Goal: Information Seeking & Learning: Learn about a topic

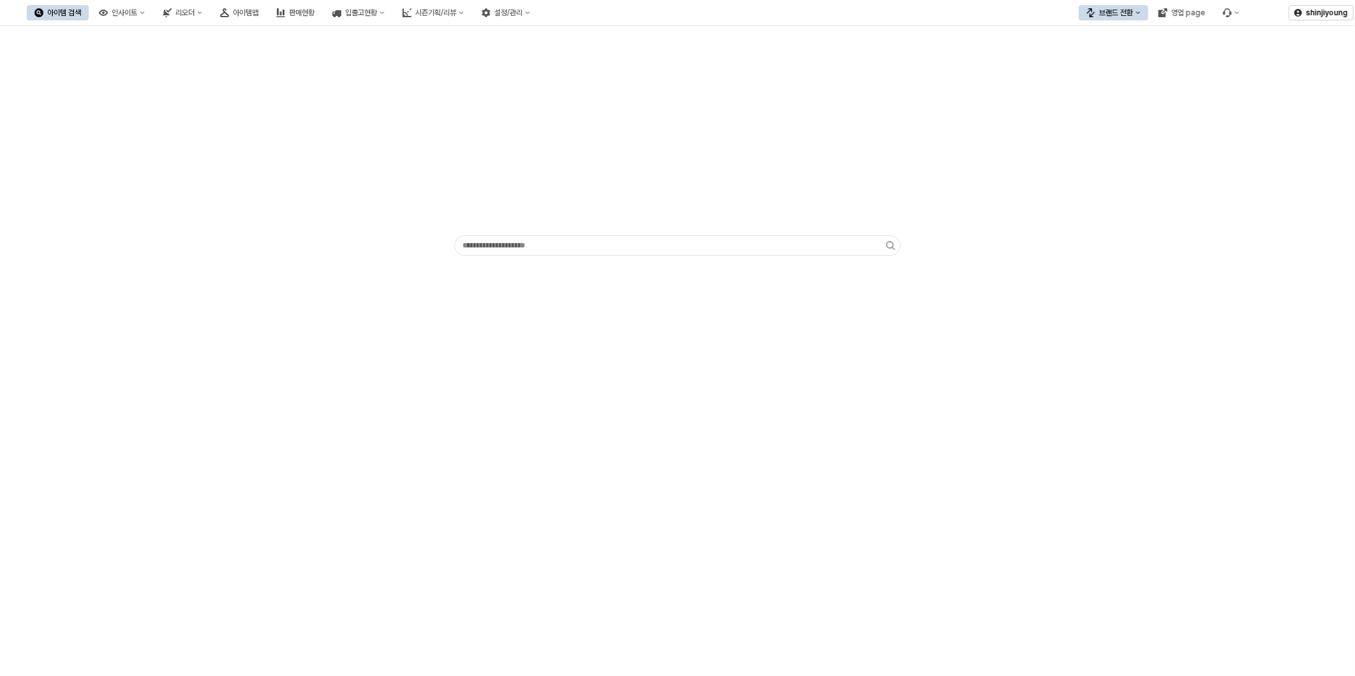
click at [697, 575] on div "App Frame" at bounding box center [677, 351] width 1355 height 650
click at [499, 449] on div "App Frame" at bounding box center [677, 351] width 1355 height 650
click at [466, 91] on div "App Frame" at bounding box center [677, 161] width 447 height 148
click at [812, 524] on div "App Frame" at bounding box center [677, 351] width 1355 height 650
click at [978, 498] on div "App Frame" at bounding box center [677, 351] width 1355 height 650
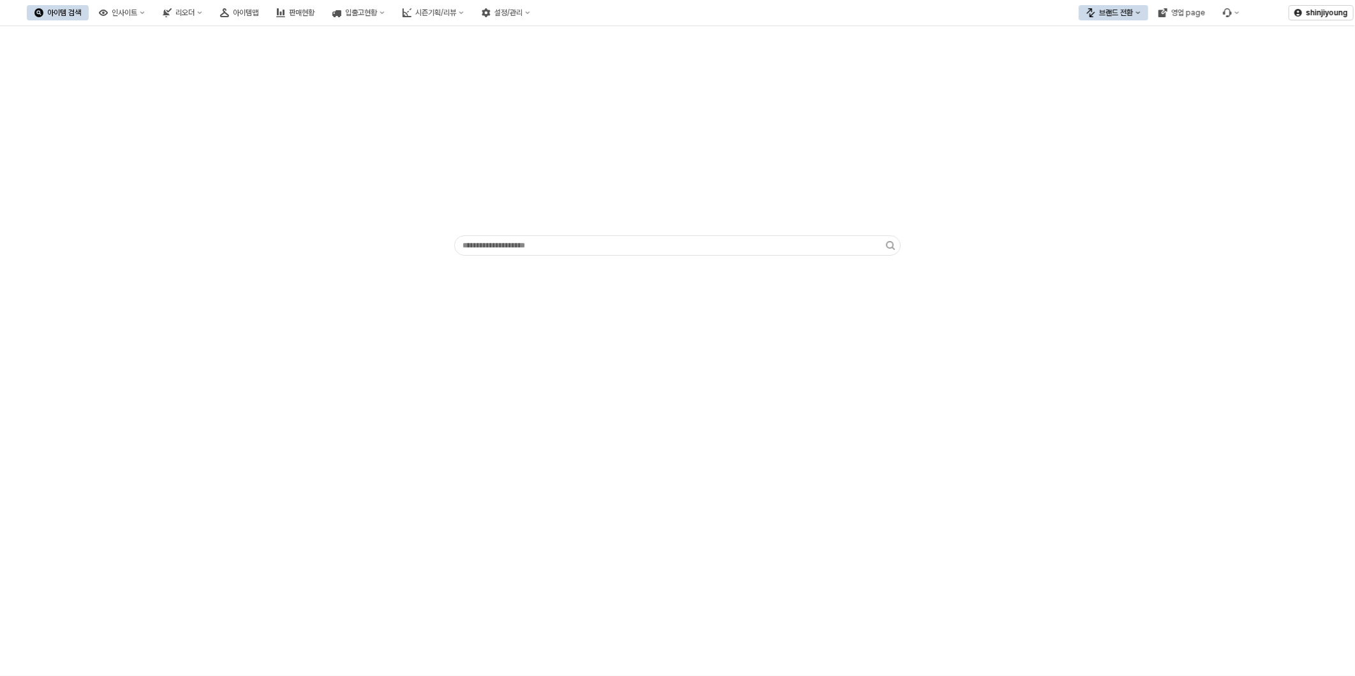
click at [944, 415] on div "App Frame" at bounding box center [677, 351] width 1355 height 650
click at [1097, 443] on div "App Frame" at bounding box center [677, 351] width 1355 height 650
click at [818, 480] on div "App Frame" at bounding box center [677, 351] width 1355 height 650
click at [1122, 16] on div "브랜드 전환" at bounding box center [1116, 12] width 34 height 9
click at [1109, 78] on div "디즈니" at bounding box center [1126, 79] width 78 height 10
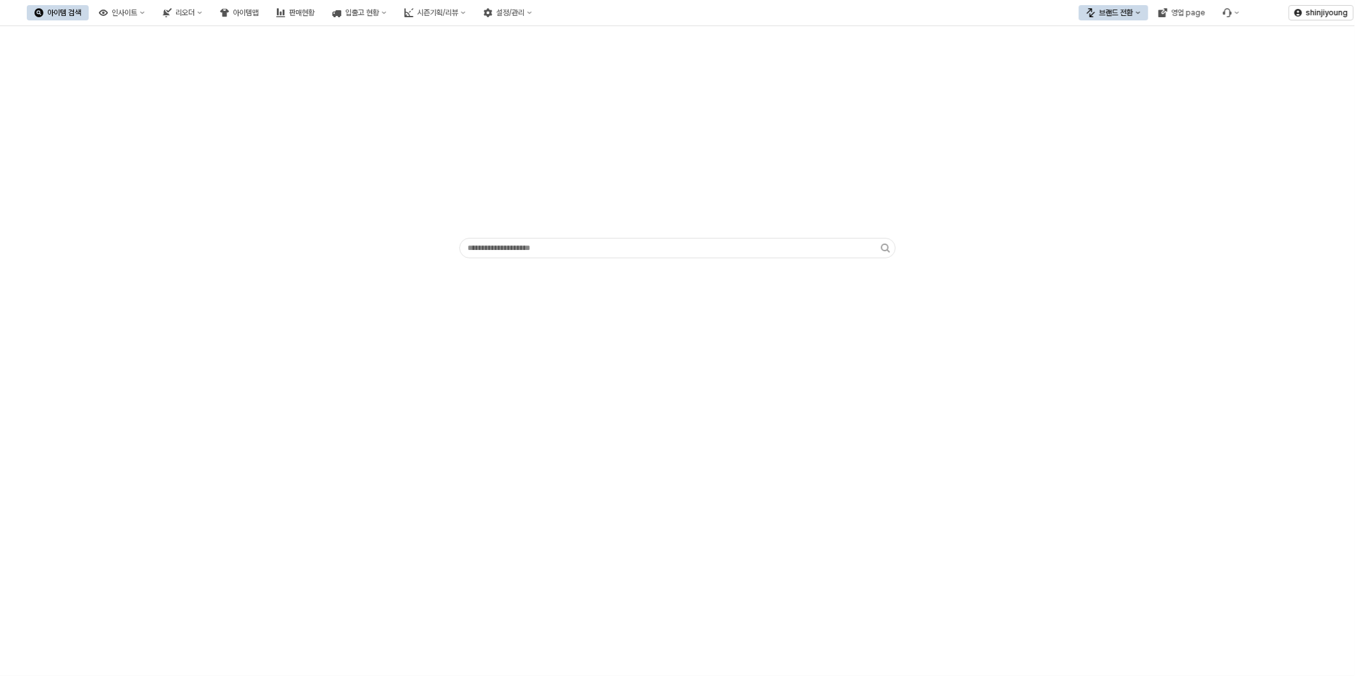
drag, startPoint x: 285, startPoint y: 180, endPoint x: 181, endPoint y: 45, distance: 170.2
click at [284, 179] on div "App Frame" at bounding box center [678, 146] width 1340 height 230
click at [152, 6] on button "인사이트" at bounding box center [121, 12] width 61 height 15
click at [713, 514] on div "App Frame" at bounding box center [677, 351] width 1355 height 650
click at [258, 8] on div "아이템맵" at bounding box center [246, 12] width 26 height 9
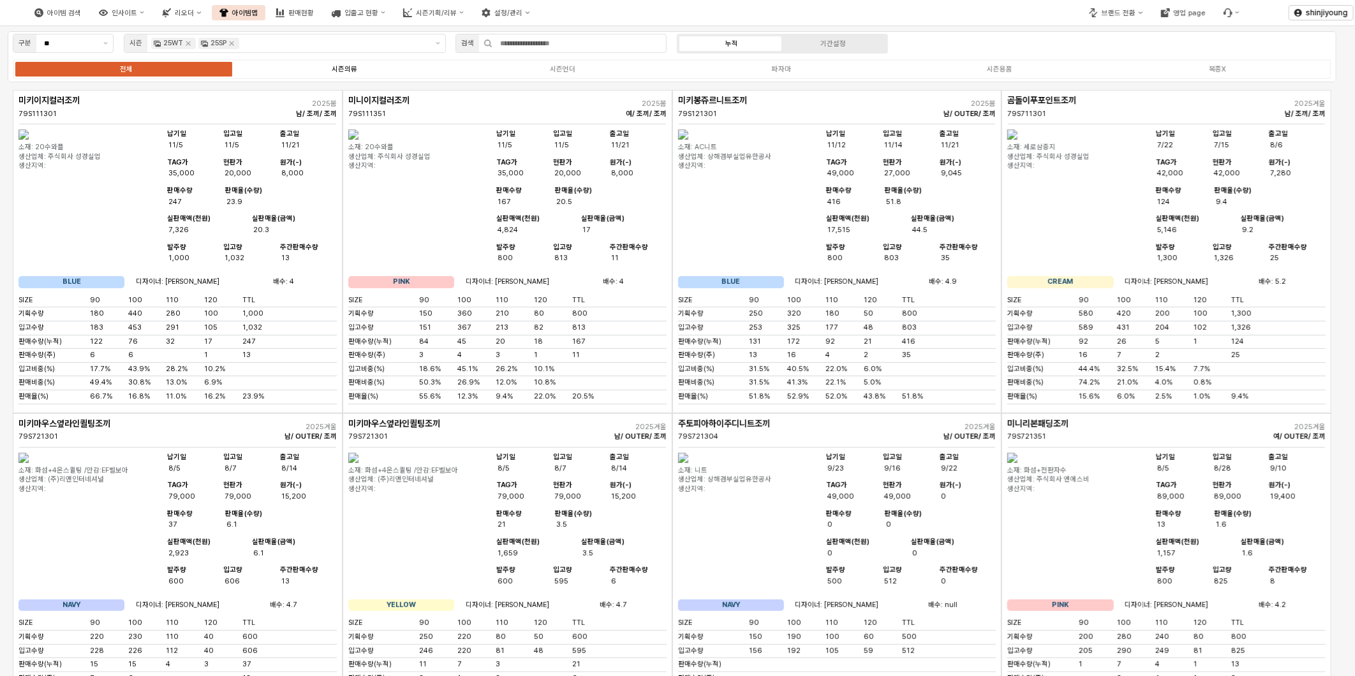
click at [354, 68] on div "시즌의류" at bounding box center [345, 69] width 26 height 8
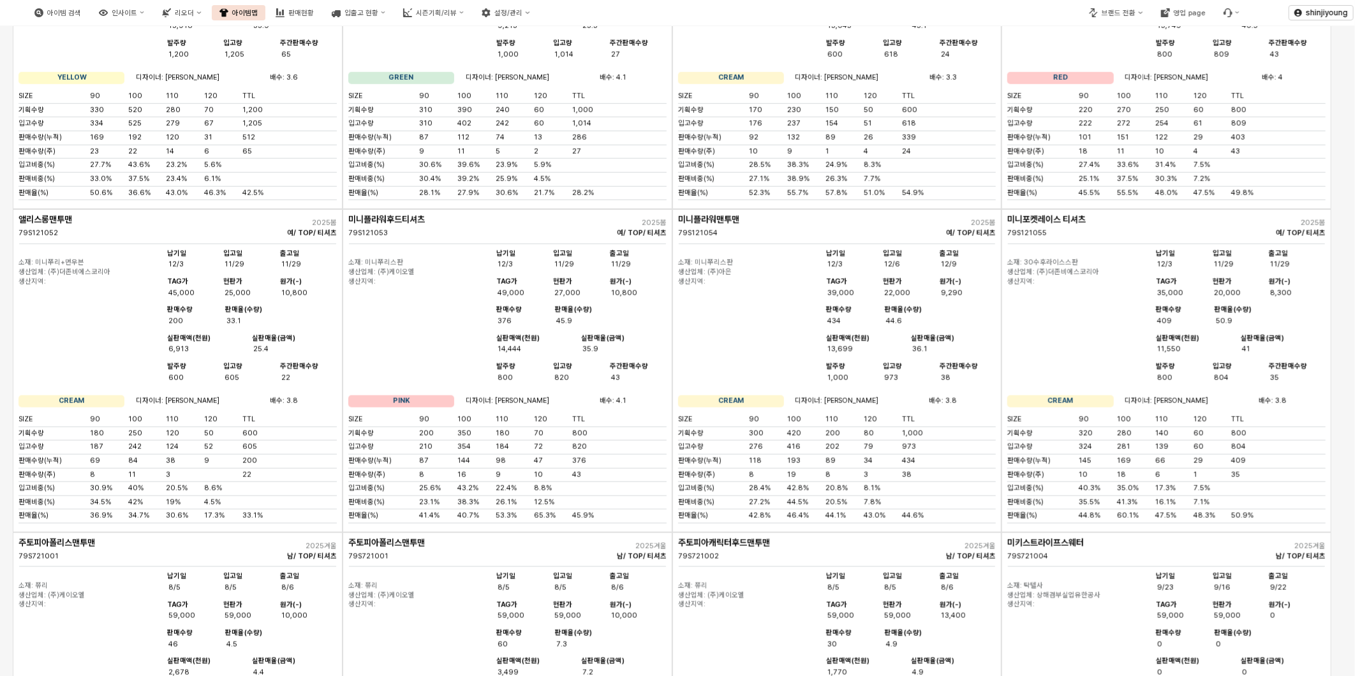
scroll to position [425, 0]
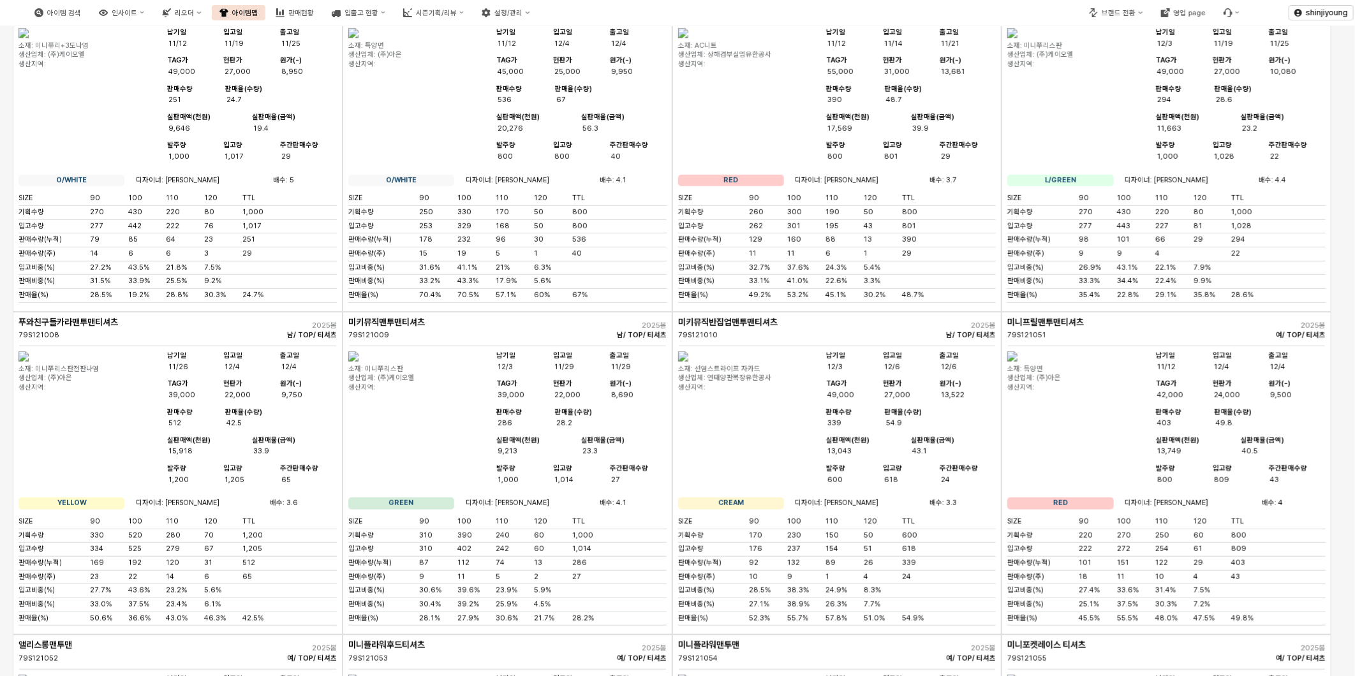
click at [688, 38] on img "App Frame" at bounding box center [683, 33] width 10 height 10
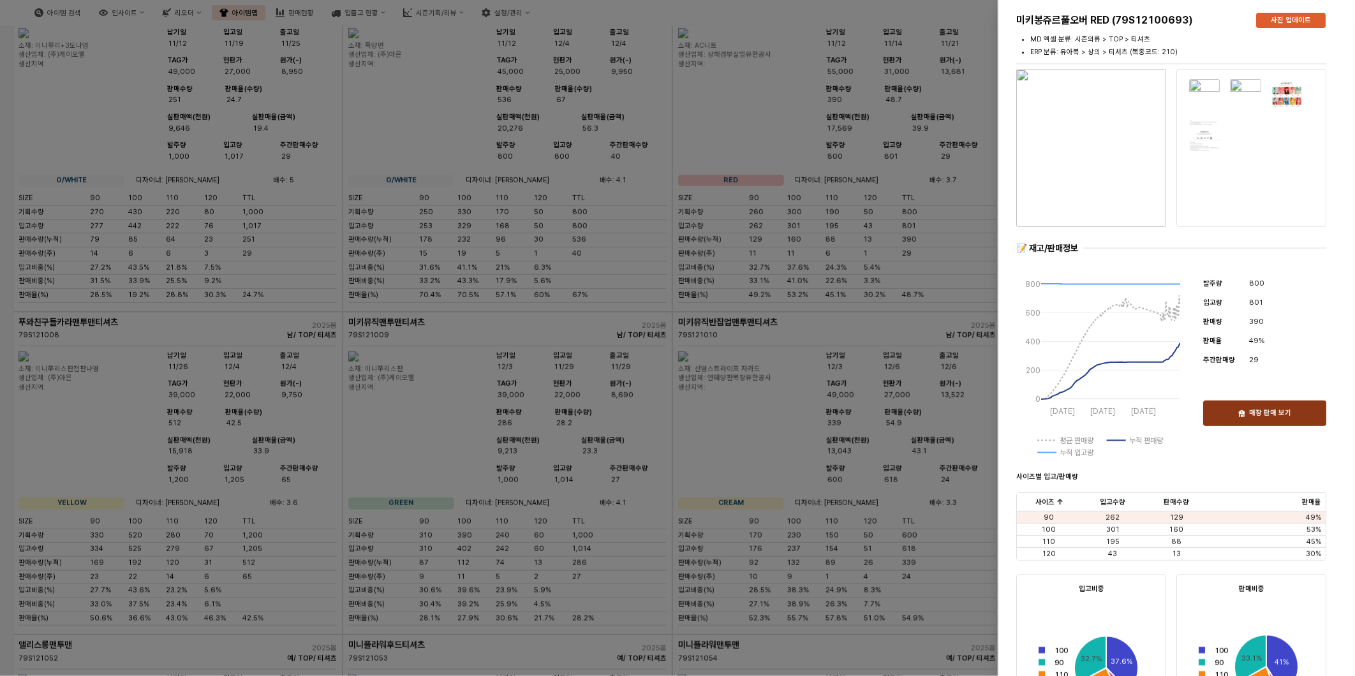
click at [1270, 415] on p "매장 판매 보기" at bounding box center [1270, 414] width 42 height 10
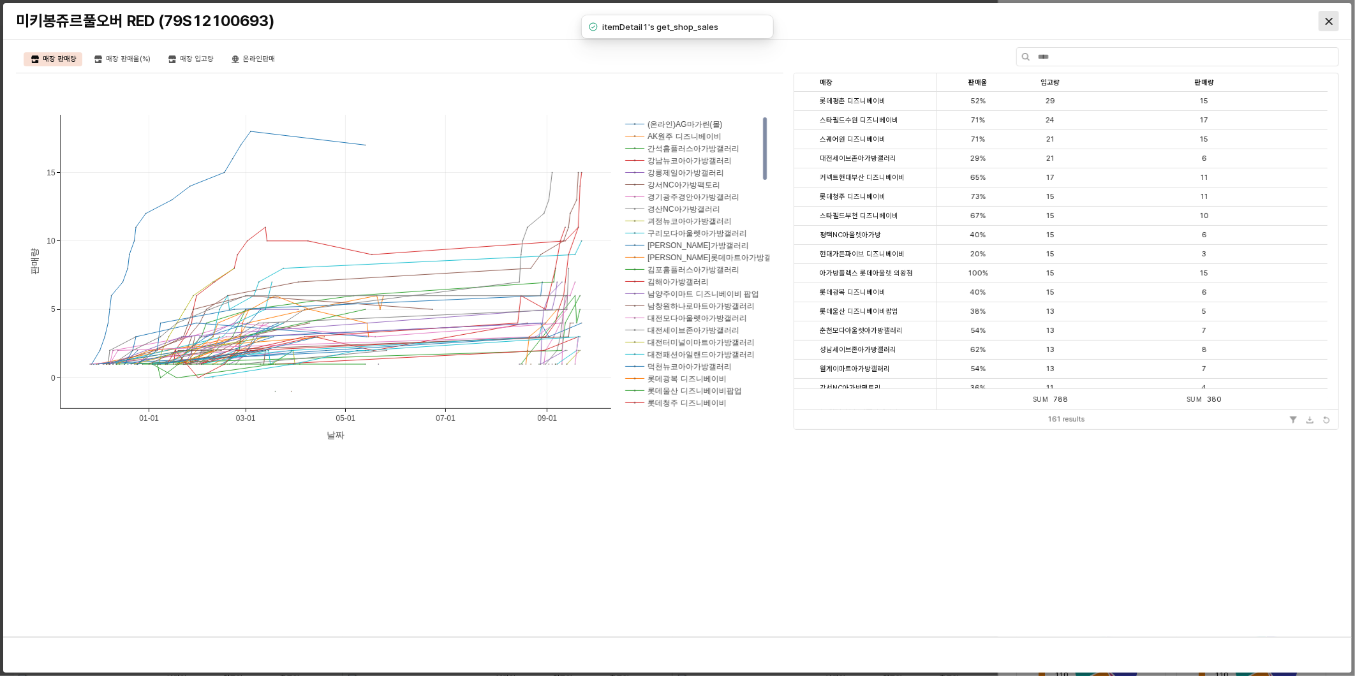
click at [1319, 21] on div "Close" at bounding box center [1328, 20] width 19 height 19
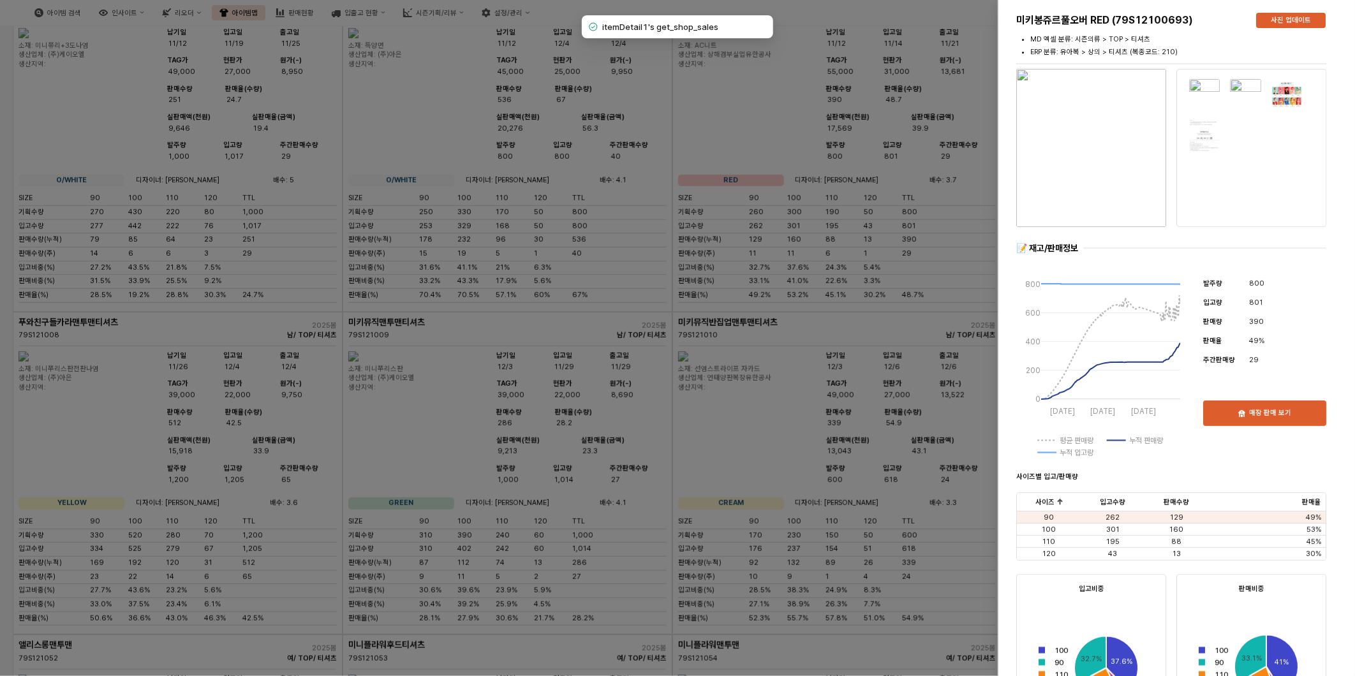
drag, startPoint x: 579, startPoint y: 489, endPoint x: 720, endPoint y: 490, distance: 140.4
click at [579, 489] on div at bounding box center [677, 338] width 1355 height 676
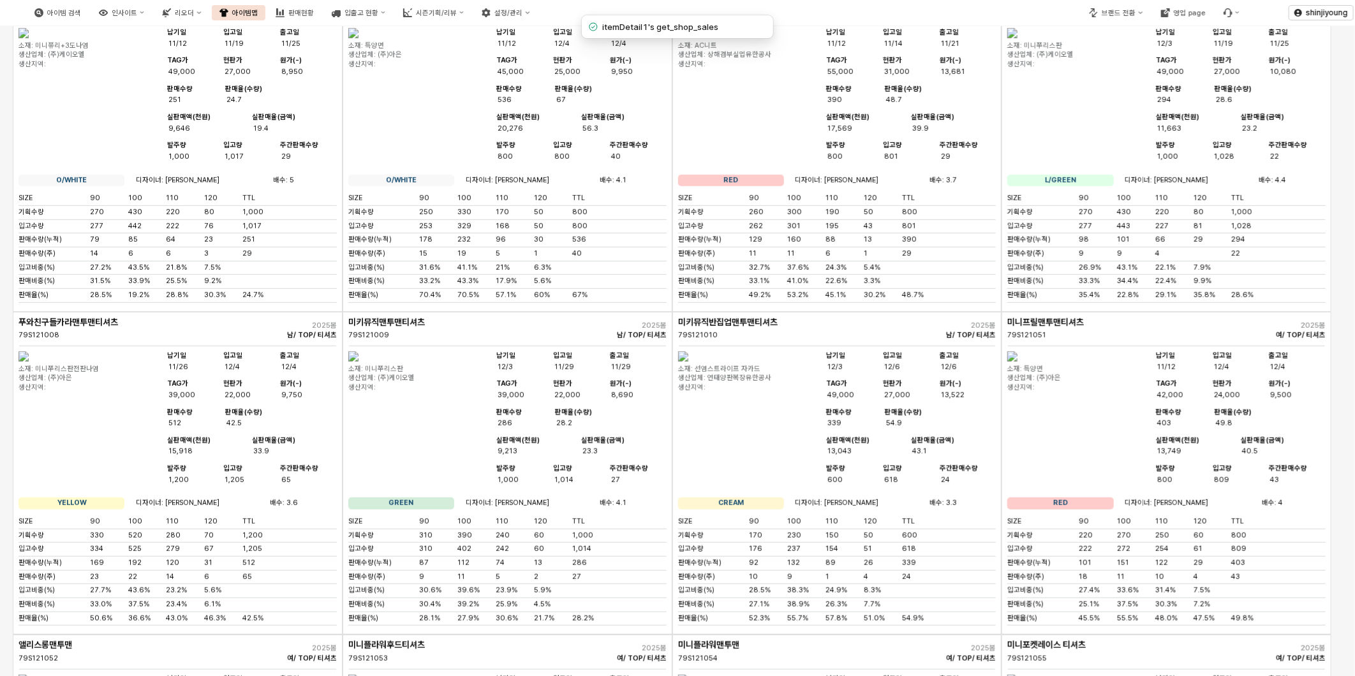
click at [688, 362] on img "App Frame" at bounding box center [683, 357] width 10 height 10
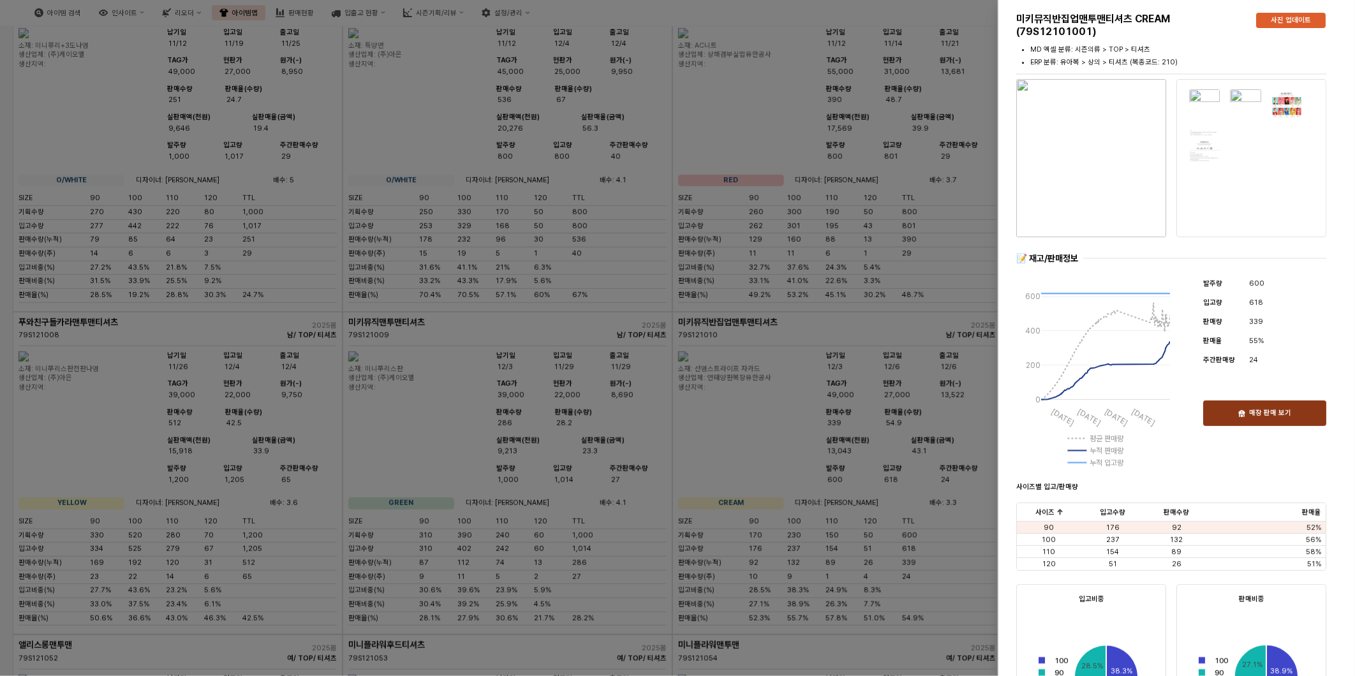
click at [1260, 417] on p "매장 판매 보기" at bounding box center [1270, 414] width 42 height 10
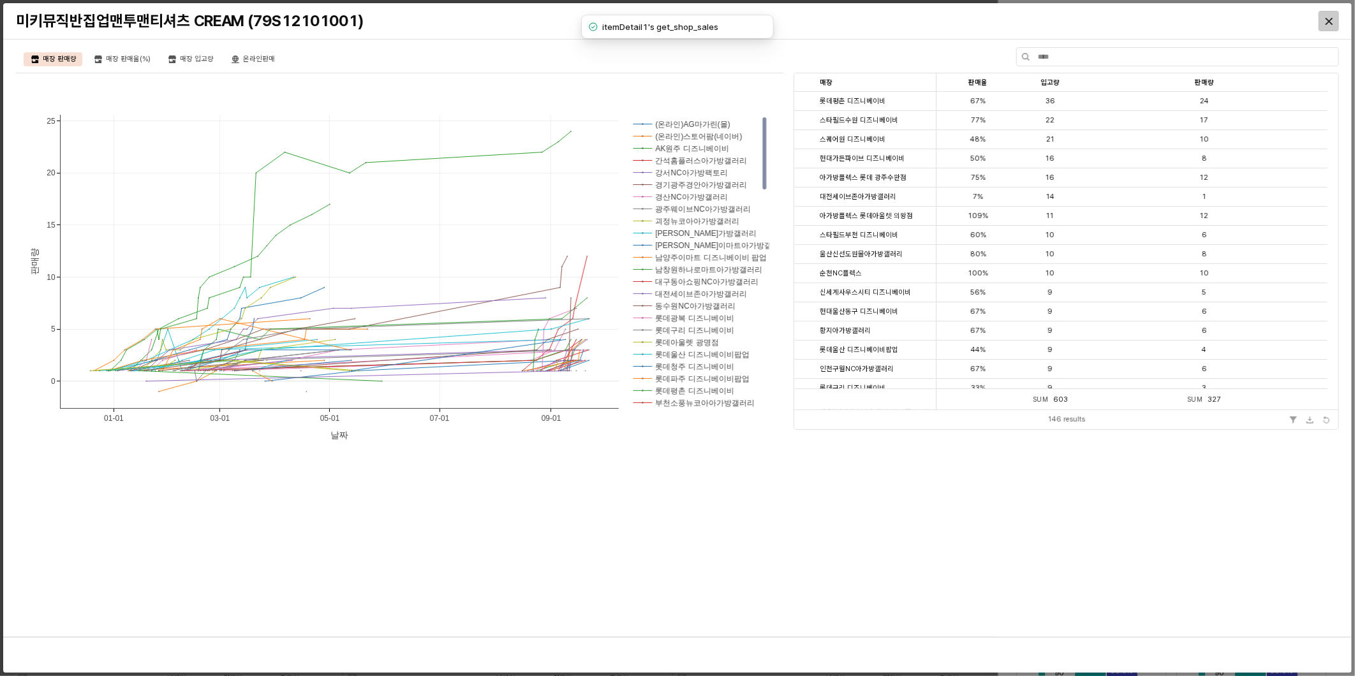
click at [1329, 20] on icon "Close" at bounding box center [1329, 20] width 7 height 7
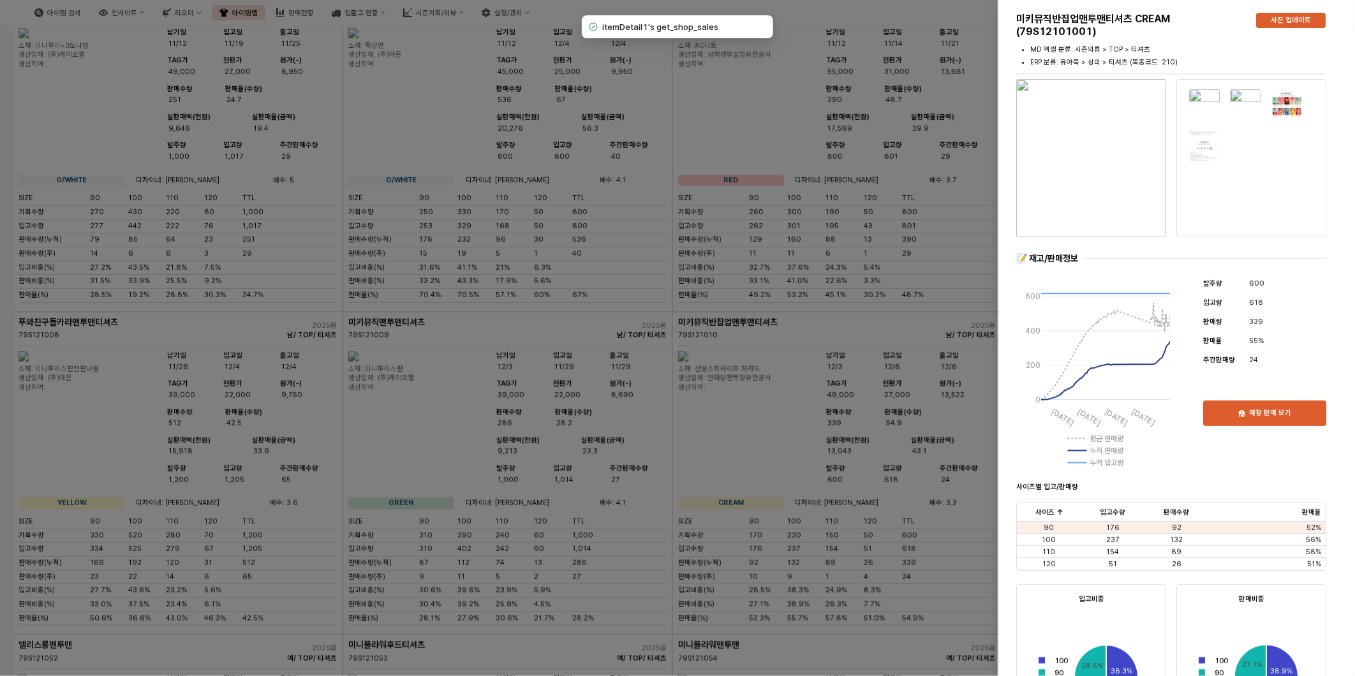
click at [623, 336] on div at bounding box center [677, 338] width 1355 height 676
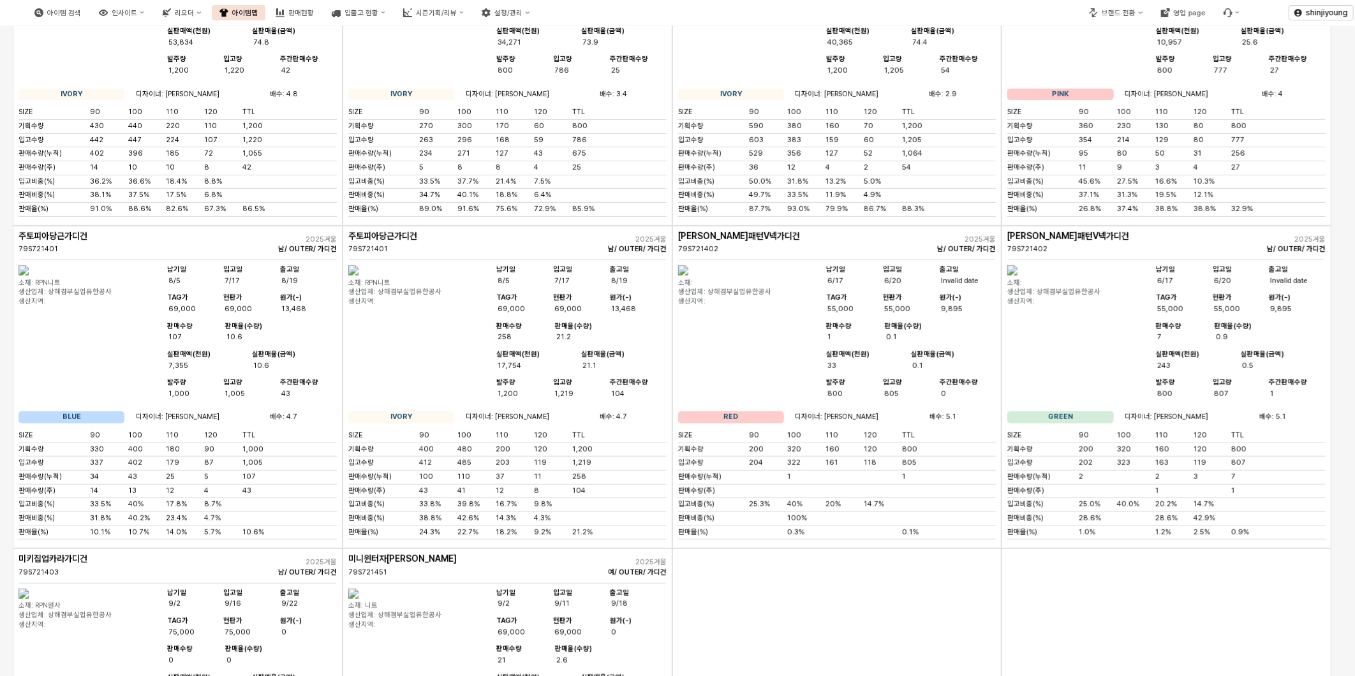
scroll to position [3544, 0]
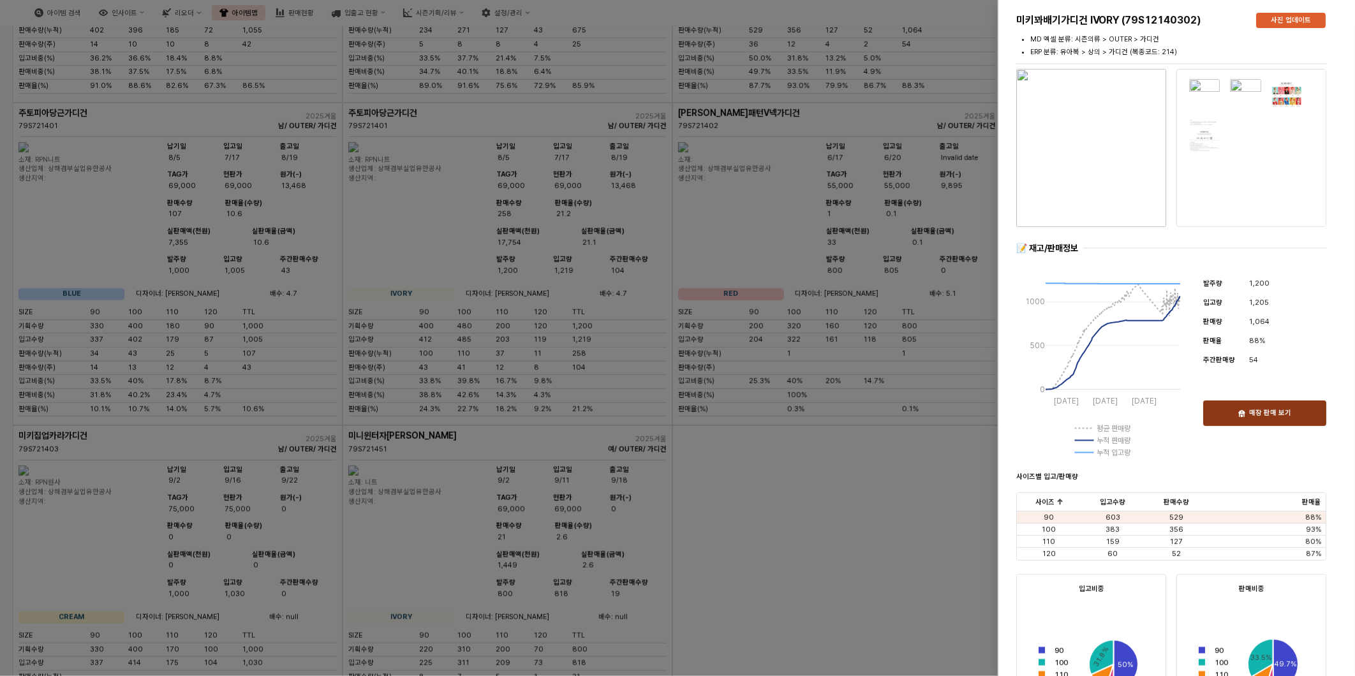
click at [1245, 407] on div "매장 판매 보기" at bounding box center [1265, 413] width 112 height 24
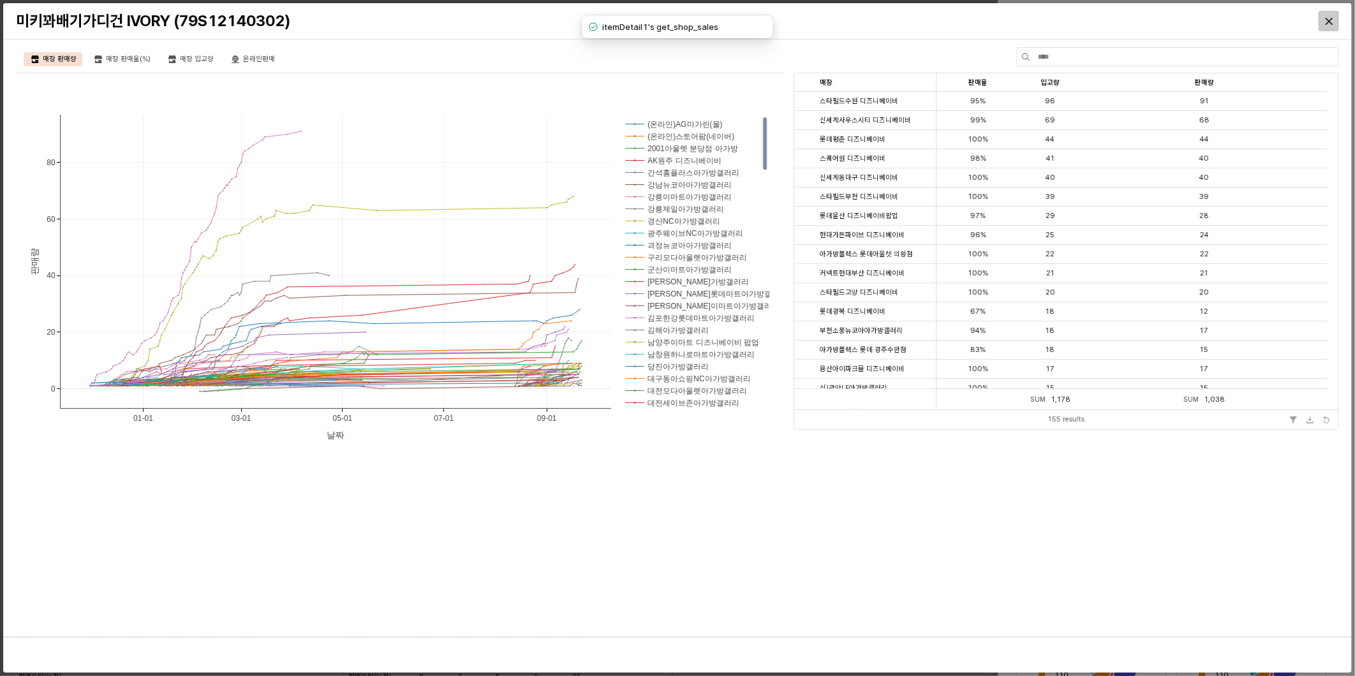
click at [1335, 17] on div "Close" at bounding box center [1328, 20] width 19 height 19
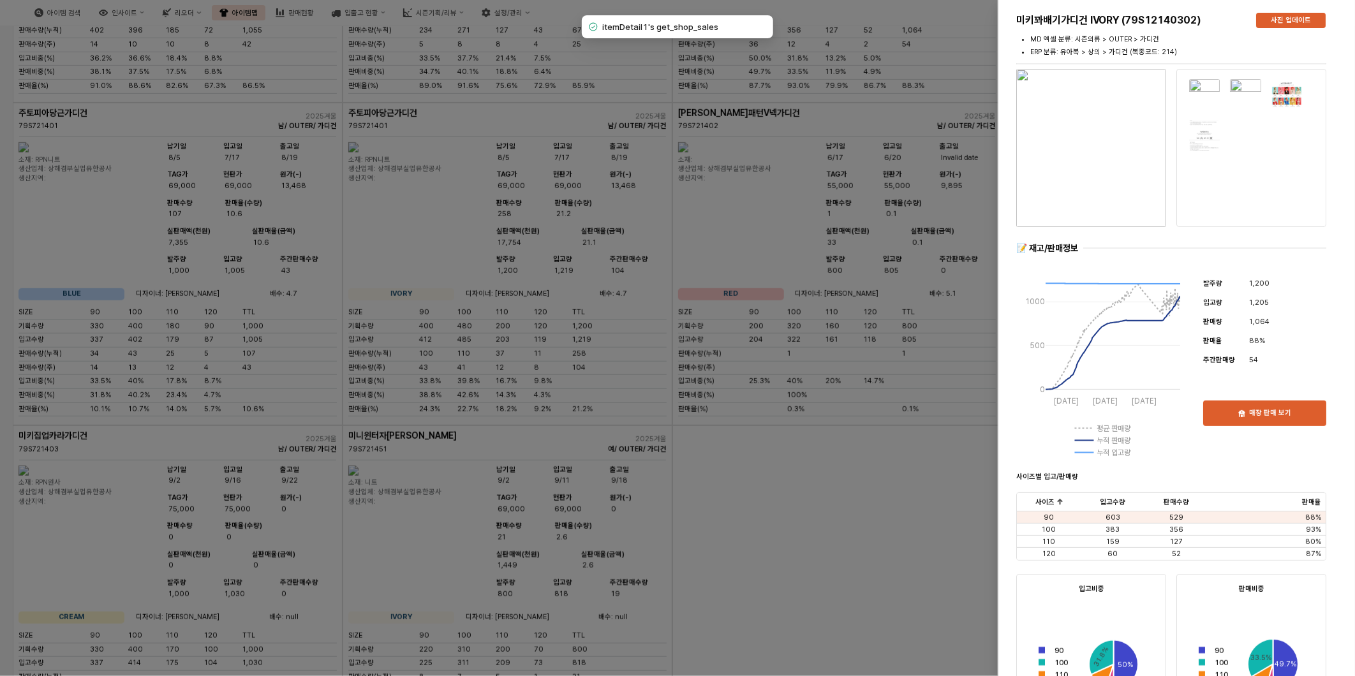
click at [805, 452] on div at bounding box center [677, 338] width 1355 height 676
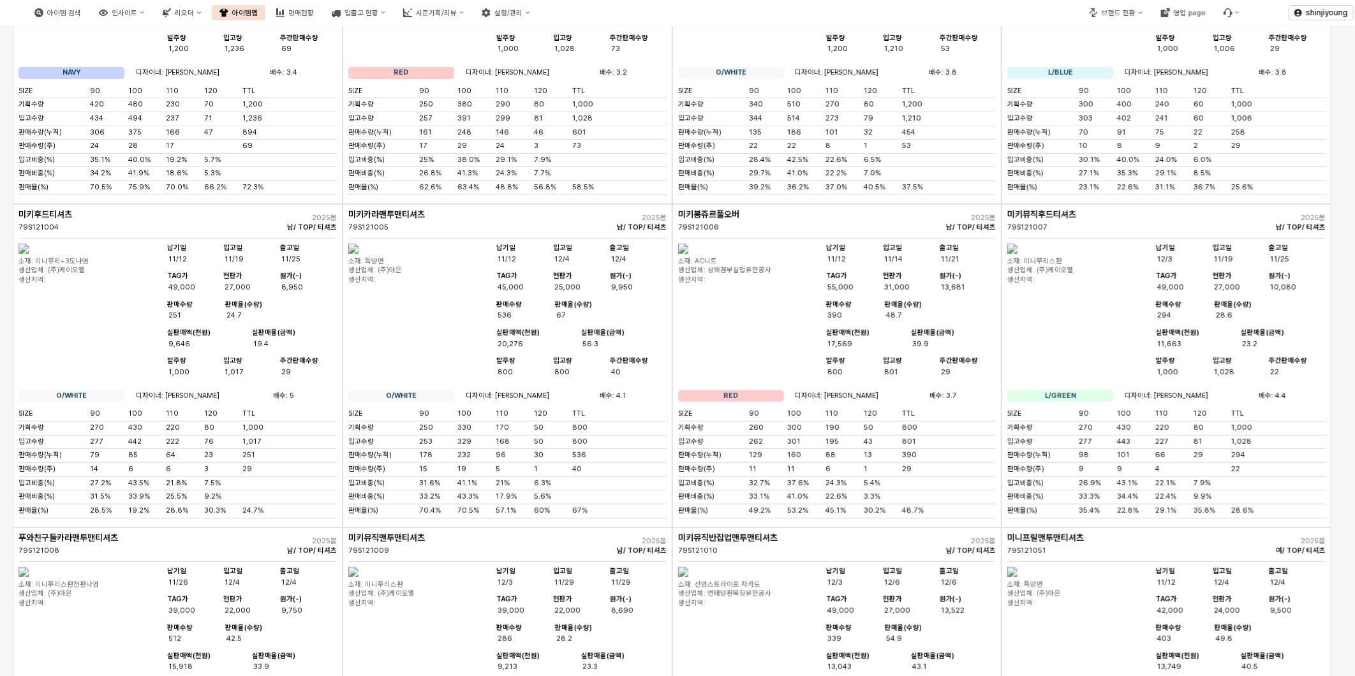
scroll to position [0, 0]
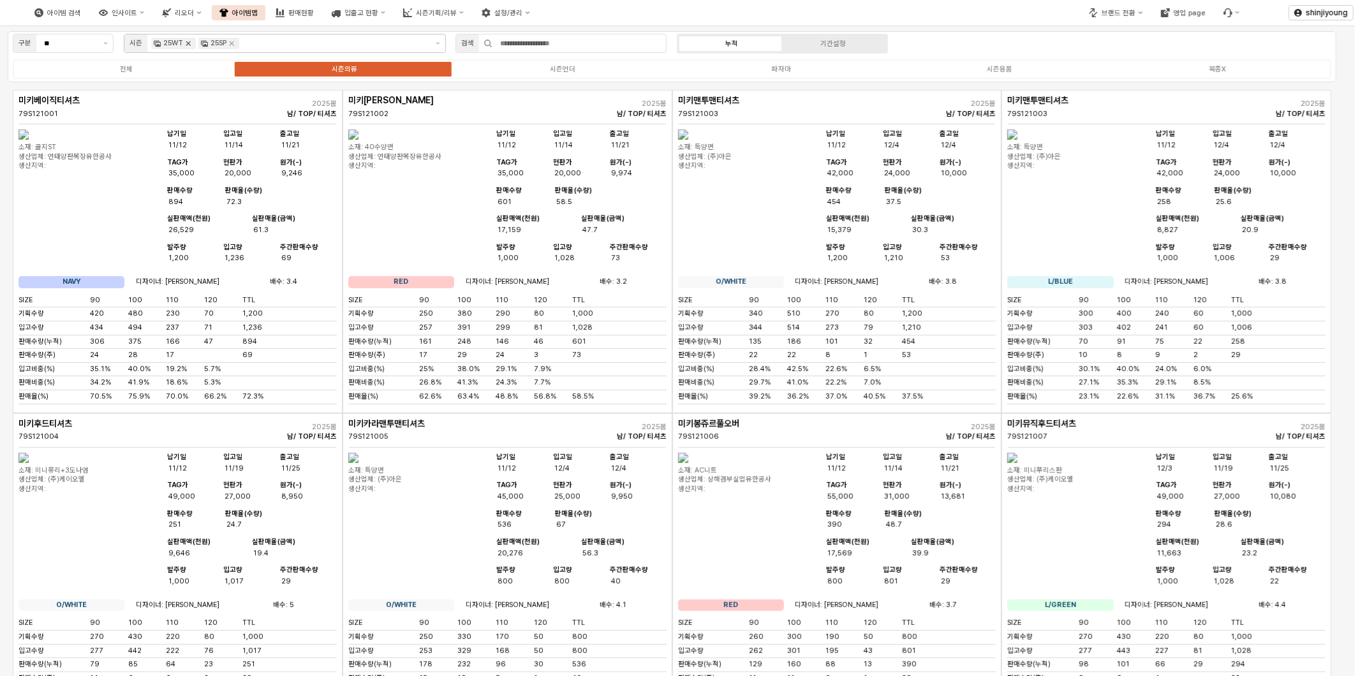
click at [186, 41] on icon "Remove 25WT" at bounding box center [188, 43] width 10 height 10
click at [359, 140] on img "App Frame" at bounding box center [353, 135] width 10 height 10
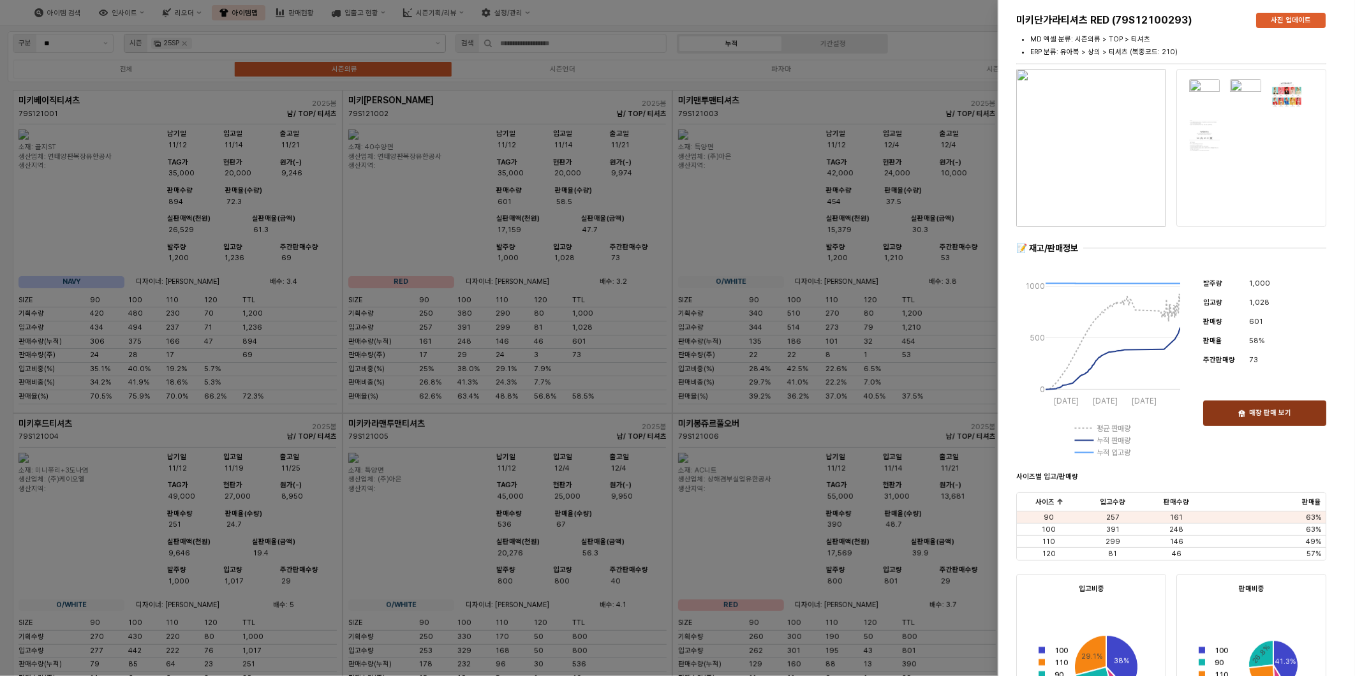
click at [1265, 419] on div "매장 판매 보기" at bounding box center [1265, 413] width 112 height 24
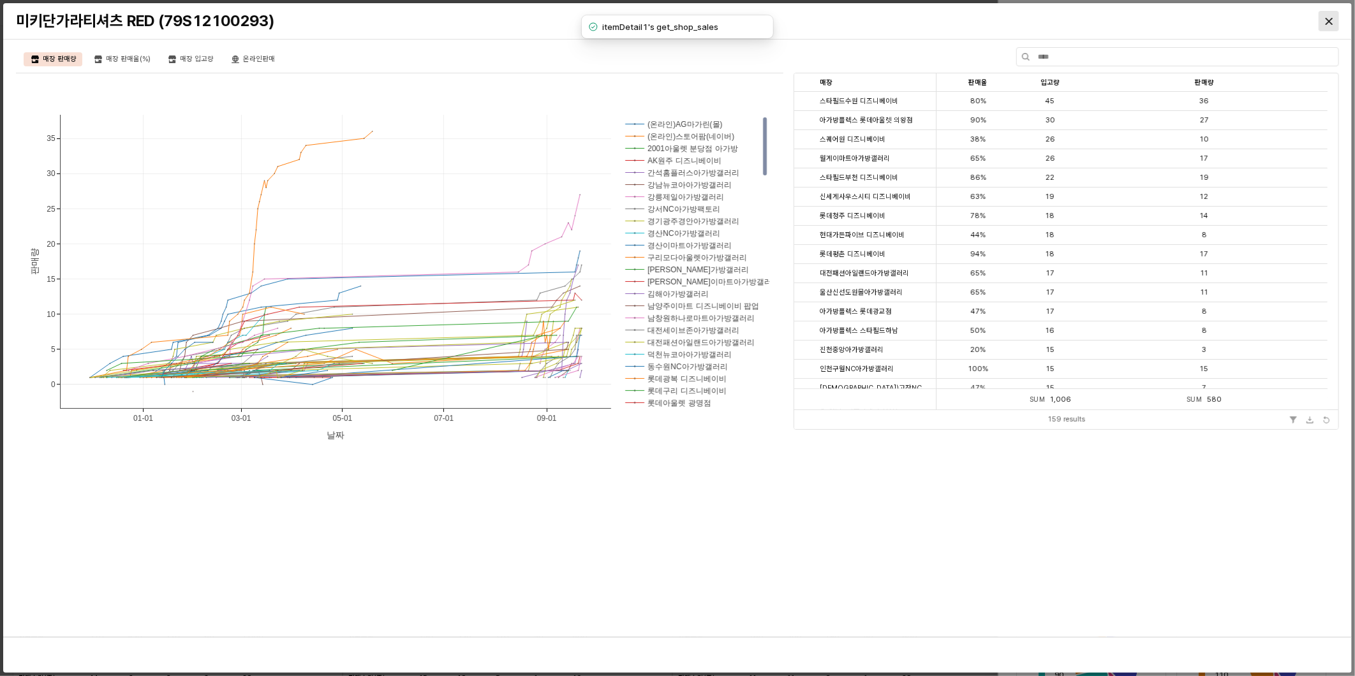
click at [1337, 24] on div "Close" at bounding box center [1328, 20] width 19 height 19
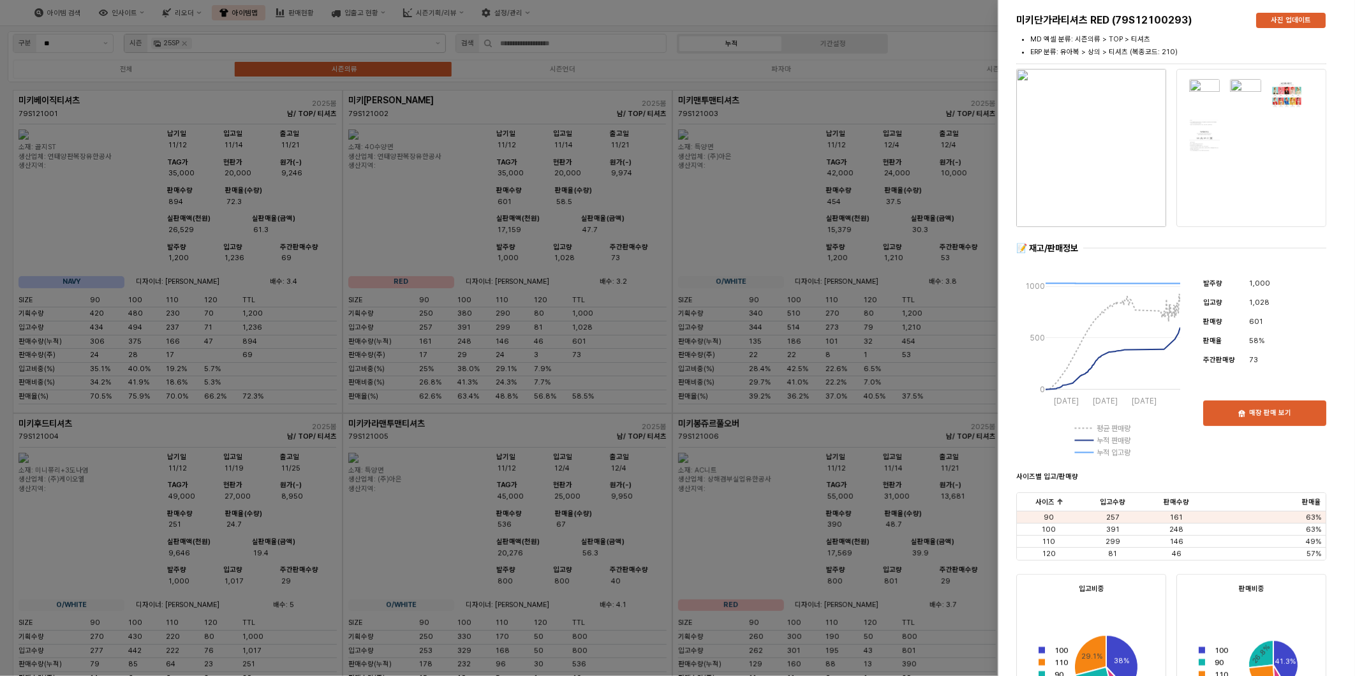
click at [250, 43] on div at bounding box center [677, 338] width 1355 height 676
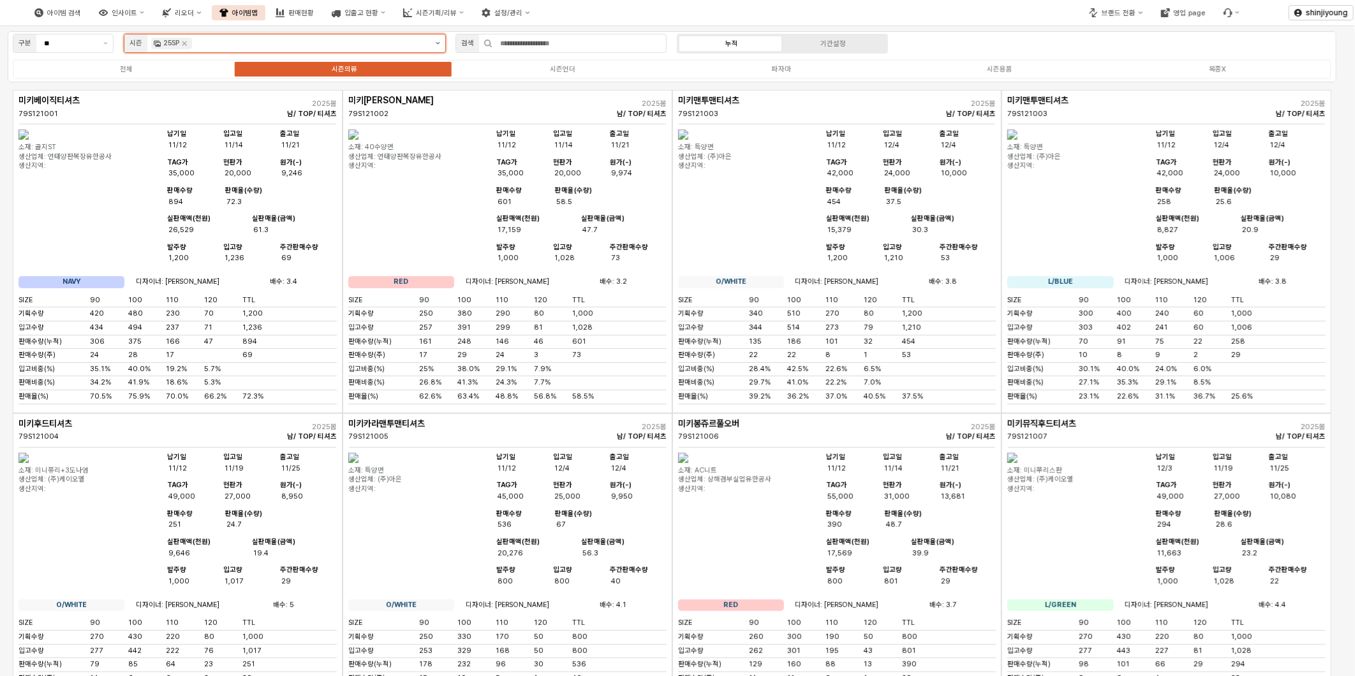
click at [434, 40] on button "제안 사항 표시" at bounding box center [438, 43] width 15 height 18
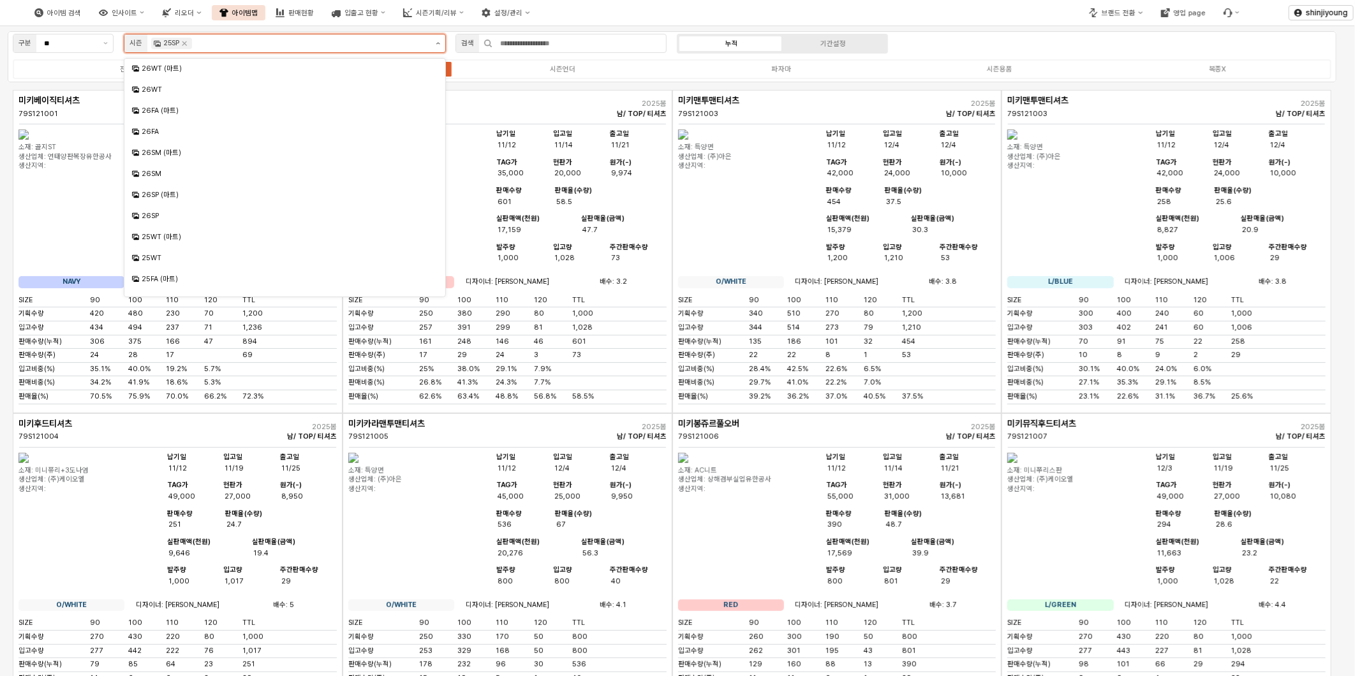
scroll to position [98, 0]
click at [192, 263] on div "25SP (마트)" at bounding box center [286, 266] width 289 height 10
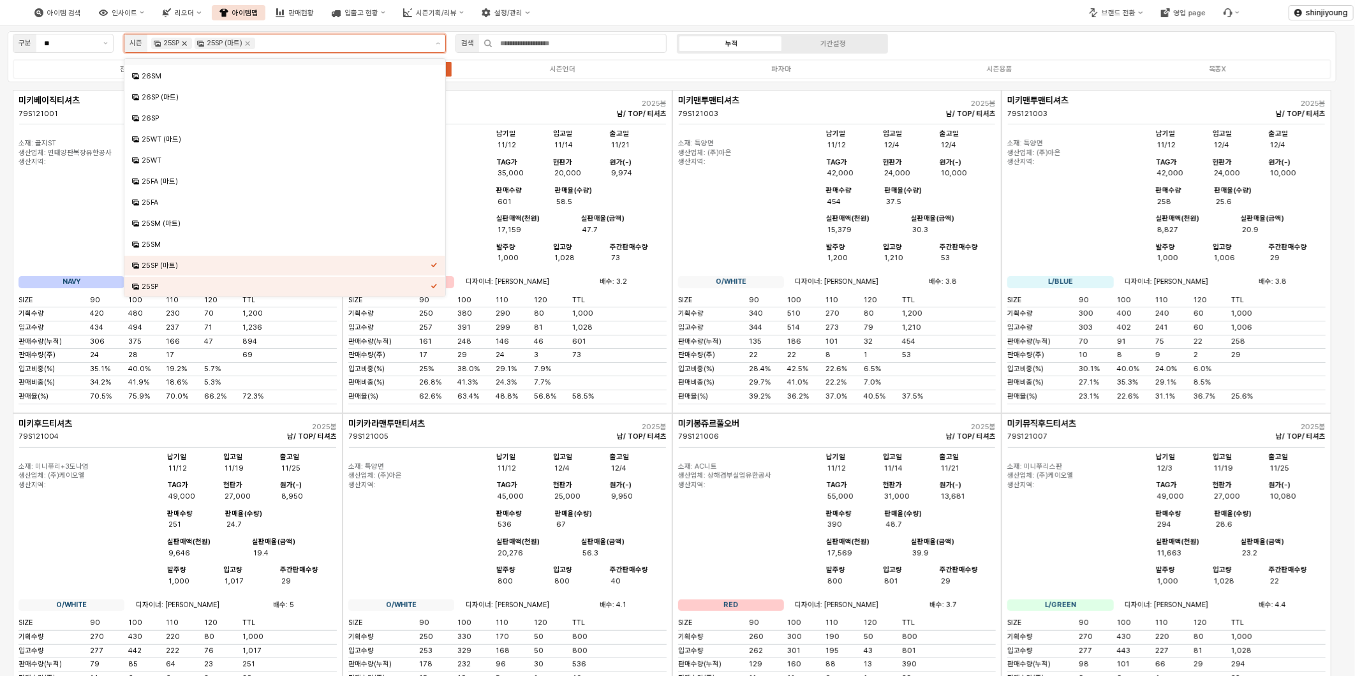
scroll to position [84, 0]
click at [188, 42] on icon "Remove 25SP" at bounding box center [184, 43] width 10 height 10
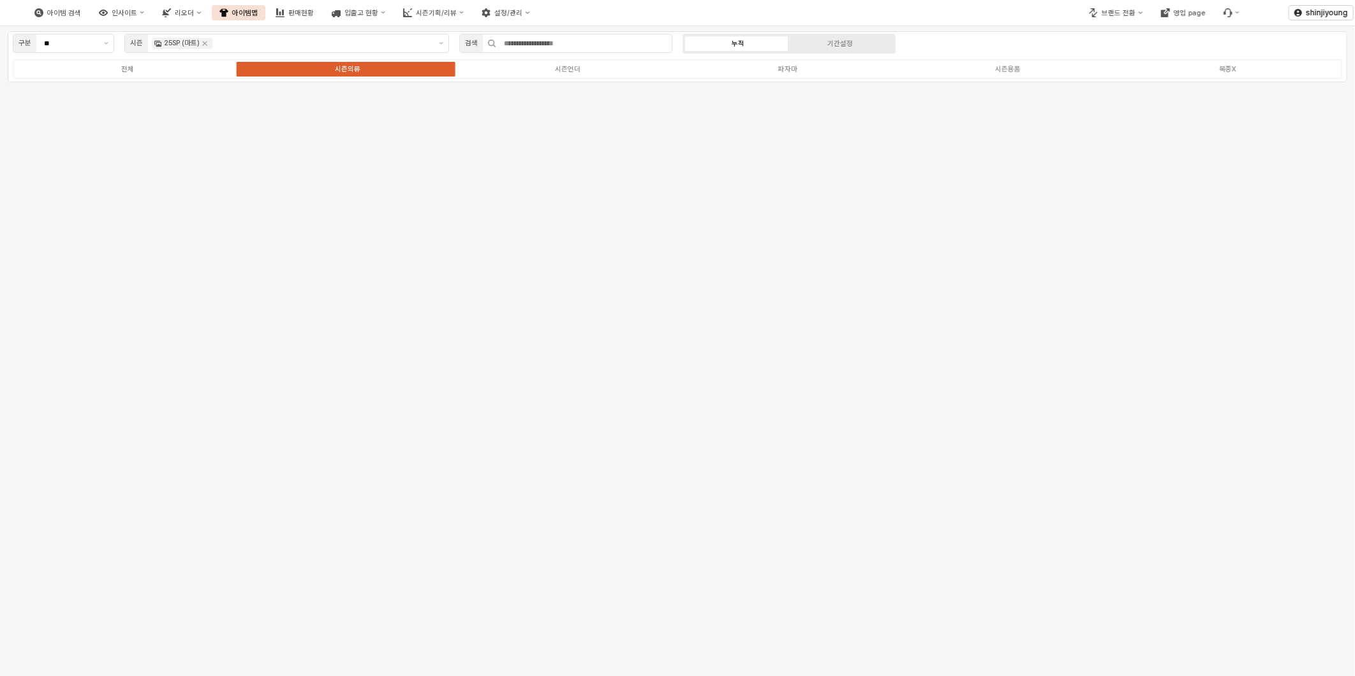
click at [145, 79] on div "전체 시즌의류 시즌언더 파자마 시즌용품 복종X" at bounding box center [678, 69] width 1330 height 20
click at [145, 67] on label "전체" at bounding box center [127, 69] width 220 height 11
click at [207, 41] on icon "Remove 25SP (마트)" at bounding box center [205, 43] width 10 height 10
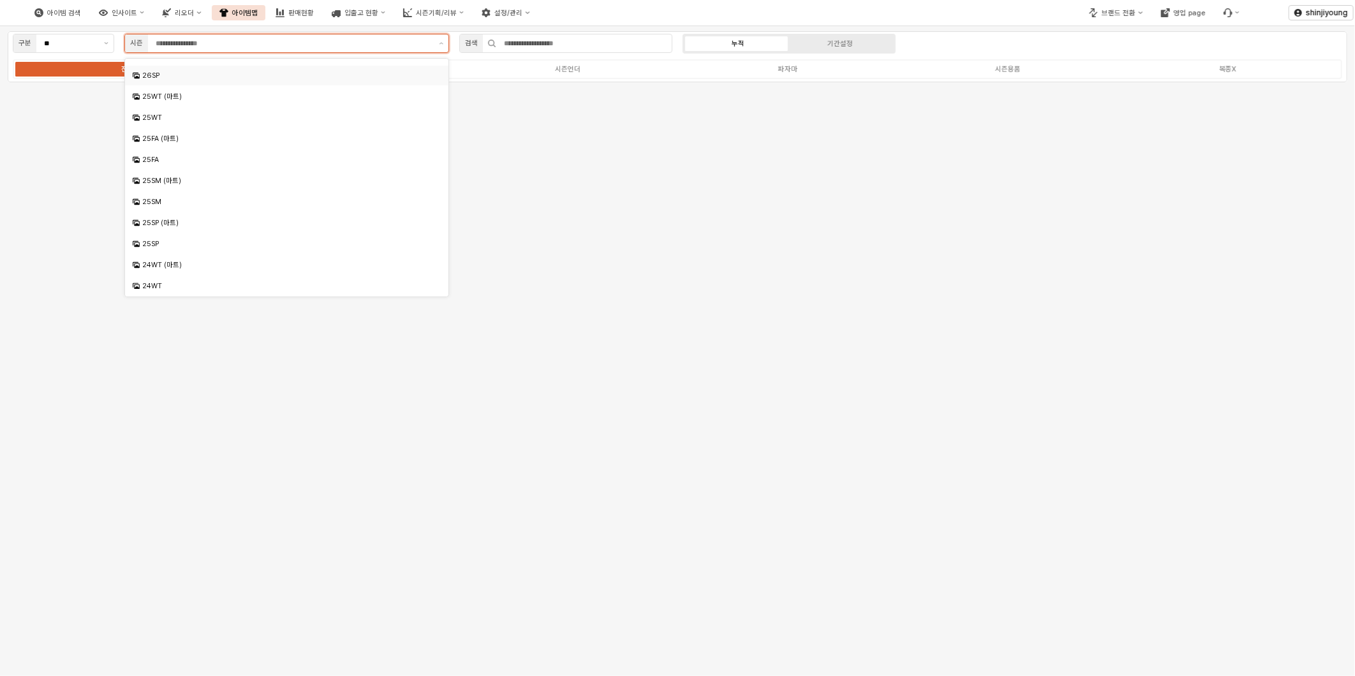
scroll to position [142, 0]
click at [153, 247] on div "25SP" at bounding box center [288, 243] width 292 height 10
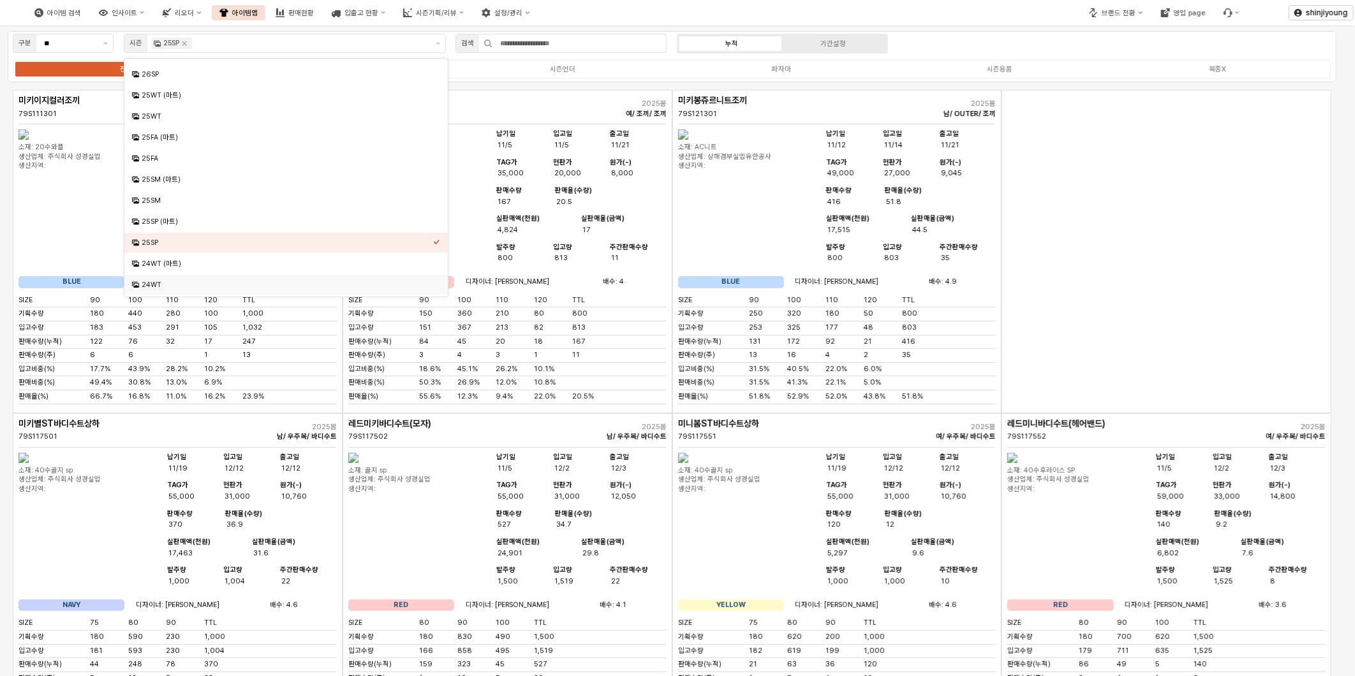
click at [1036, 223] on div "App Frame" at bounding box center [1167, 251] width 330 height 323
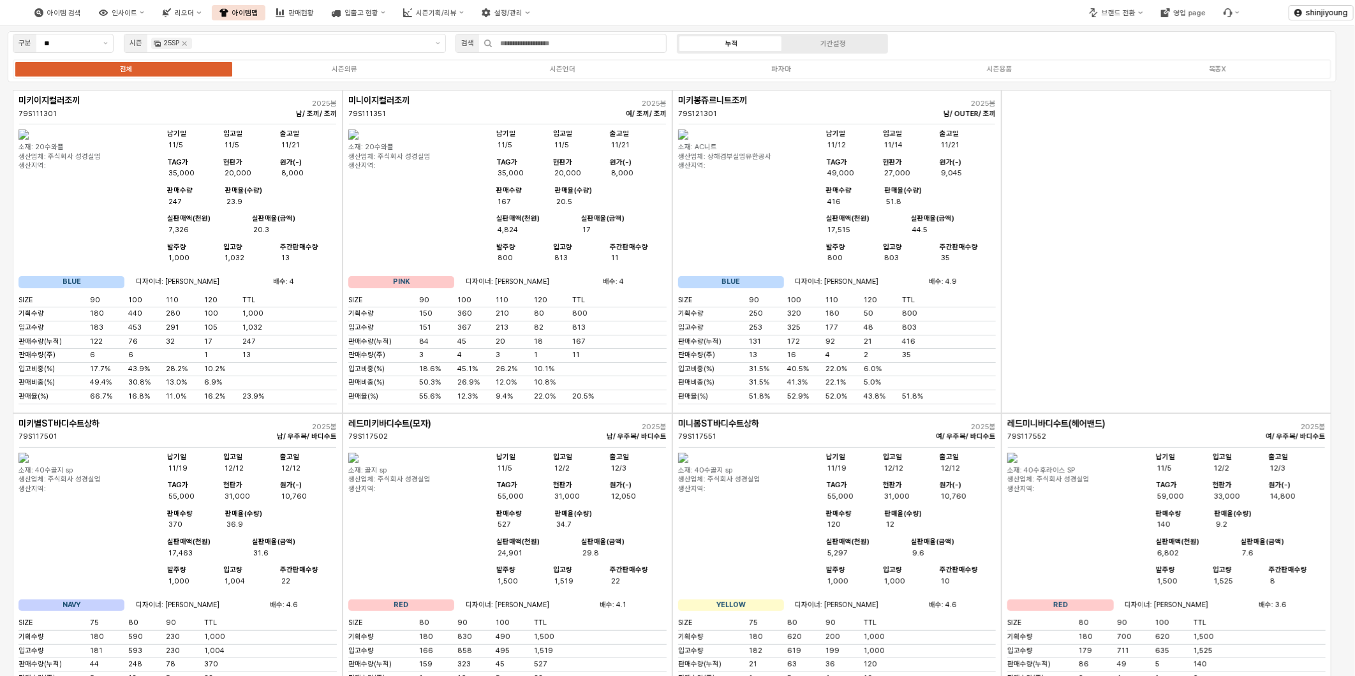
click at [359, 463] on img "App Frame" at bounding box center [353, 458] width 10 height 10
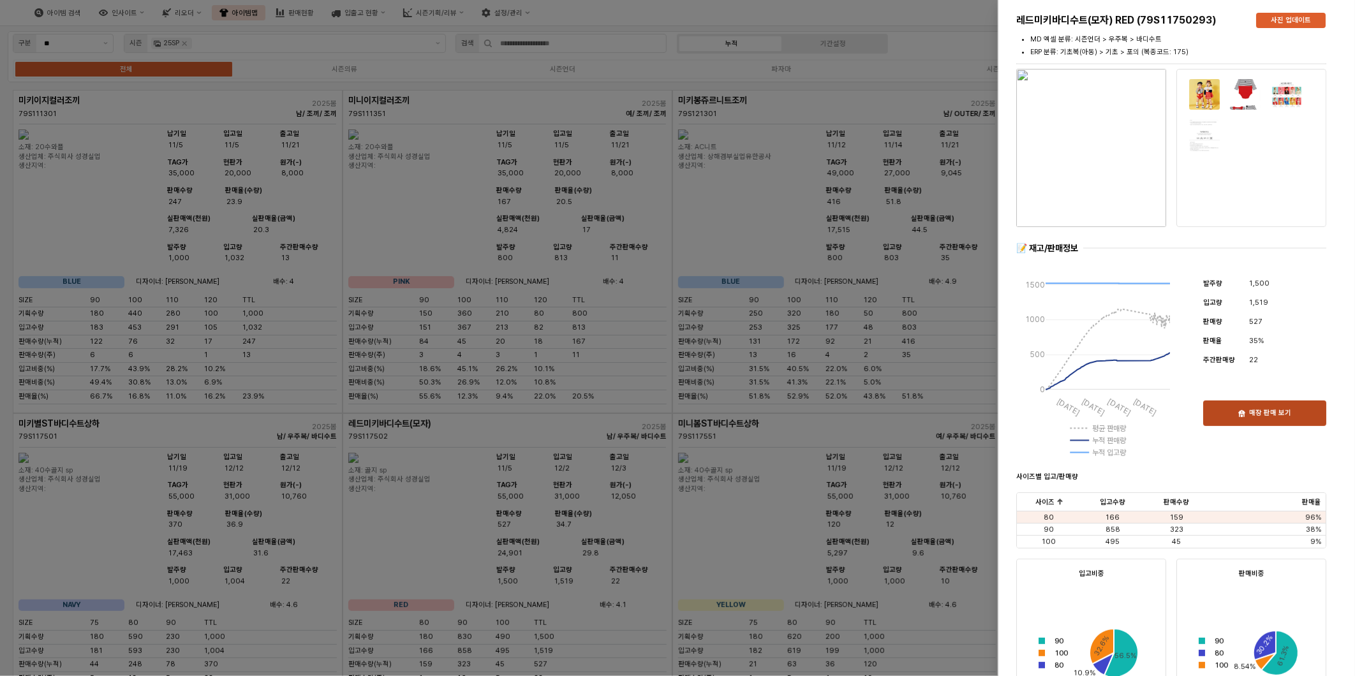
click at [1267, 416] on p "매장 판매 보기" at bounding box center [1270, 414] width 42 height 10
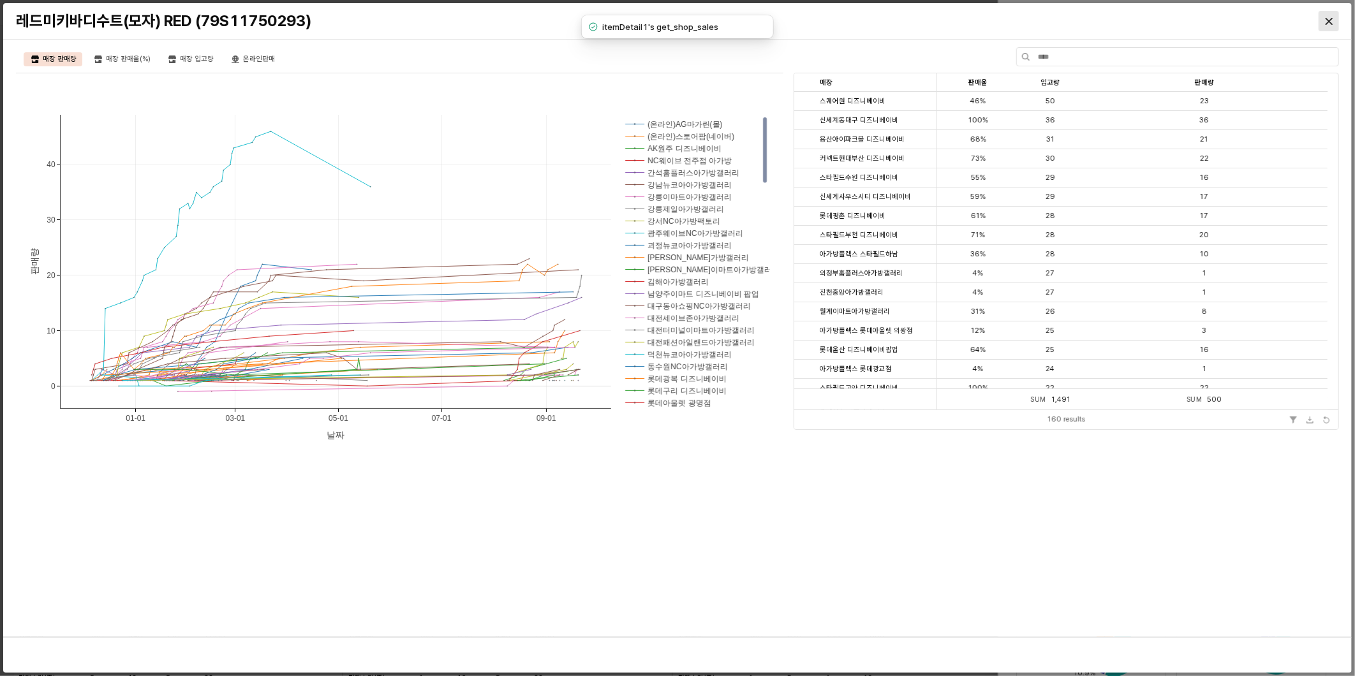
click at [1321, 18] on div "Close" at bounding box center [1328, 20] width 19 height 19
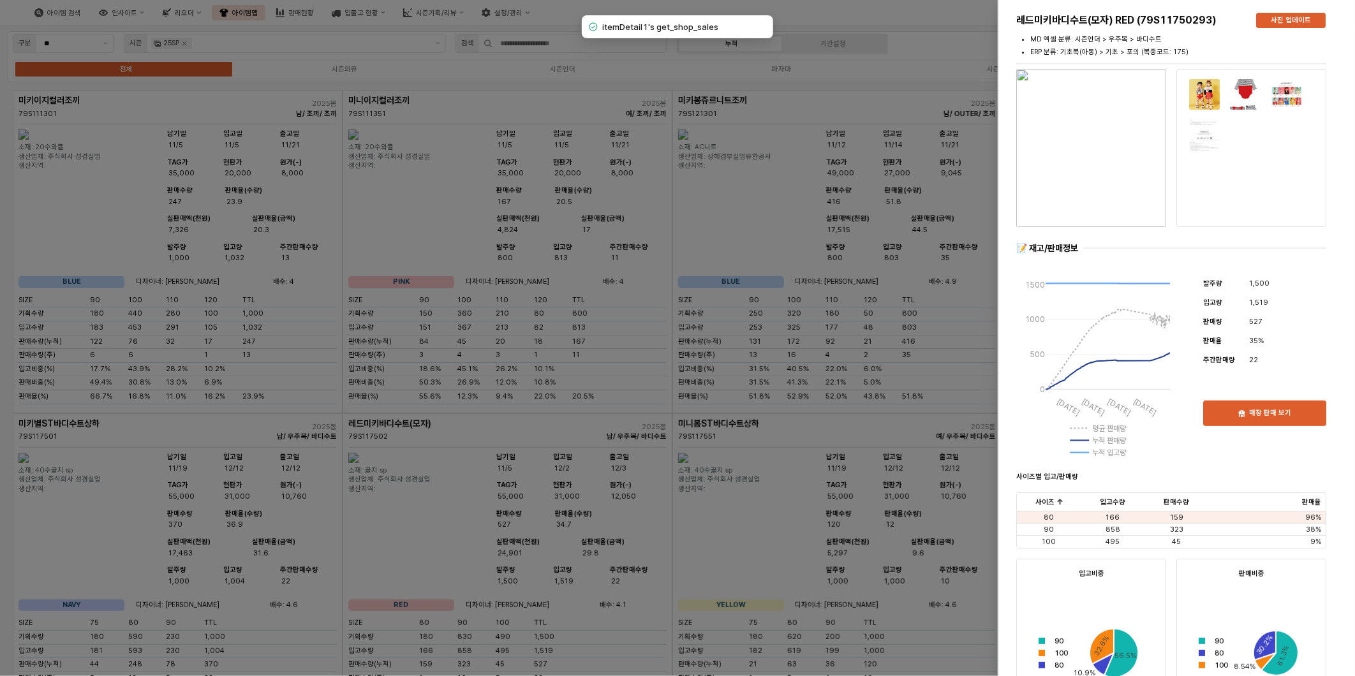
click at [728, 575] on div at bounding box center [677, 338] width 1355 height 676
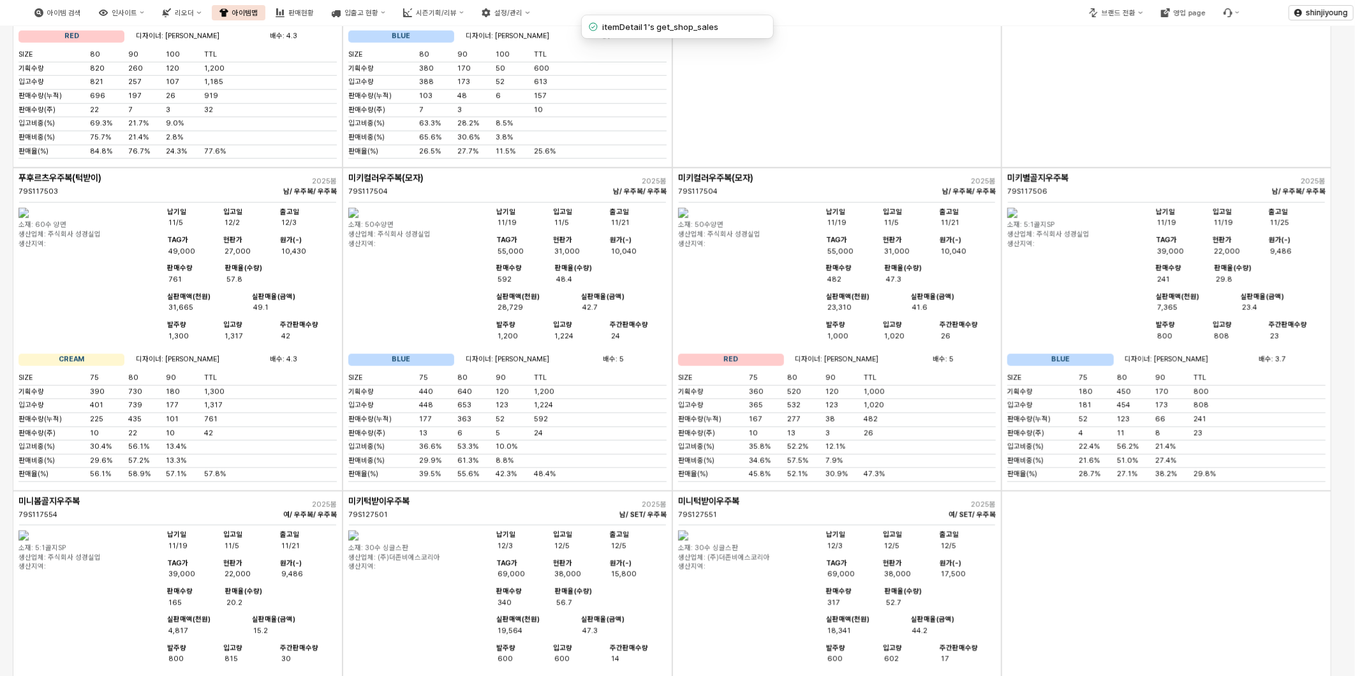
scroll to position [992, 0]
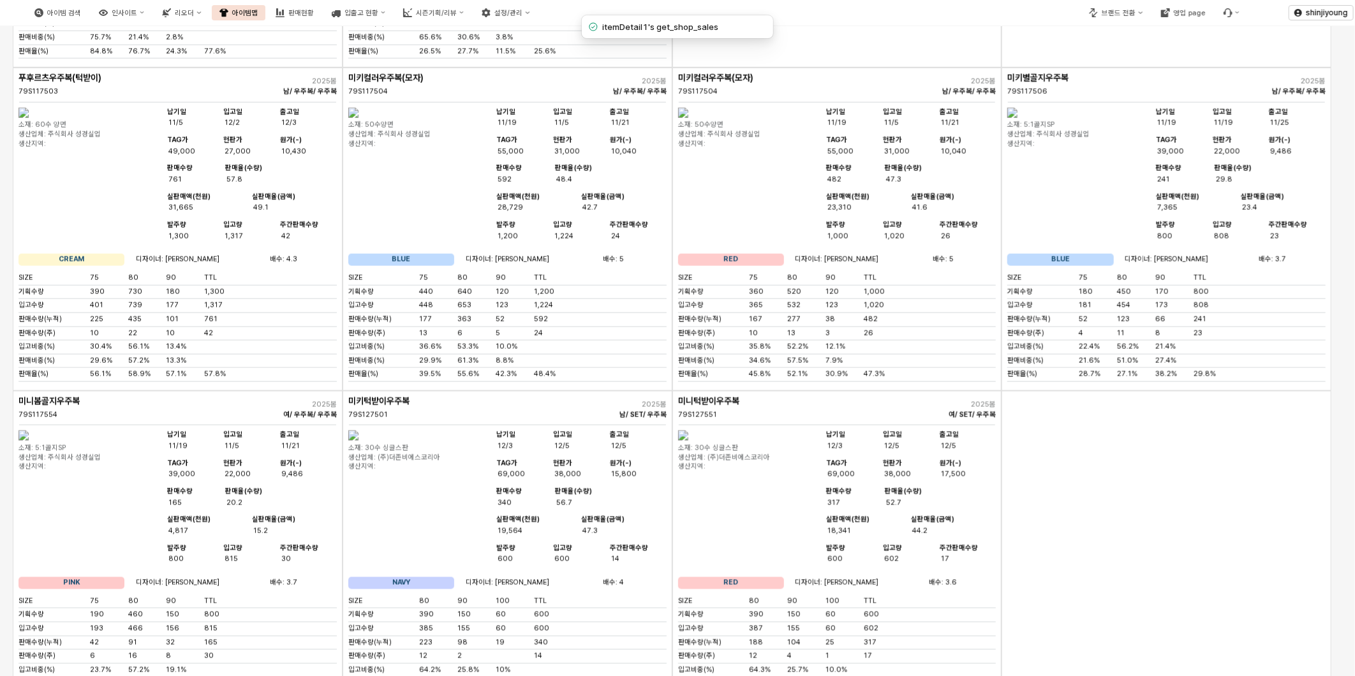
click at [359, 118] on img "App Frame" at bounding box center [353, 113] width 10 height 10
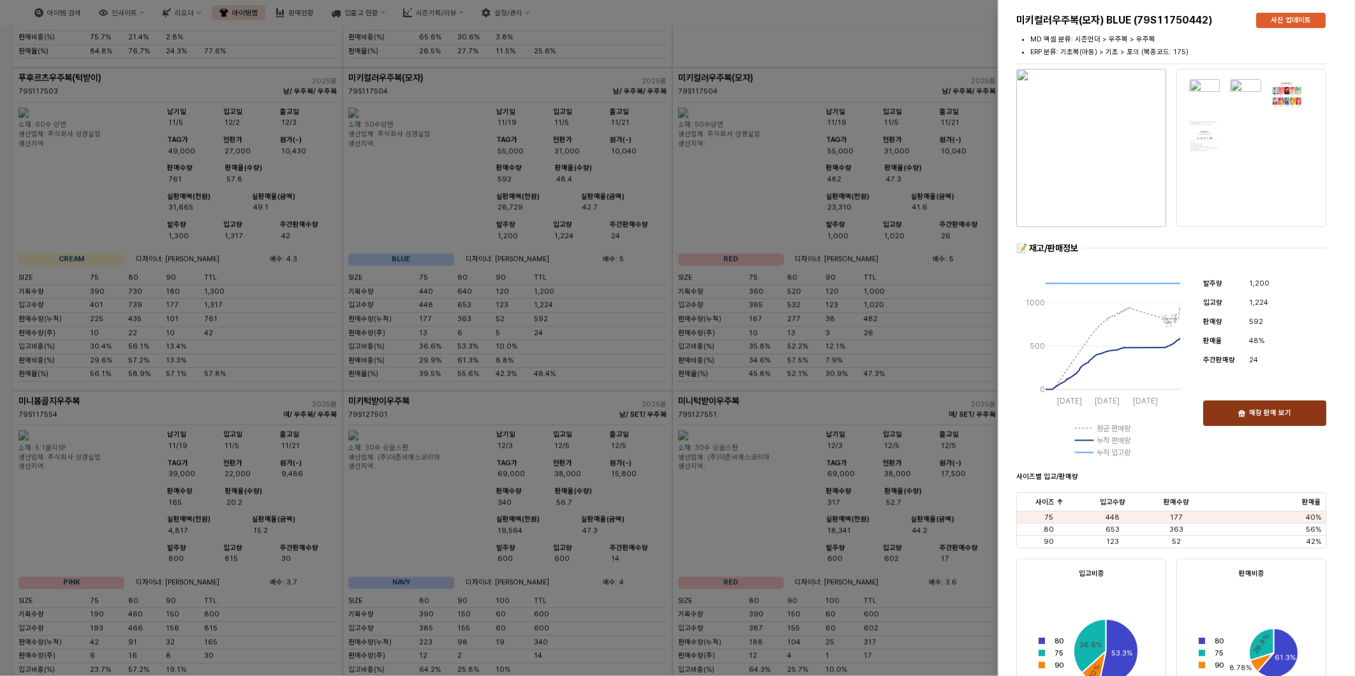
click at [1219, 409] on div "매장 판매 보기" at bounding box center [1265, 413] width 112 height 24
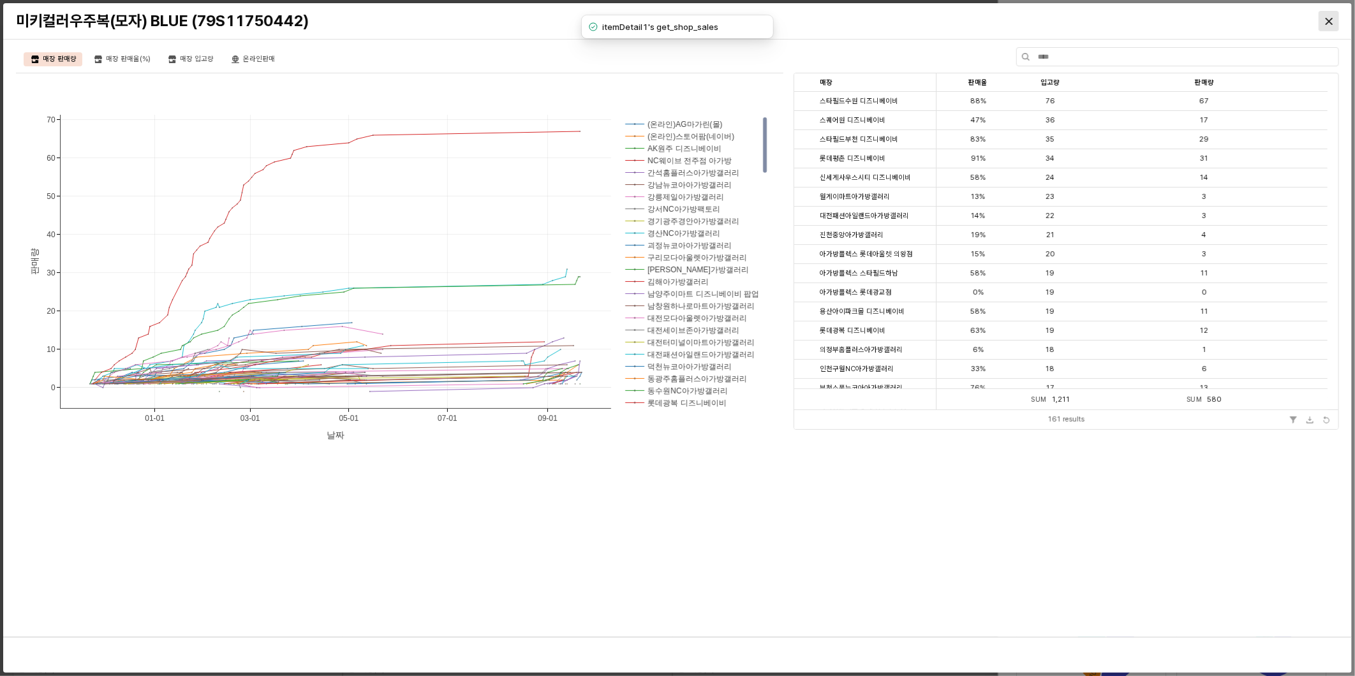
click at [1332, 17] on div "Close" at bounding box center [1328, 20] width 19 height 19
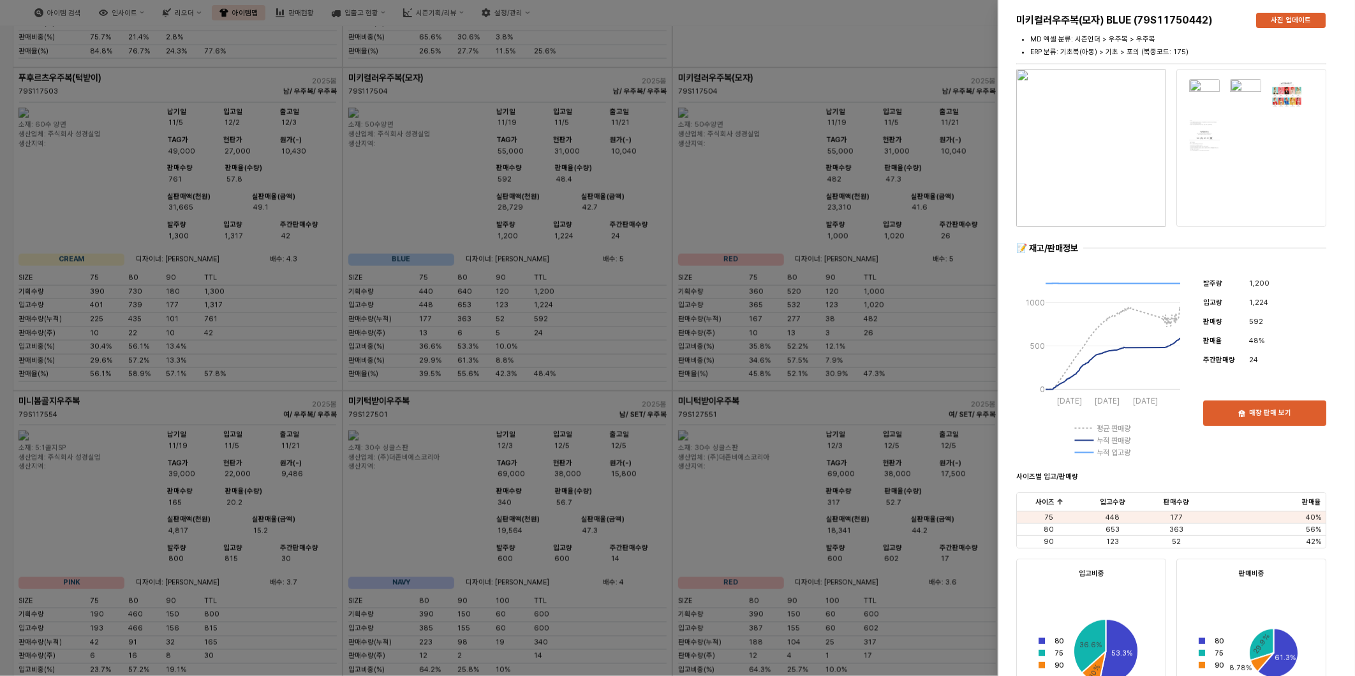
click at [614, 575] on div at bounding box center [677, 338] width 1355 height 676
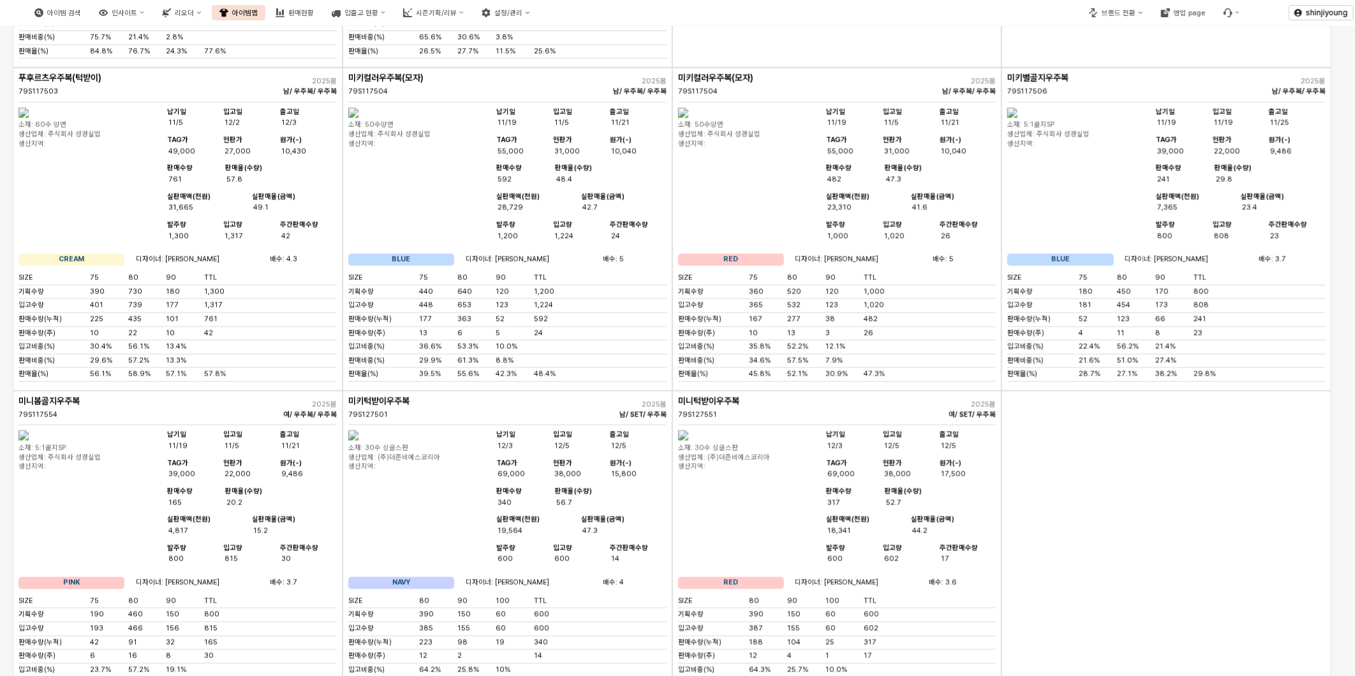
click at [688, 441] on img "App Frame" at bounding box center [683, 436] width 10 height 10
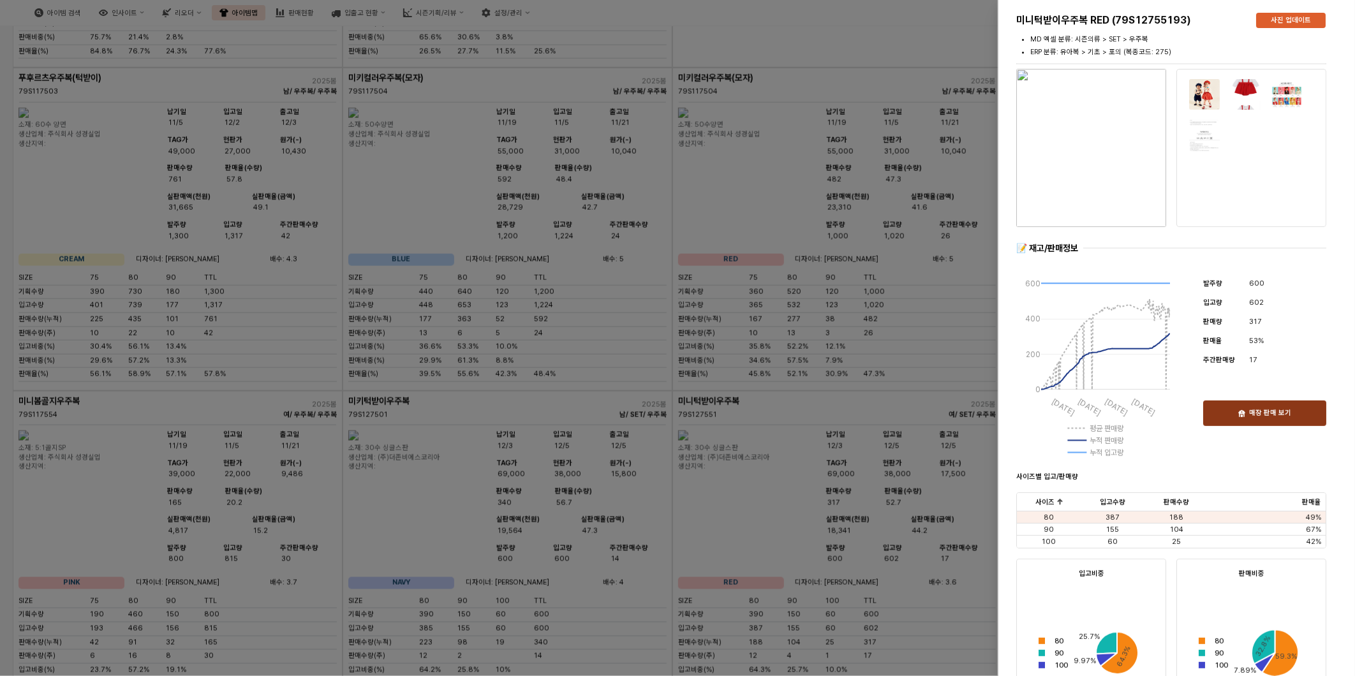
click at [1272, 417] on p "매장 판매 보기" at bounding box center [1270, 414] width 42 height 10
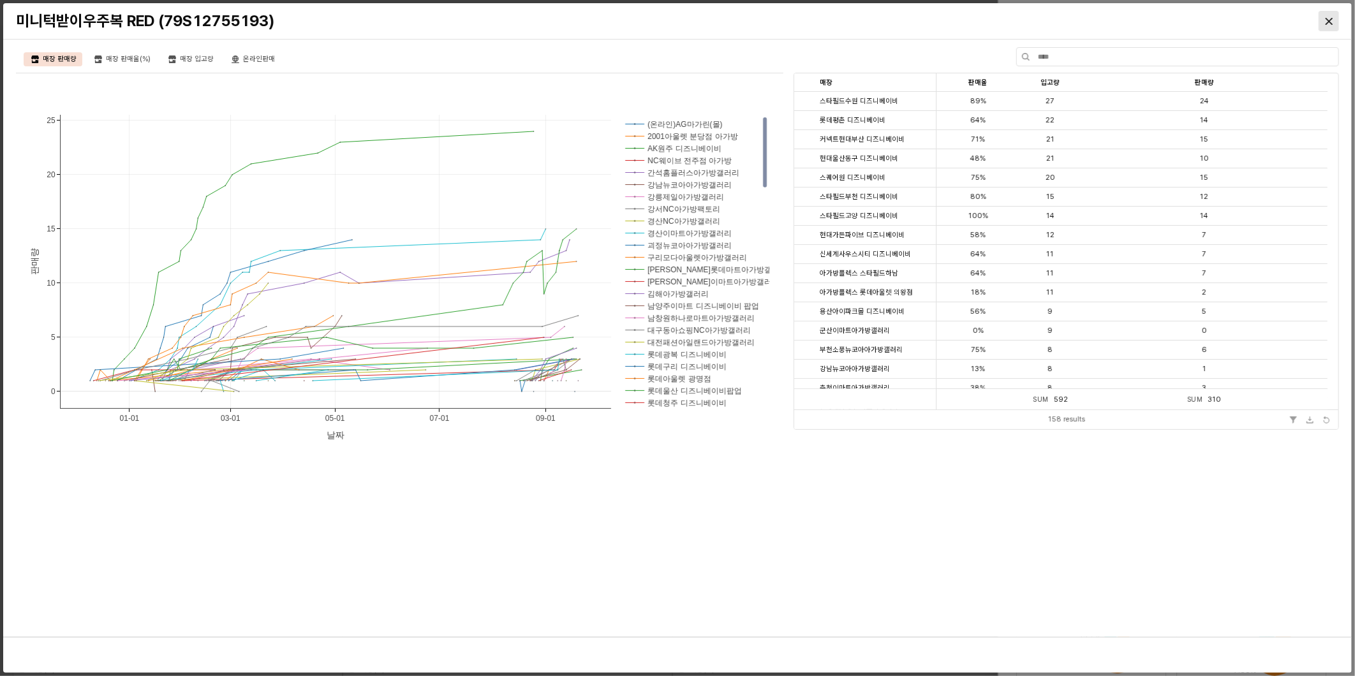
click at [1330, 20] on icon "Close" at bounding box center [1329, 20] width 7 height 7
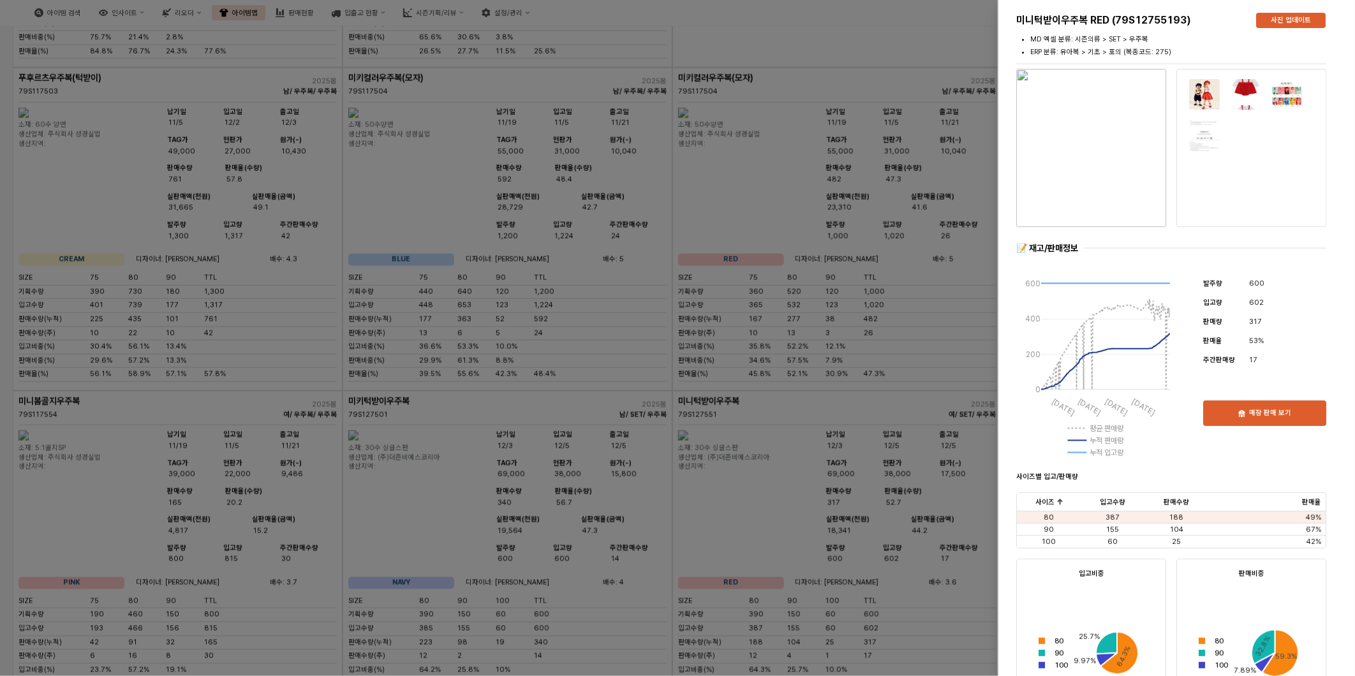
click at [544, 535] on div at bounding box center [677, 338] width 1355 height 676
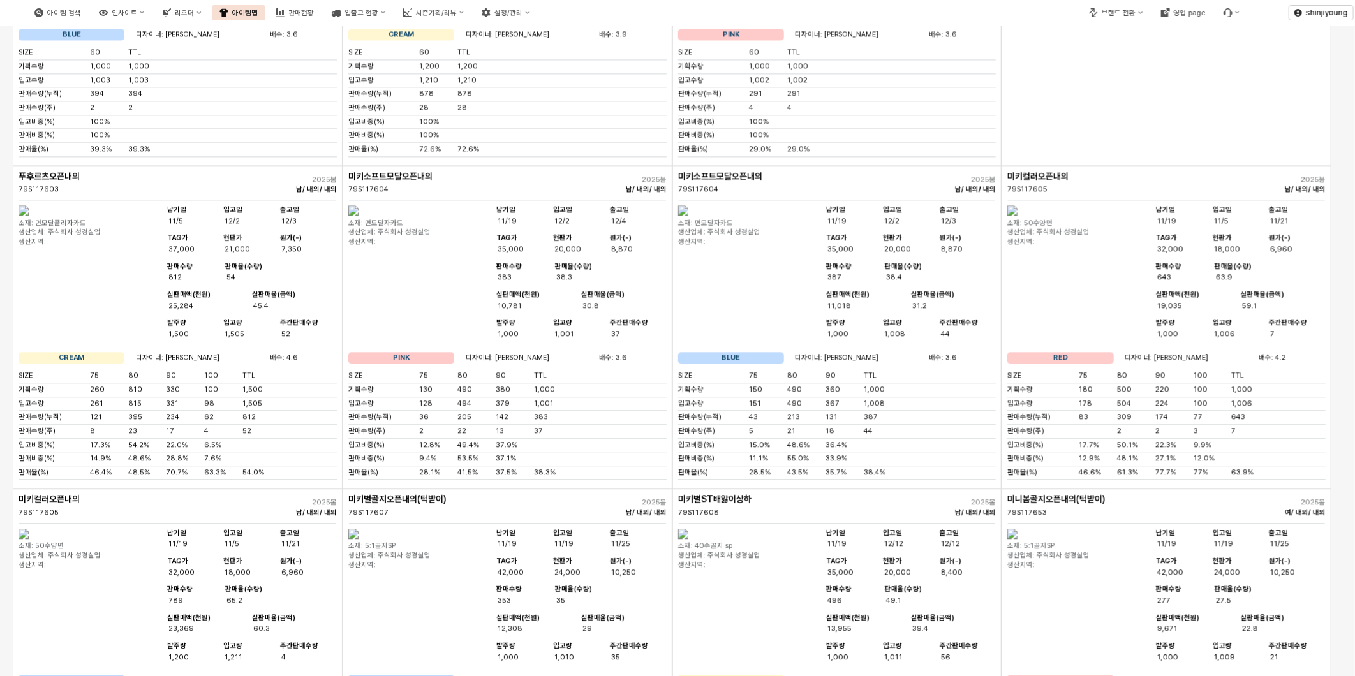
scroll to position [1985, 0]
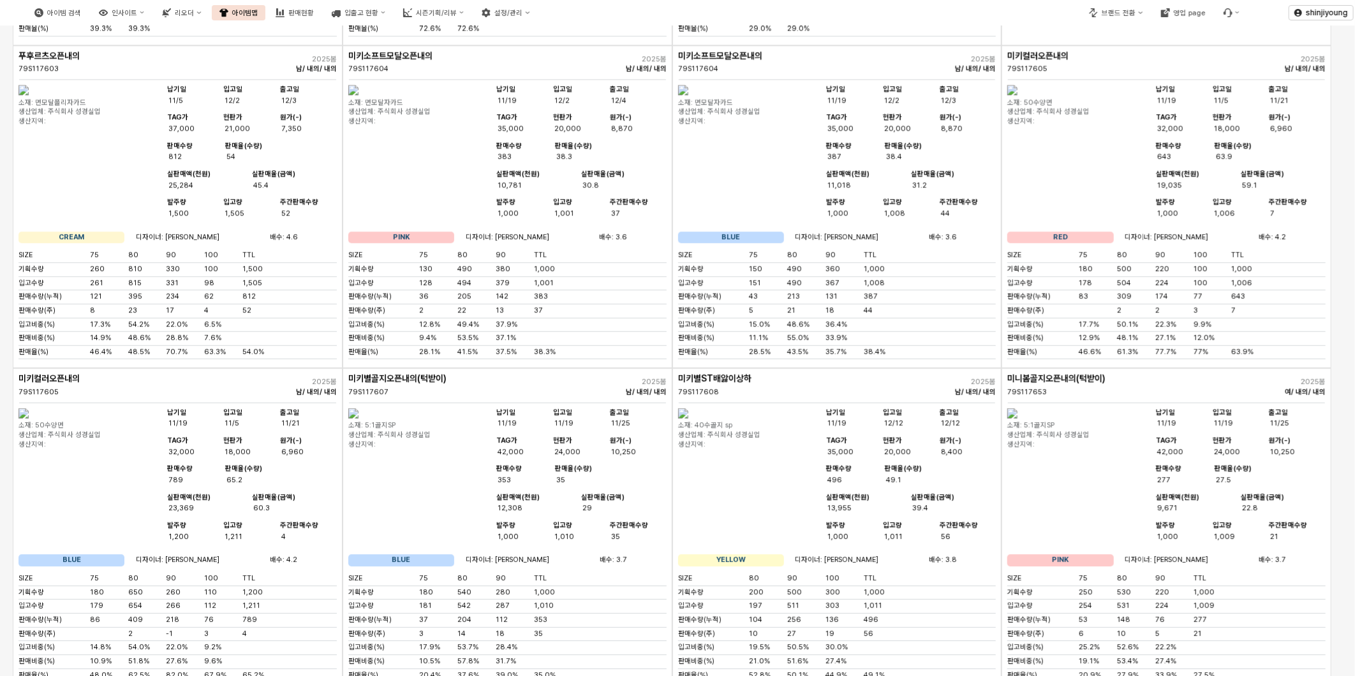
click at [688, 95] on img "App Frame" at bounding box center [683, 90] width 10 height 10
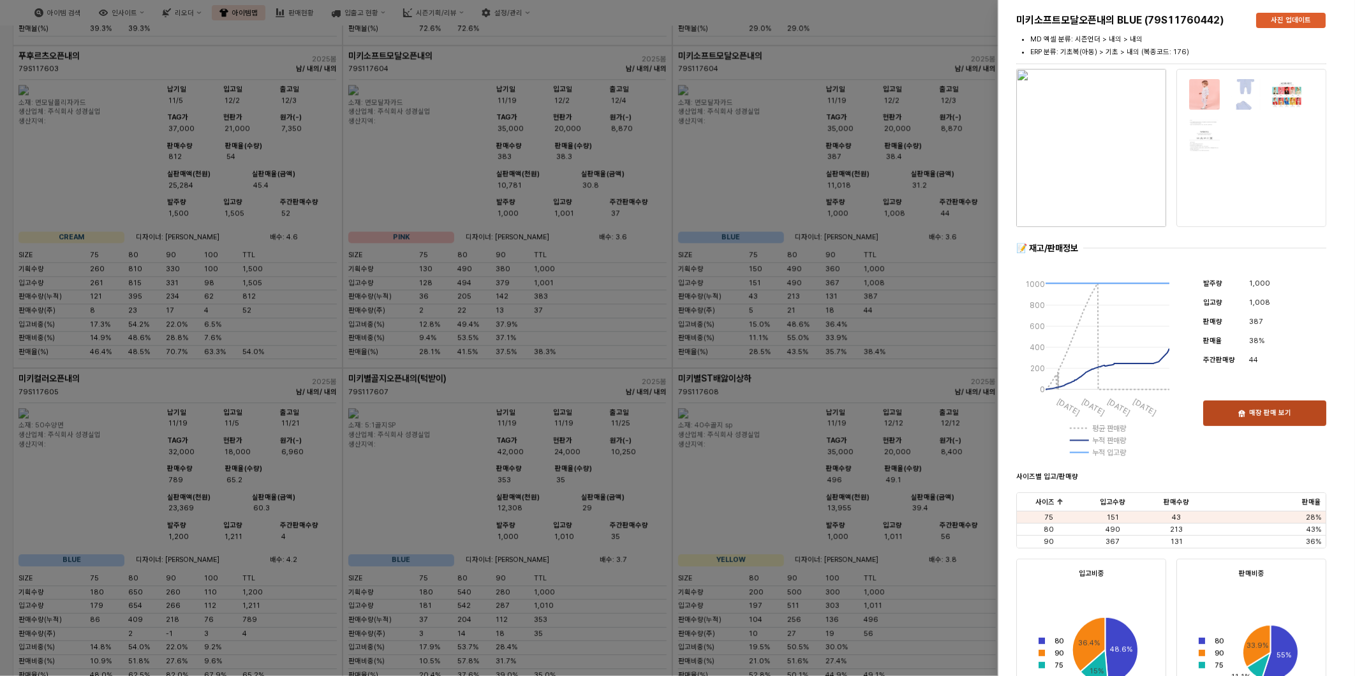
click at [1252, 415] on p "매장 판매 보기" at bounding box center [1270, 414] width 42 height 10
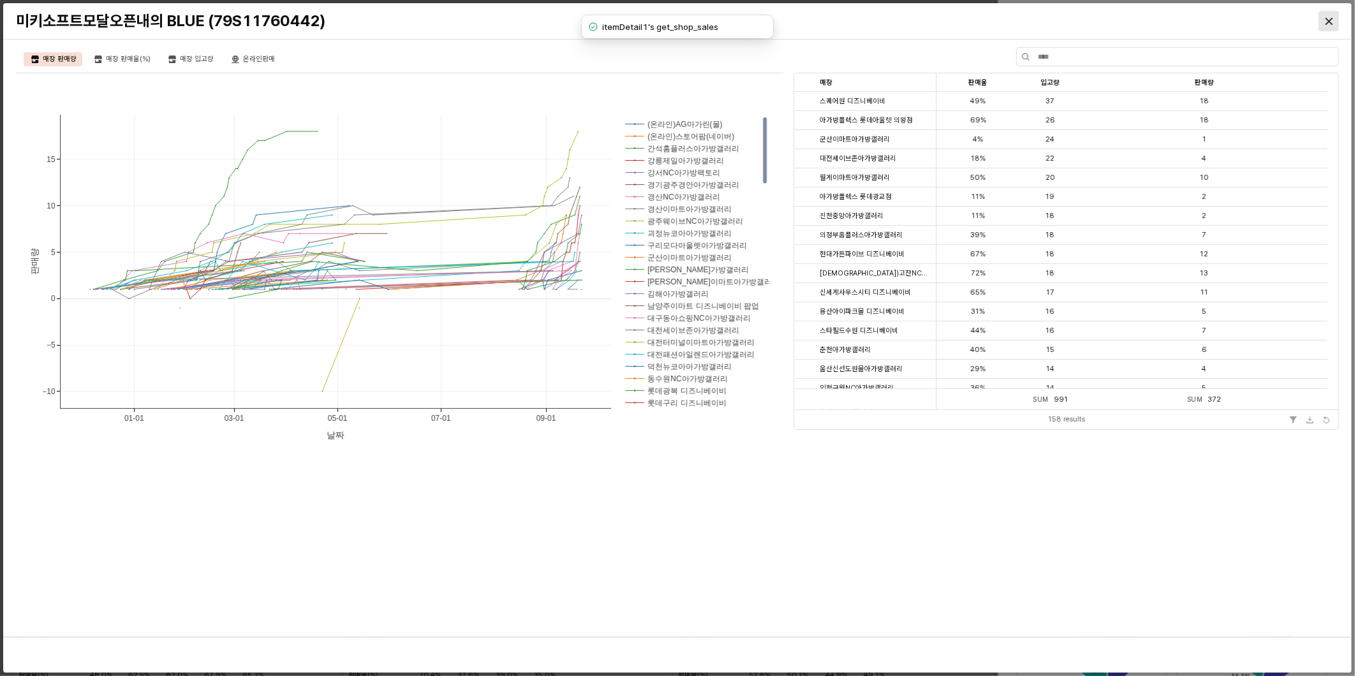
click at [1335, 17] on div "Close" at bounding box center [1328, 20] width 19 height 19
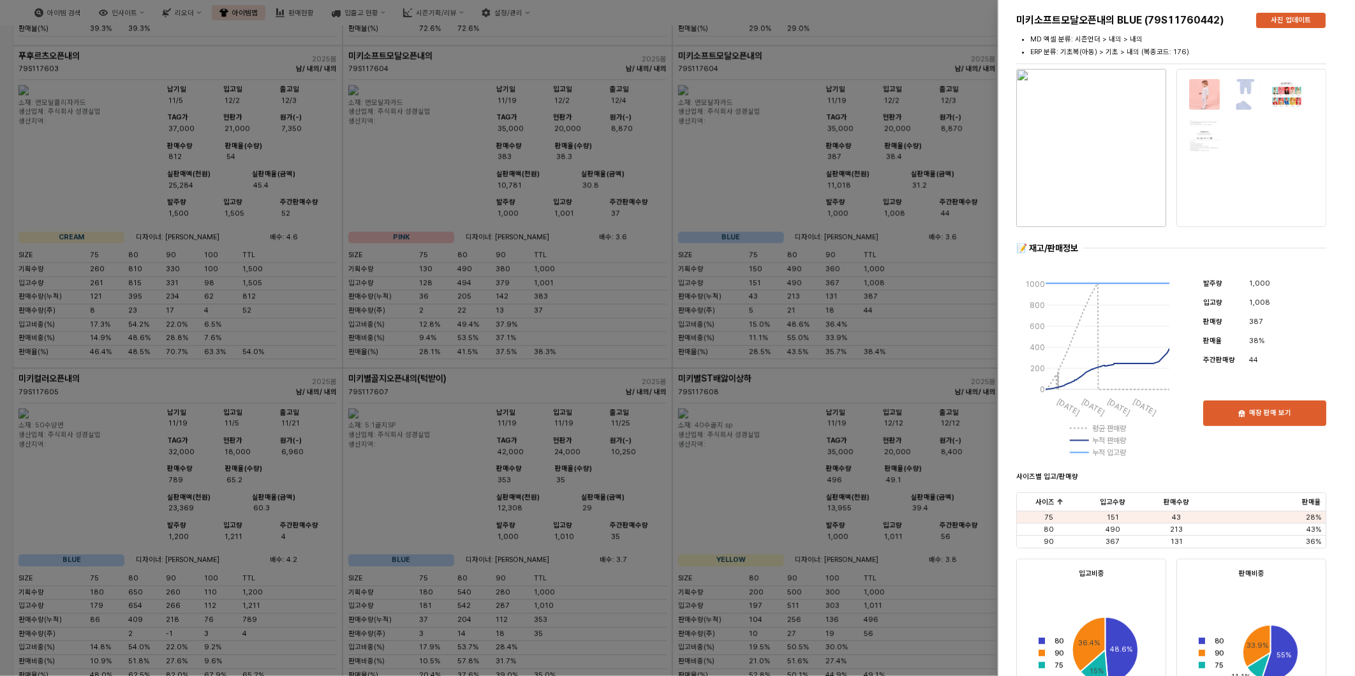
click at [636, 449] on div at bounding box center [677, 338] width 1355 height 676
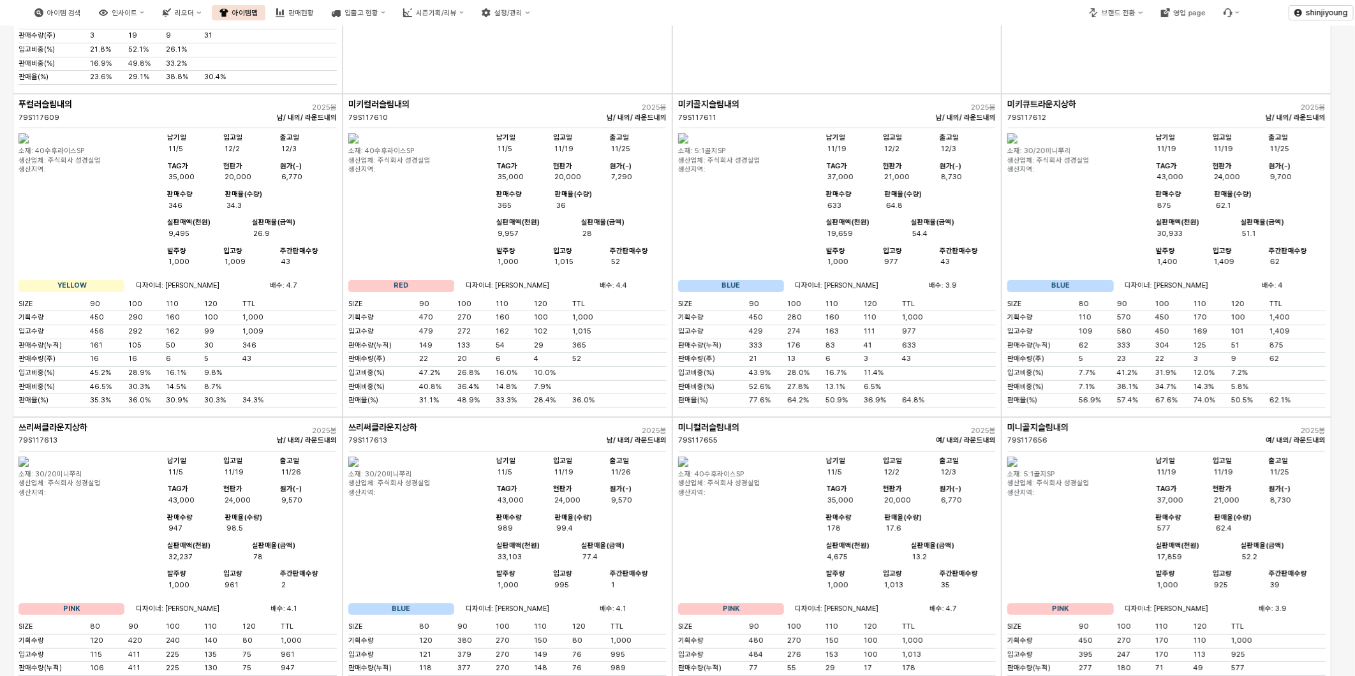
scroll to position [3332, 0]
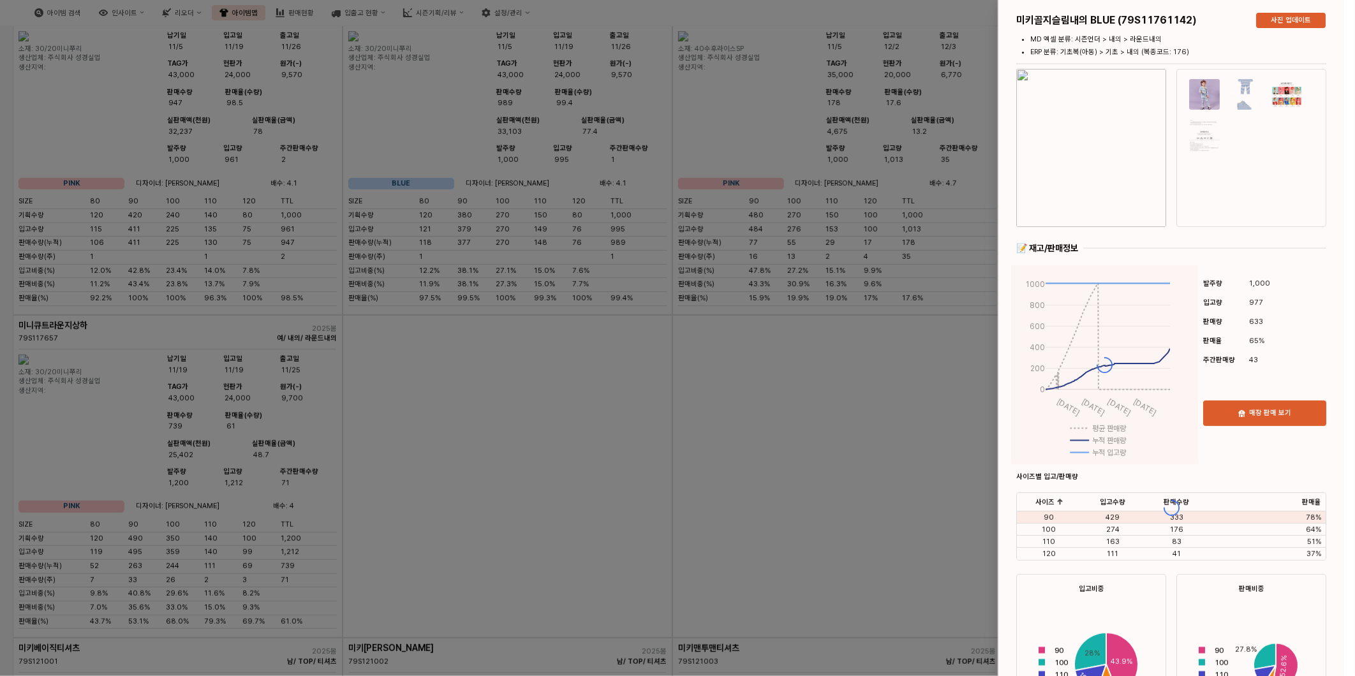
click at [1261, 415] on div at bounding box center [1171, 508] width 346 height 1016
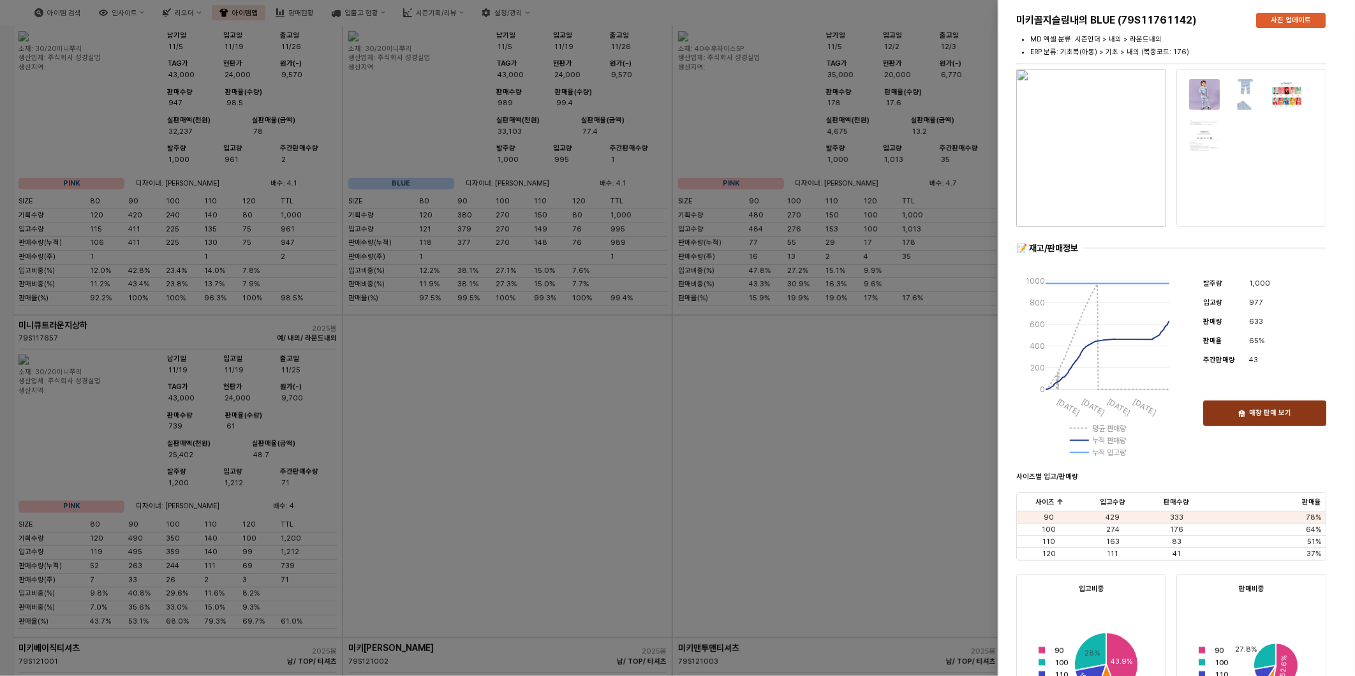
click at [1252, 410] on p "매장 판매 보기" at bounding box center [1270, 414] width 42 height 10
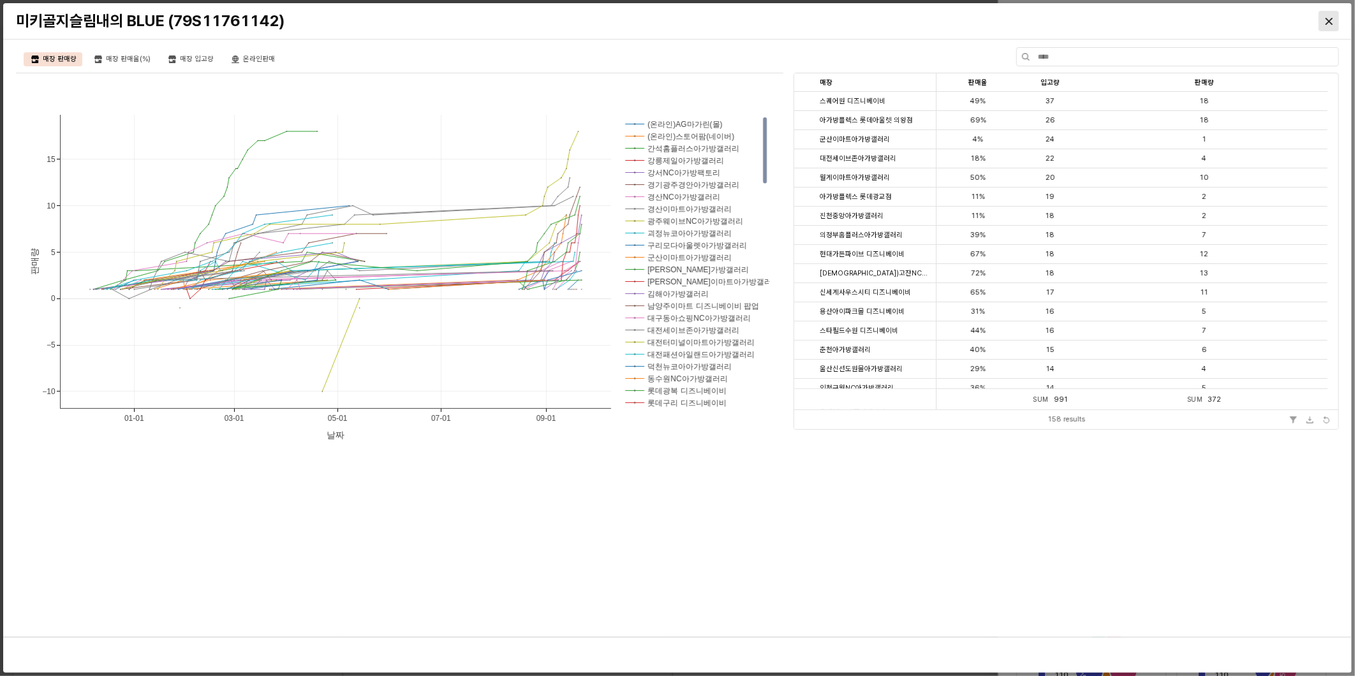
click at [1328, 22] on icon "Close" at bounding box center [1329, 20] width 7 height 7
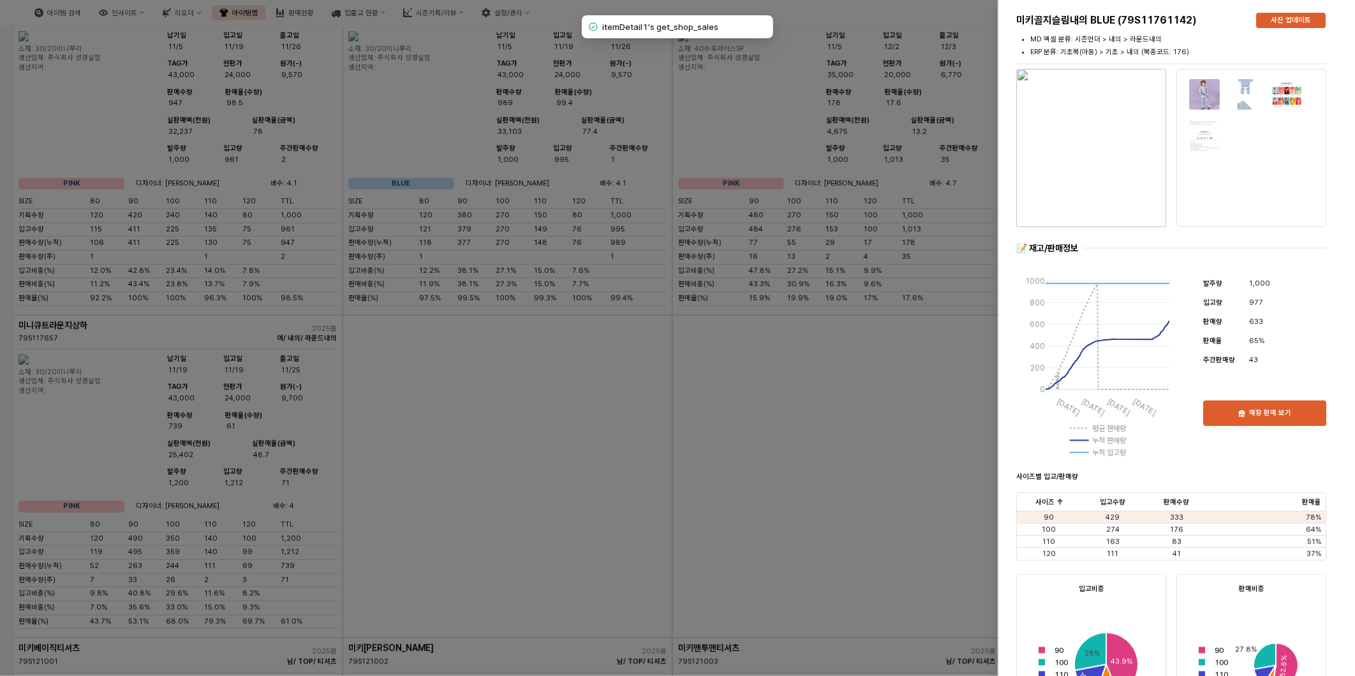
click at [585, 510] on div at bounding box center [677, 338] width 1355 height 676
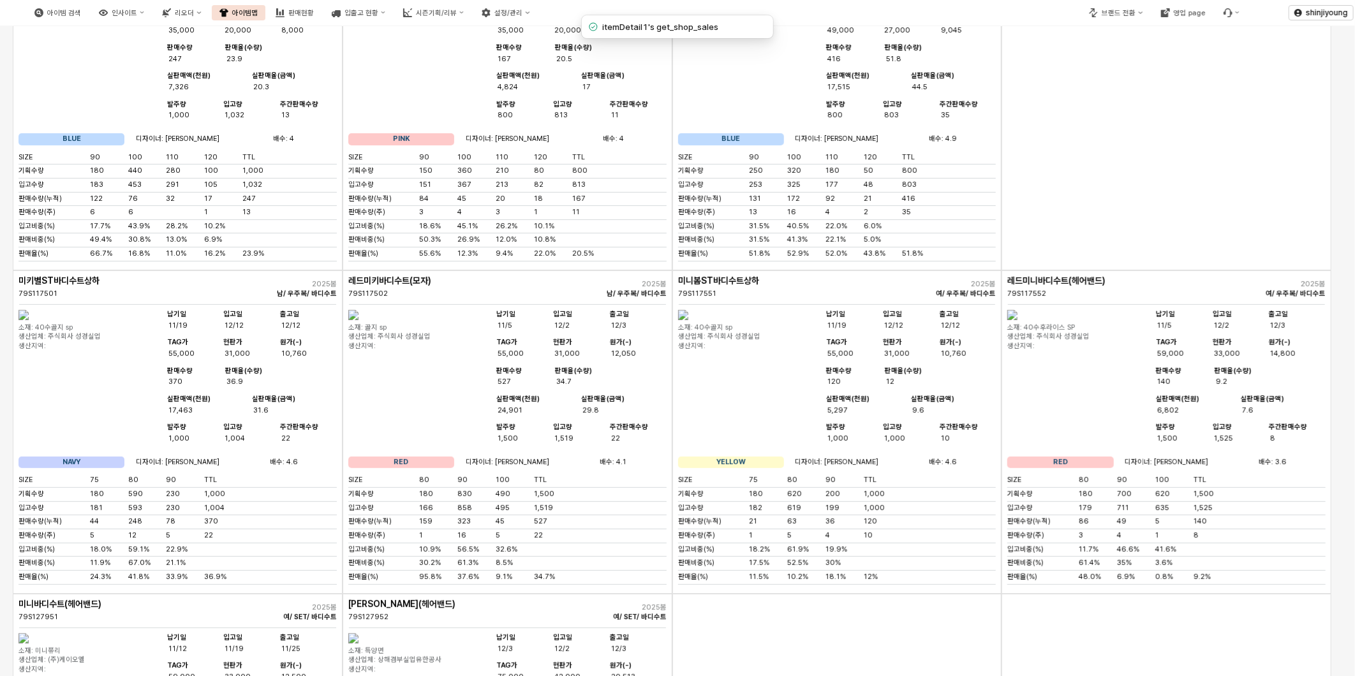
scroll to position [0, 0]
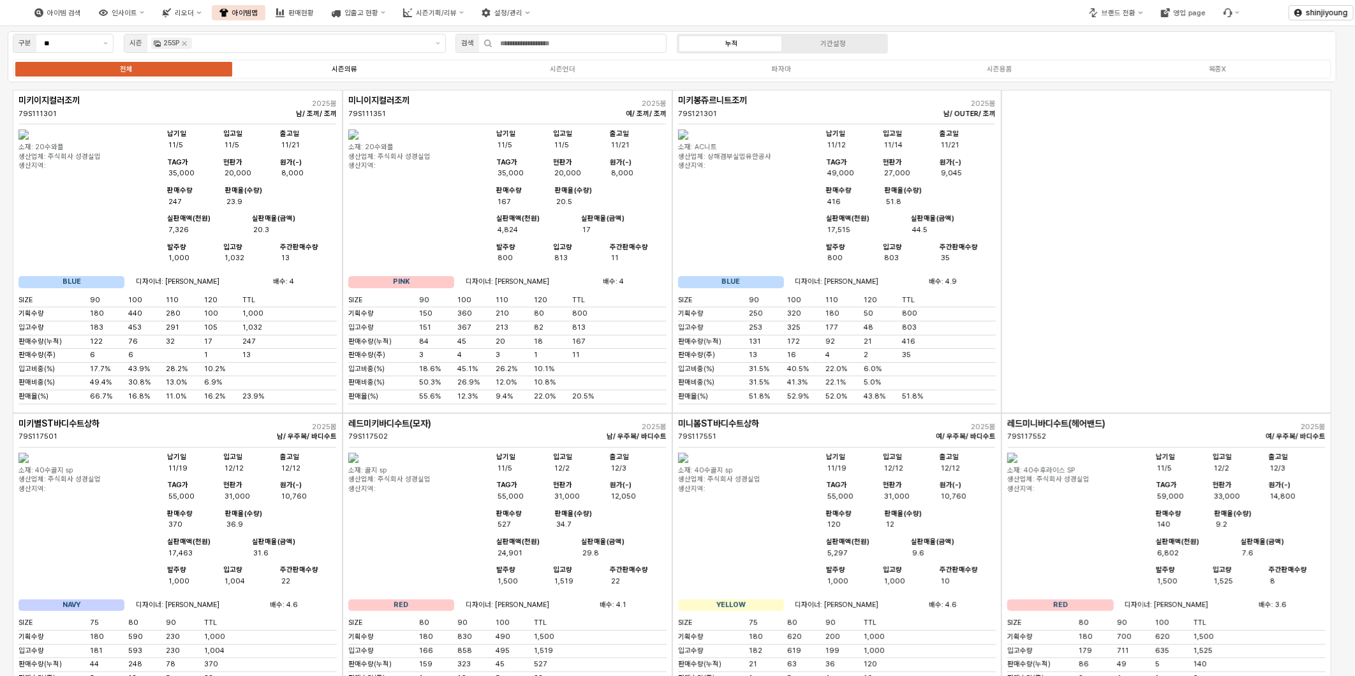
click at [350, 70] on div "시즌의류" at bounding box center [345, 69] width 26 height 8
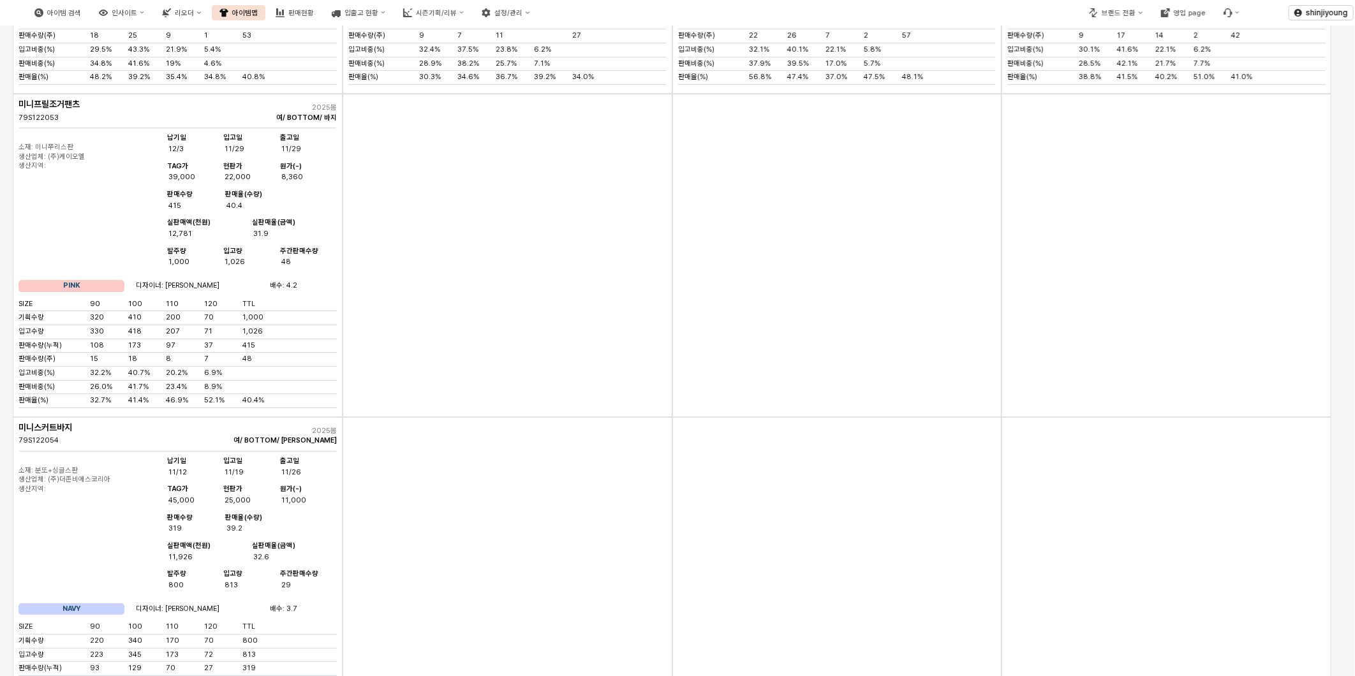
scroll to position [2552, 0]
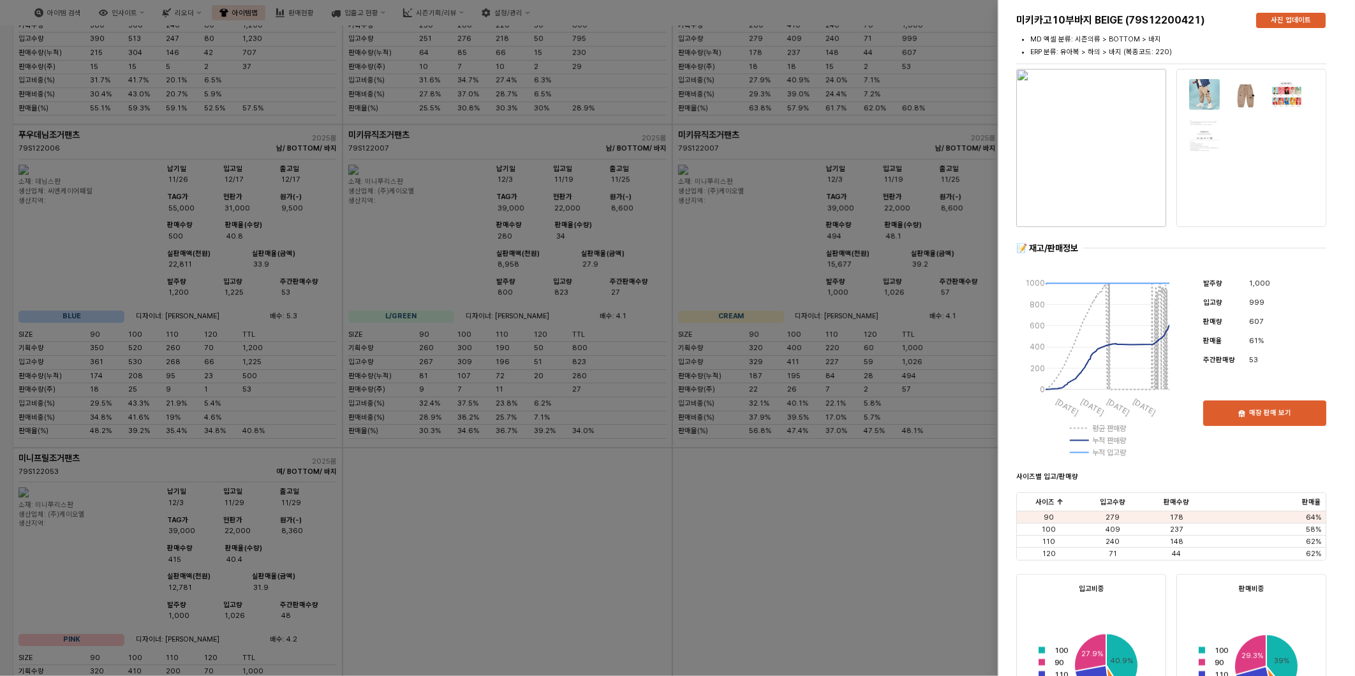
click at [1259, 411] on p "매장 판매 보기" at bounding box center [1270, 414] width 42 height 10
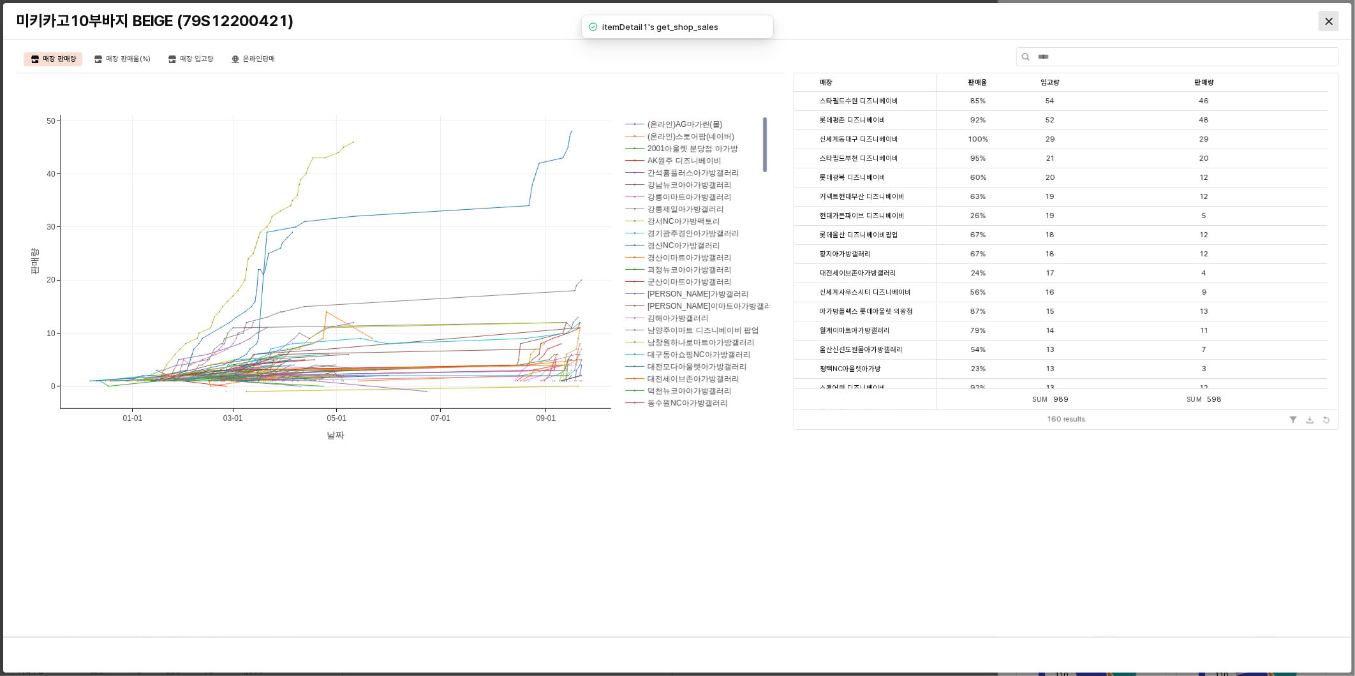
click at [1332, 19] on icon "Close" at bounding box center [1329, 21] width 7 height 7
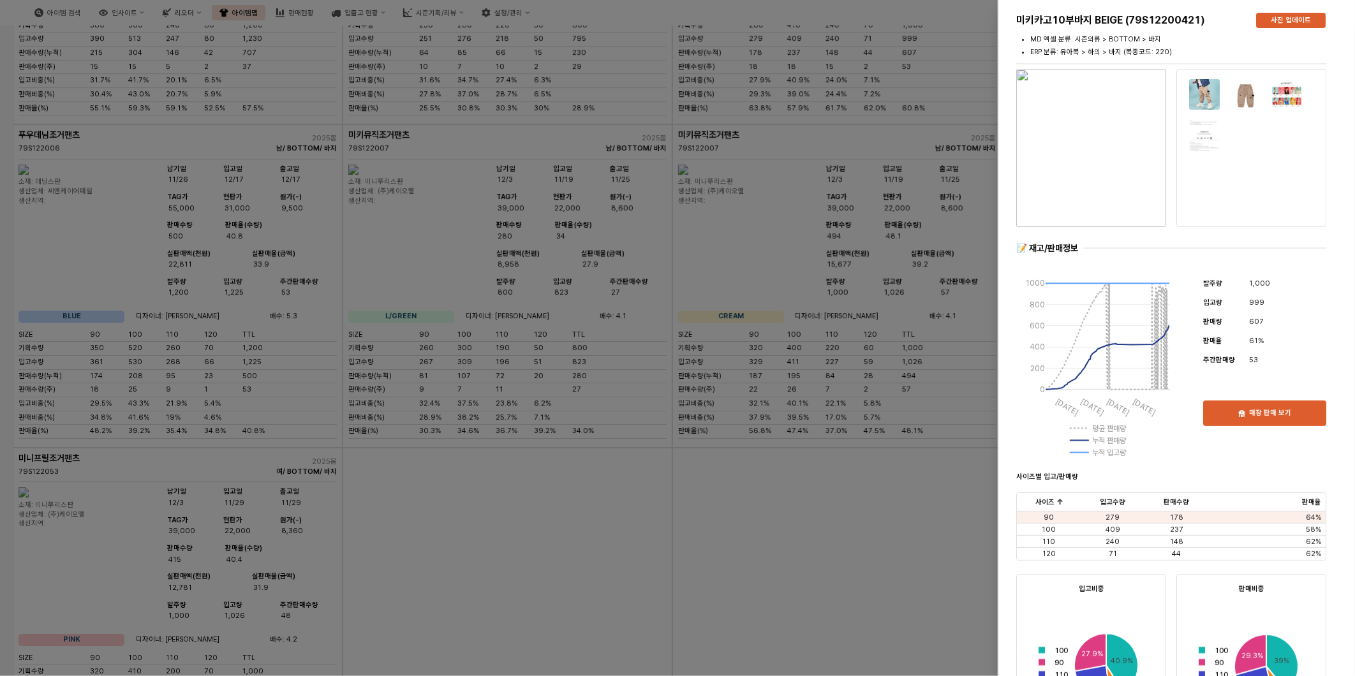
click at [689, 361] on div at bounding box center [677, 338] width 1355 height 676
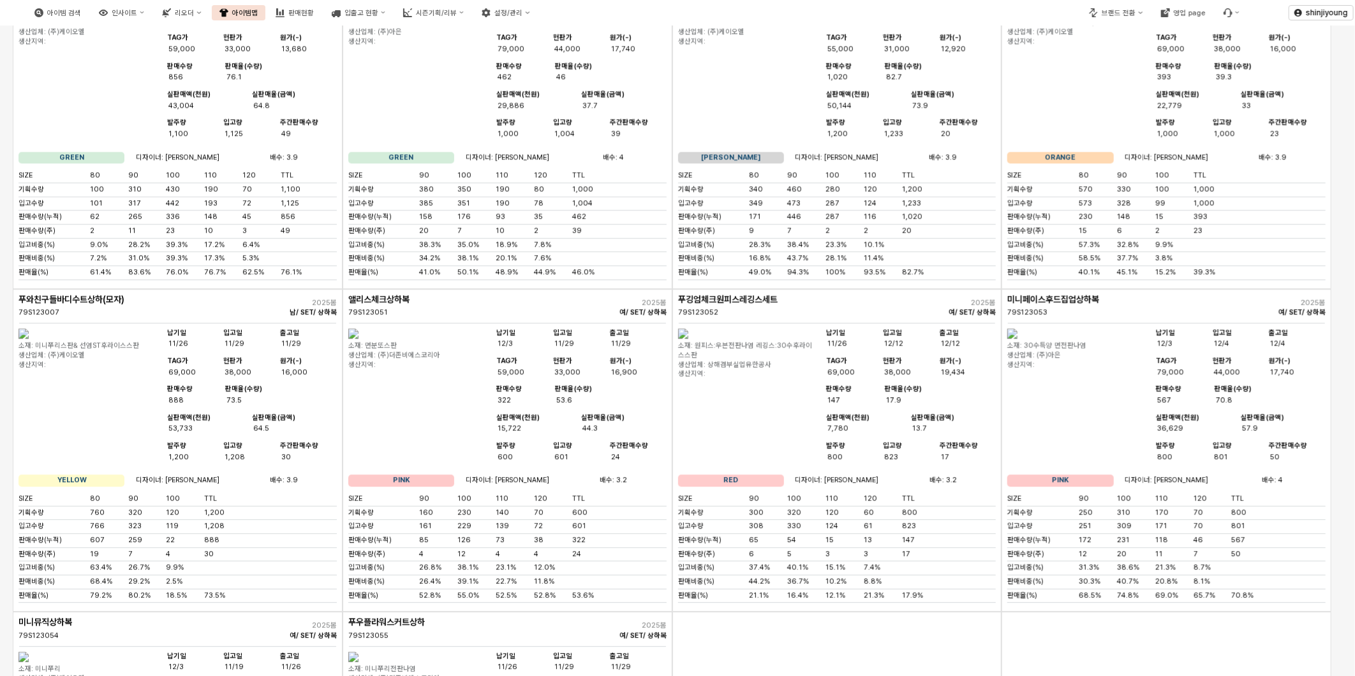
scroll to position [5104, 0]
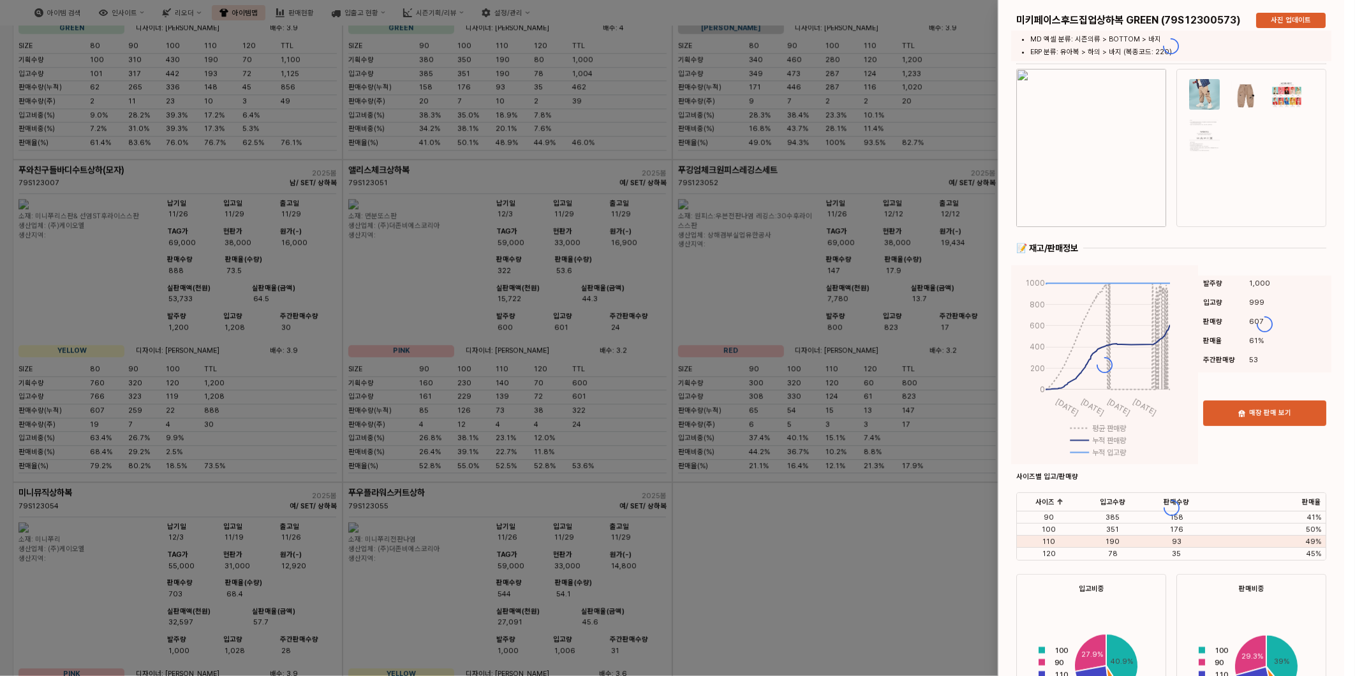
click at [1273, 418] on div "미키페이스후드집업상하복 GREEN (79S12300573) 사진 업데이트 MD 엑셀 분류: 시즌의류 > BOTTOM > 바지 ERP 분류: 유…" at bounding box center [1171, 508] width 346 height 1016
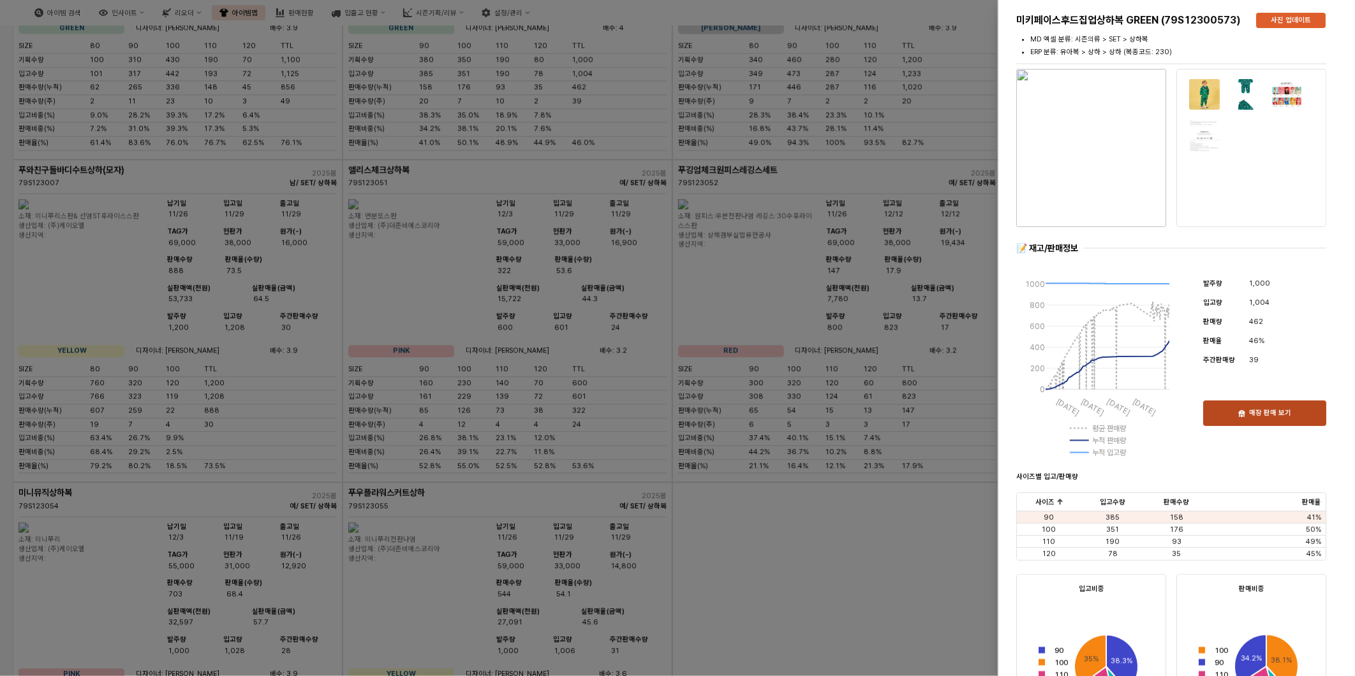
click at [1272, 417] on p "매장 판매 보기" at bounding box center [1270, 414] width 42 height 10
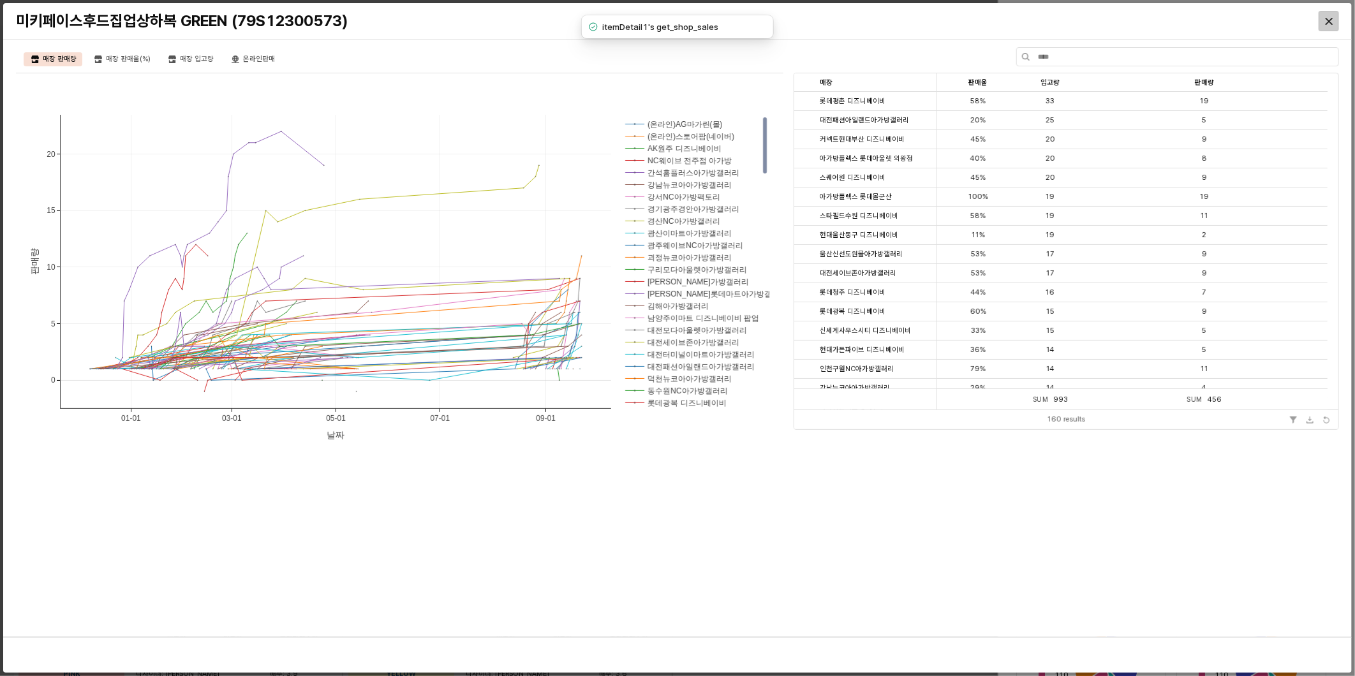
click at [1334, 24] on div "Close" at bounding box center [1328, 20] width 19 height 19
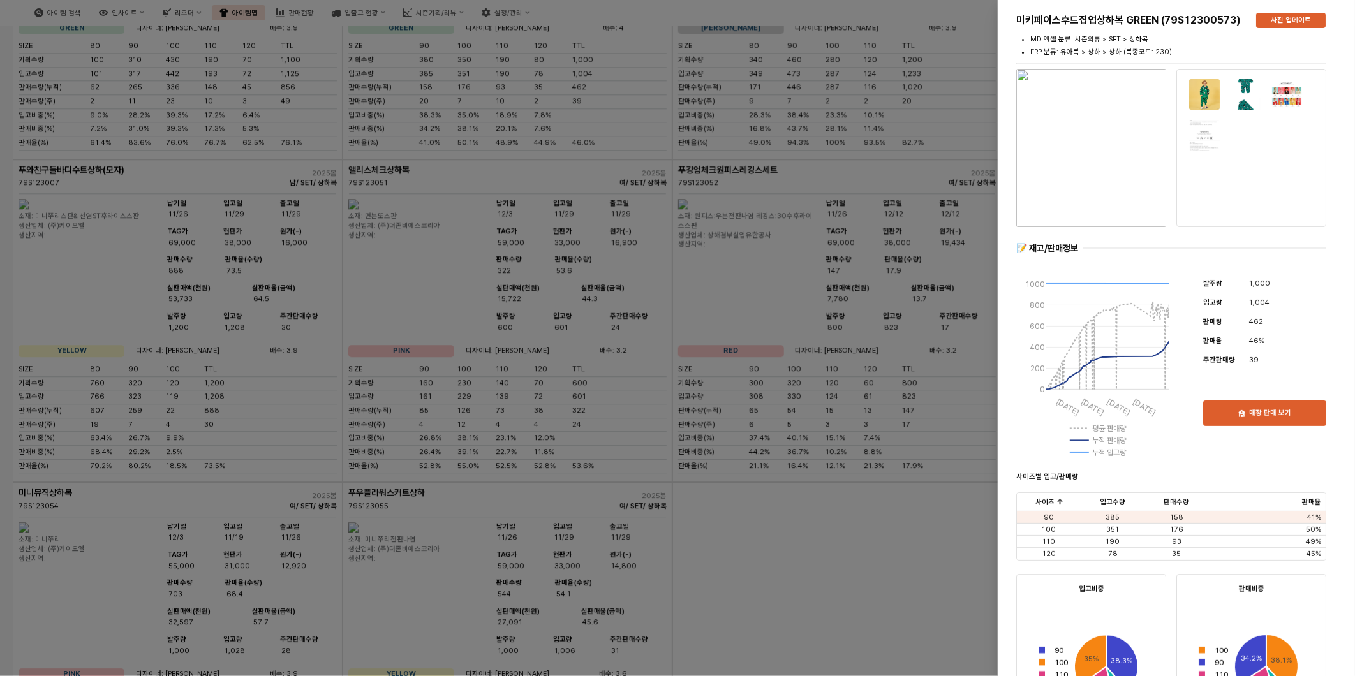
click at [881, 232] on div at bounding box center [677, 338] width 1355 height 676
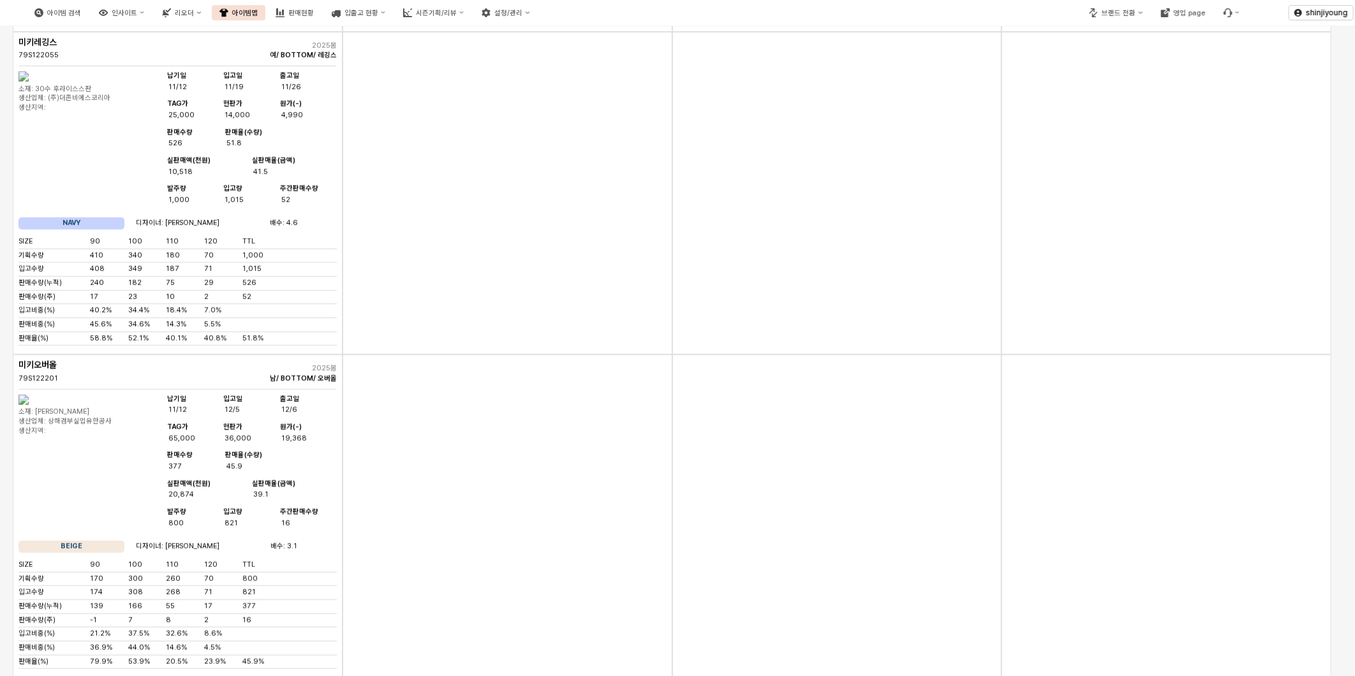
scroll to position [3615, 0]
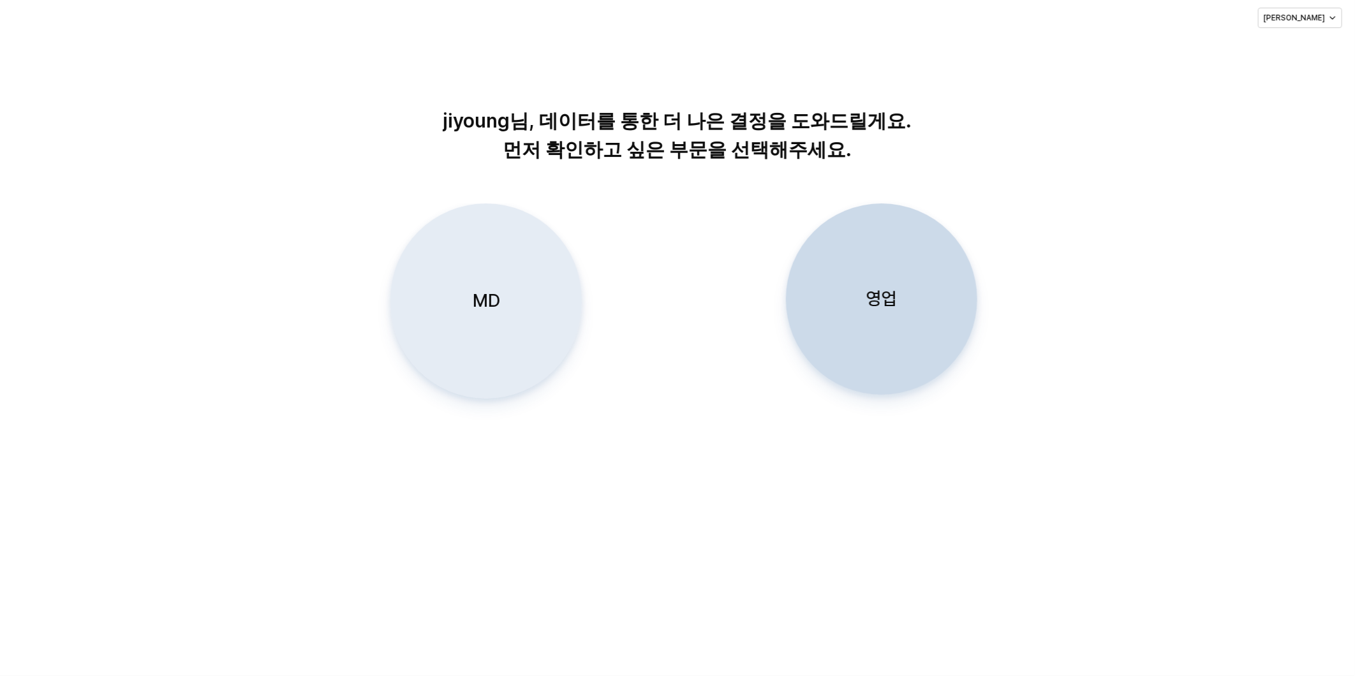
click at [495, 289] on p "MD" at bounding box center [485, 301] width 27 height 24
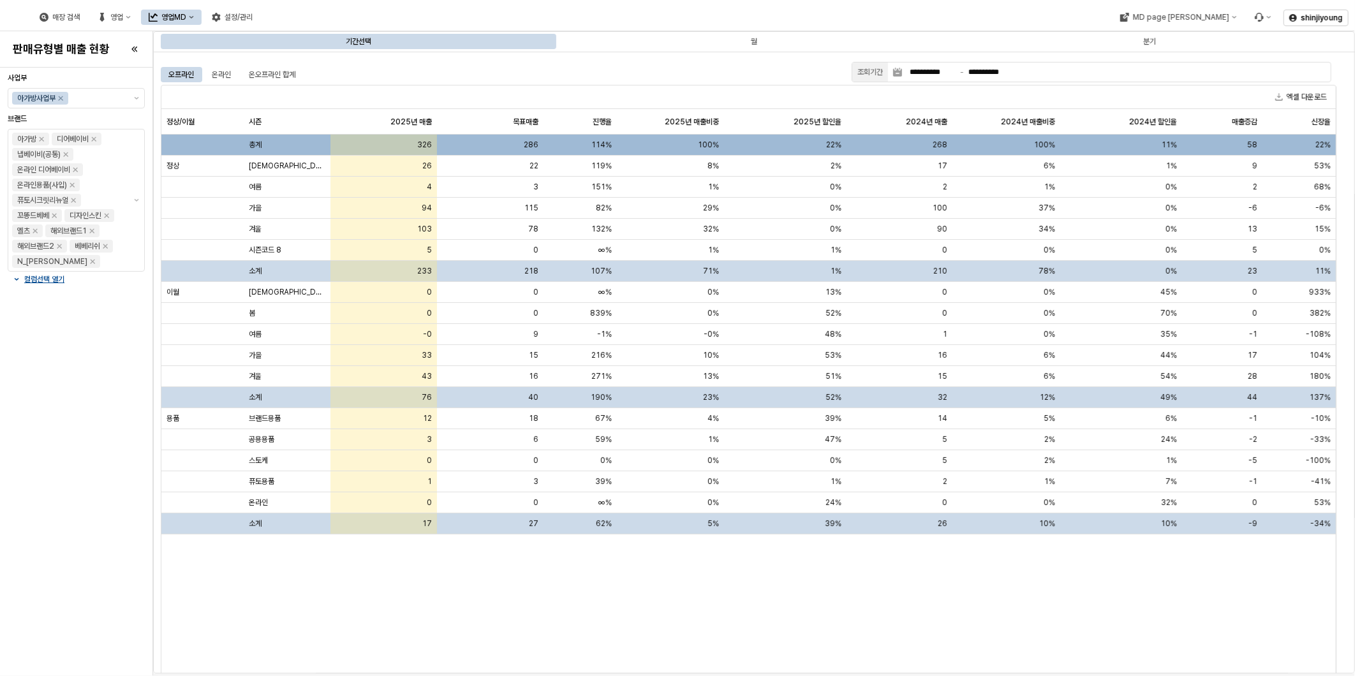
click at [913, 611] on div "정상/이월 정상/이월 시즌 시즌 2025년 매출 2025년 매출 목표매출 목표매출 진행율 진행율 2025년 매출비중 2025년 매출비중 202…" at bounding box center [748, 401] width 1175 height 584
click at [781, 584] on div "정상/이월 정상/이월 시즌 시즌 2025년 매출 2025년 매출 목표매출 목표매출 진행율 진행율 2025년 매출비중 2025년 매출비중 202…" at bounding box center [748, 401] width 1175 height 584
drag, startPoint x: 468, startPoint y: 595, endPoint x: 466, endPoint y: 585, distance: 10.4
click at [468, 595] on div "정상/이월 정상/이월 시즌 시즌 2025년 매출 2025년 매출 목표매출 목표매출 진행율 진행율 2025년 매출비중 2025년 매출비중 202…" at bounding box center [748, 401] width 1175 height 584
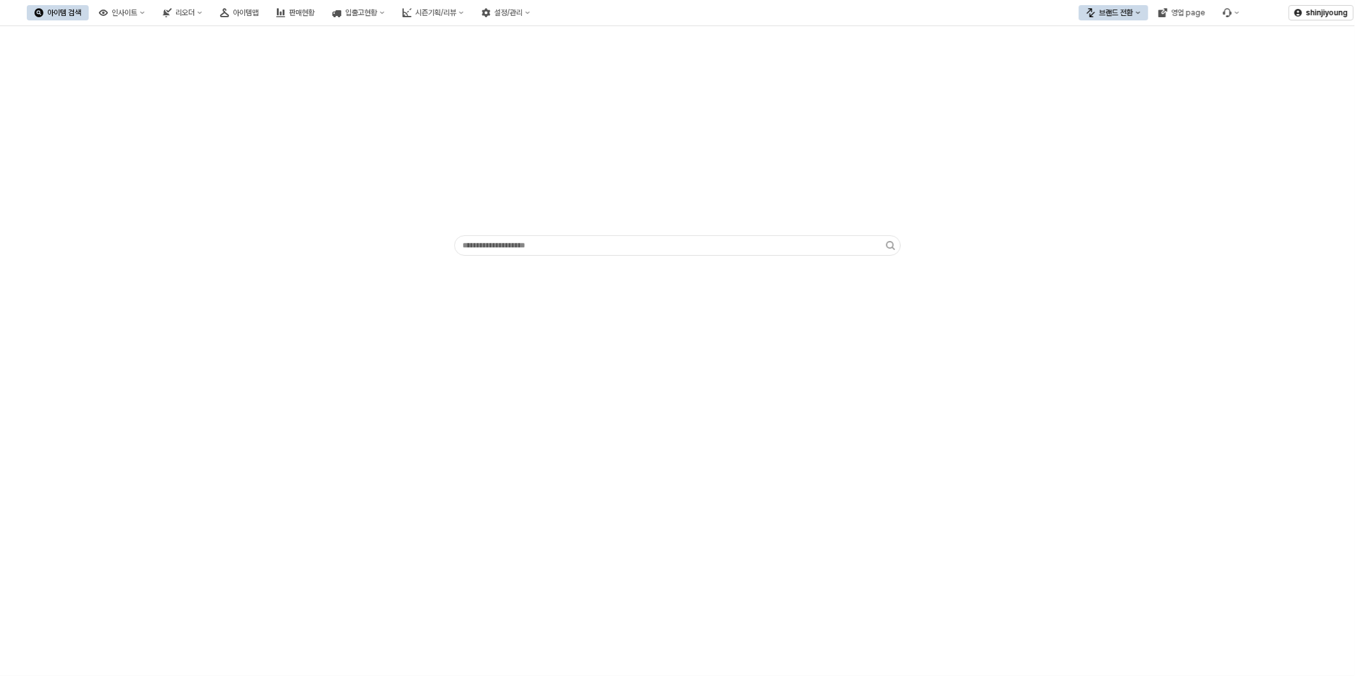
click at [260, 110] on div "App Frame" at bounding box center [678, 143] width 1340 height 225
click at [1139, 15] on button "브랜드 전환" at bounding box center [1114, 12] width 70 height 15
click at [1118, 77] on div "디즈니" at bounding box center [1126, 79] width 78 height 10
click at [229, 13] on icon "아이템맵" at bounding box center [224, 13] width 9 height 8
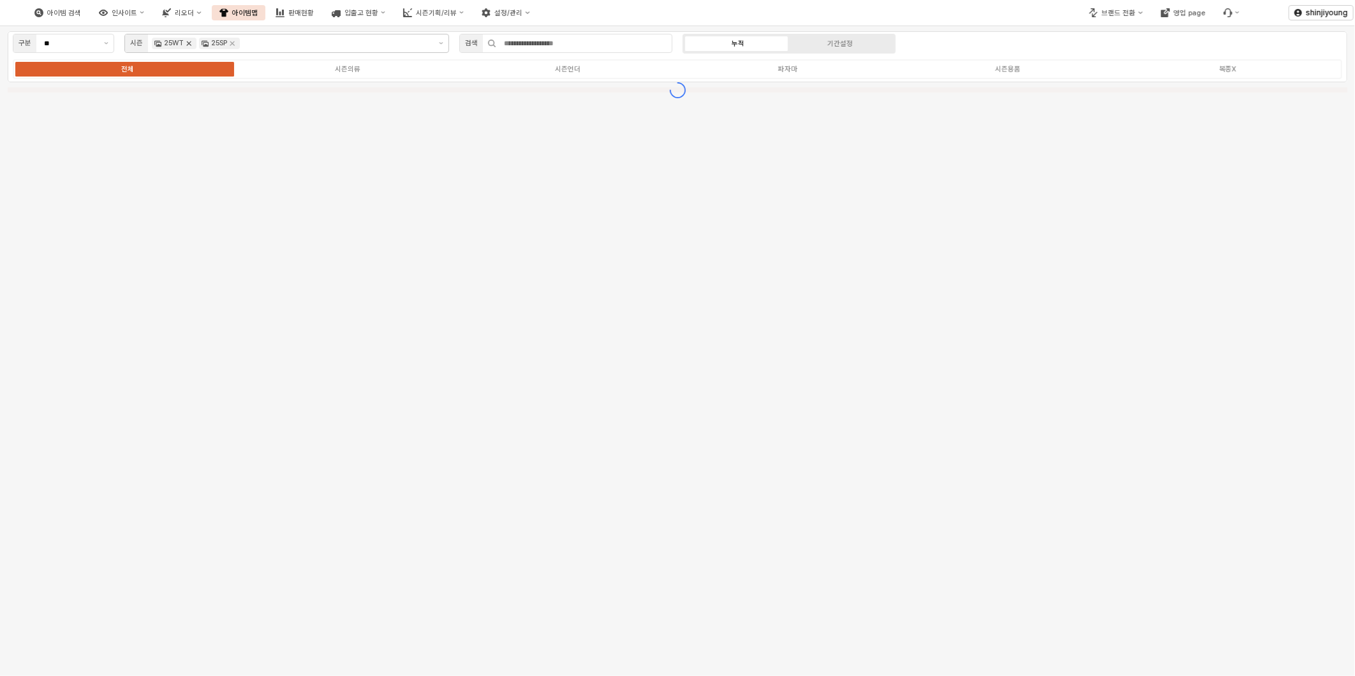
click at [188, 39] on icon "Remove 25WT" at bounding box center [189, 43] width 10 height 10
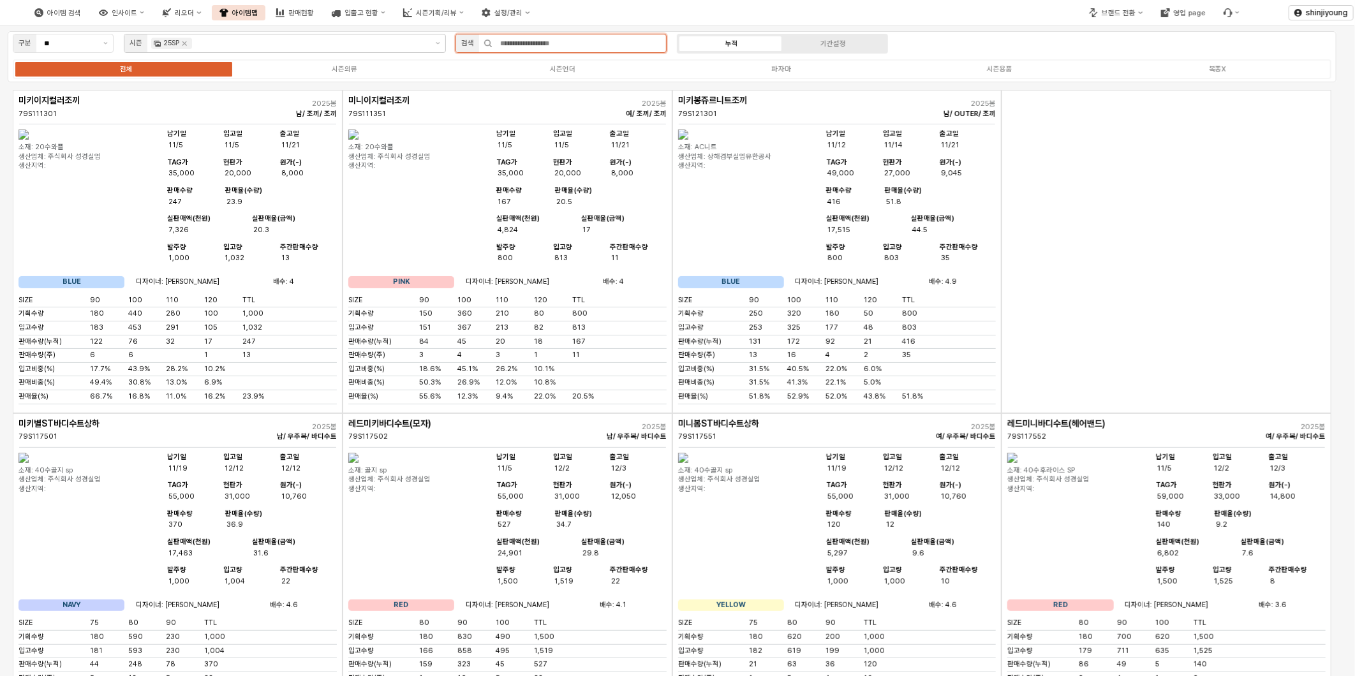
click at [521, 43] on input "App Frame" at bounding box center [580, 43] width 174 height 18
type input "*"
type input "**"
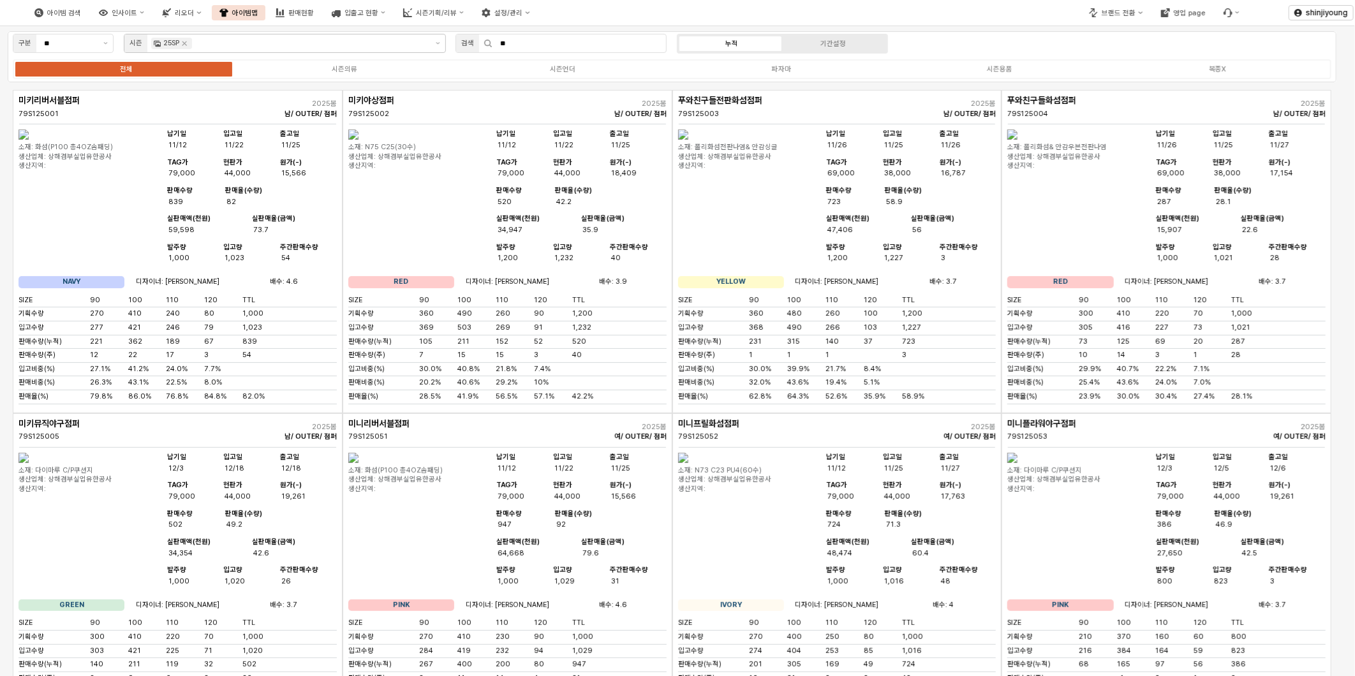
click at [759, 212] on div "App Frame" at bounding box center [672, 441] width 1329 height 709
click at [188, 43] on icon "Remove 25SP" at bounding box center [184, 43] width 10 height 10
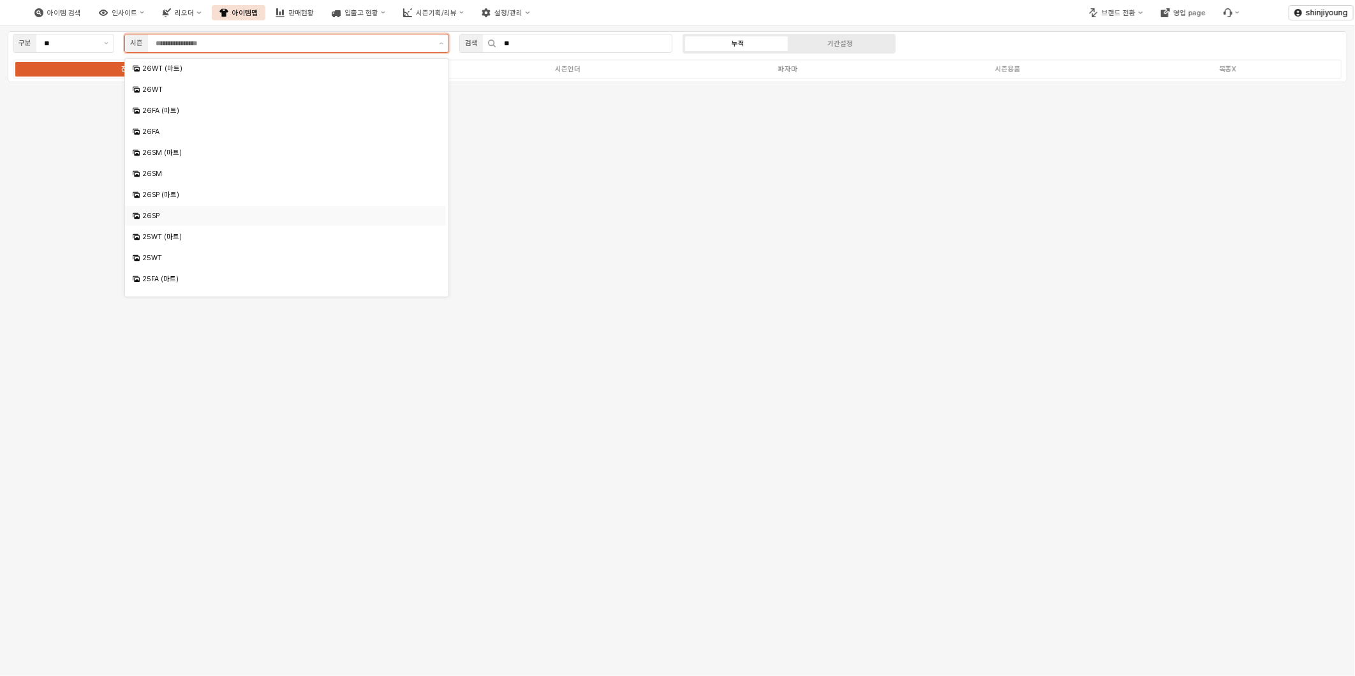
scroll to position [71, 0]
click at [163, 271] on div "25SM" at bounding box center [286, 272] width 289 height 10
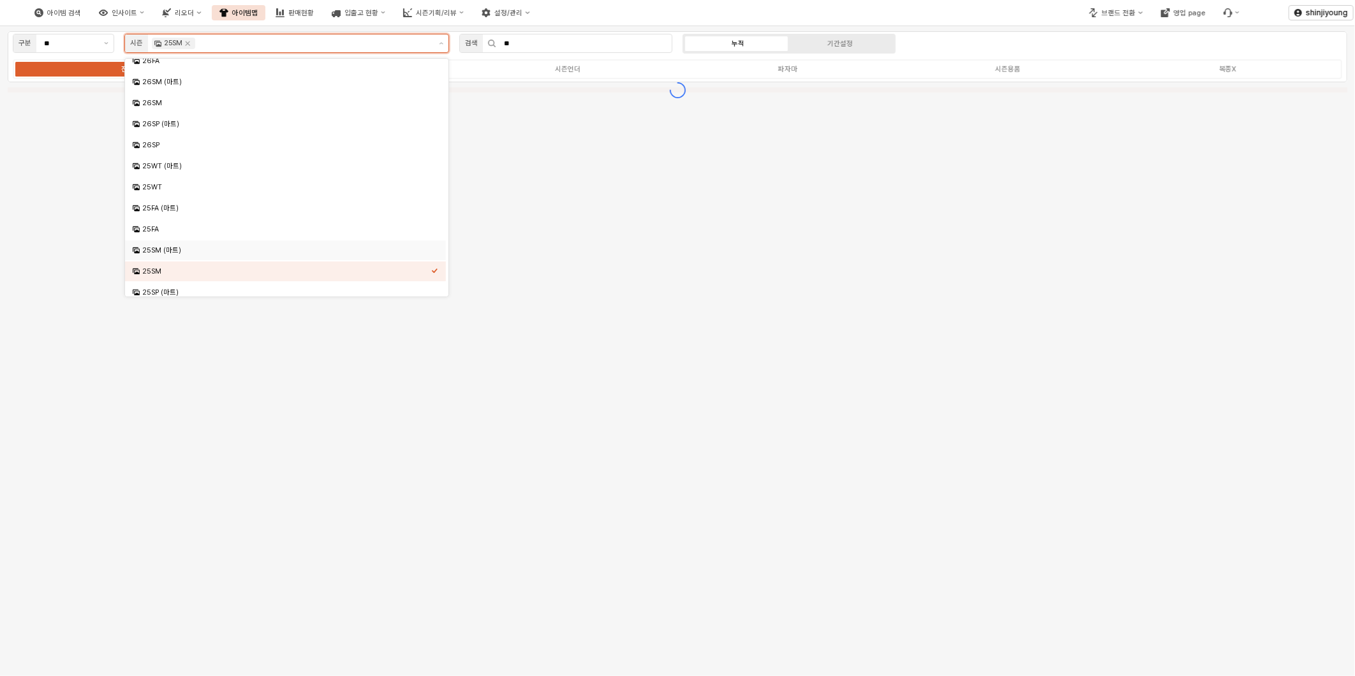
click at [163, 250] on div "25SM (마트)" at bounding box center [286, 251] width 289 height 10
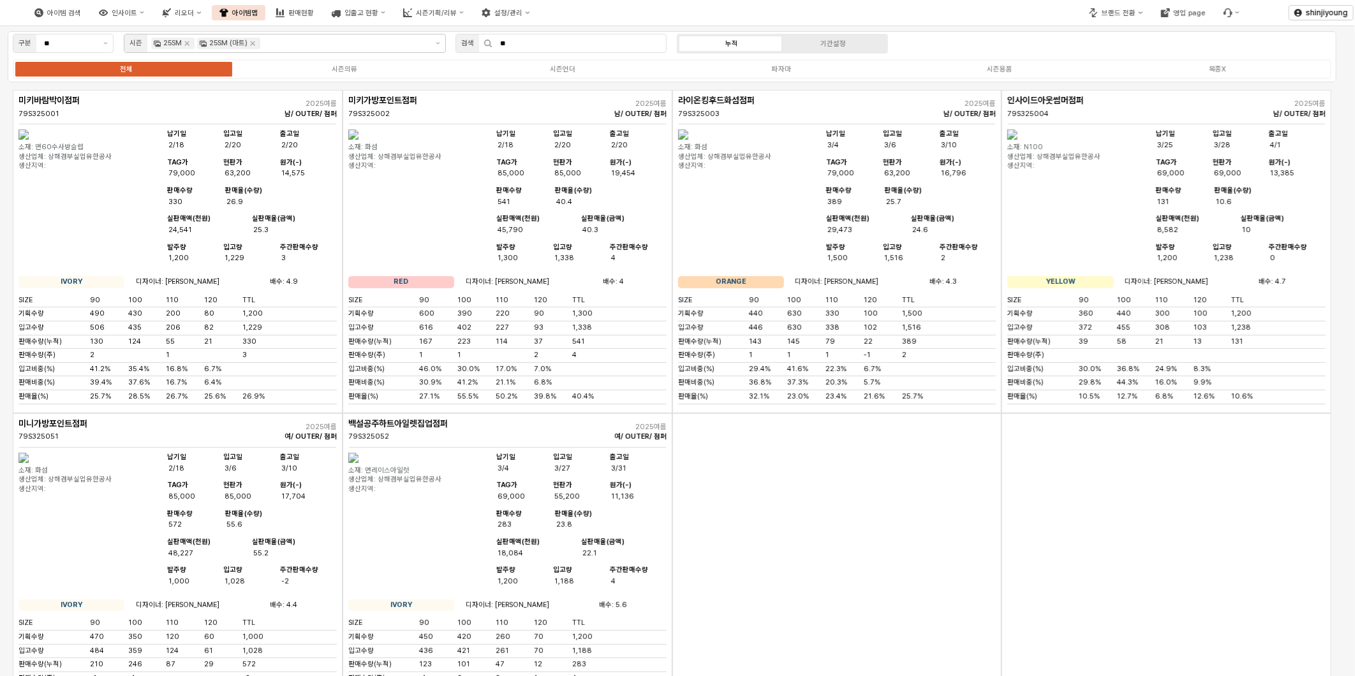
click at [766, 565] on div "App Frame" at bounding box center [837, 574] width 330 height 323
click at [29, 463] on img "App Frame" at bounding box center [24, 458] width 10 height 10
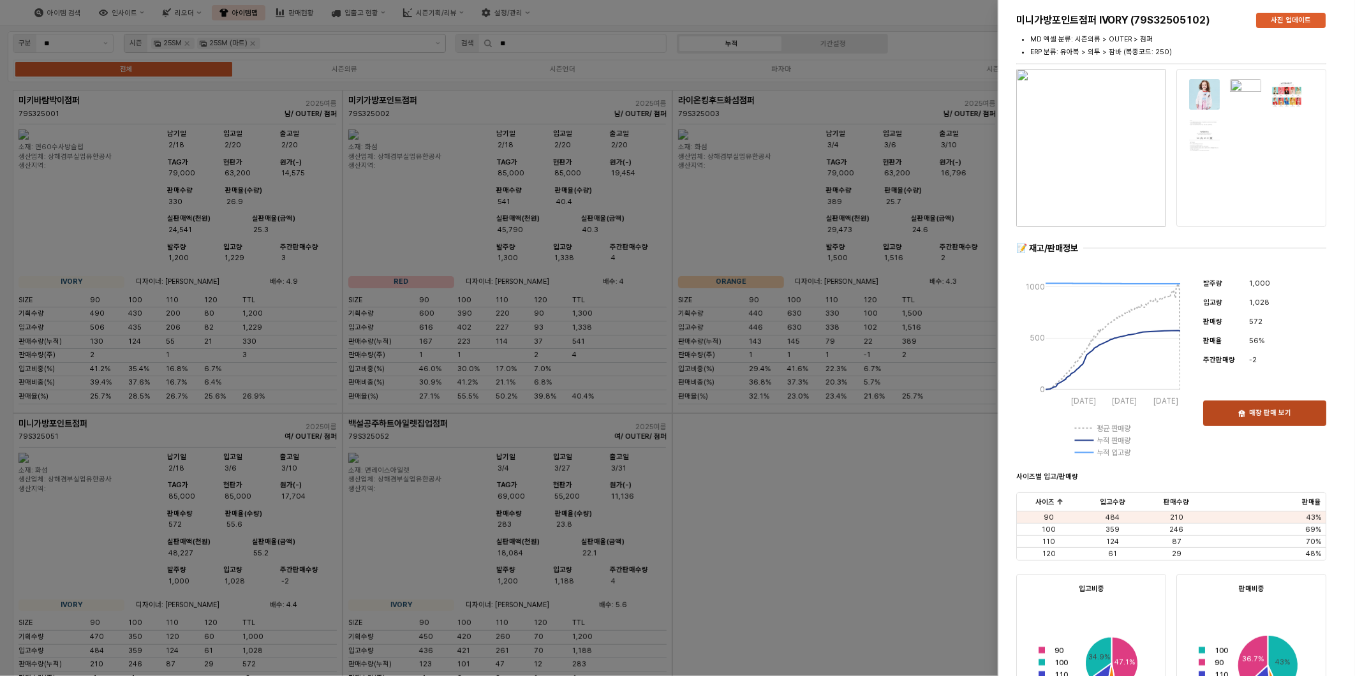
click at [1253, 415] on p "매장 판매 보기" at bounding box center [1270, 414] width 42 height 10
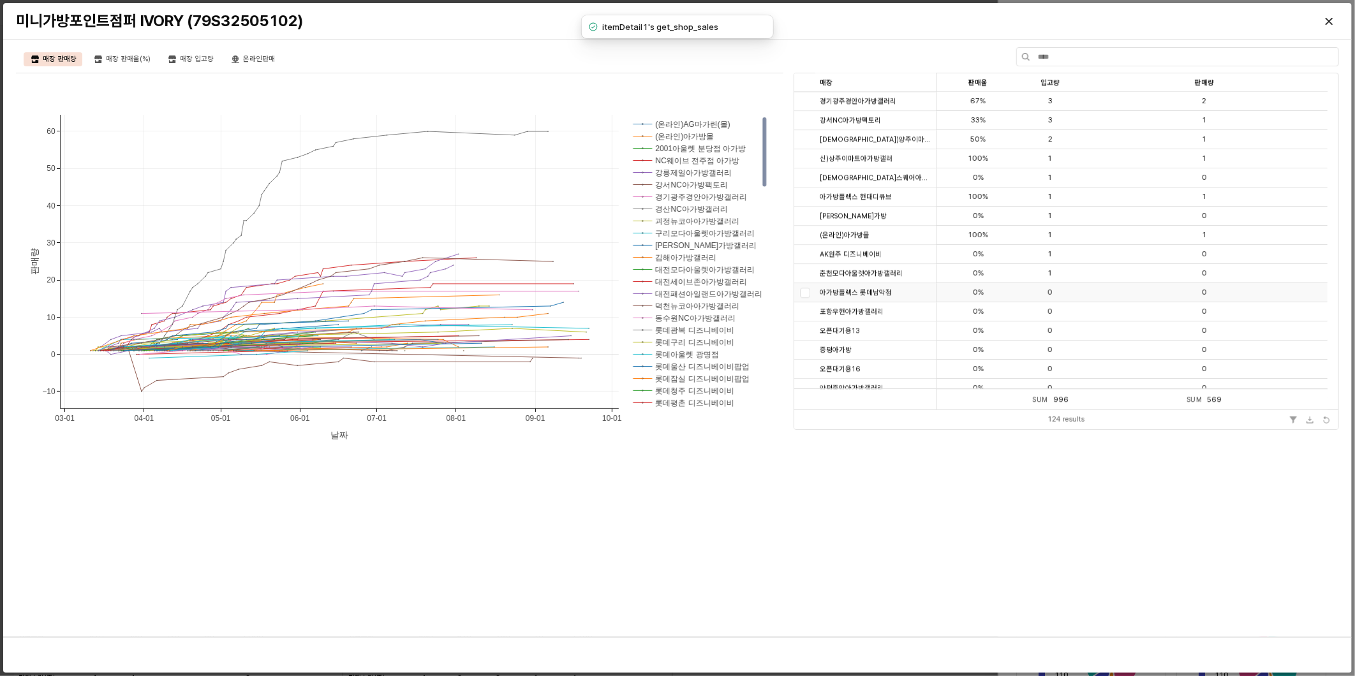
scroll to position [2075, 0]
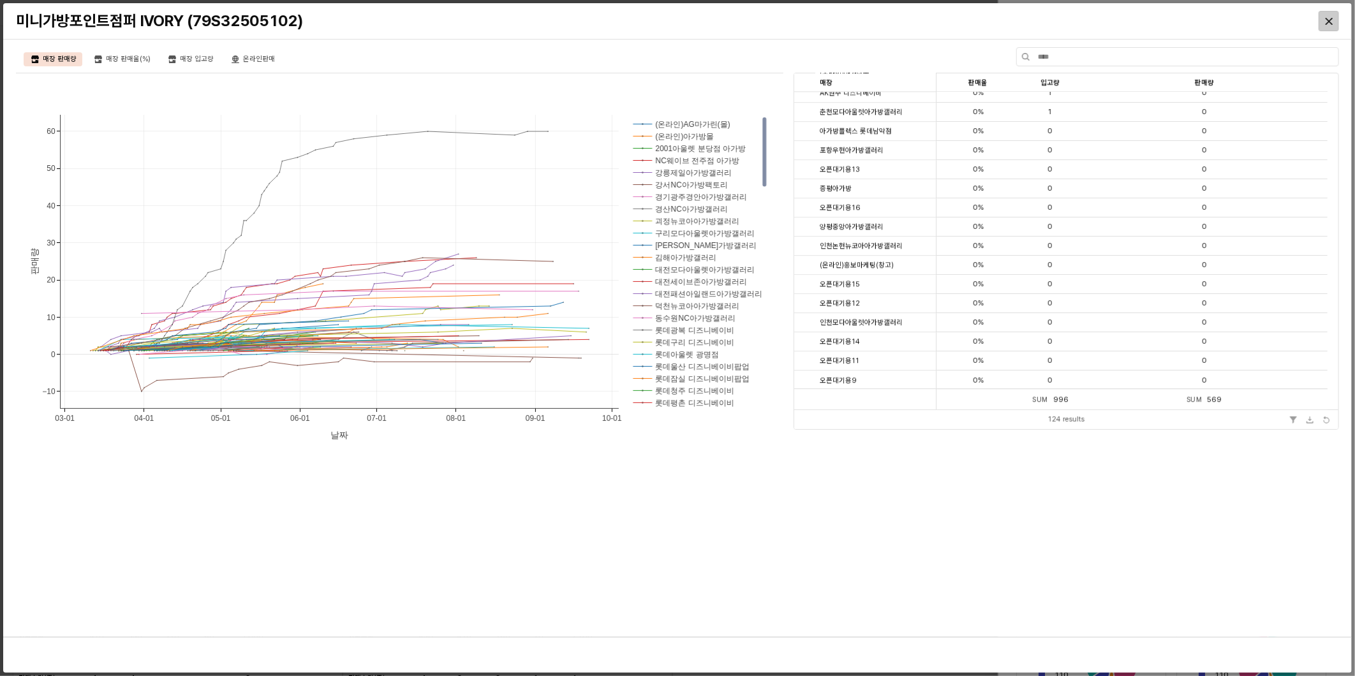
click at [1335, 21] on div "Close" at bounding box center [1328, 20] width 19 height 19
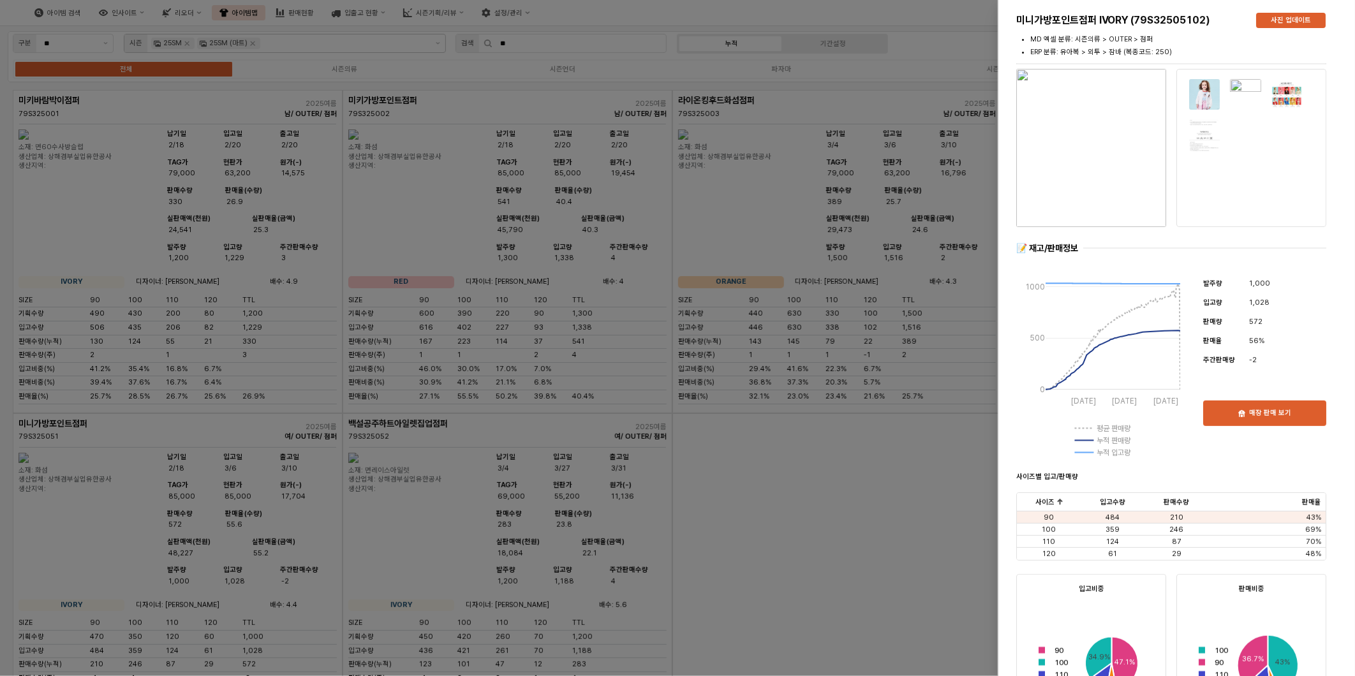
click at [412, 550] on div at bounding box center [677, 338] width 1355 height 676
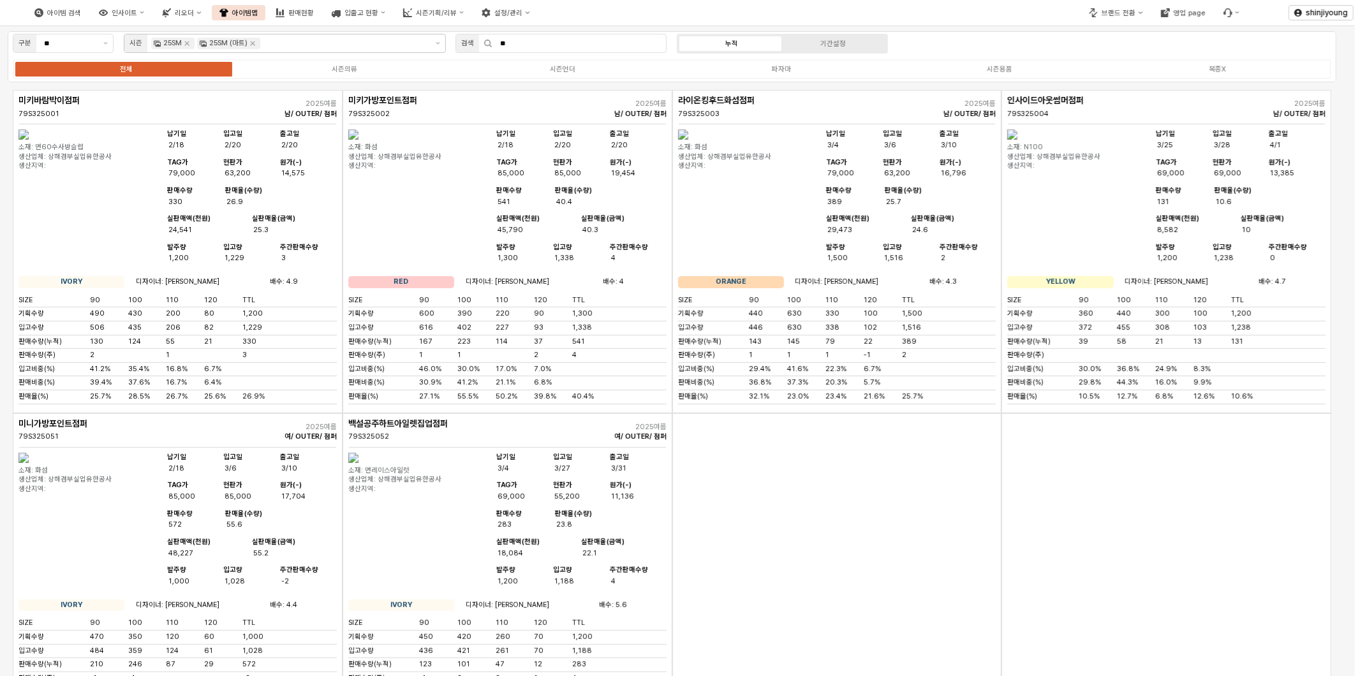
click at [359, 463] on img "App Frame" at bounding box center [353, 458] width 10 height 10
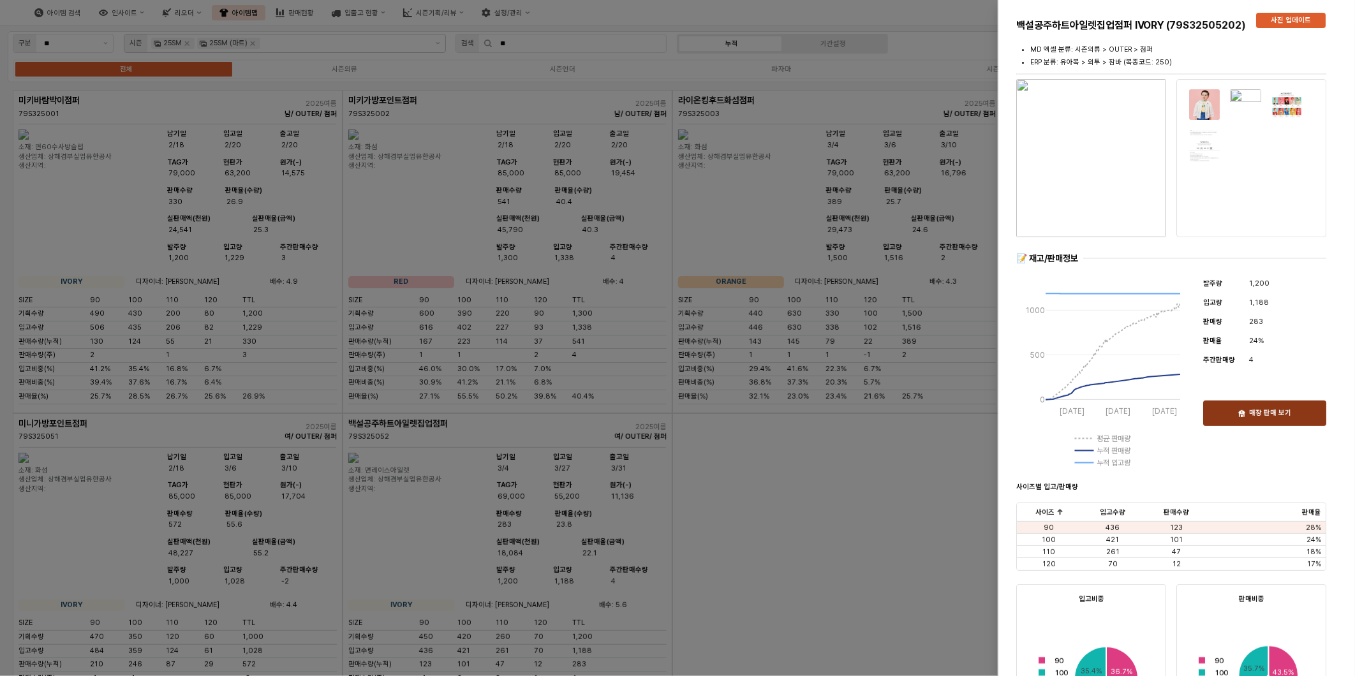
click at [1277, 410] on p "매장 판매 보기" at bounding box center [1270, 414] width 42 height 10
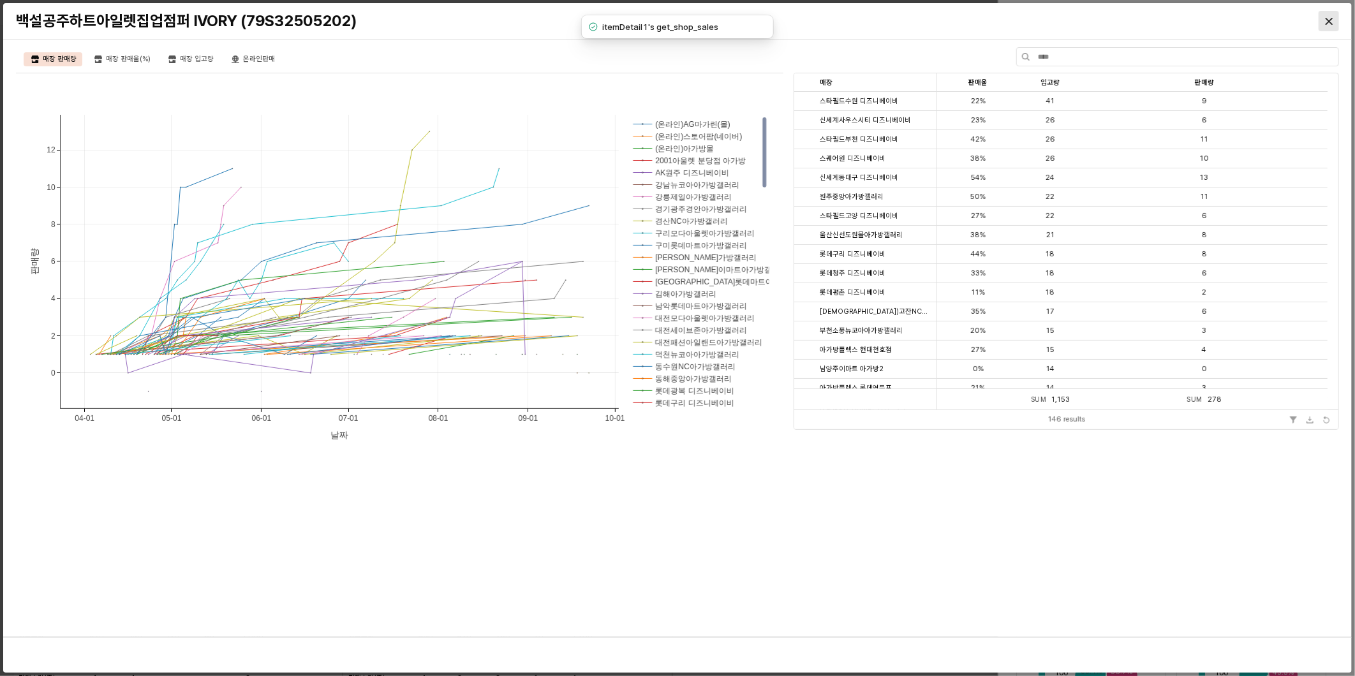
click at [1324, 16] on div "Close" at bounding box center [1328, 20] width 19 height 19
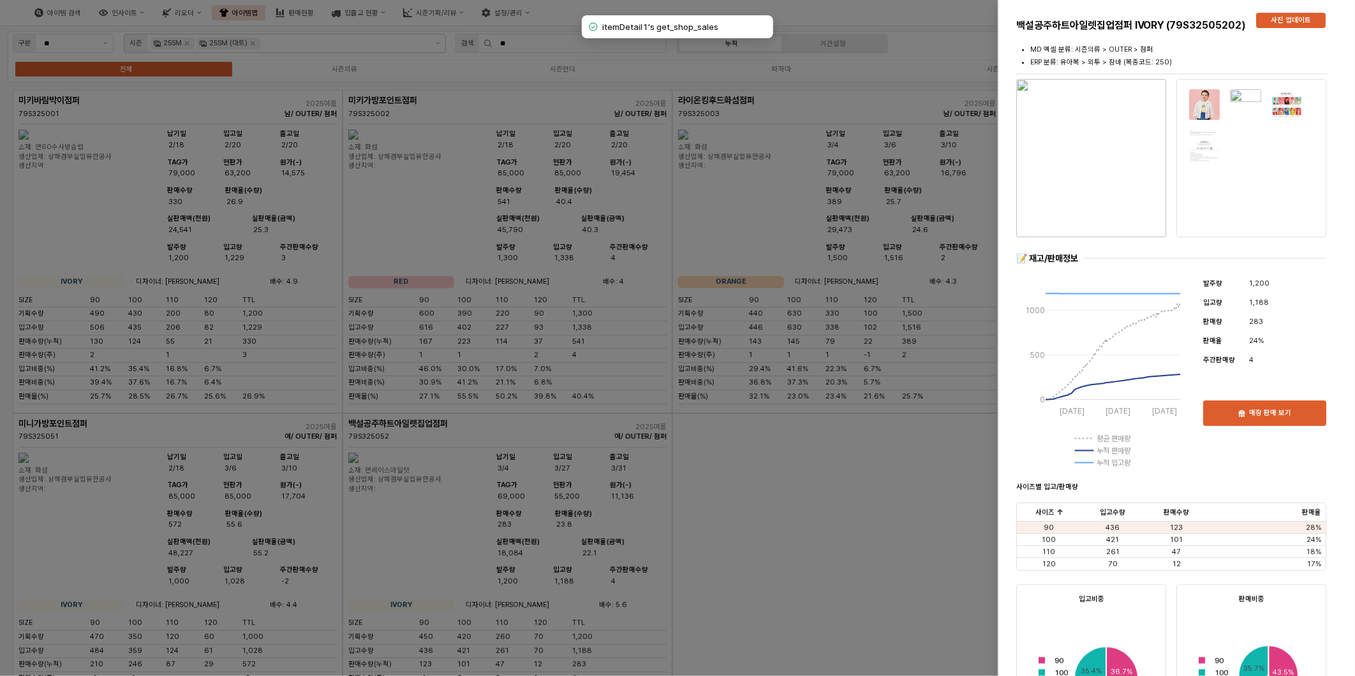
click at [741, 574] on div at bounding box center [677, 338] width 1355 height 676
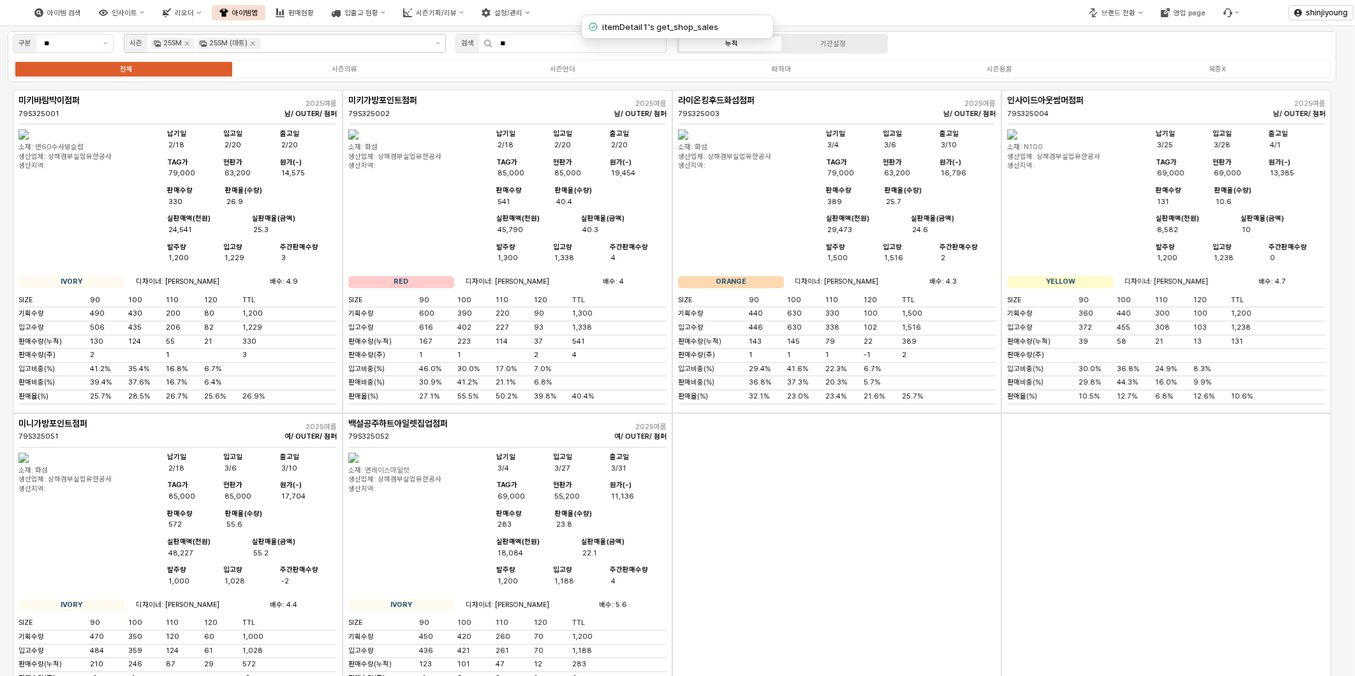
click at [359, 140] on img "App Frame" at bounding box center [353, 135] width 10 height 10
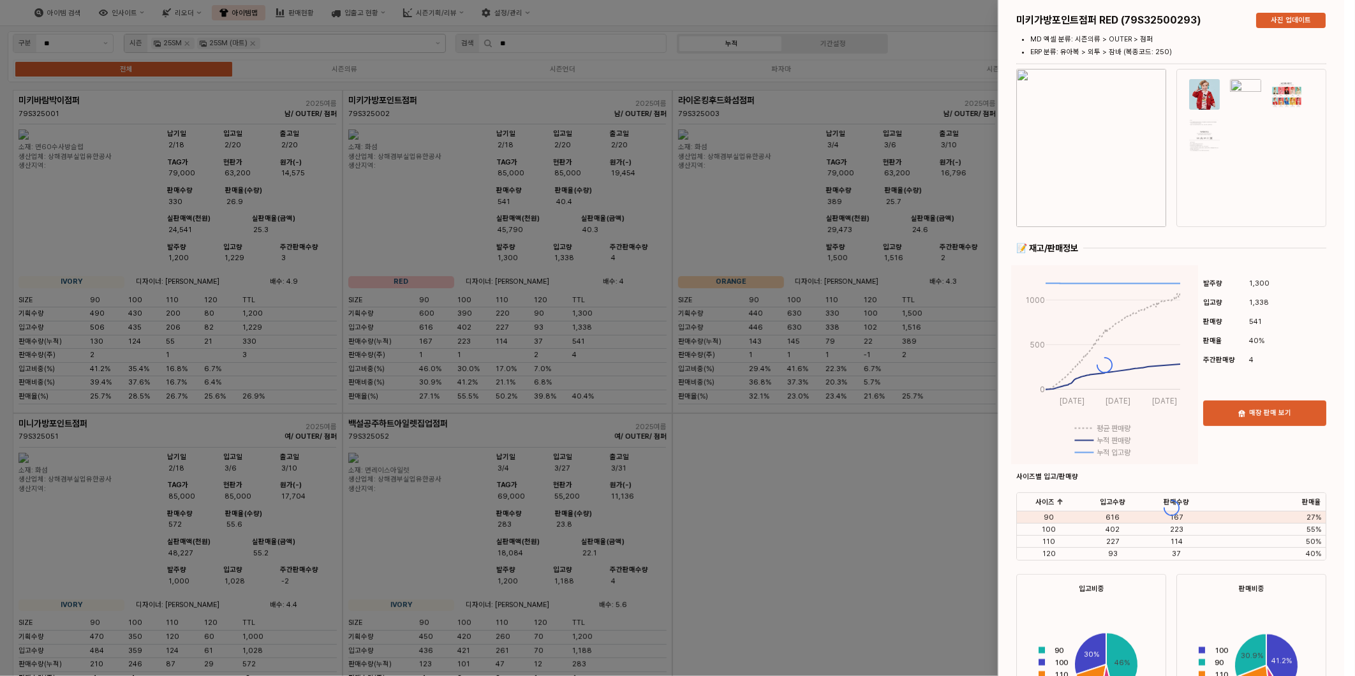
click at [1274, 410] on div at bounding box center [1171, 508] width 346 height 1016
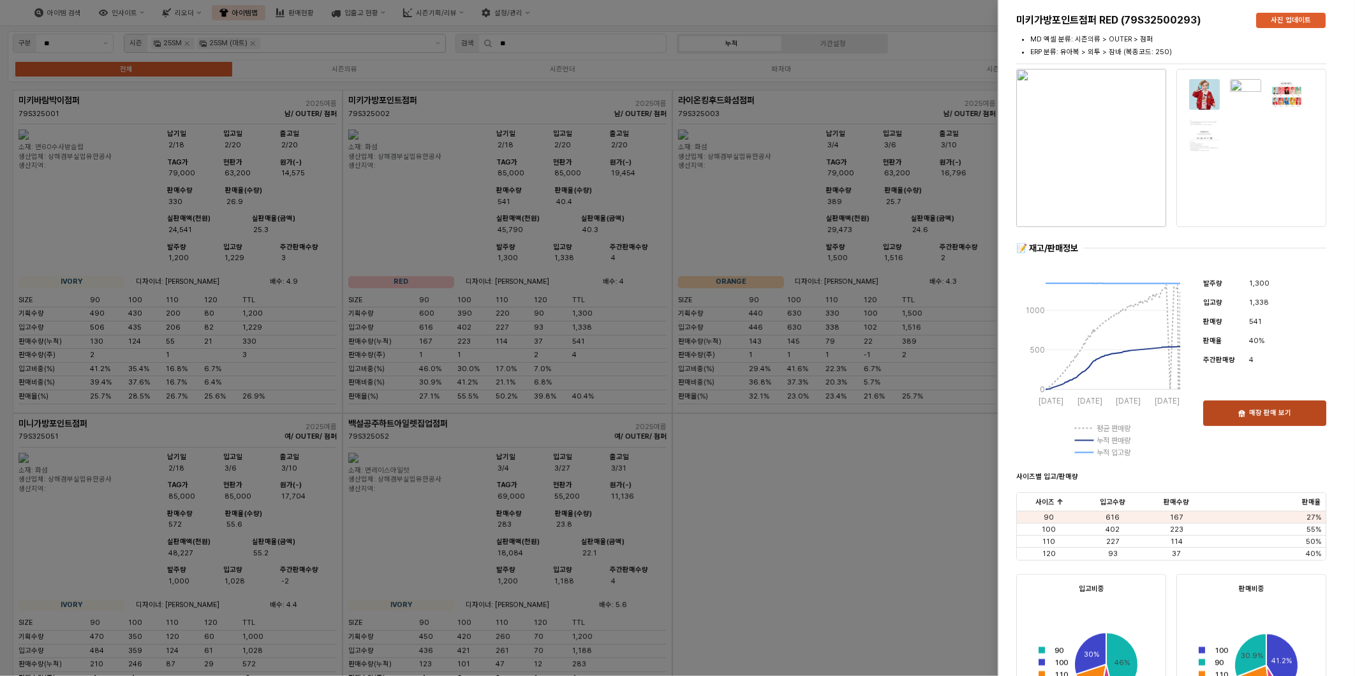
click at [1270, 416] on p "매장 판매 보기" at bounding box center [1270, 414] width 42 height 10
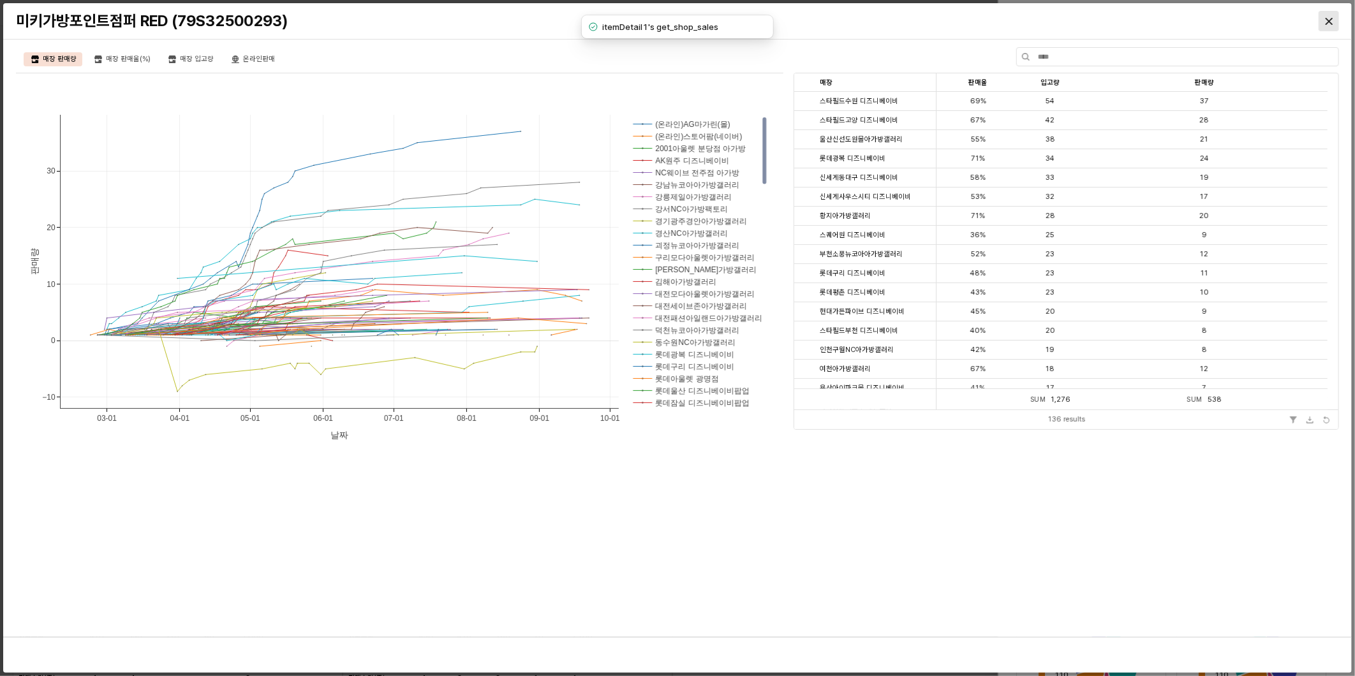
click at [1330, 18] on icon "Close" at bounding box center [1329, 21] width 7 height 7
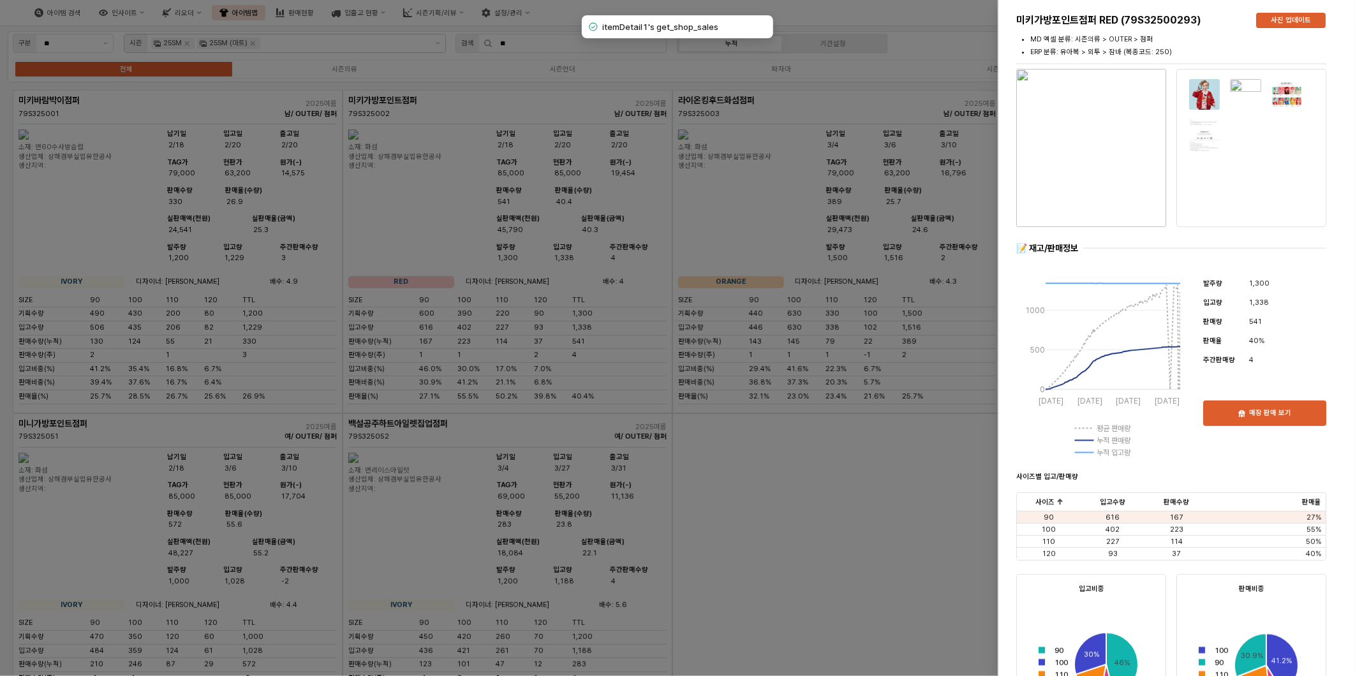
click at [759, 577] on div at bounding box center [677, 338] width 1355 height 676
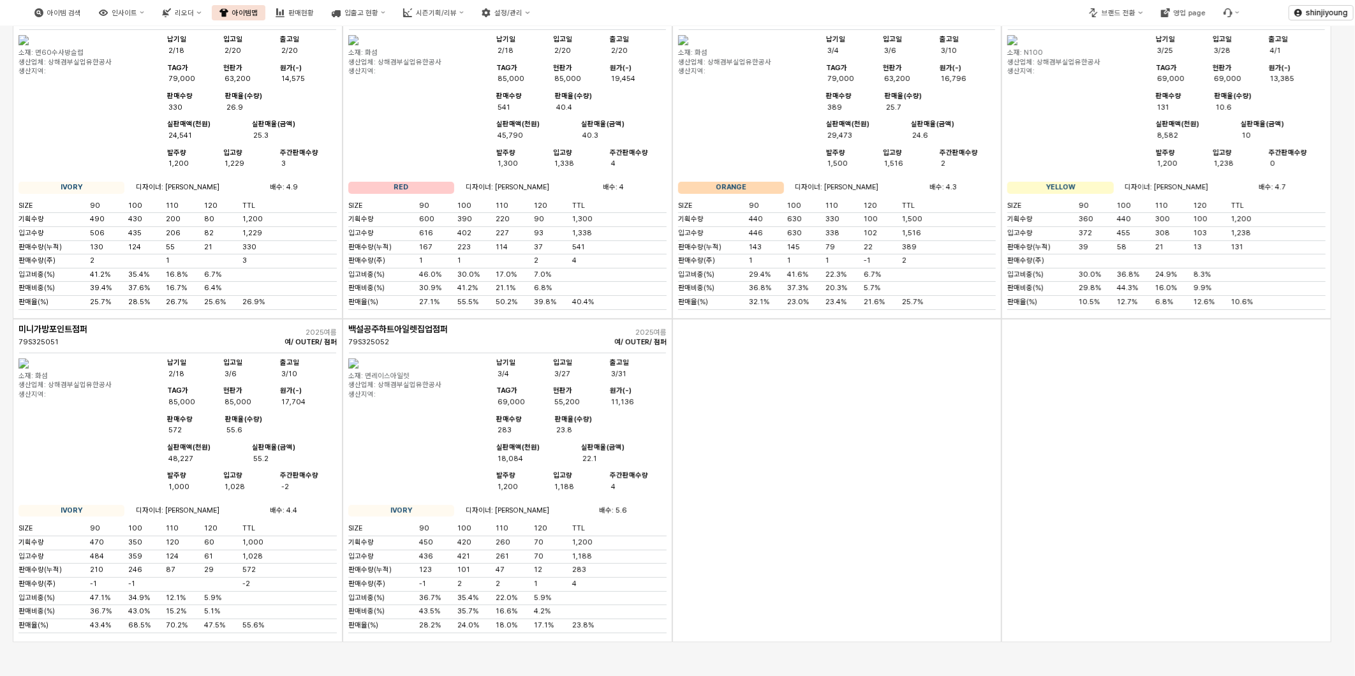
scroll to position [0, 0]
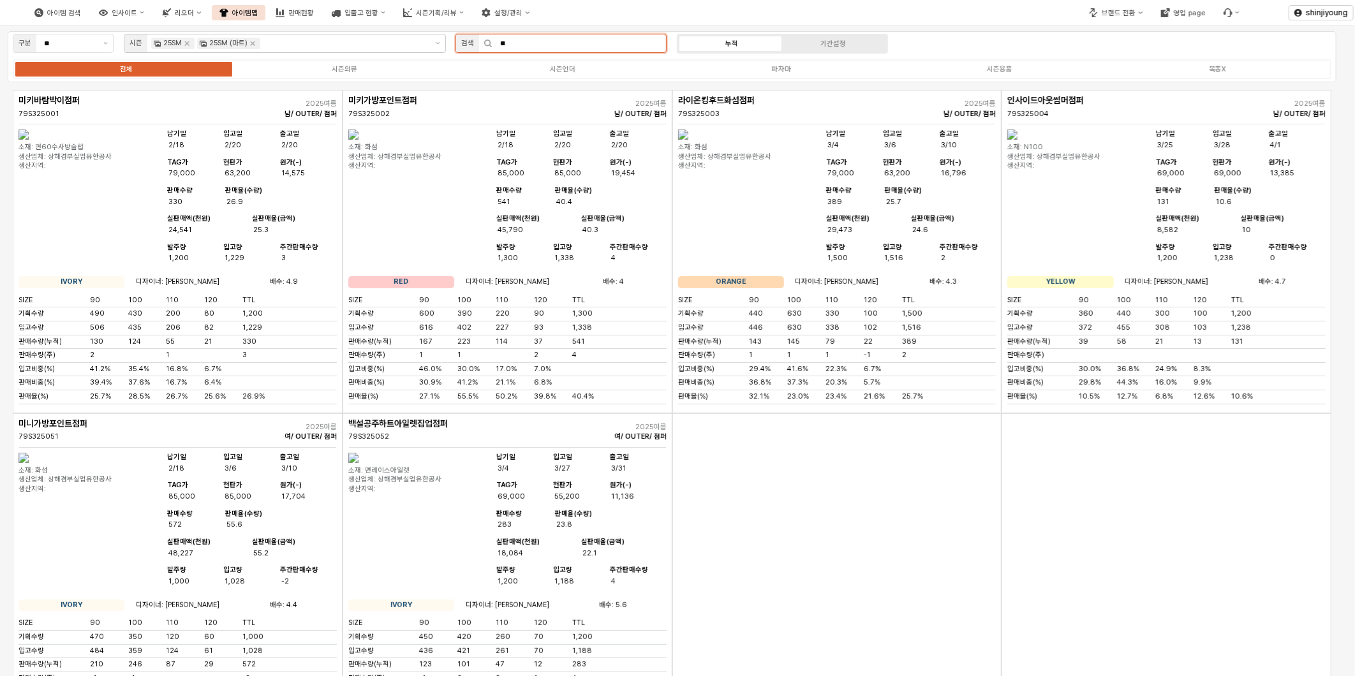
drag, startPoint x: 549, startPoint y: 41, endPoint x: 317, endPoint y: 48, distance: 231.7
click at [350, 45] on div "구분 ** 시즌 25SM 25SM (마트) 검색 ** 누적 기간설정 전체 시즌의류 시즌언더 파자마 시즌용품 복종X" at bounding box center [672, 56] width 1329 height 51
click at [339, 73] on label "시즌의류" at bounding box center [344, 69] width 218 height 11
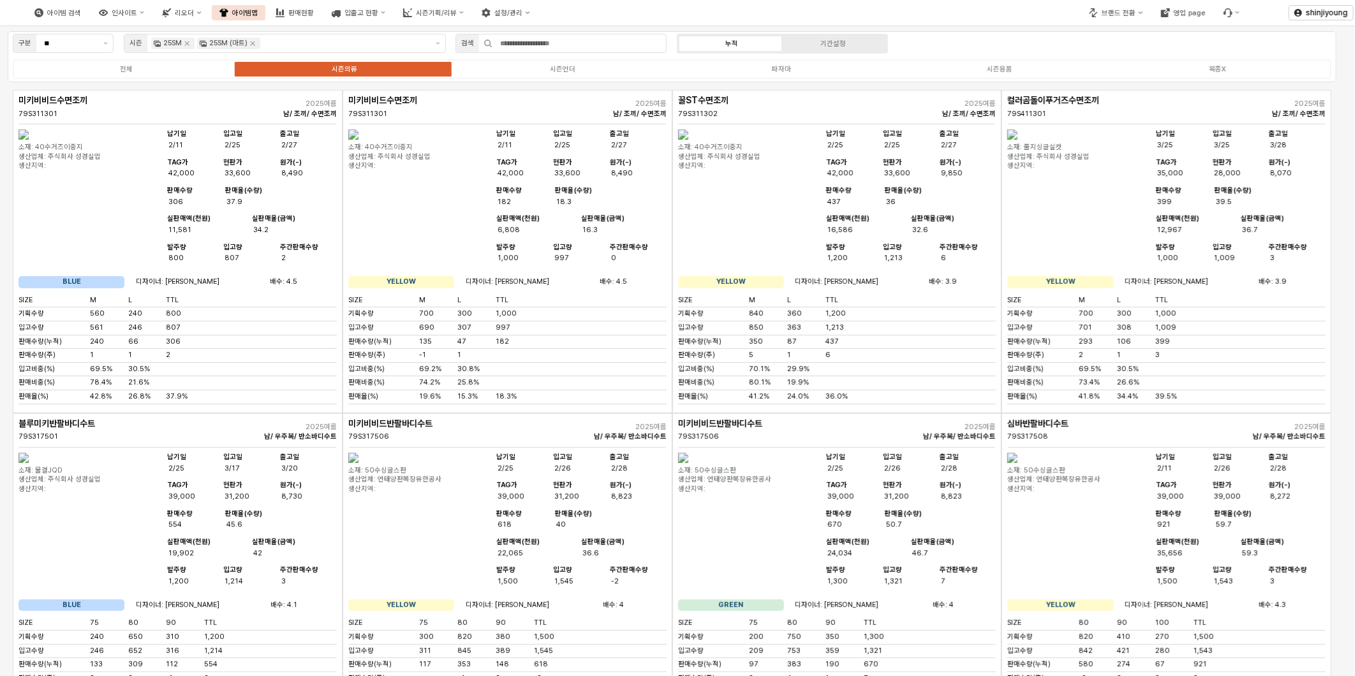
click at [350, 67] on div "시즌의류" at bounding box center [345, 69] width 26 height 8
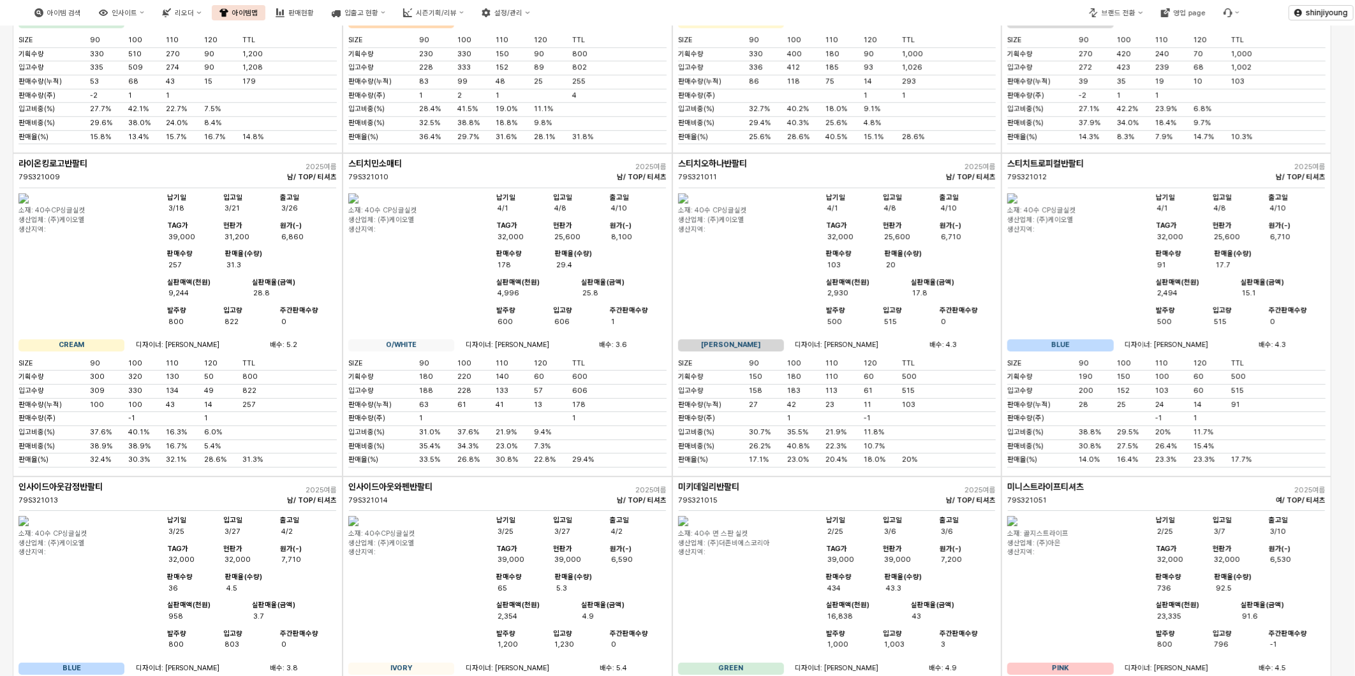
scroll to position [5246, 0]
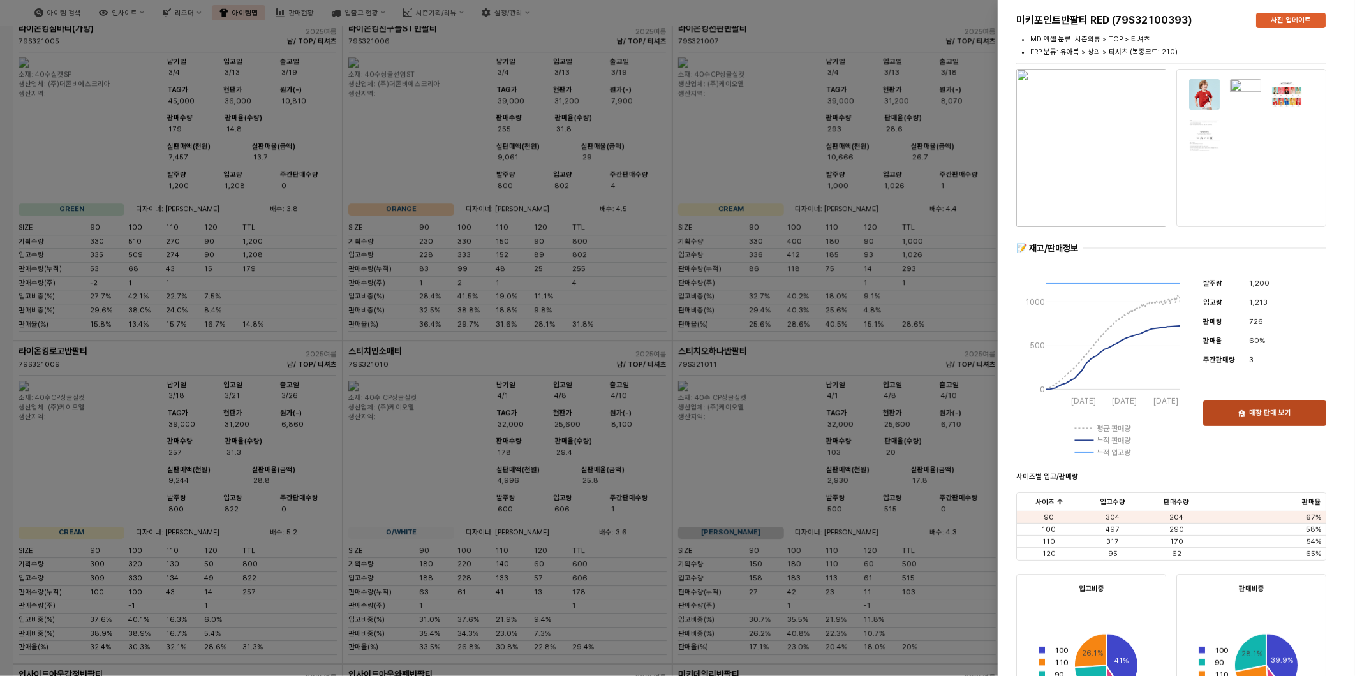
click at [1256, 421] on div "매장 판매 보기" at bounding box center [1265, 413] width 112 height 24
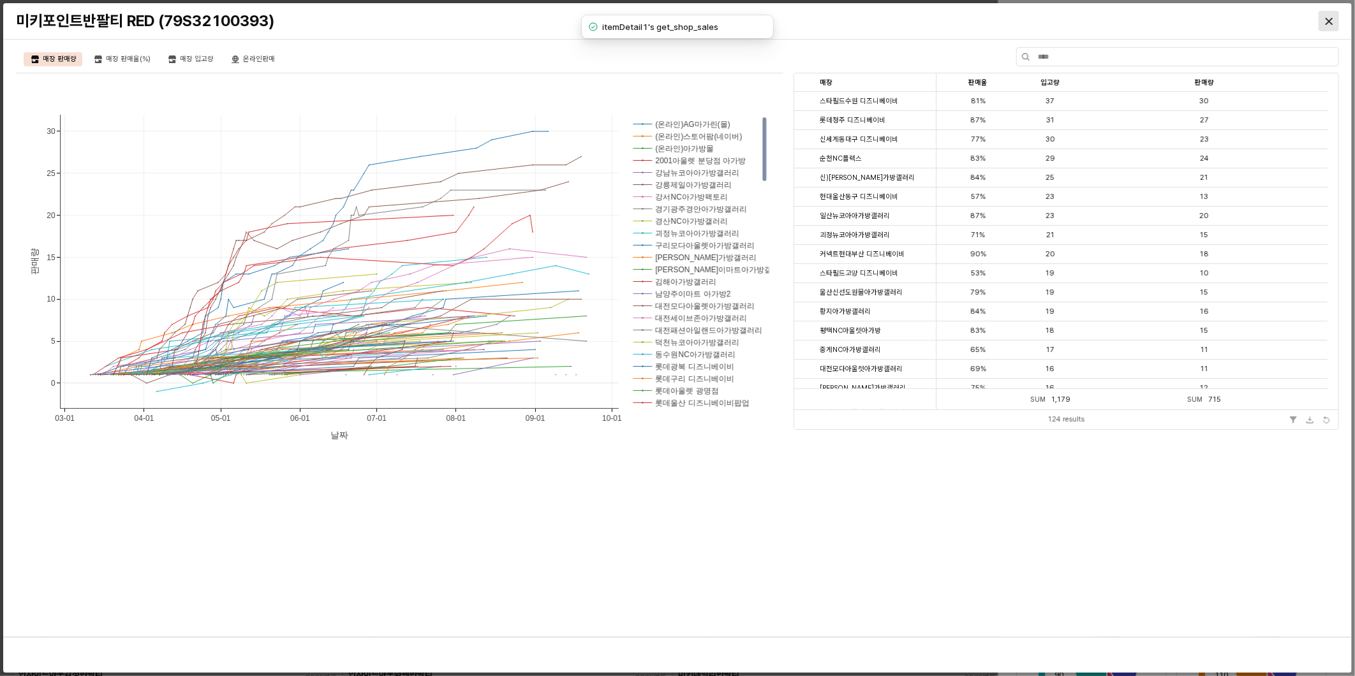
click at [1330, 22] on icon "Close" at bounding box center [1329, 20] width 7 height 7
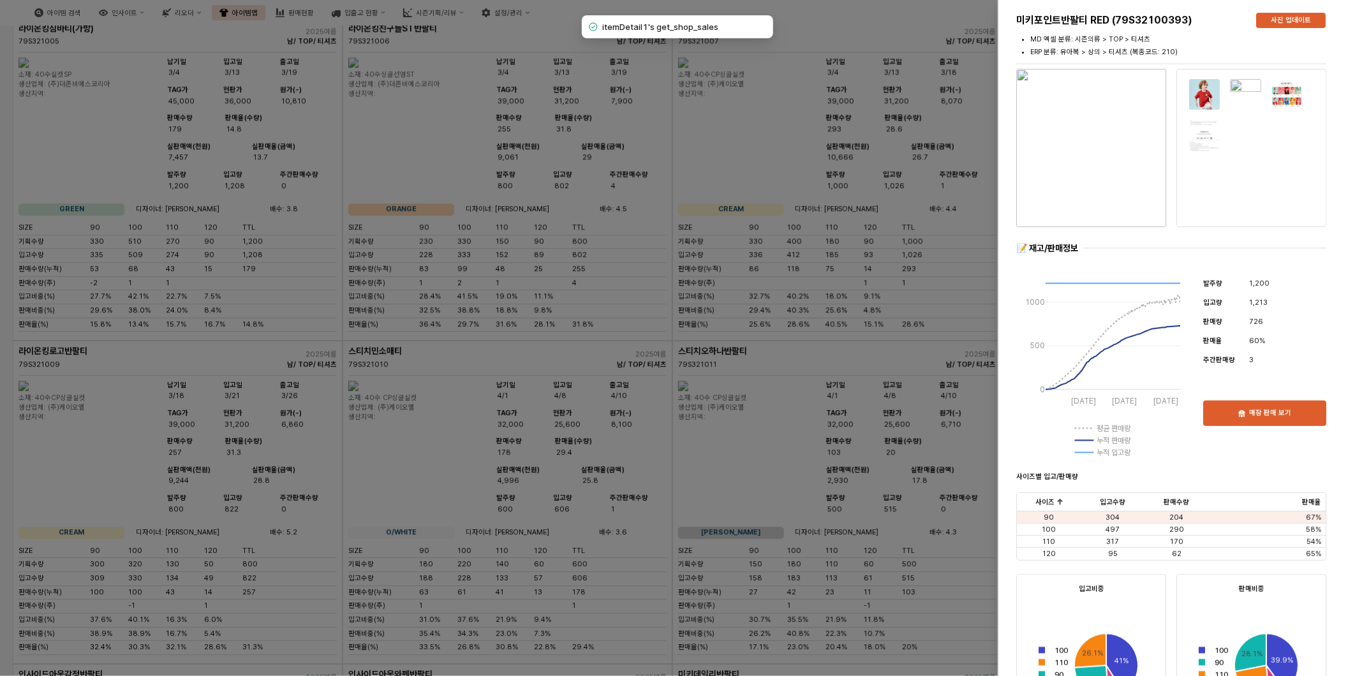
click at [428, 230] on div at bounding box center [677, 338] width 1355 height 676
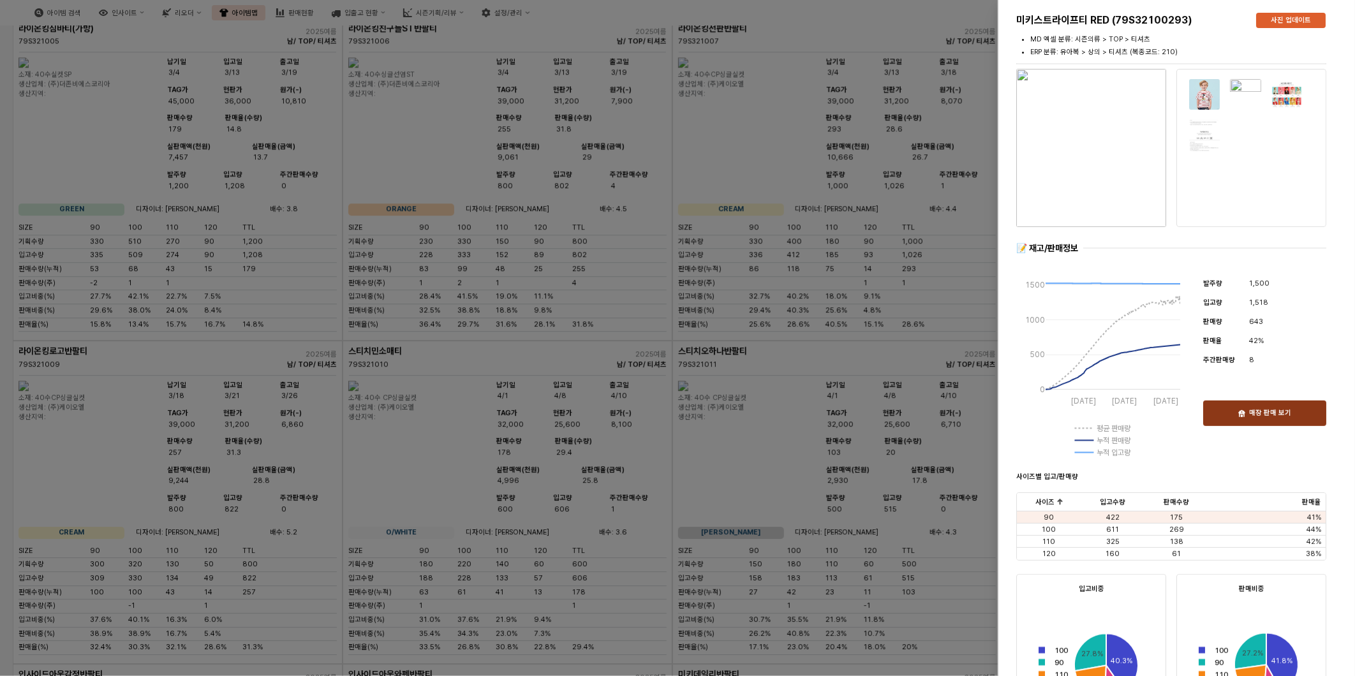
click at [1263, 415] on p "매장 판매 보기" at bounding box center [1270, 414] width 42 height 10
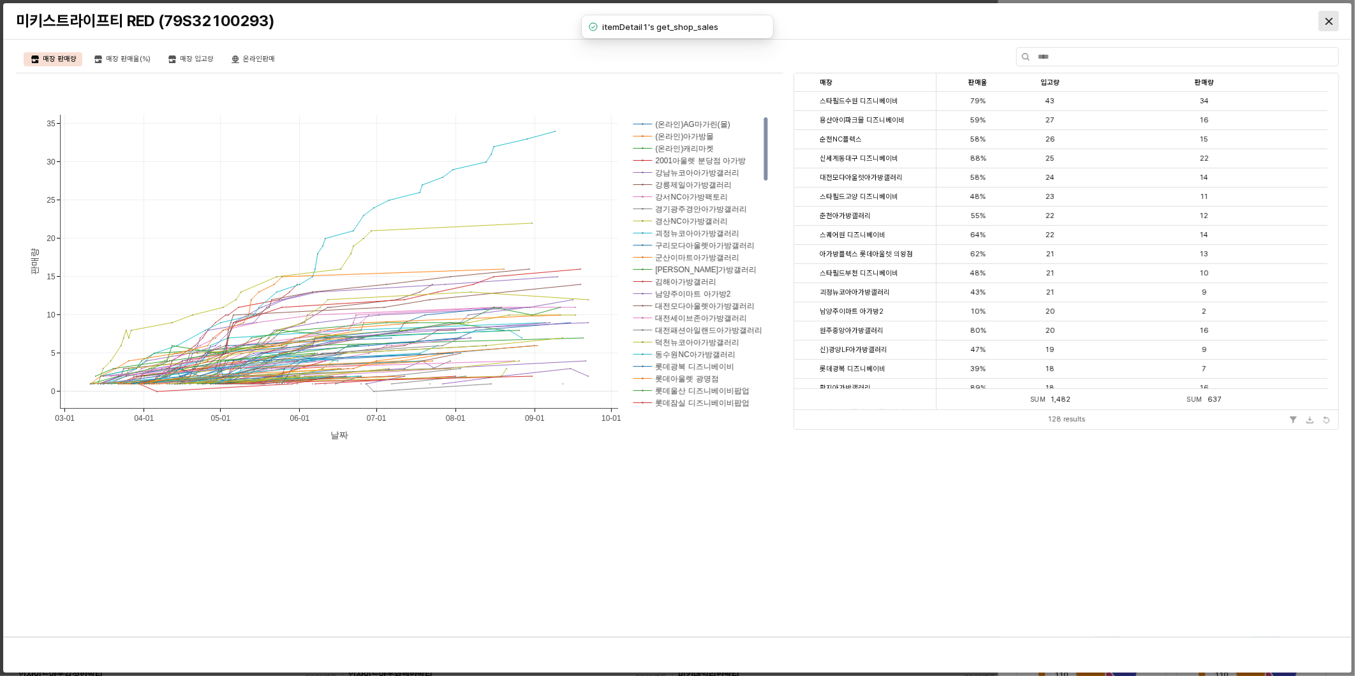
click at [1331, 17] on div "Close" at bounding box center [1328, 20] width 19 height 19
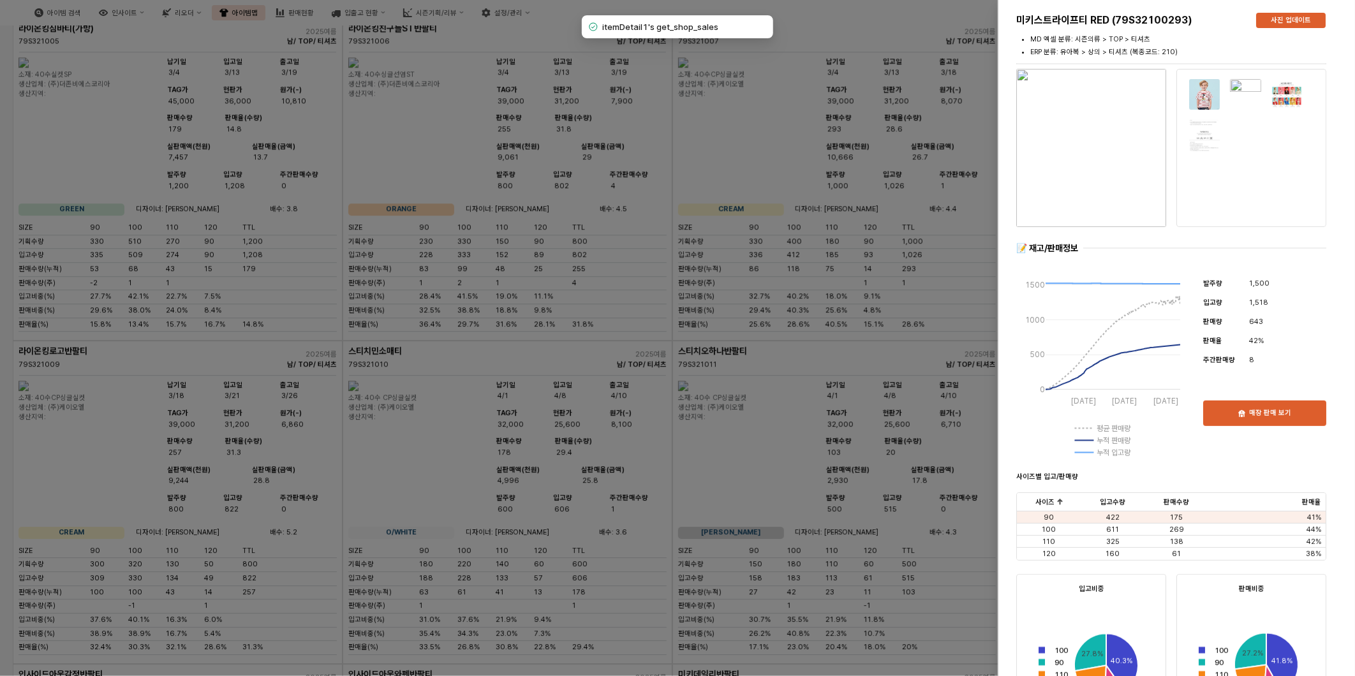
click at [425, 555] on div at bounding box center [677, 338] width 1355 height 676
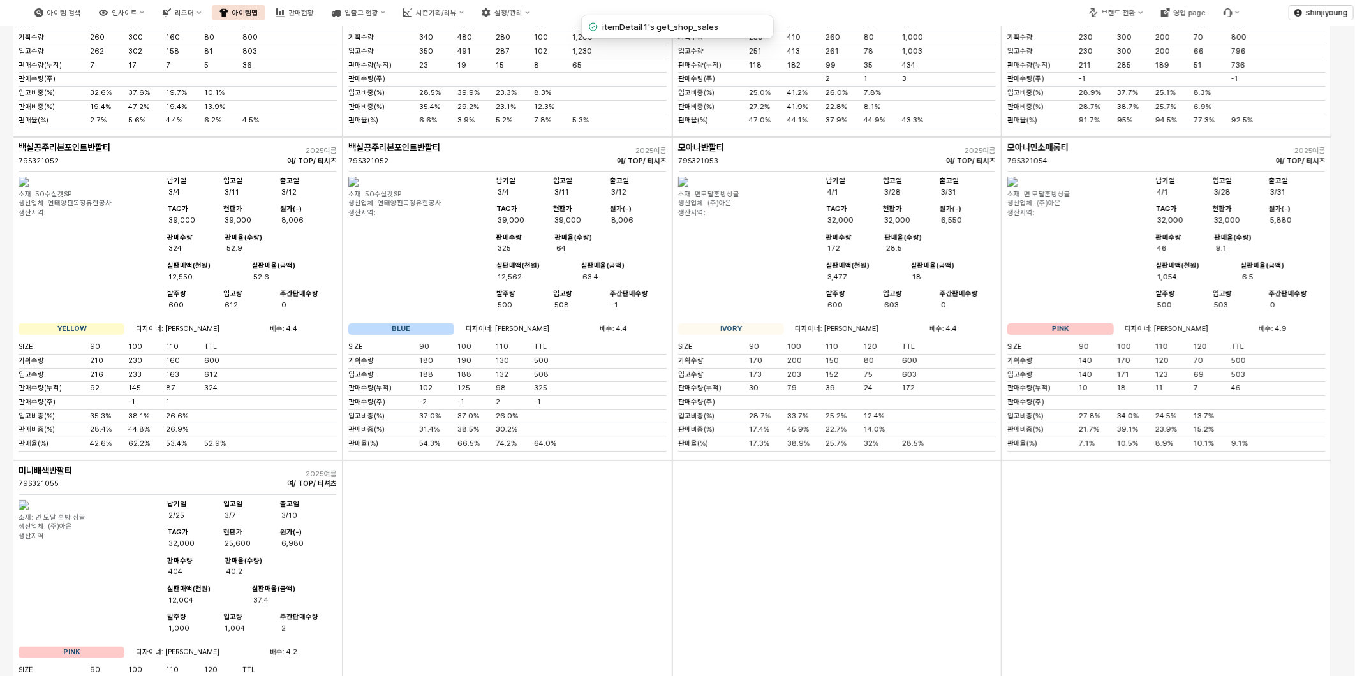
scroll to position [6663, 0]
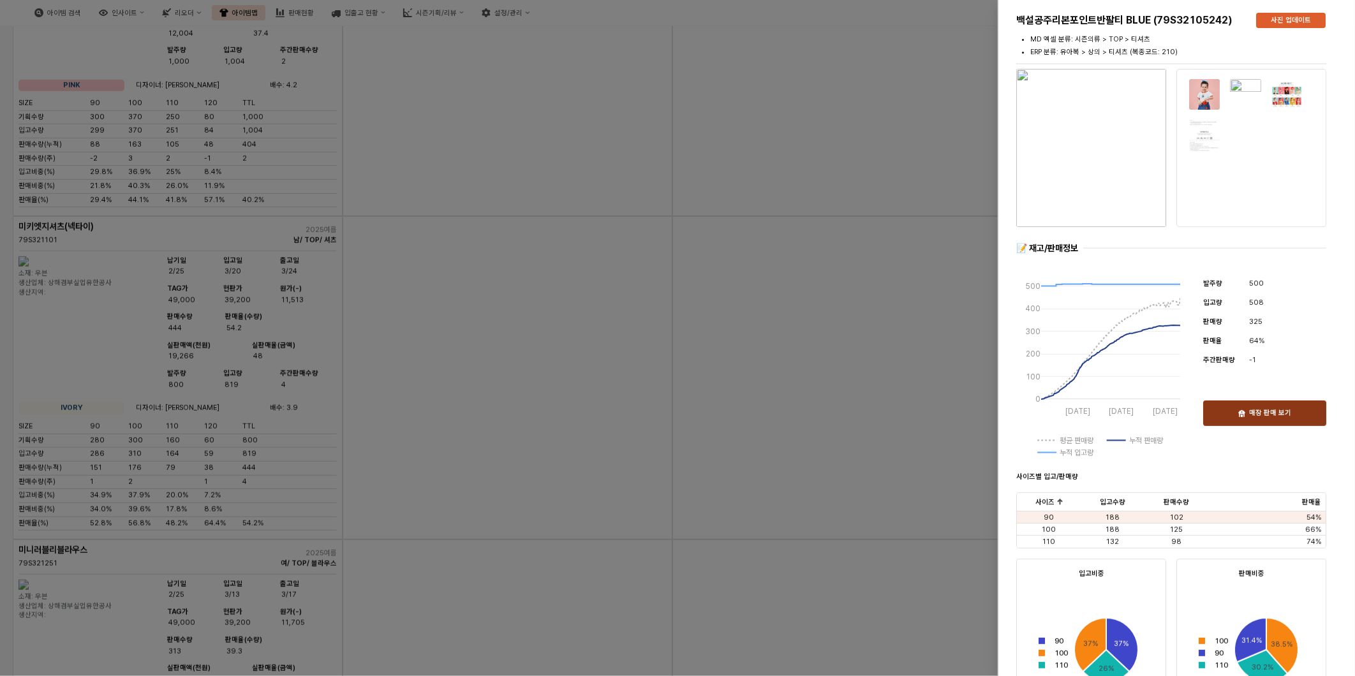
click at [1296, 416] on div "매장 판매 보기" at bounding box center [1265, 413] width 112 height 24
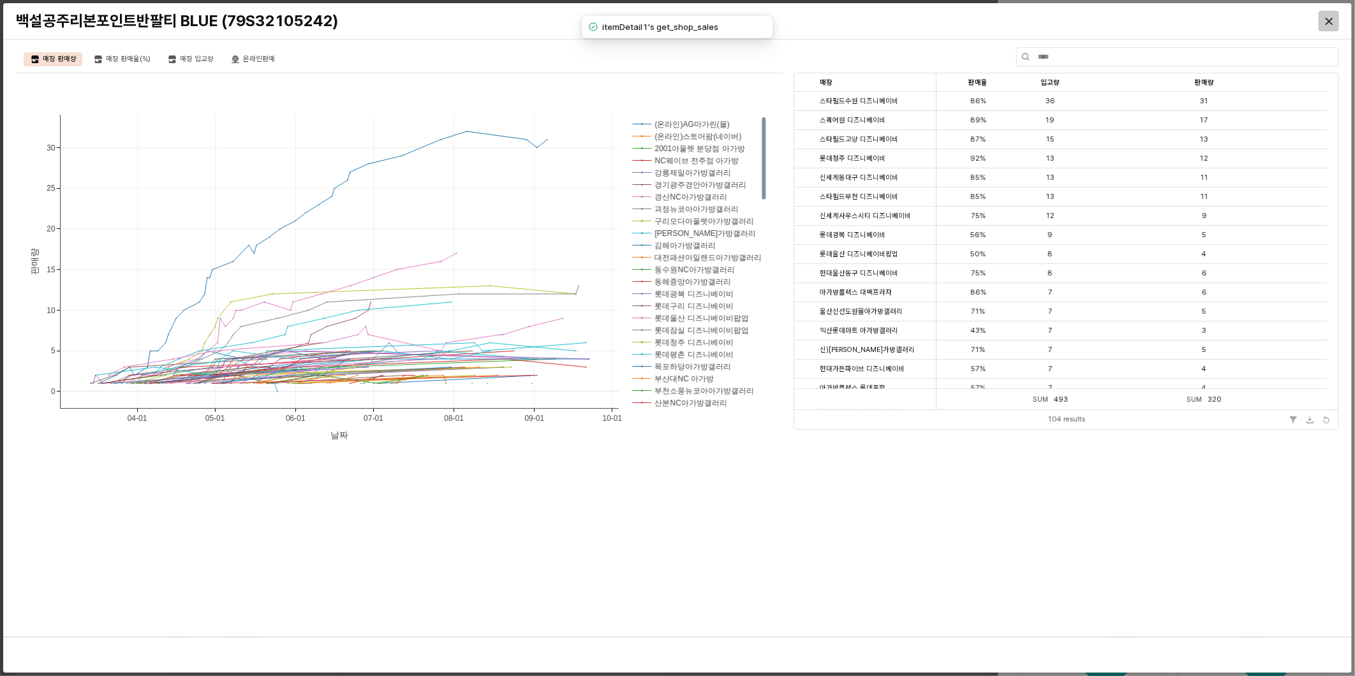
click at [1332, 18] on div "Close" at bounding box center [1328, 20] width 19 height 19
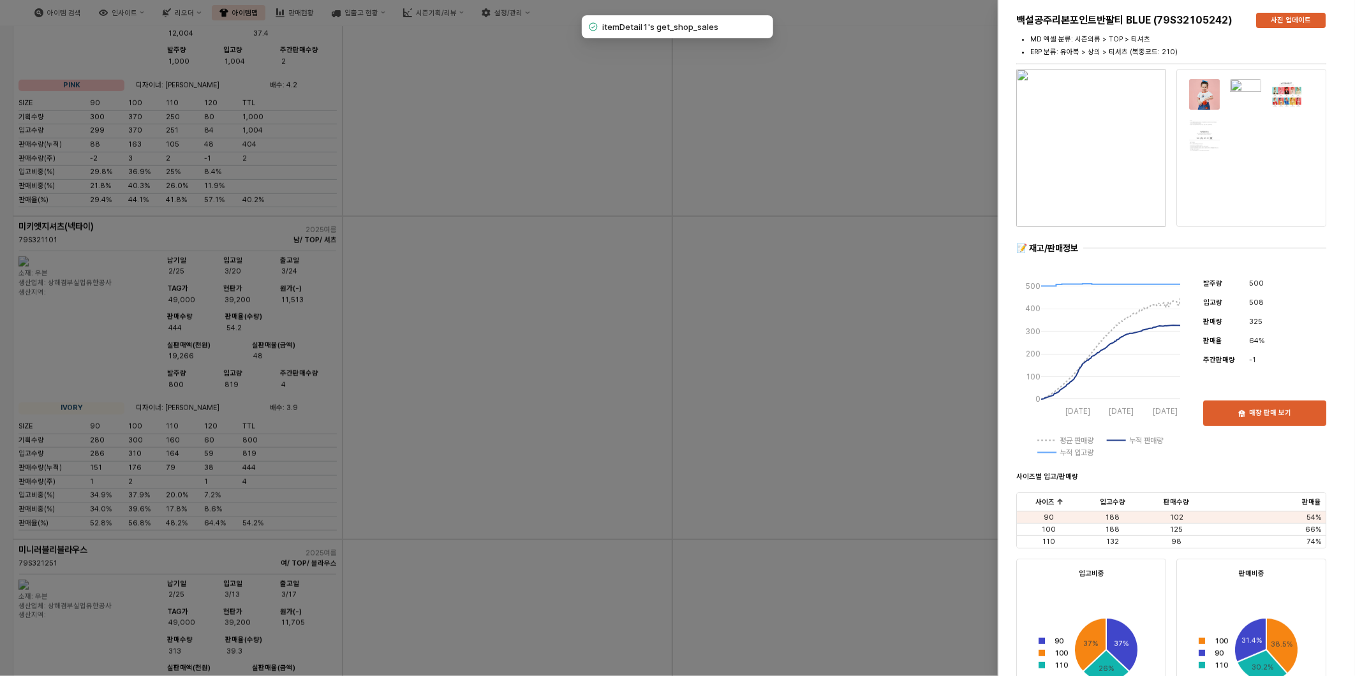
click at [760, 525] on div at bounding box center [677, 338] width 1355 height 676
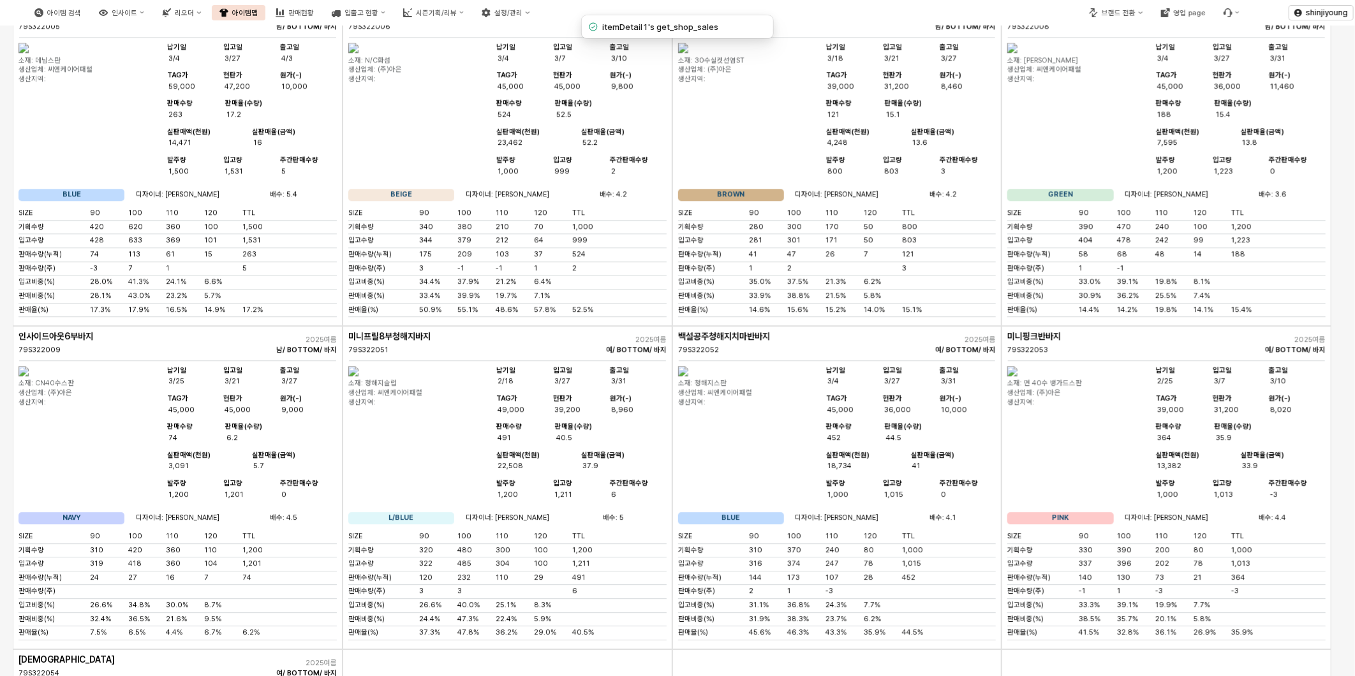
scroll to position [8294, 0]
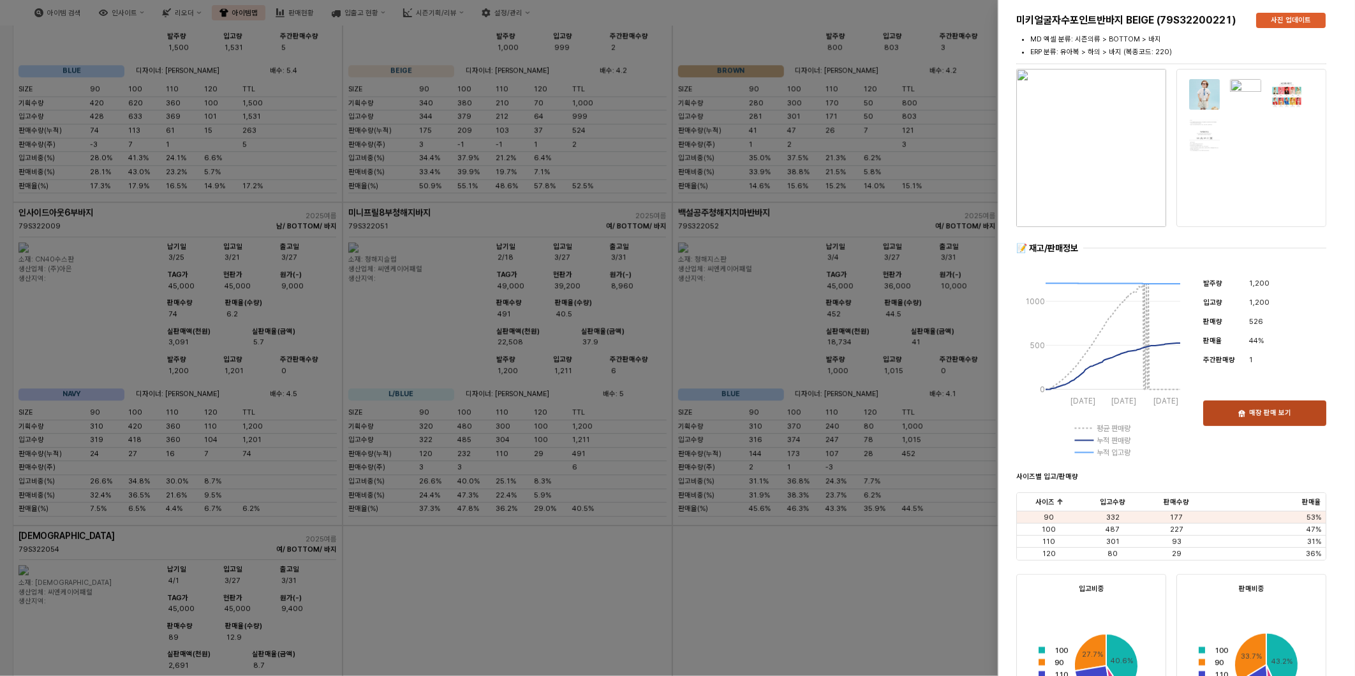
click at [1284, 420] on div "매장 판매 보기" at bounding box center [1265, 413] width 112 height 24
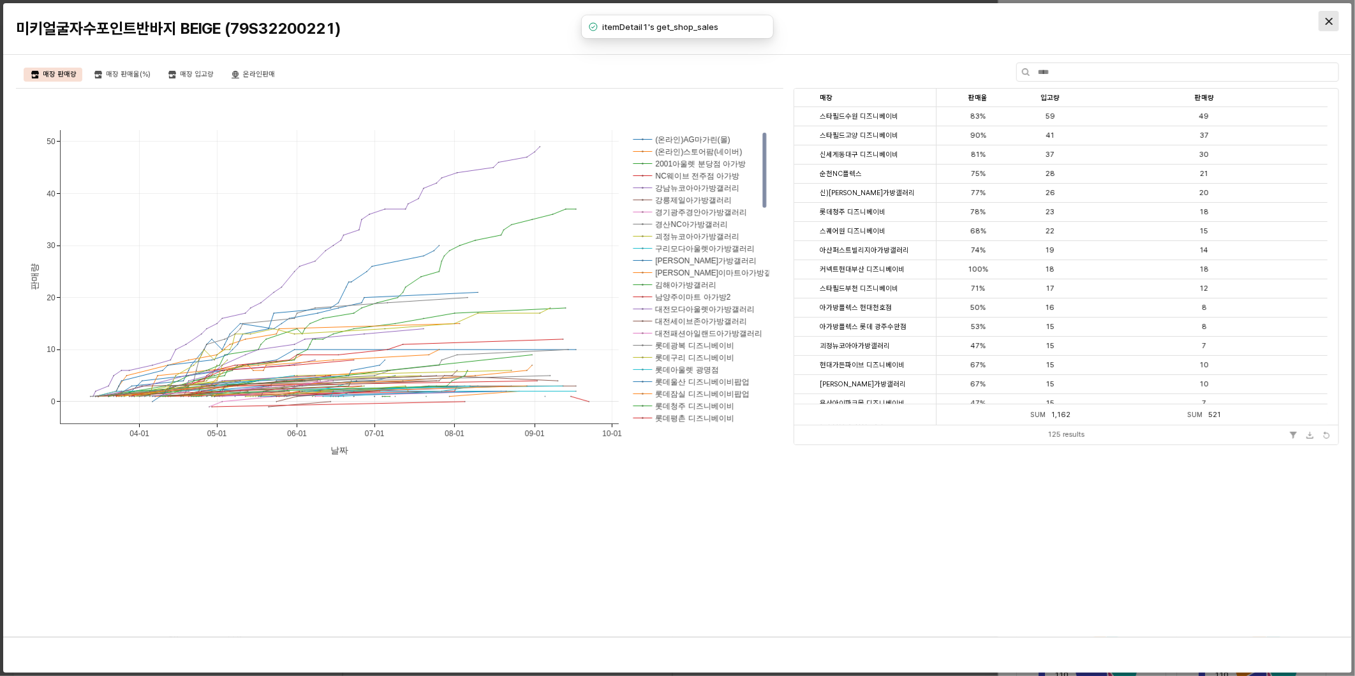
click at [1330, 22] on icon "Close" at bounding box center [1329, 21] width 7 height 7
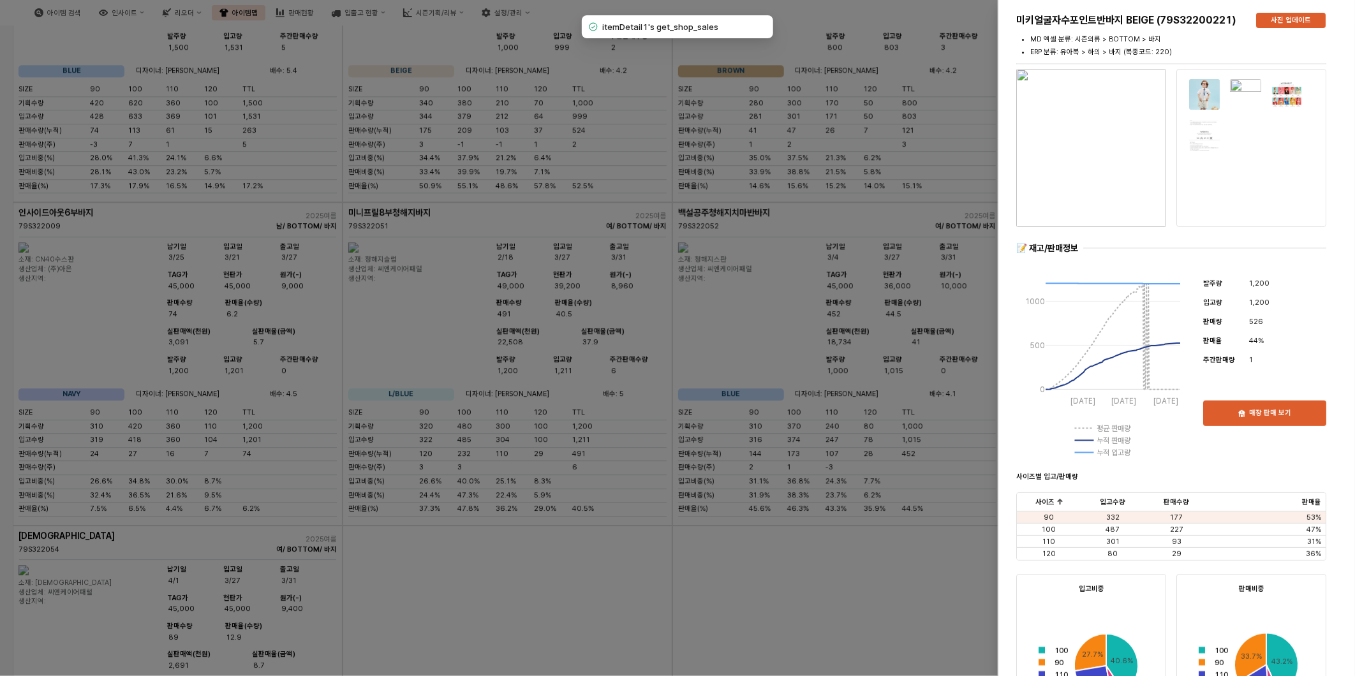
click at [611, 541] on div at bounding box center [677, 338] width 1355 height 676
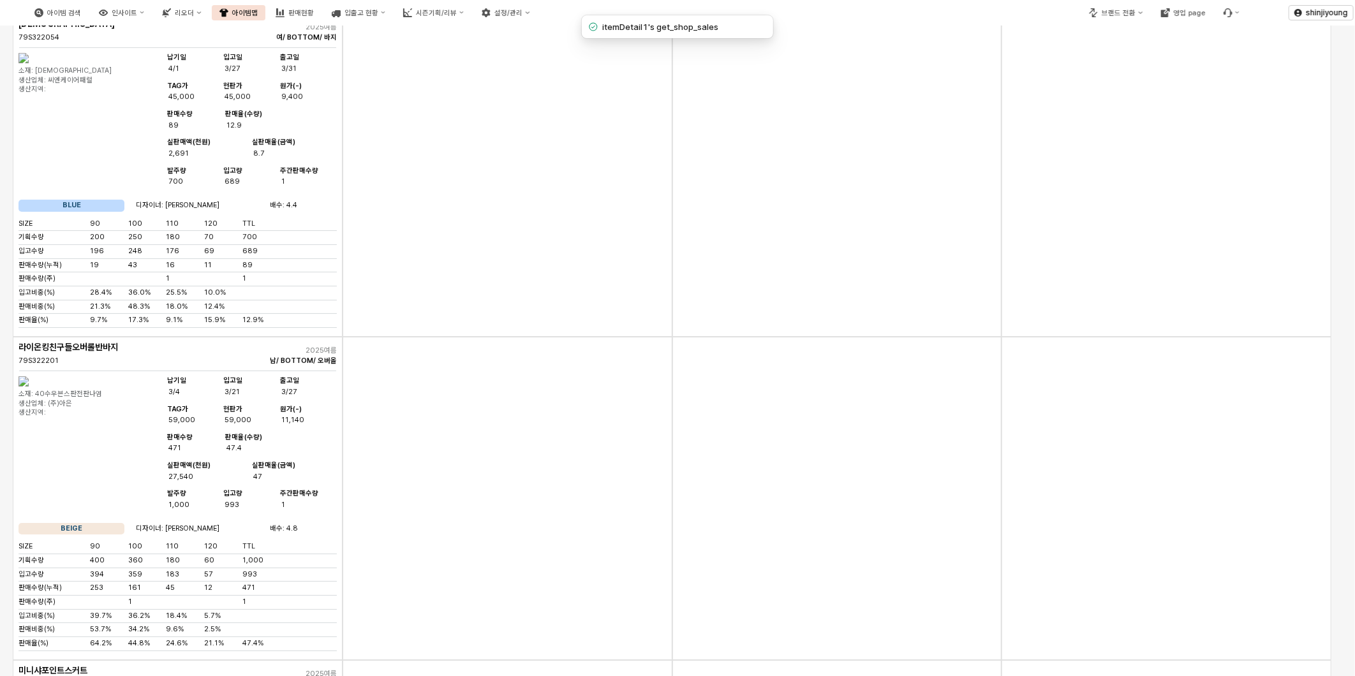
scroll to position [8790, 0]
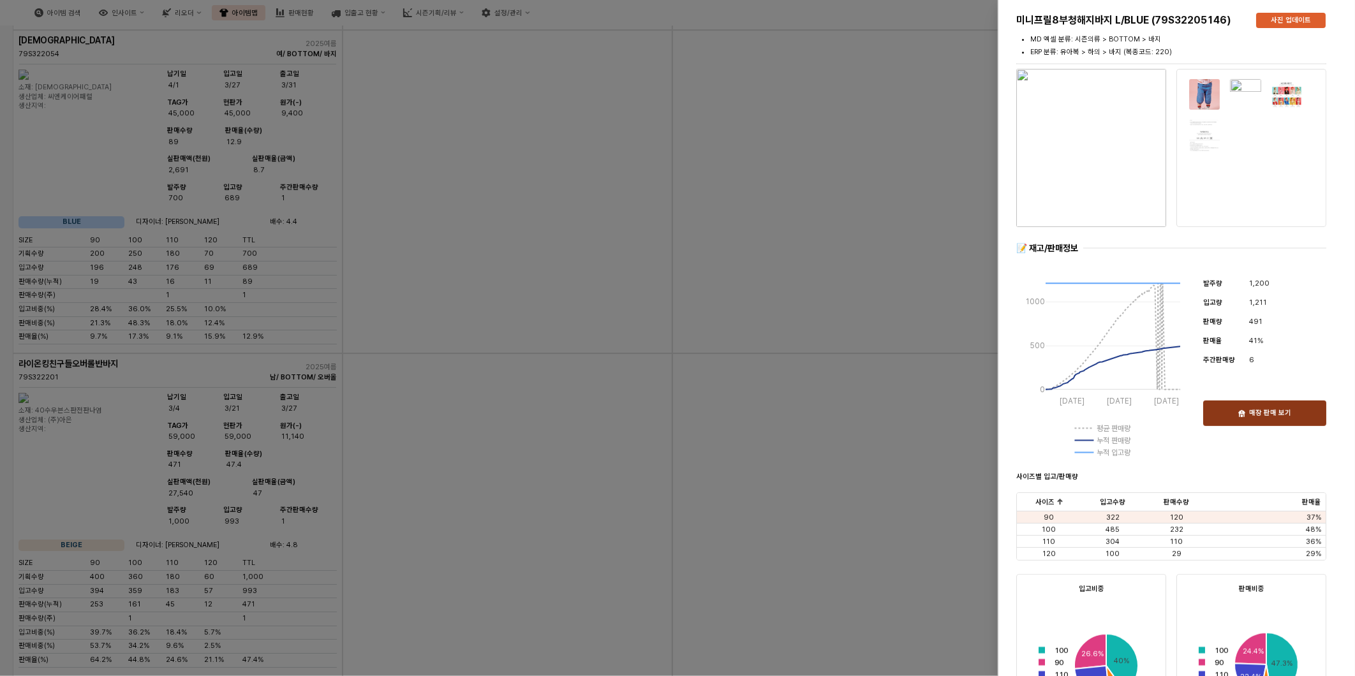
click at [1279, 407] on div "매장 판매 보기" at bounding box center [1265, 413] width 112 height 24
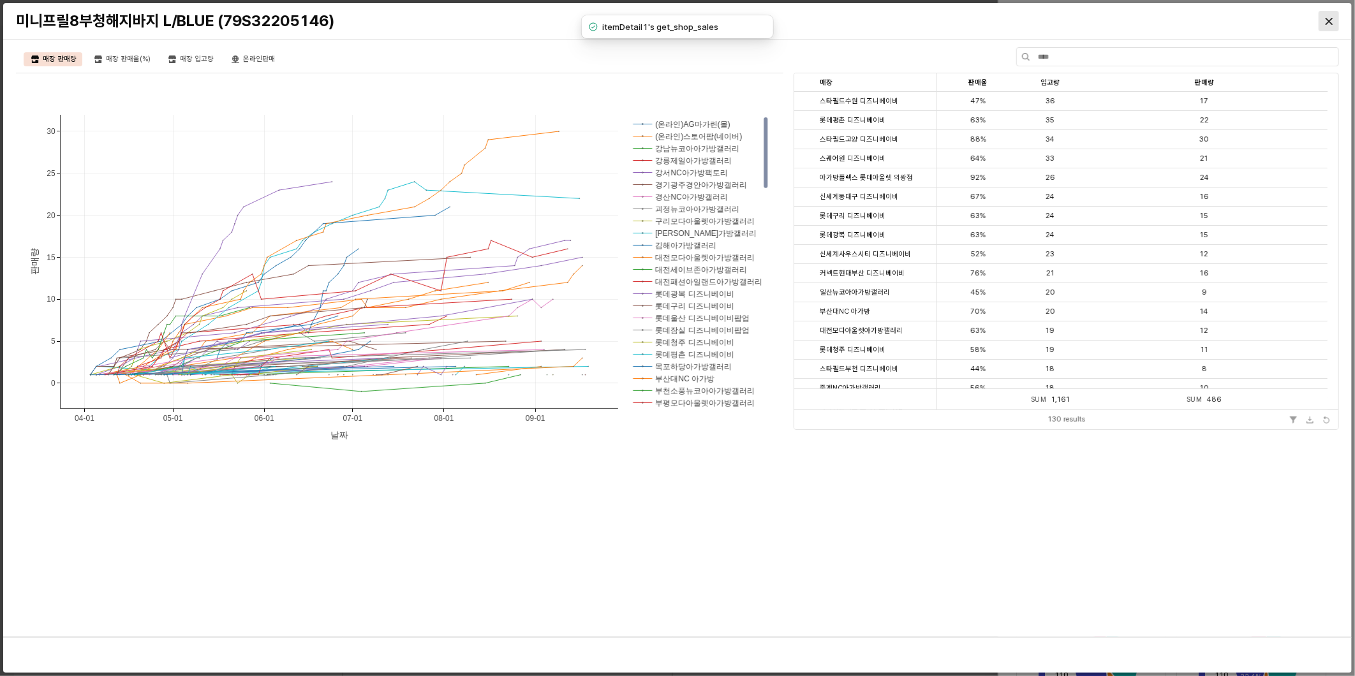
click at [1330, 19] on icon "Close" at bounding box center [1329, 20] width 7 height 7
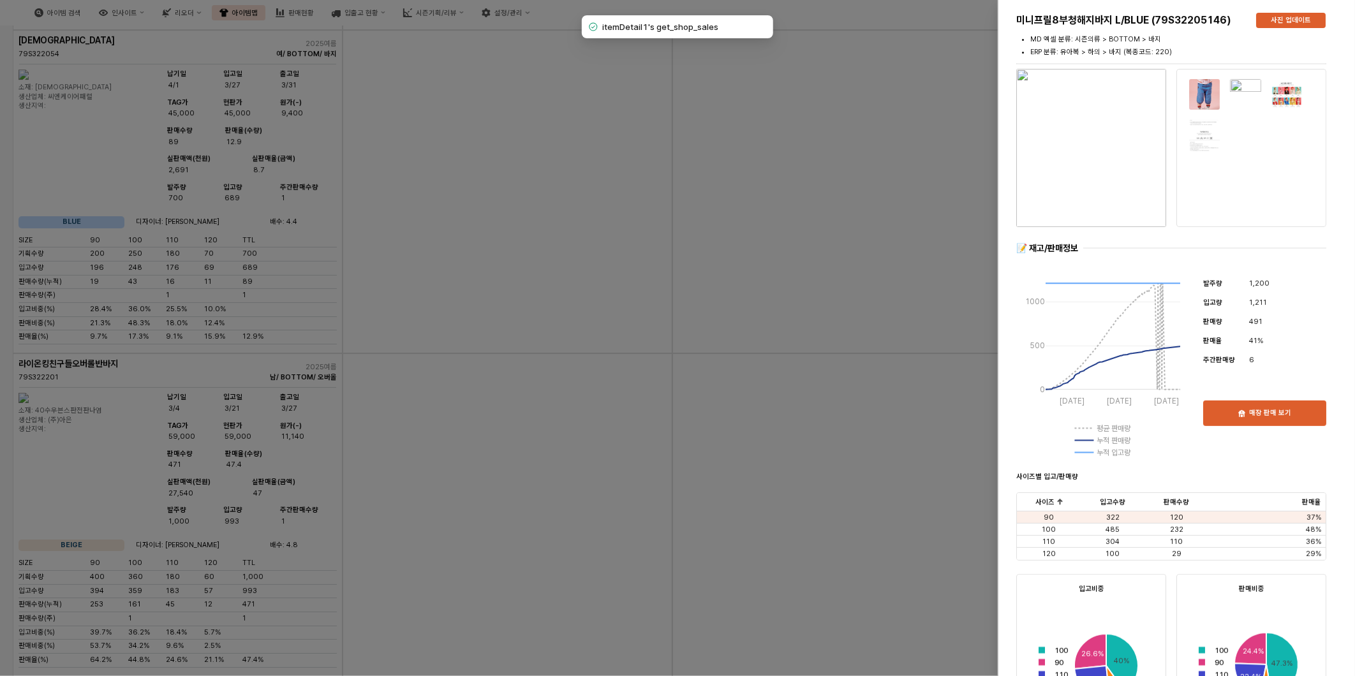
click at [547, 413] on div at bounding box center [677, 338] width 1355 height 676
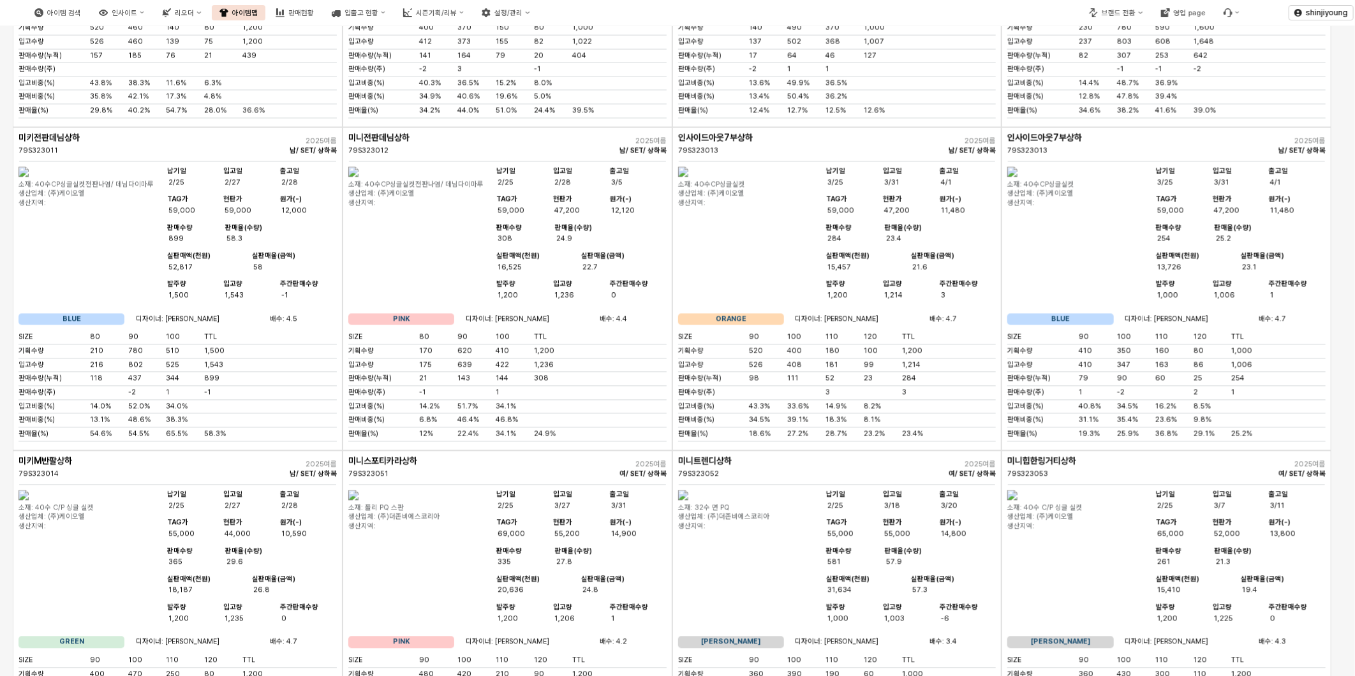
scroll to position [10775, 0]
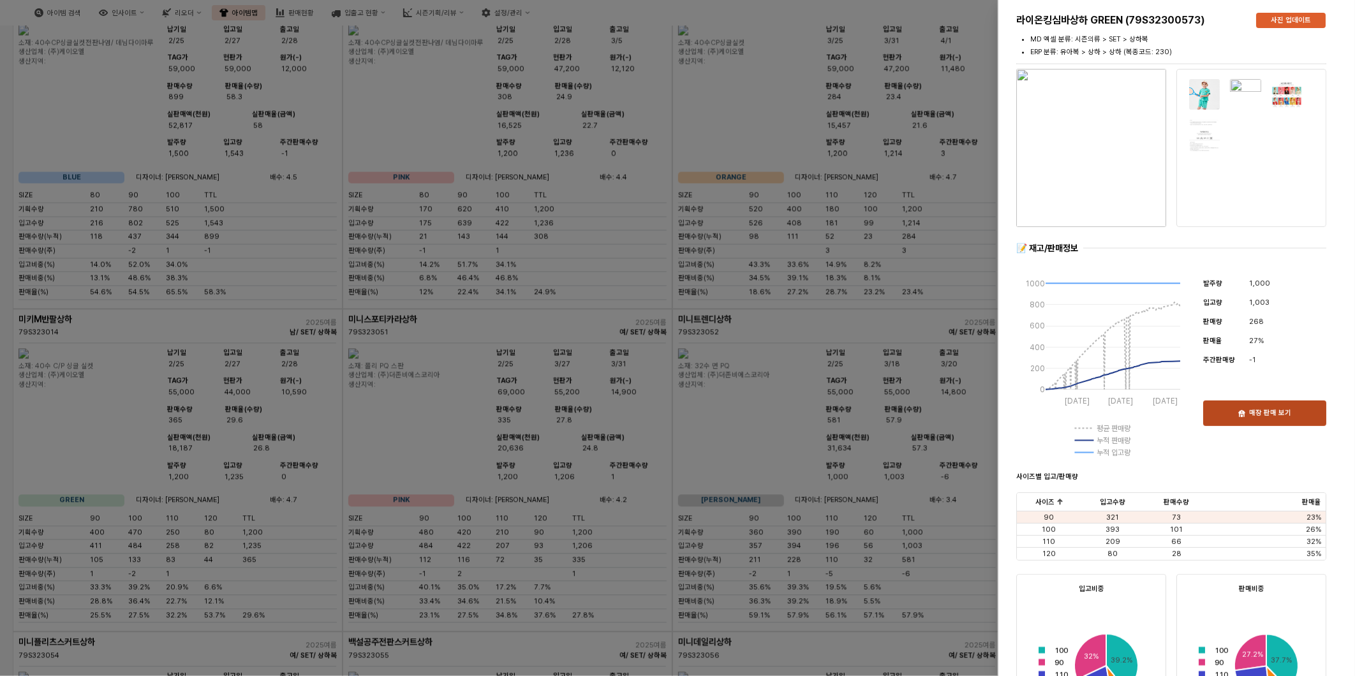
click at [1285, 419] on div "매장 판매 보기" at bounding box center [1265, 413] width 112 height 24
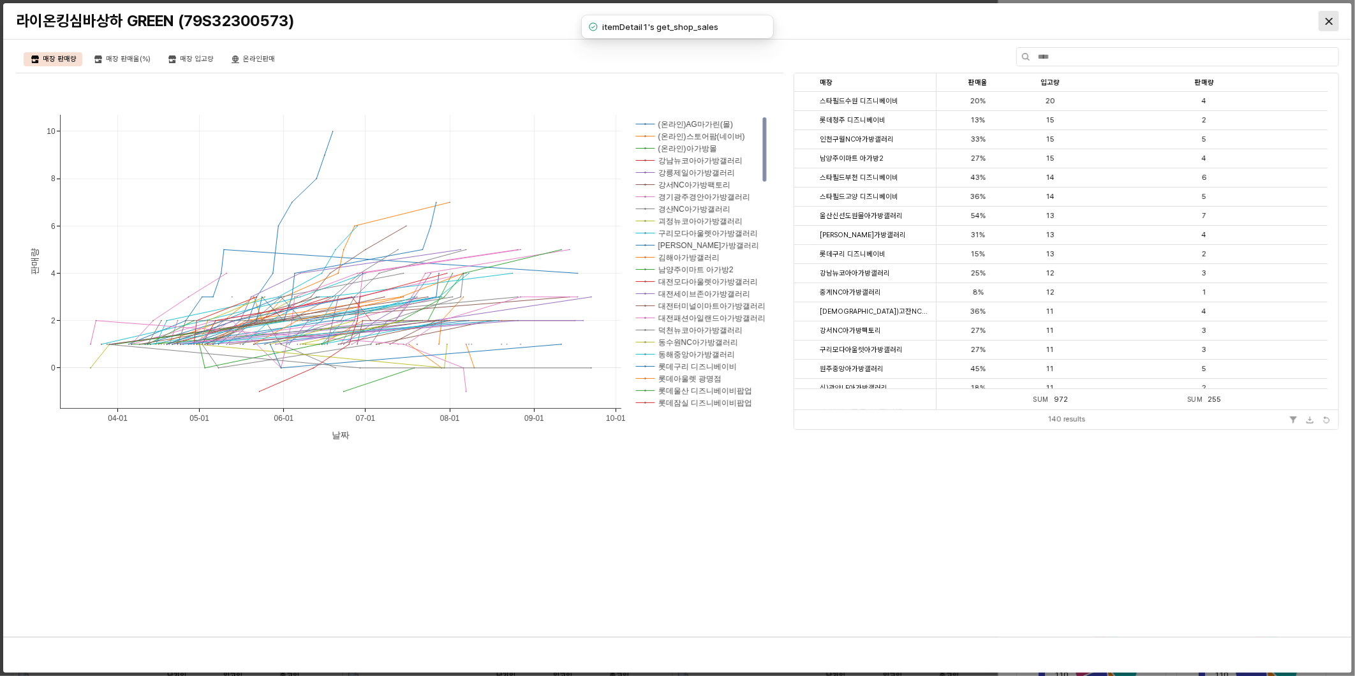
click at [1335, 22] on div "Close" at bounding box center [1328, 20] width 19 height 19
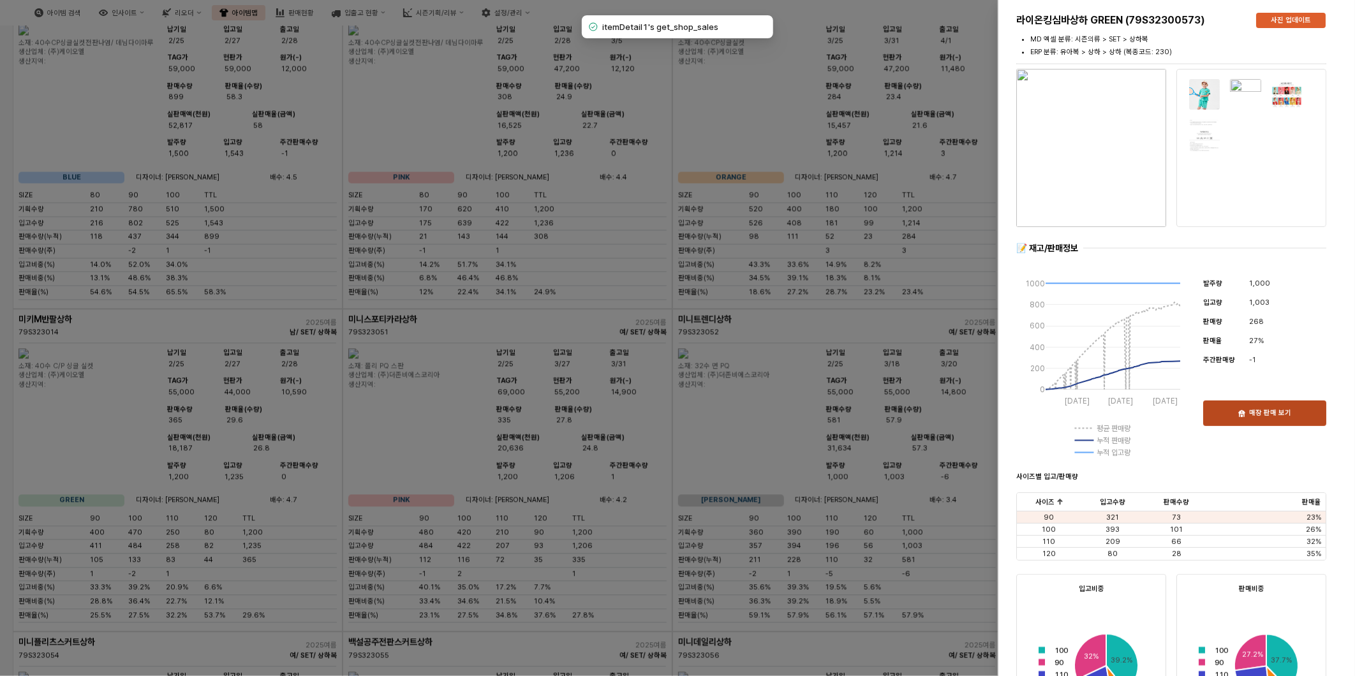
click at [1286, 413] on p "매장 판매 보기" at bounding box center [1270, 414] width 42 height 10
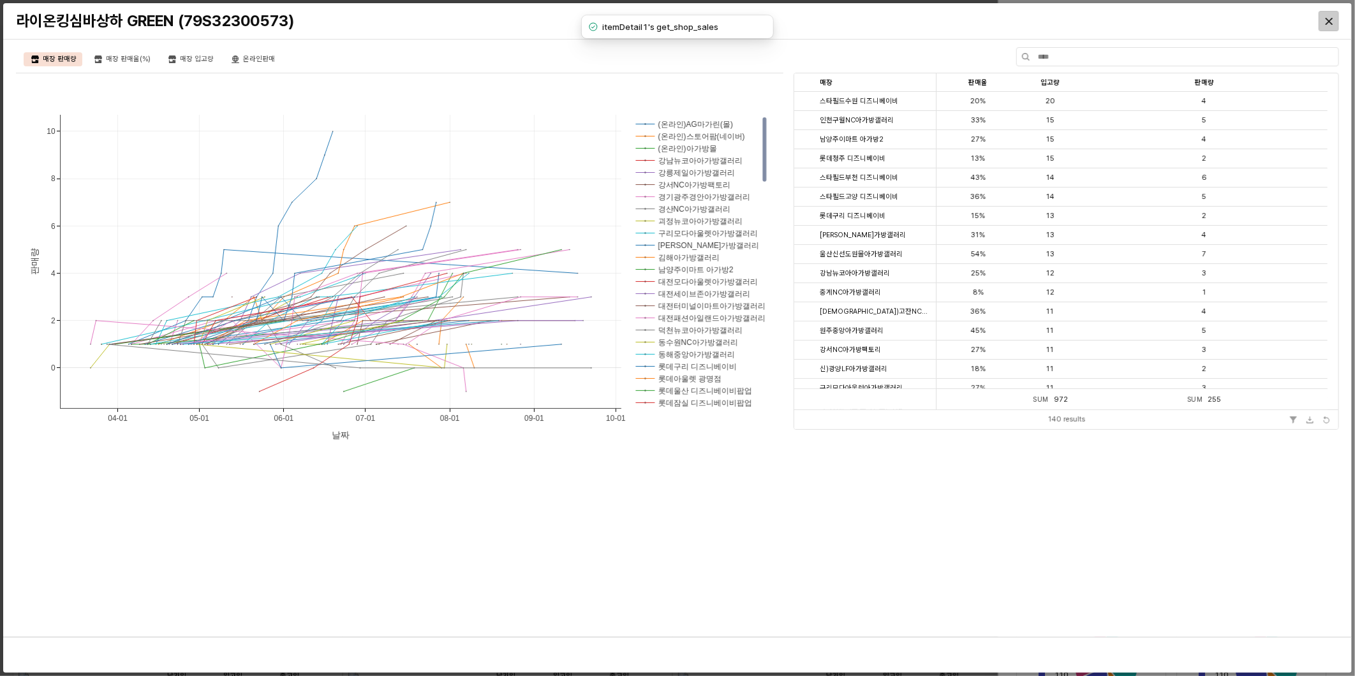
click at [1333, 22] on div "Close" at bounding box center [1328, 20] width 19 height 19
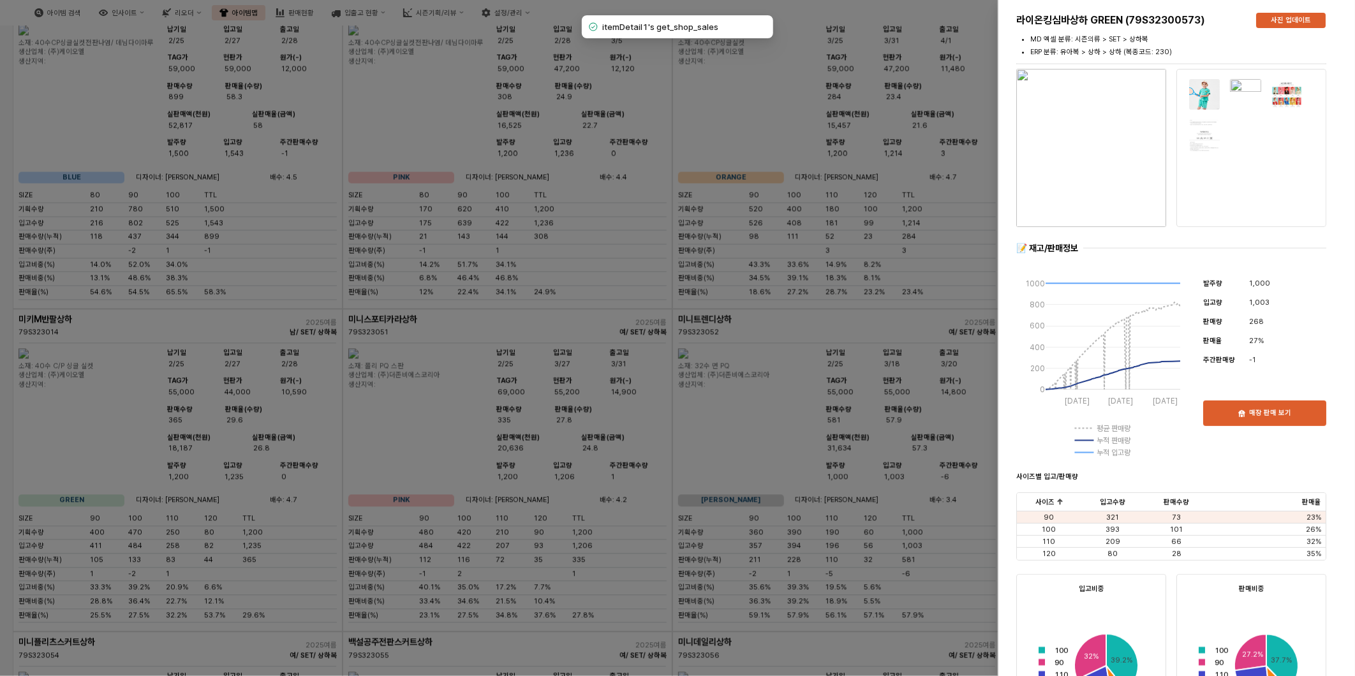
click at [657, 489] on div at bounding box center [677, 338] width 1355 height 676
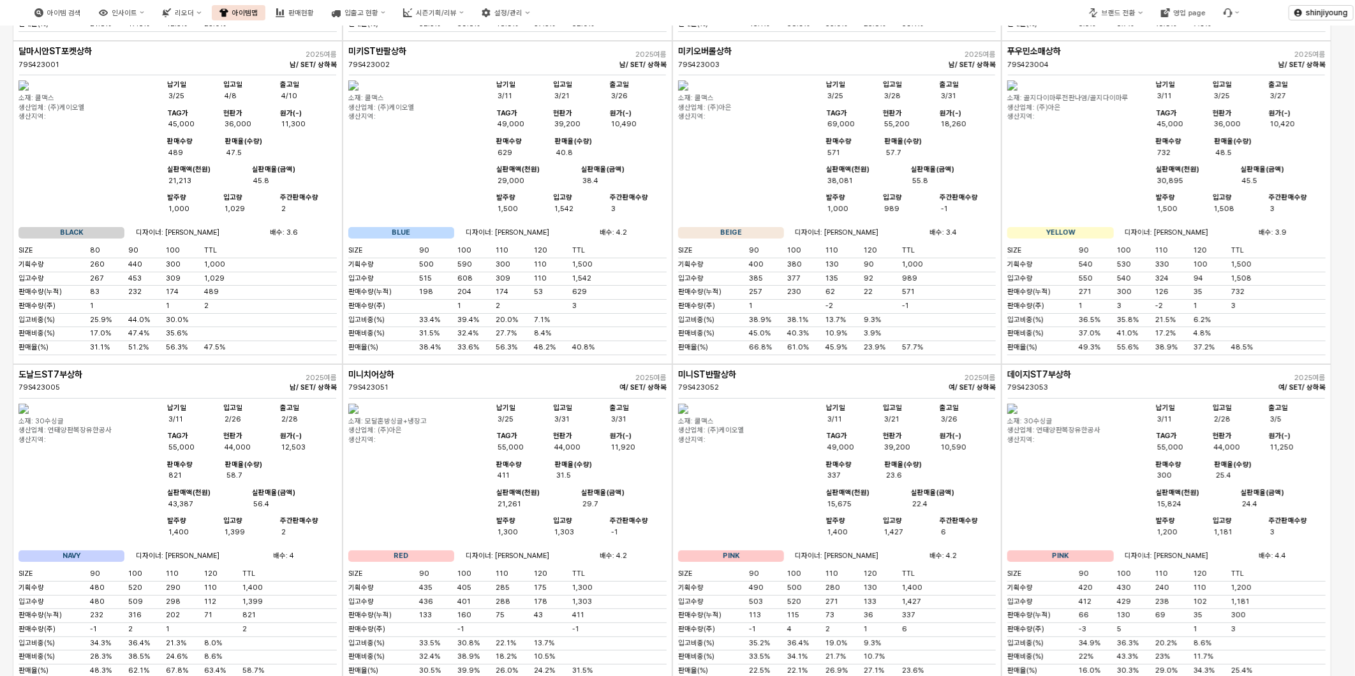
scroll to position [12122, 0]
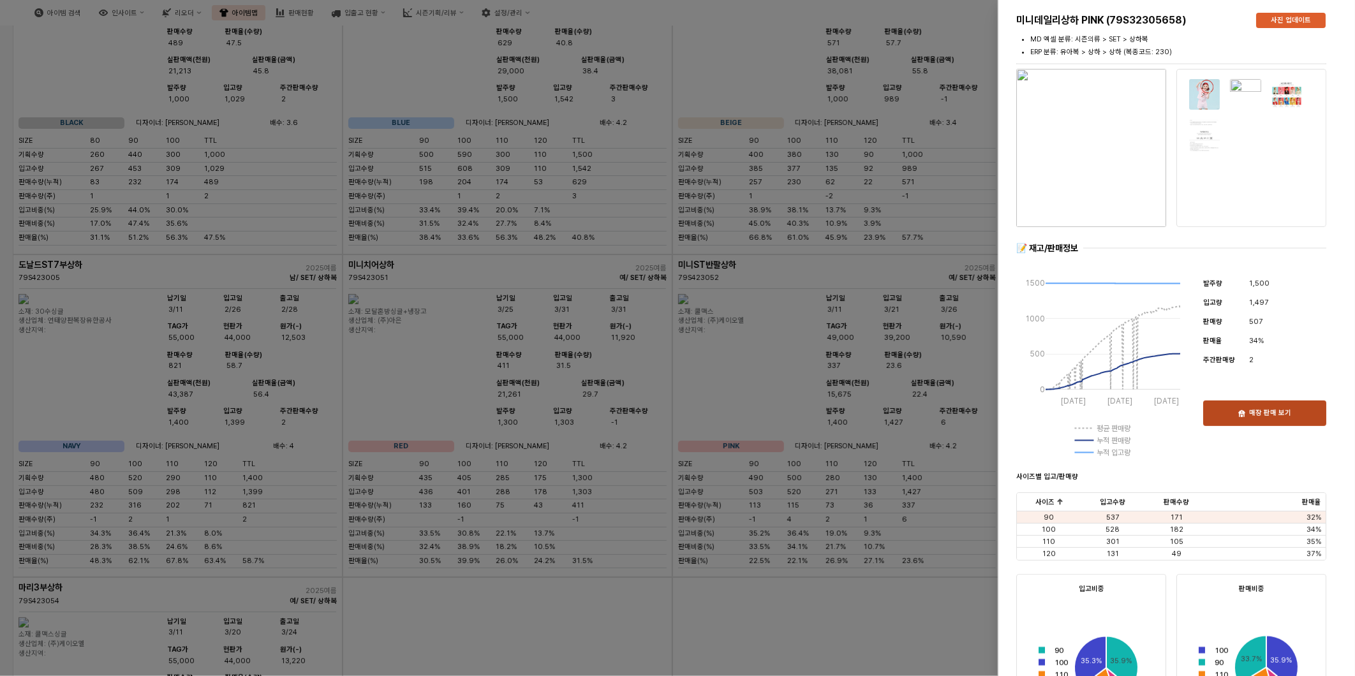
click at [1258, 406] on div "매장 판매 보기" at bounding box center [1265, 413] width 112 height 24
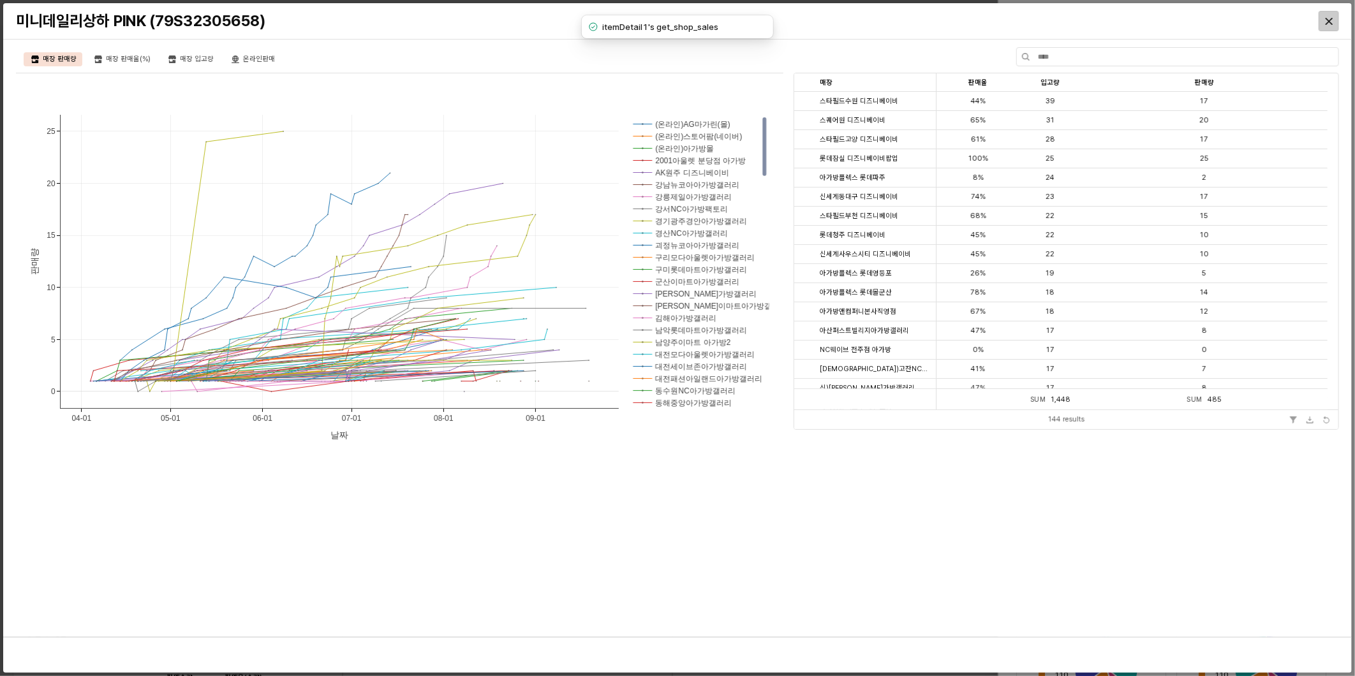
click at [1323, 17] on div "Close" at bounding box center [1328, 20] width 19 height 19
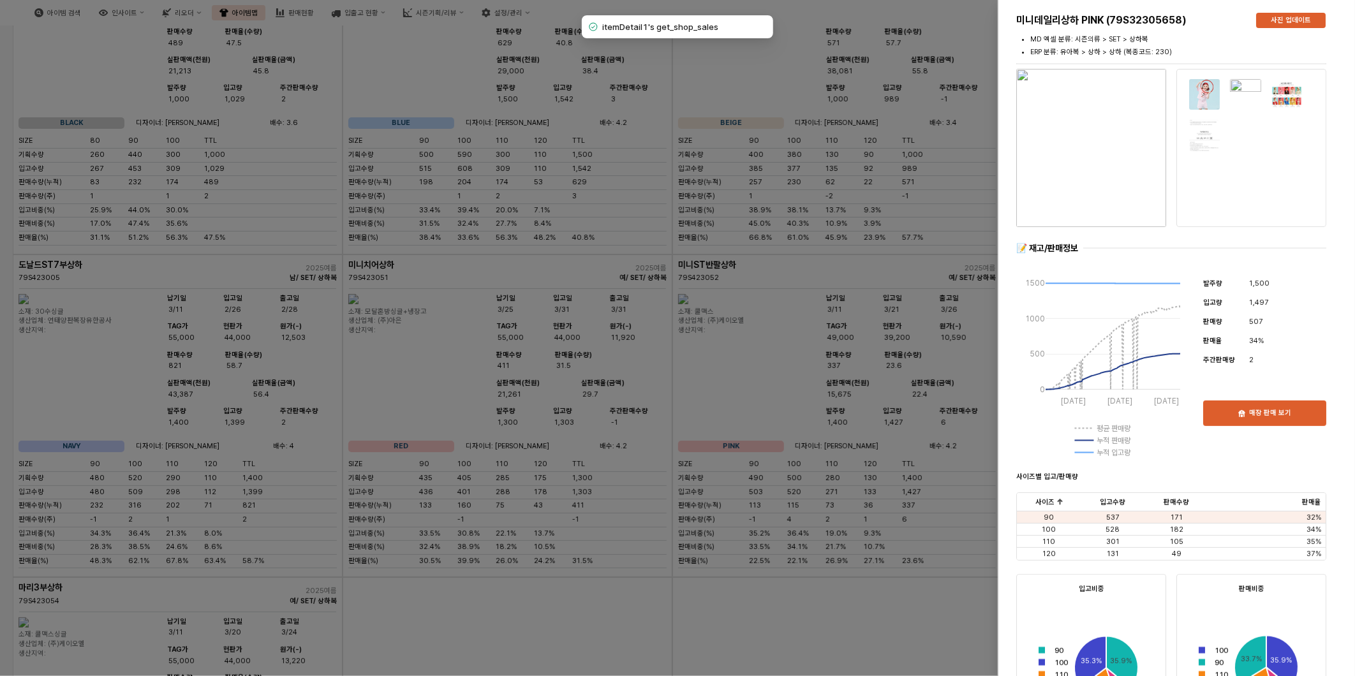
click at [630, 463] on div at bounding box center [677, 338] width 1355 height 676
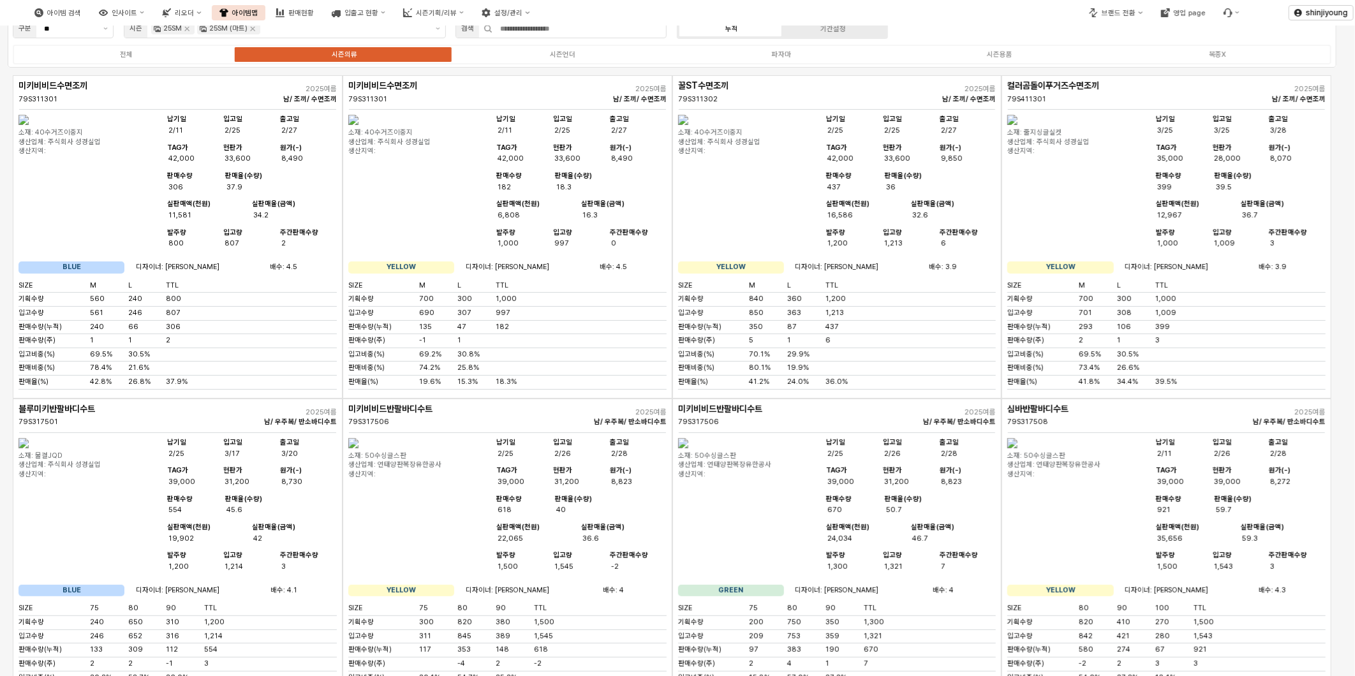
scroll to position [0, 0]
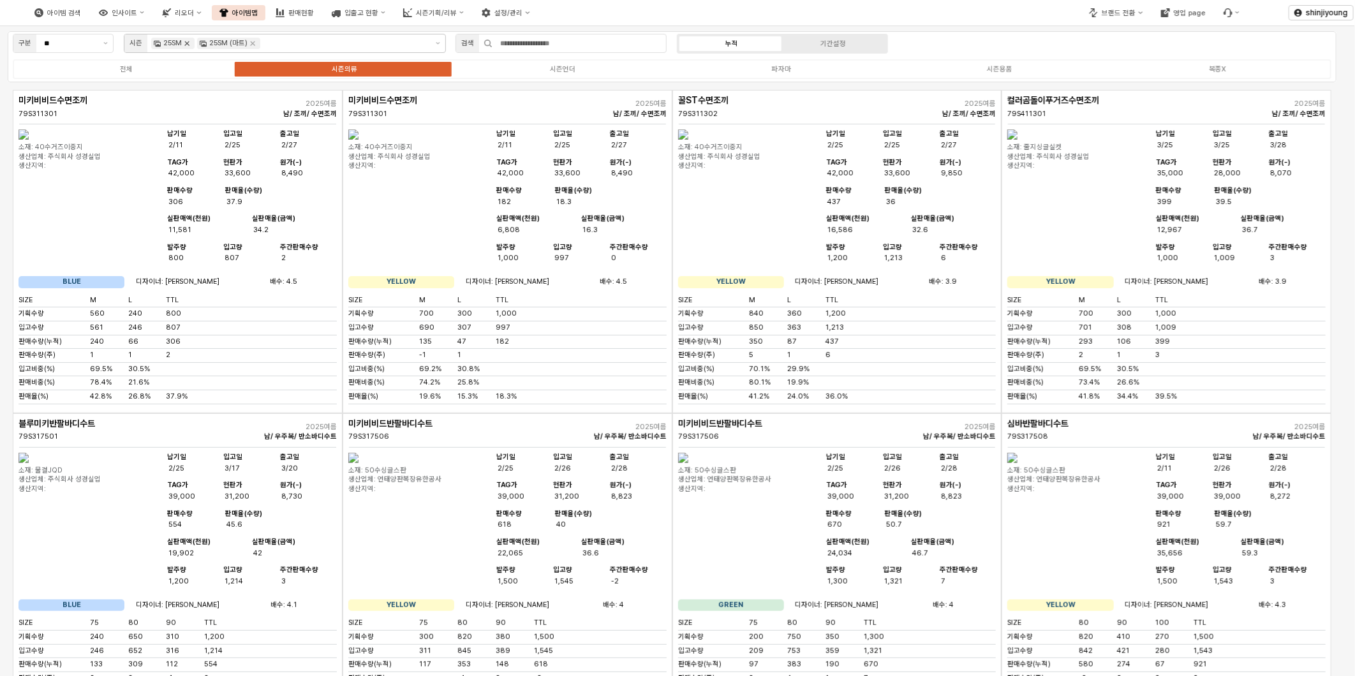
click at [189, 40] on icon "Remove 25SM" at bounding box center [187, 43] width 10 height 10
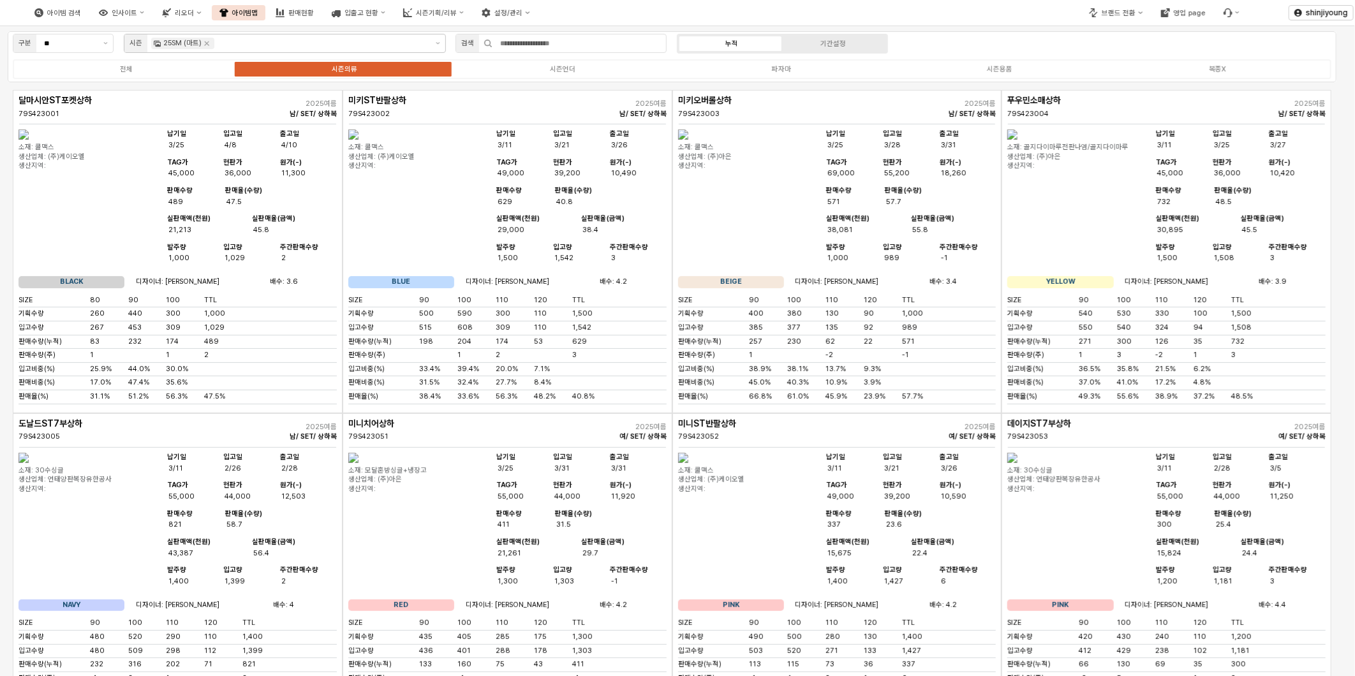
click at [1018, 140] on img "App Frame" at bounding box center [1012, 135] width 10 height 10
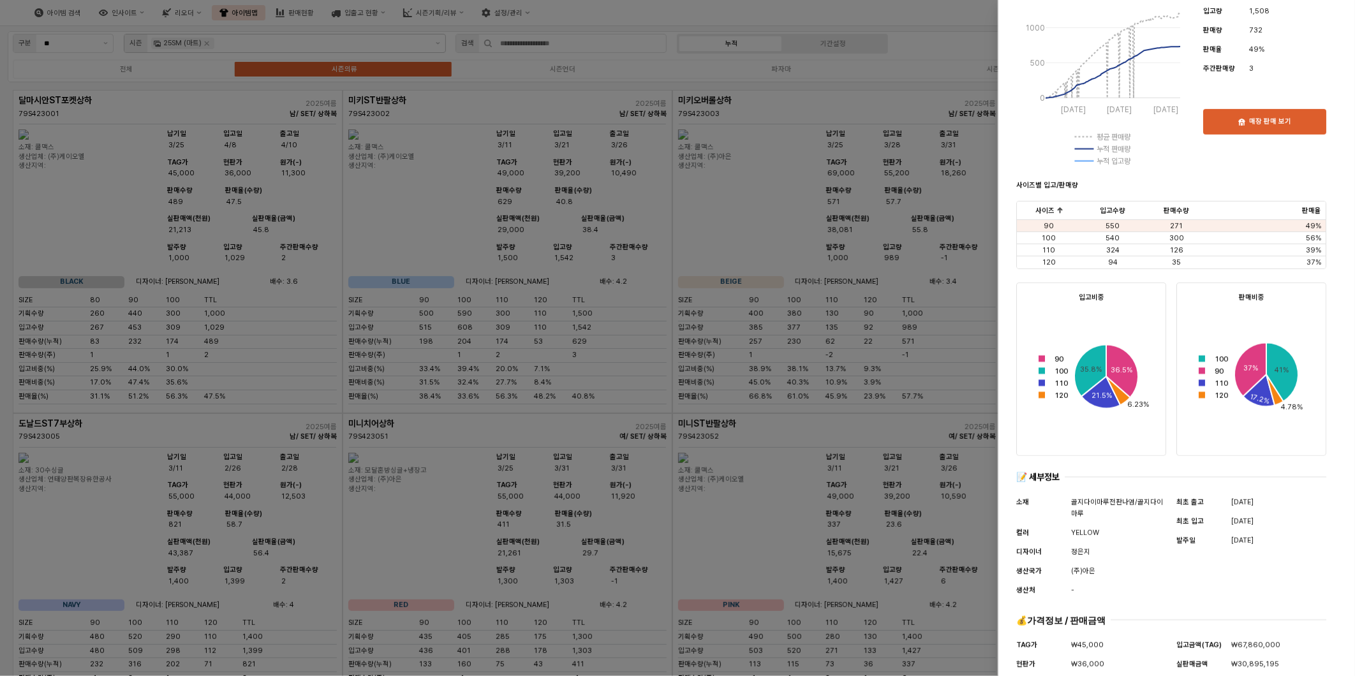
scroll to position [347, 0]
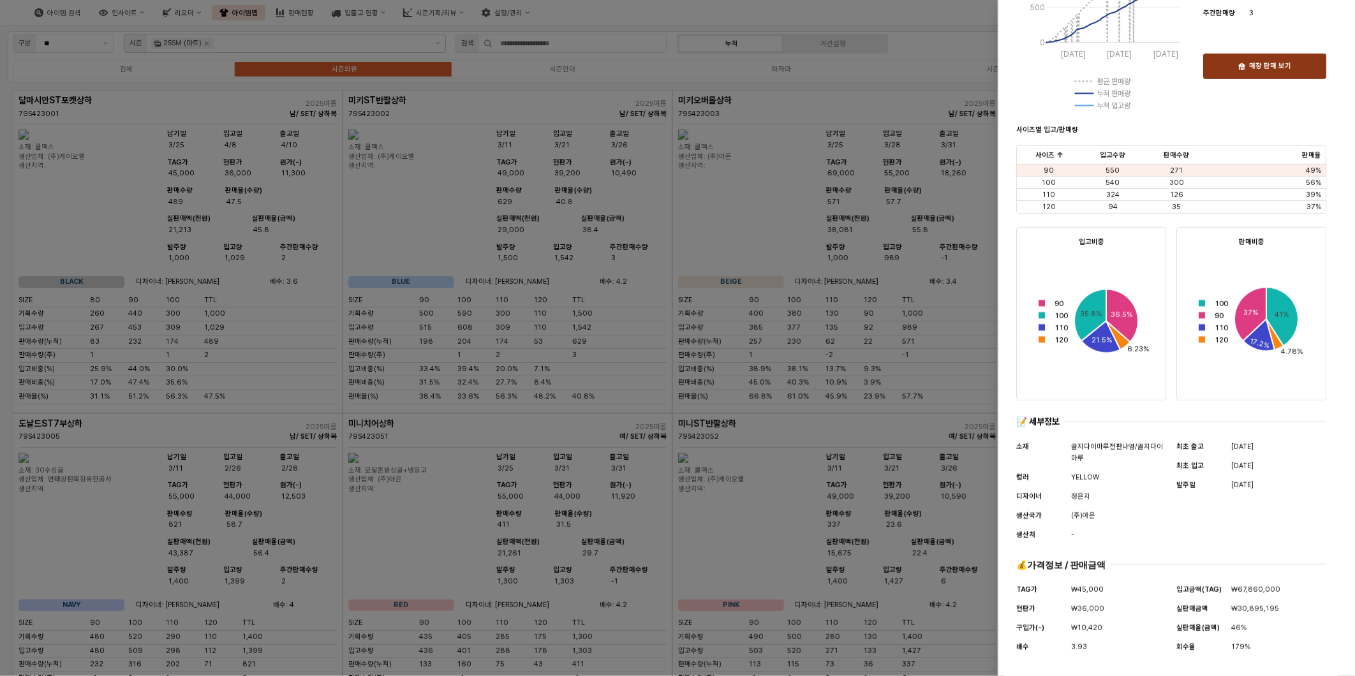
click at [1256, 68] on p "매장 판매 보기" at bounding box center [1270, 67] width 42 height 10
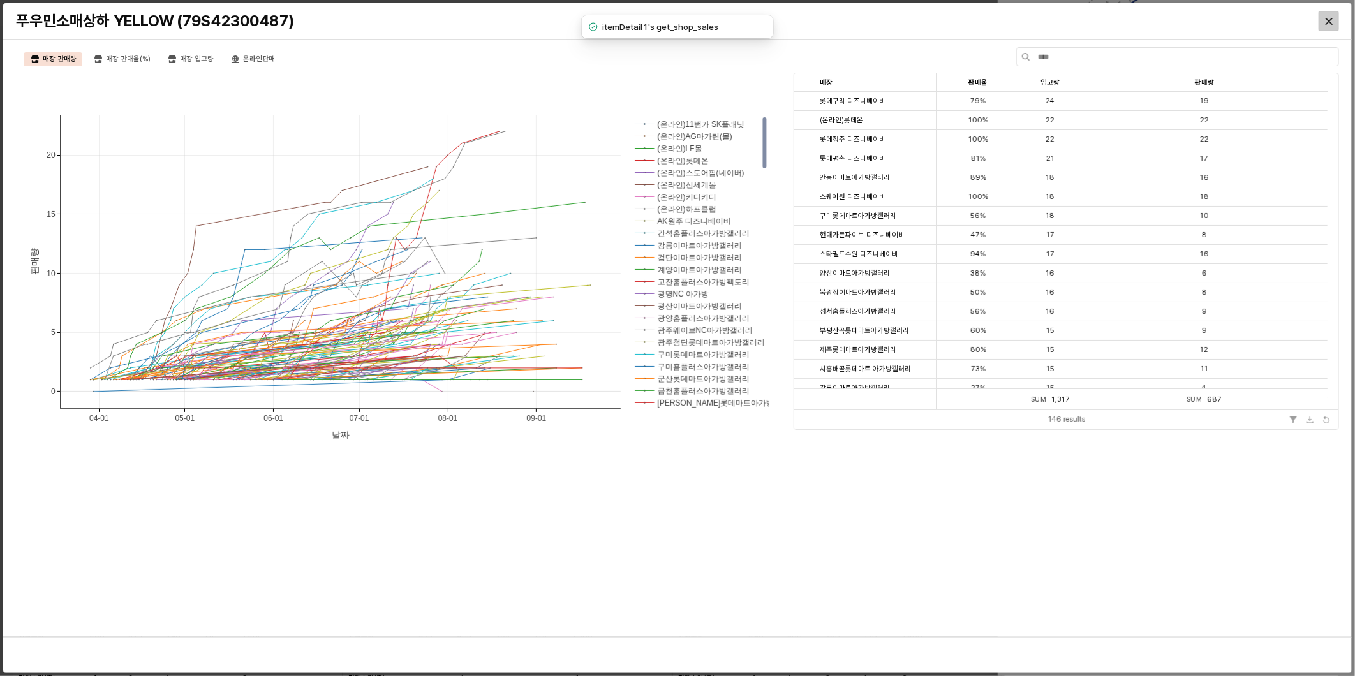
click at [1329, 17] on div "Close" at bounding box center [1328, 20] width 19 height 19
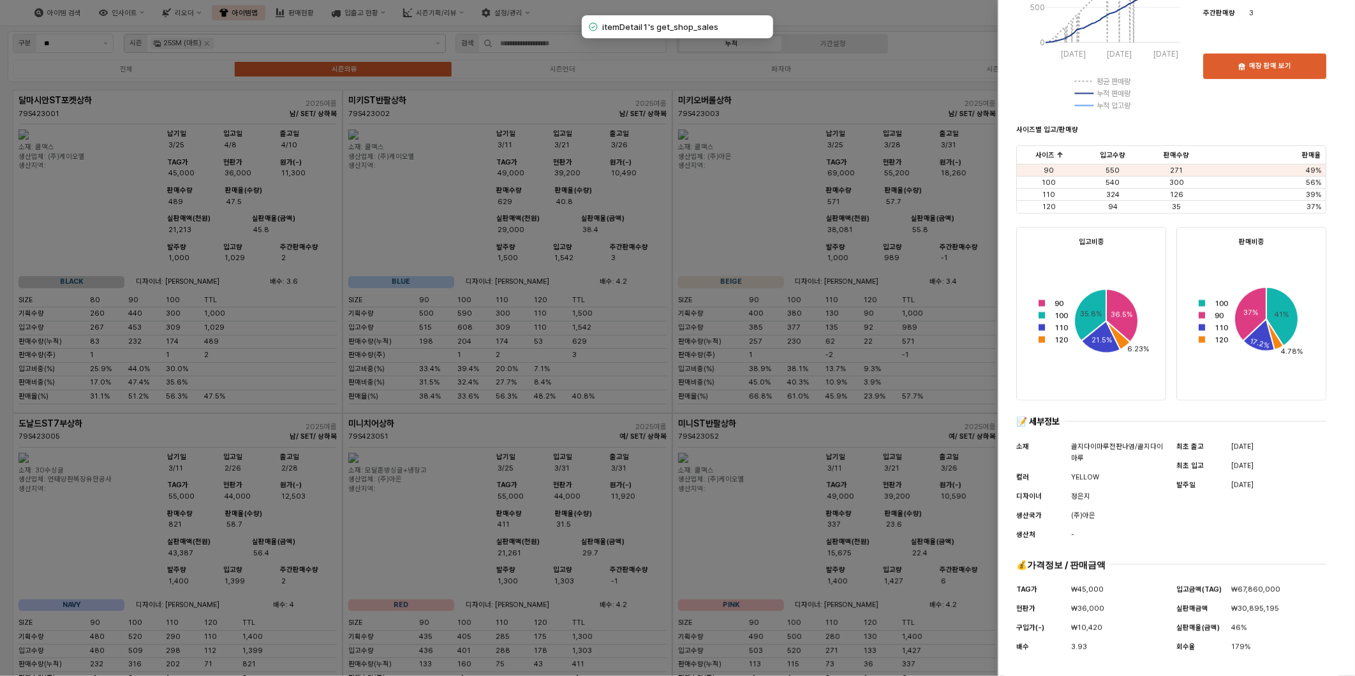
click at [734, 207] on div at bounding box center [677, 338] width 1355 height 676
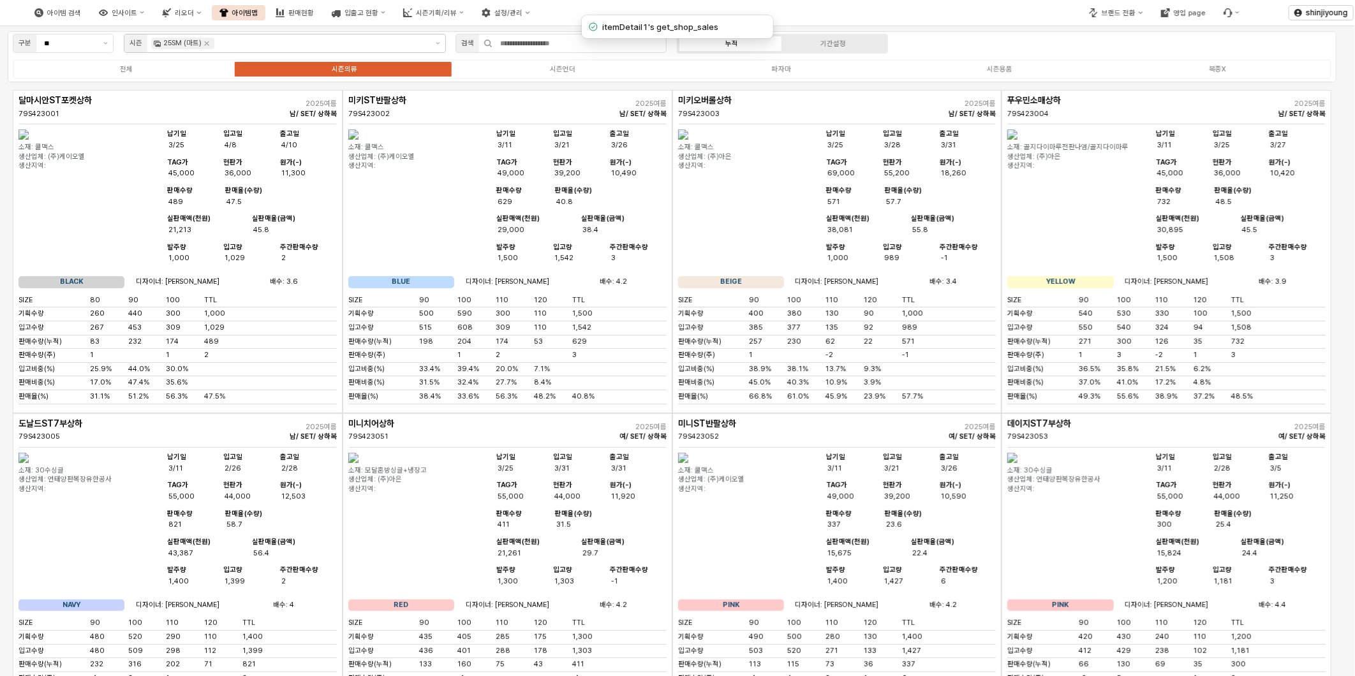
click at [688, 140] on img "App Frame" at bounding box center [683, 135] width 10 height 10
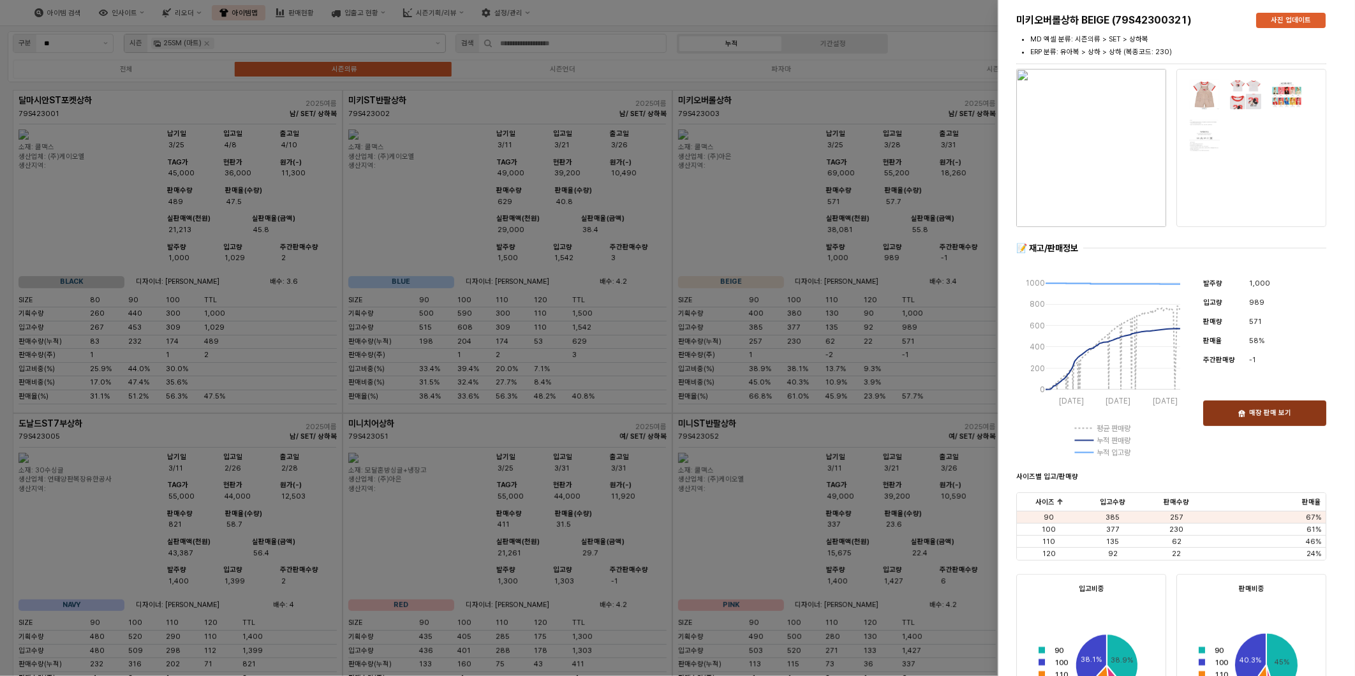
click at [1261, 416] on p "매장 판매 보기" at bounding box center [1270, 414] width 42 height 10
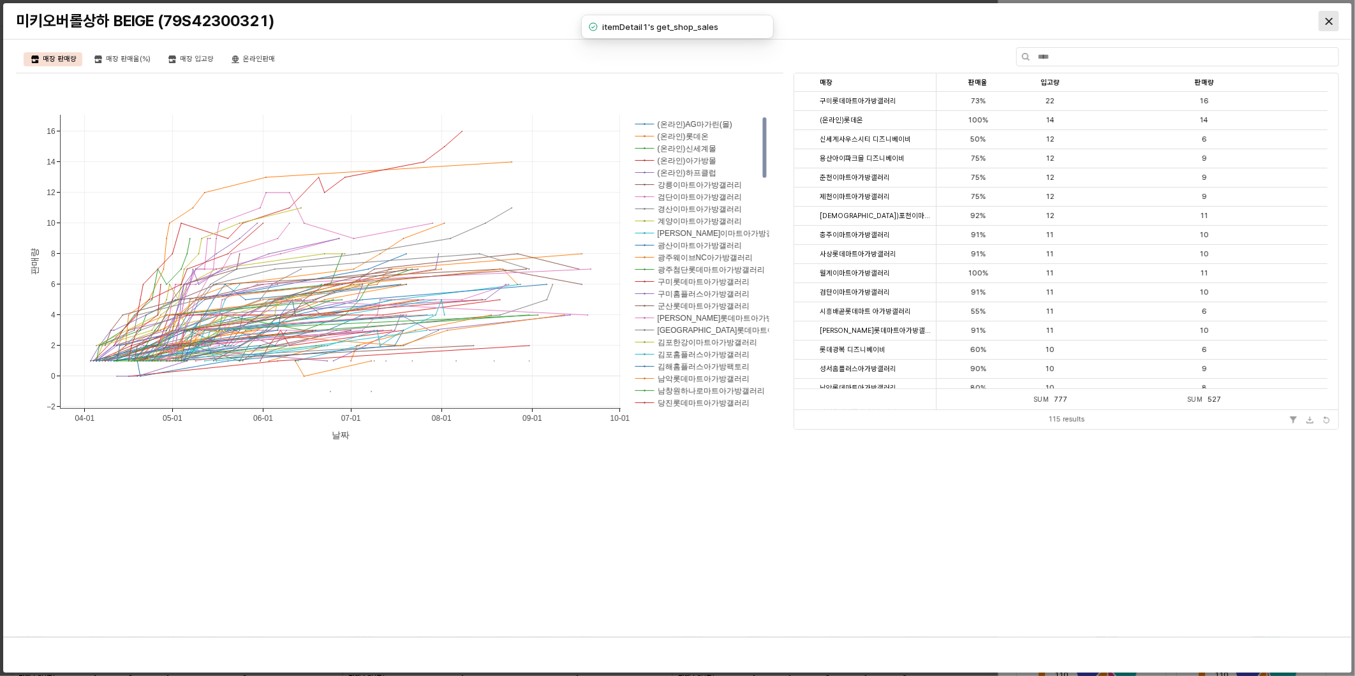
click at [1328, 11] on div "Close" at bounding box center [1328, 20] width 19 height 19
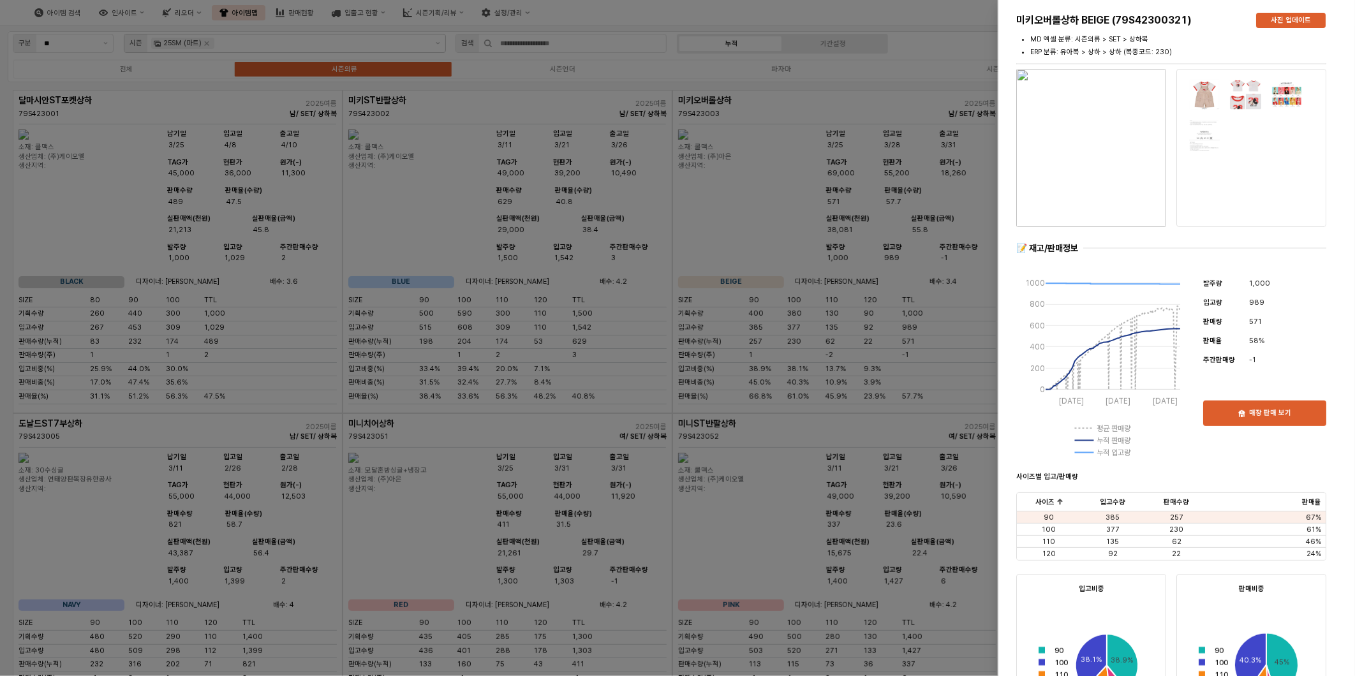
click at [856, 307] on div at bounding box center [677, 338] width 1355 height 676
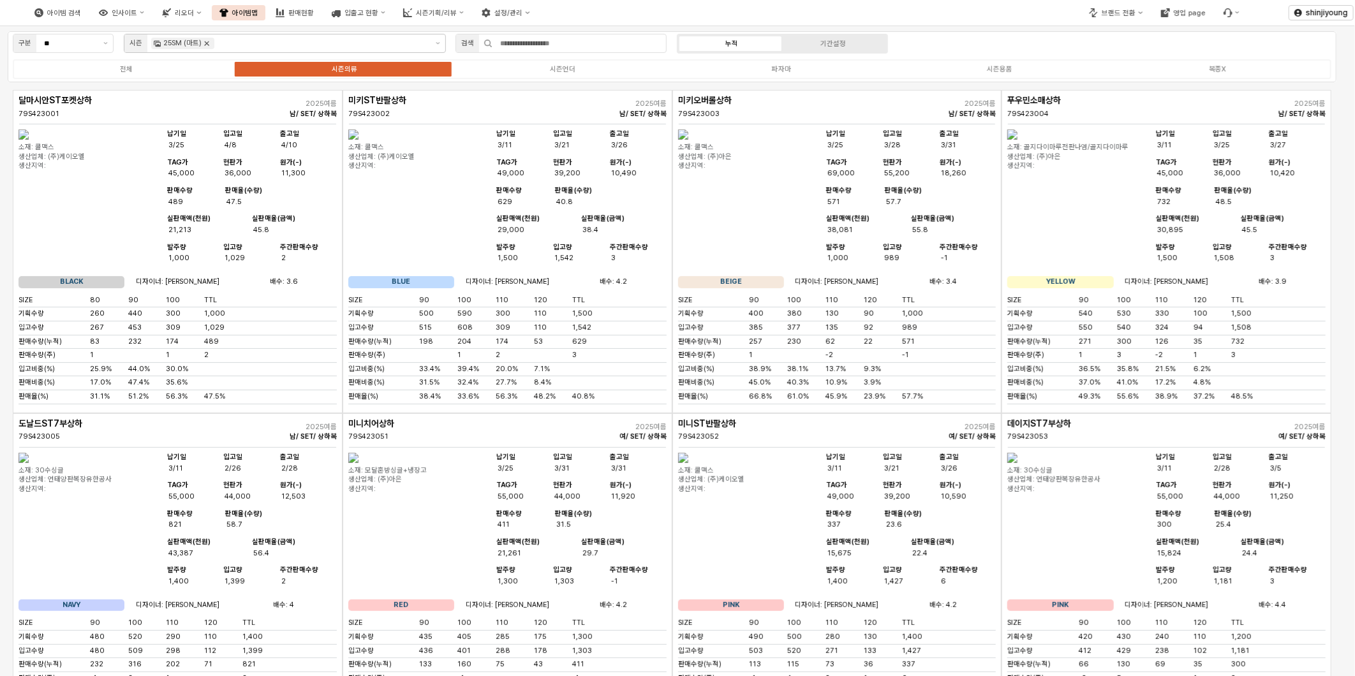
click at [202, 47] on icon "Remove 25SM (마트)" at bounding box center [207, 43] width 10 height 10
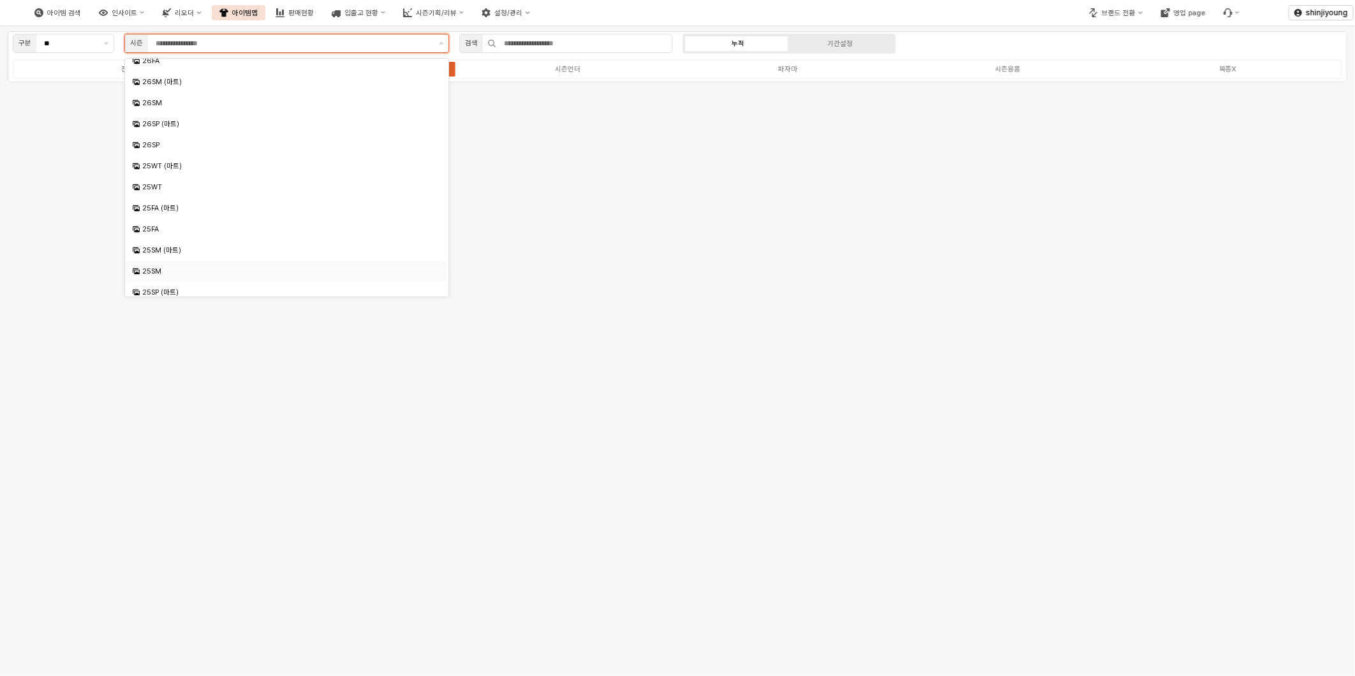
scroll to position [142, 0]
click at [160, 204] on div "25SM" at bounding box center [286, 201] width 289 height 10
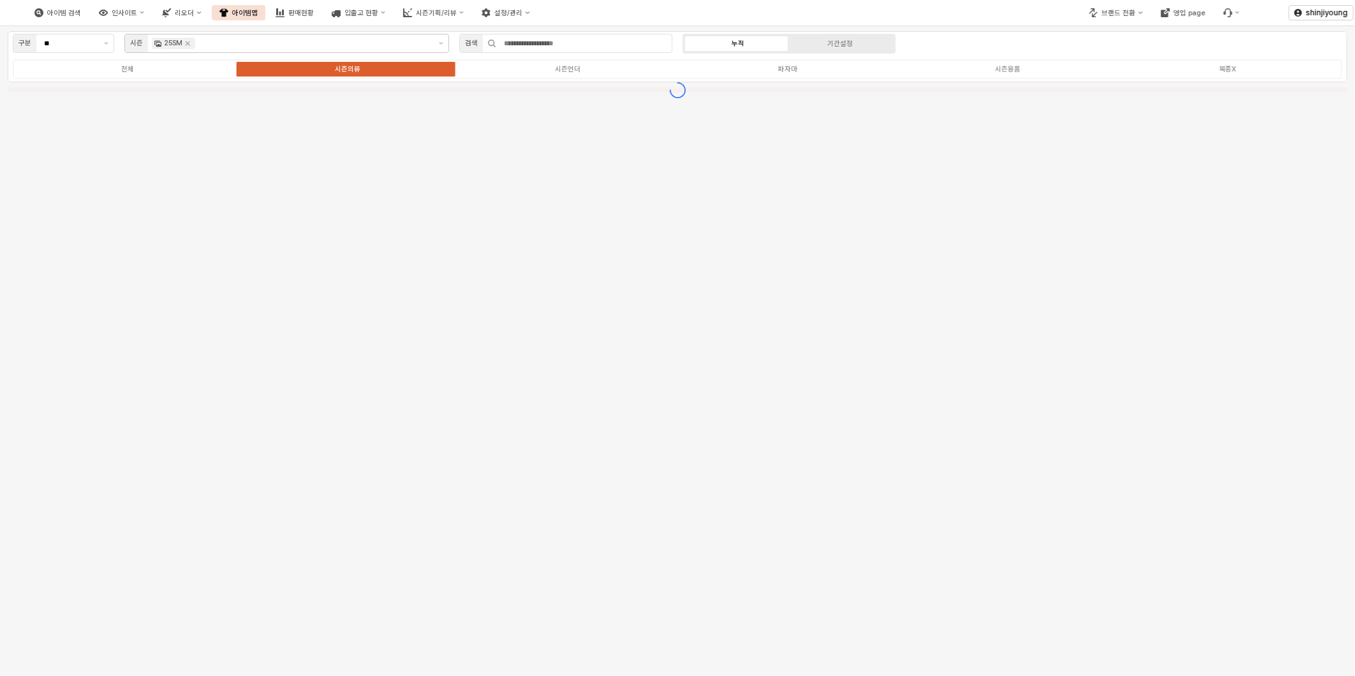
click at [837, 10] on div "아이템 검색 인사이트 리오더 아이템맵 판매현황 입출고 현황 시즌기획/리뷰 설정/관리" at bounding box center [508, 12] width 1016 height 27
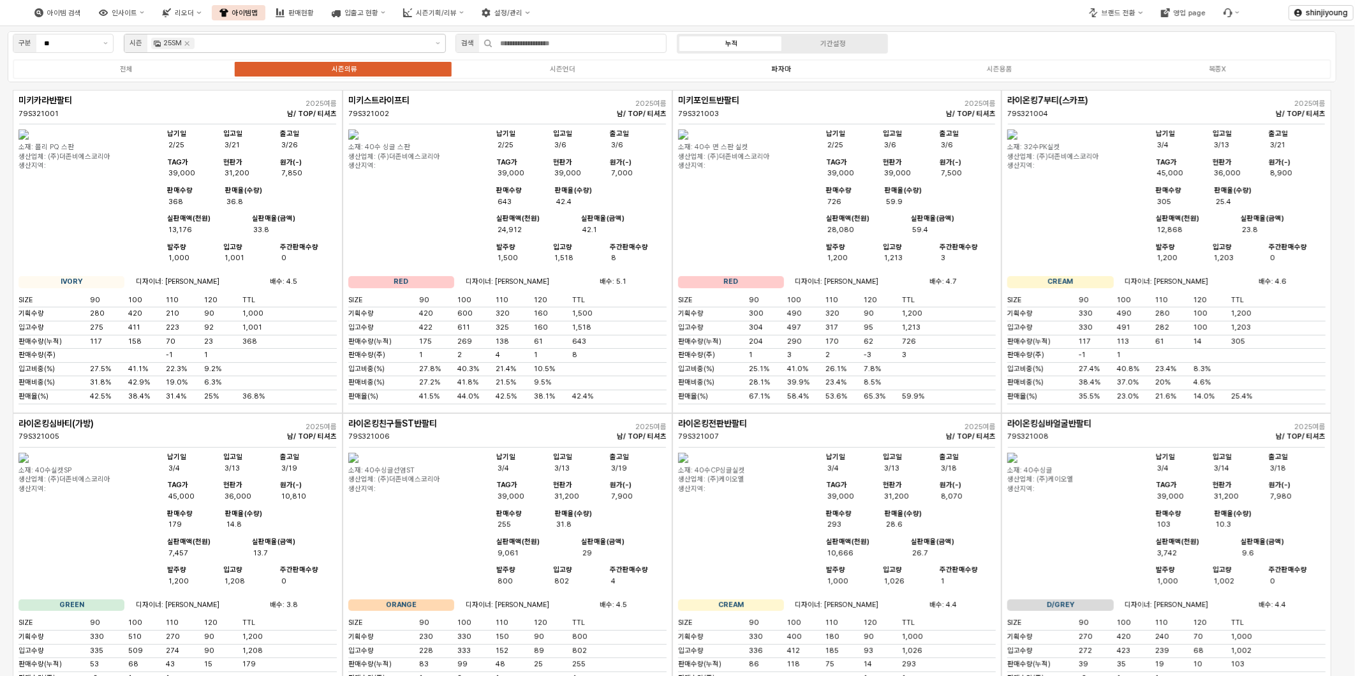
click at [781, 71] on div "파자마" at bounding box center [781, 69] width 19 height 8
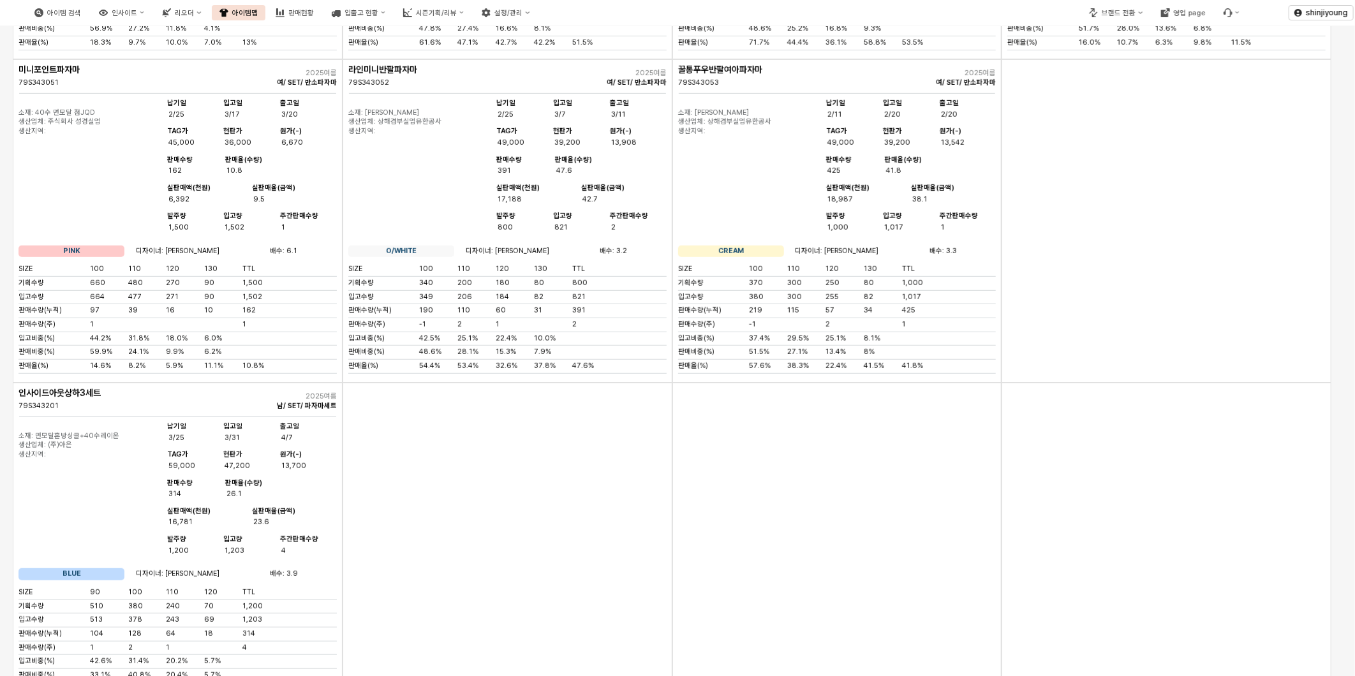
scroll to position [0, 0]
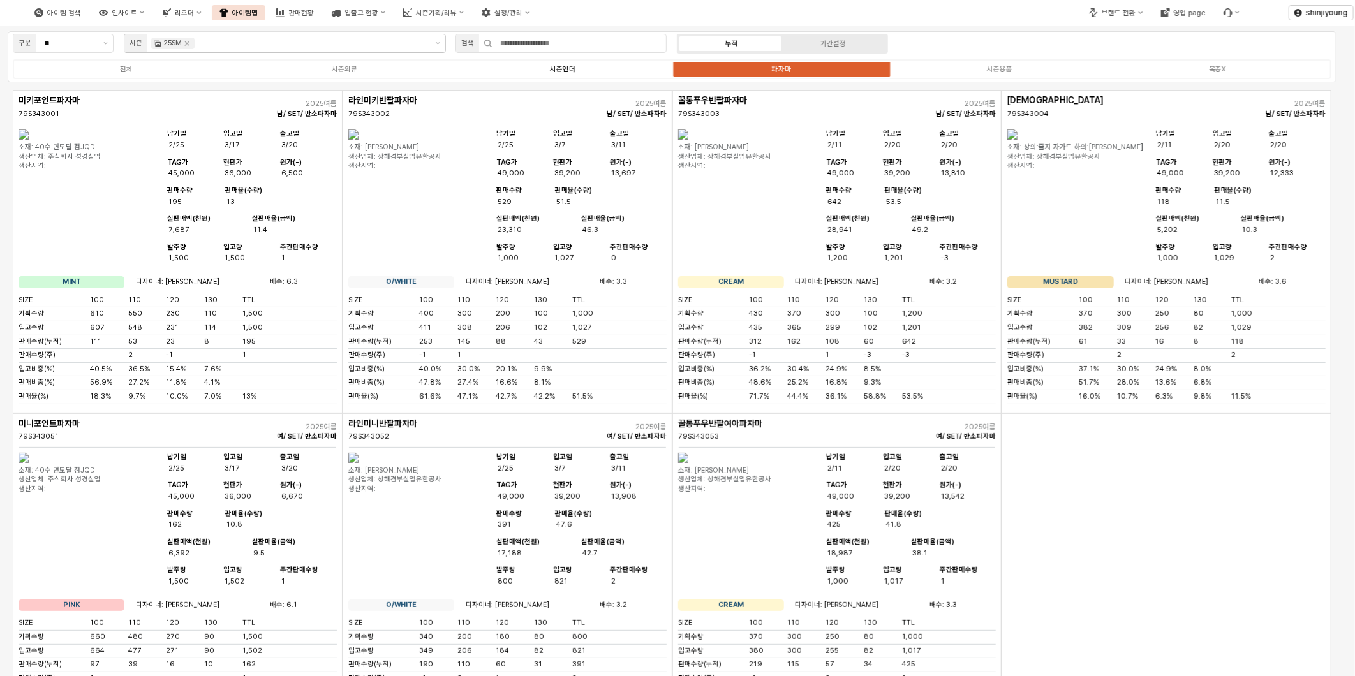
click at [557, 66] on div "시즌언더" at bounding box center [563, 69] width 26 height 8
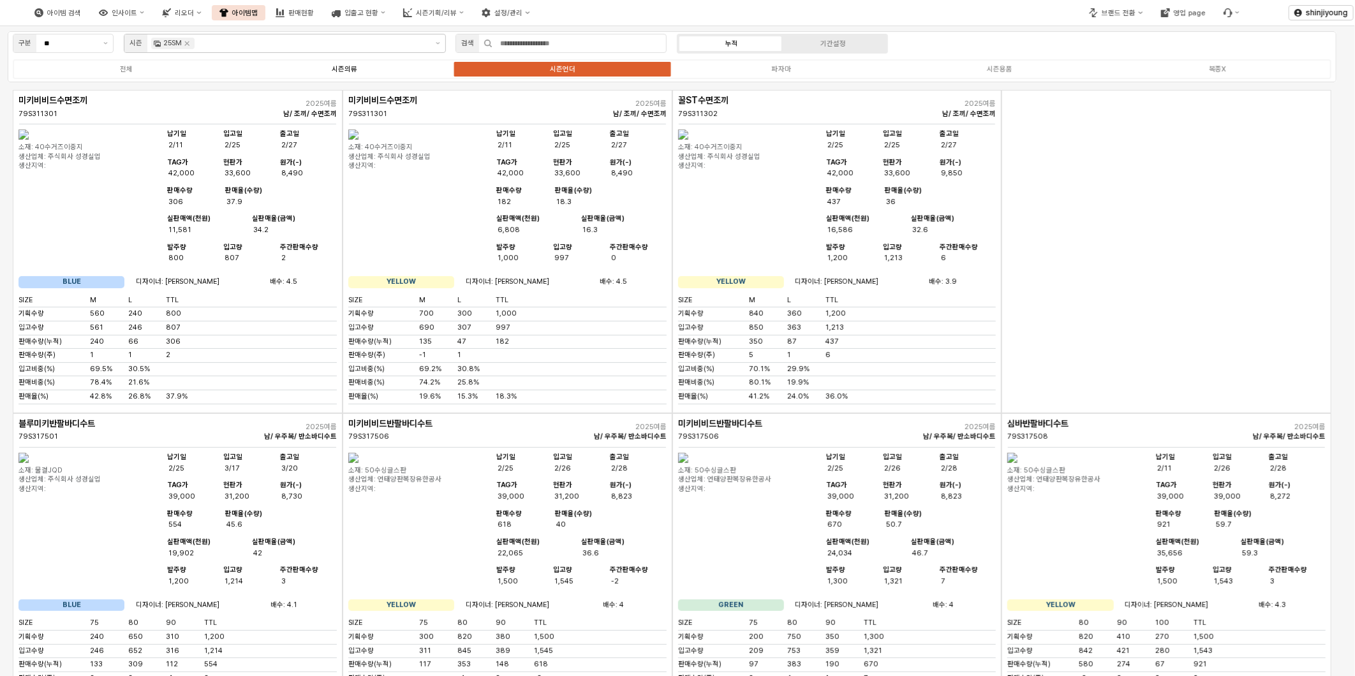
click at [347, 68] on div "시즌의류" at bounding box center [345, 69] width 26 height 8
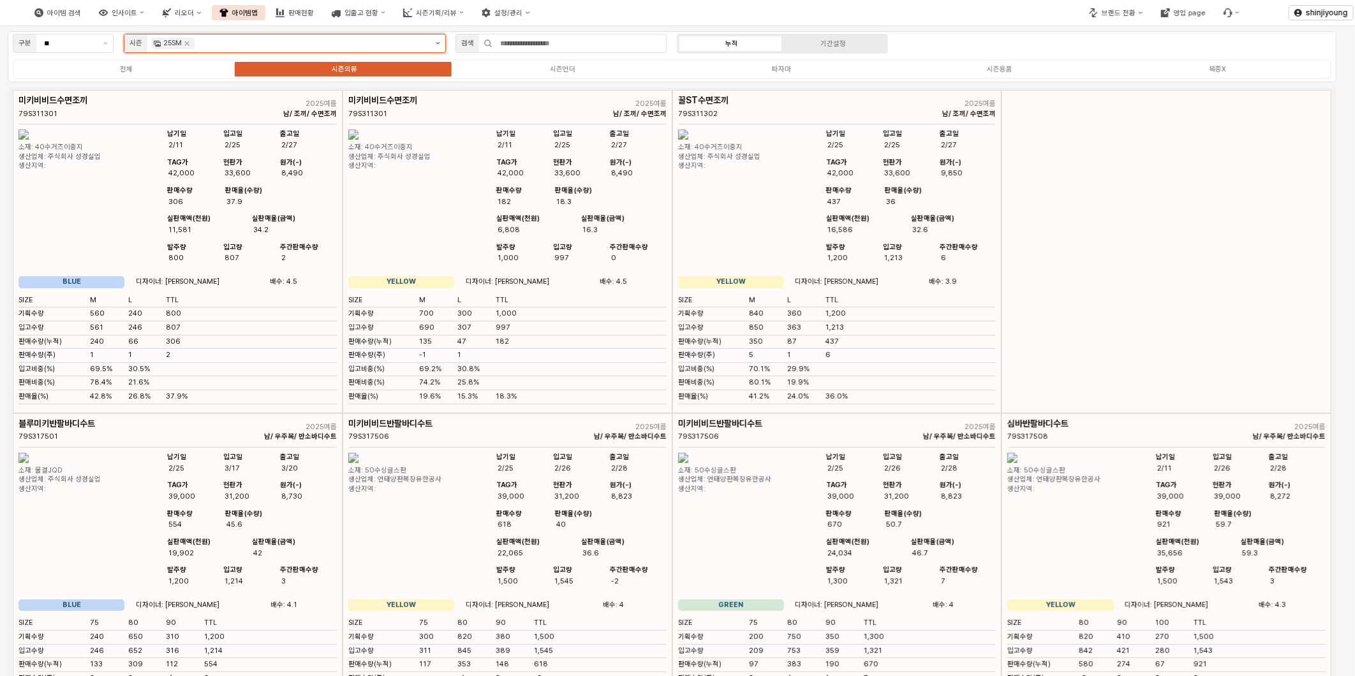
click at [438, 43] on icon "제안 사항 표시" at bounding box center [438, 43] width 4 height 3
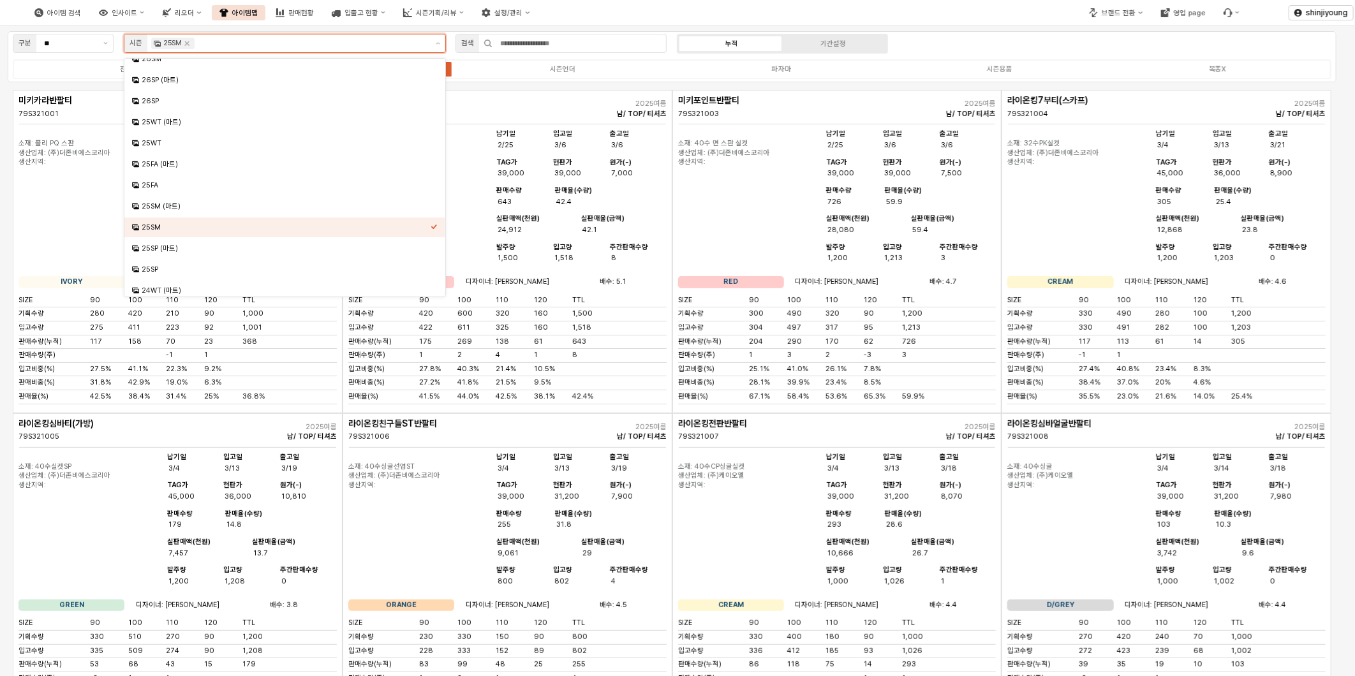
scroll to position [112, 0]
click at [173, 206] on div "25SM (마트)" at bounding box center [286, 209] width 289 height 10
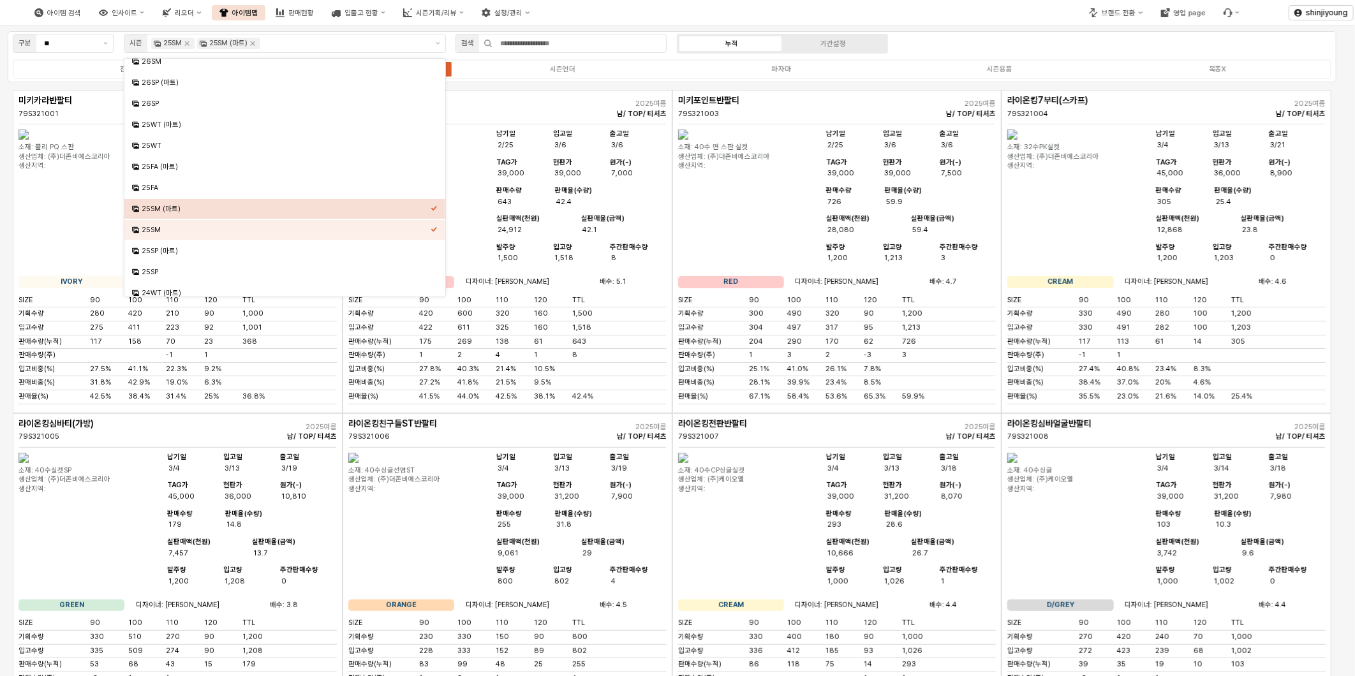
click at [1041, 50] on div "구분 ** 시즌 25SM 25SM (마트) 검색 누적 기간설정 전체 시즌의류 시즌언더 파자마 시즌용품 복종X" at bounding box center [672, 56] width 1329 height 51
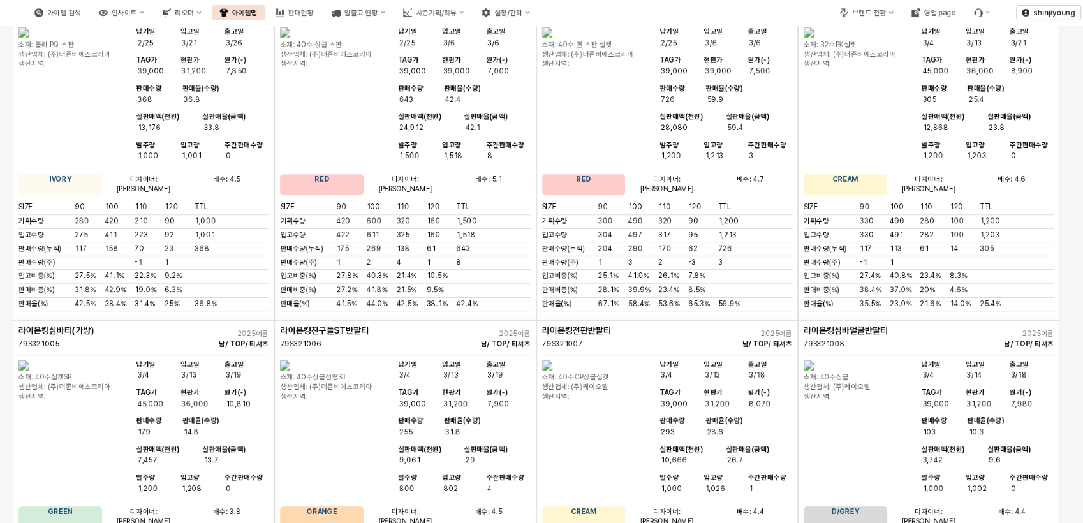
scroll to position [0, 0]
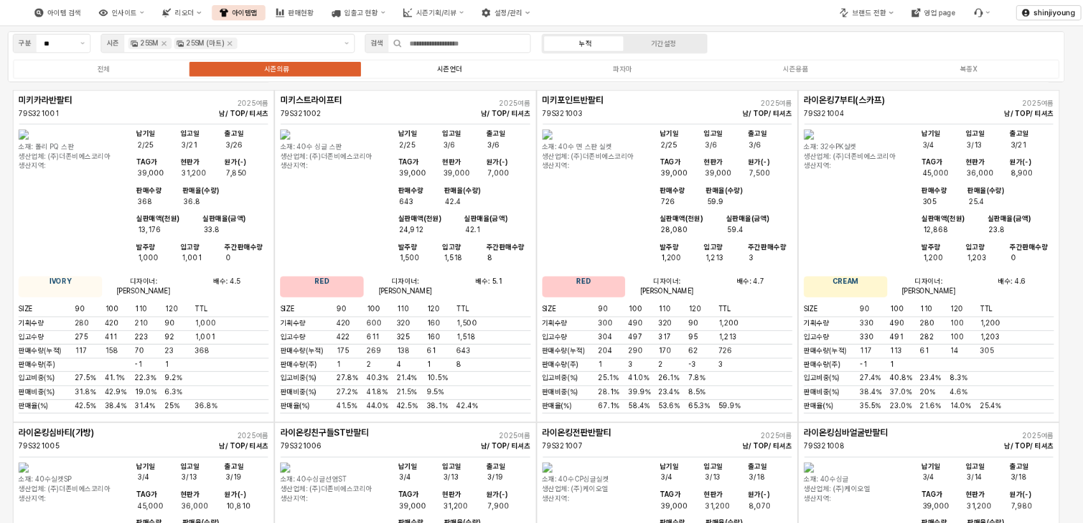
click at [457, 70] on div "시즌언더" at bounding box center [450, 69] width 26 height 8
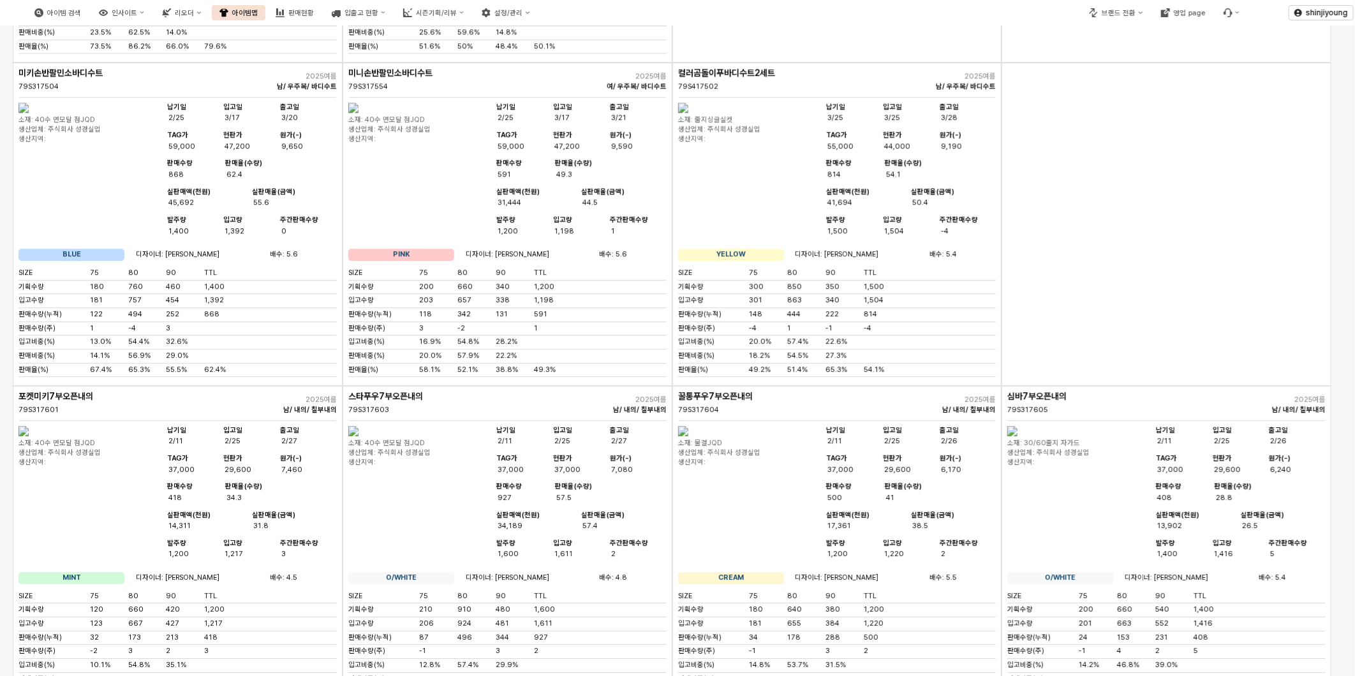
scroll to position [2268, 0]
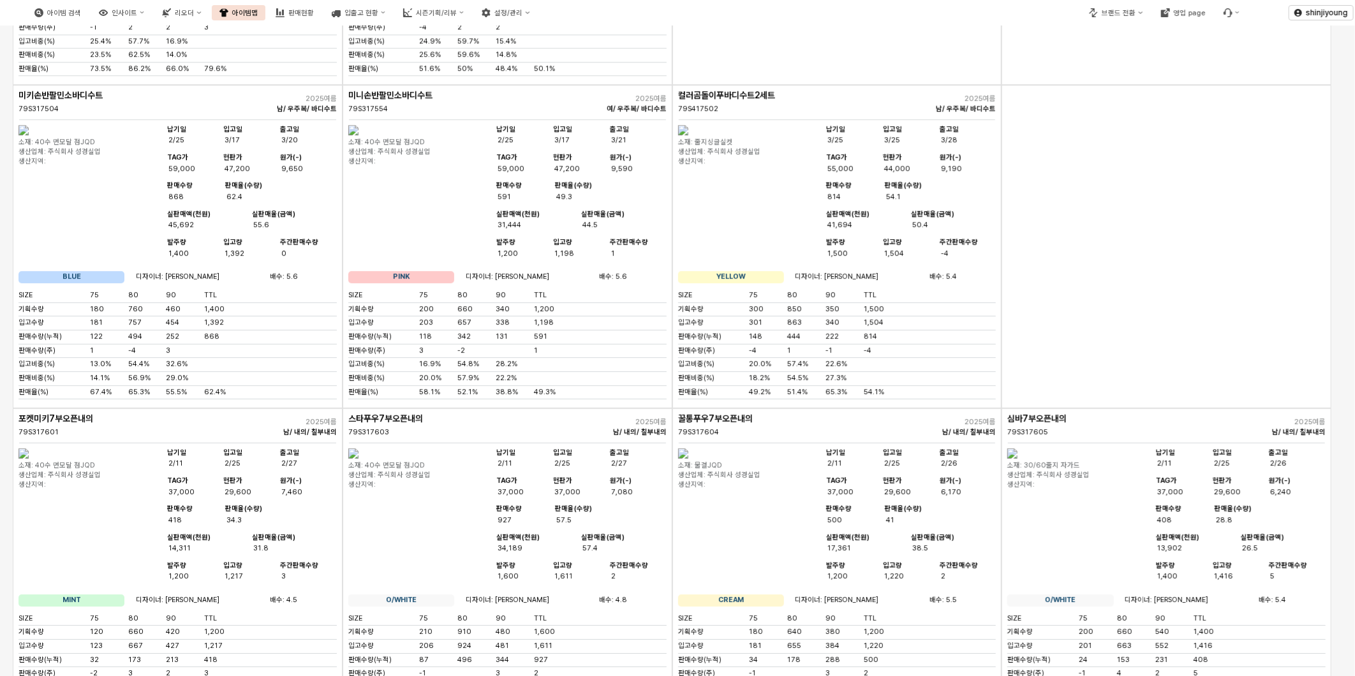
click at [1168, 408] on div "App Frame" at bounding box center [1167, 246] width 330 height 323
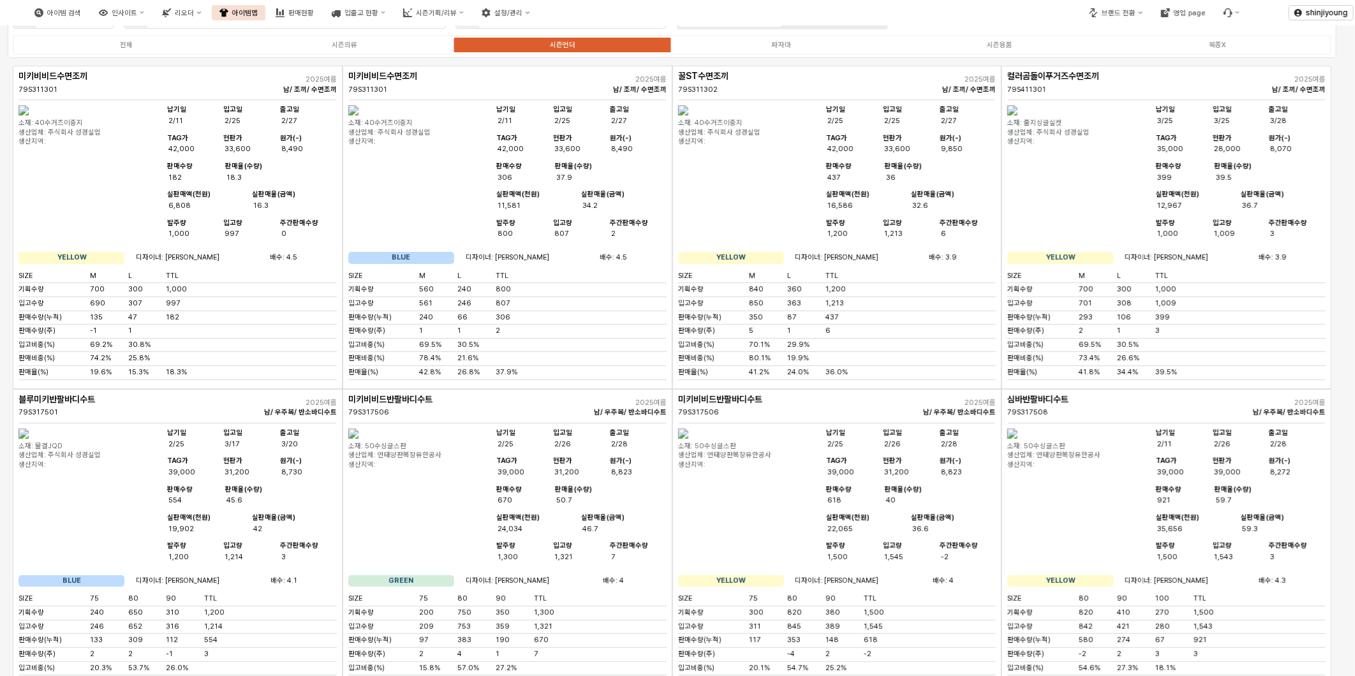
scroll to position [0, 0]
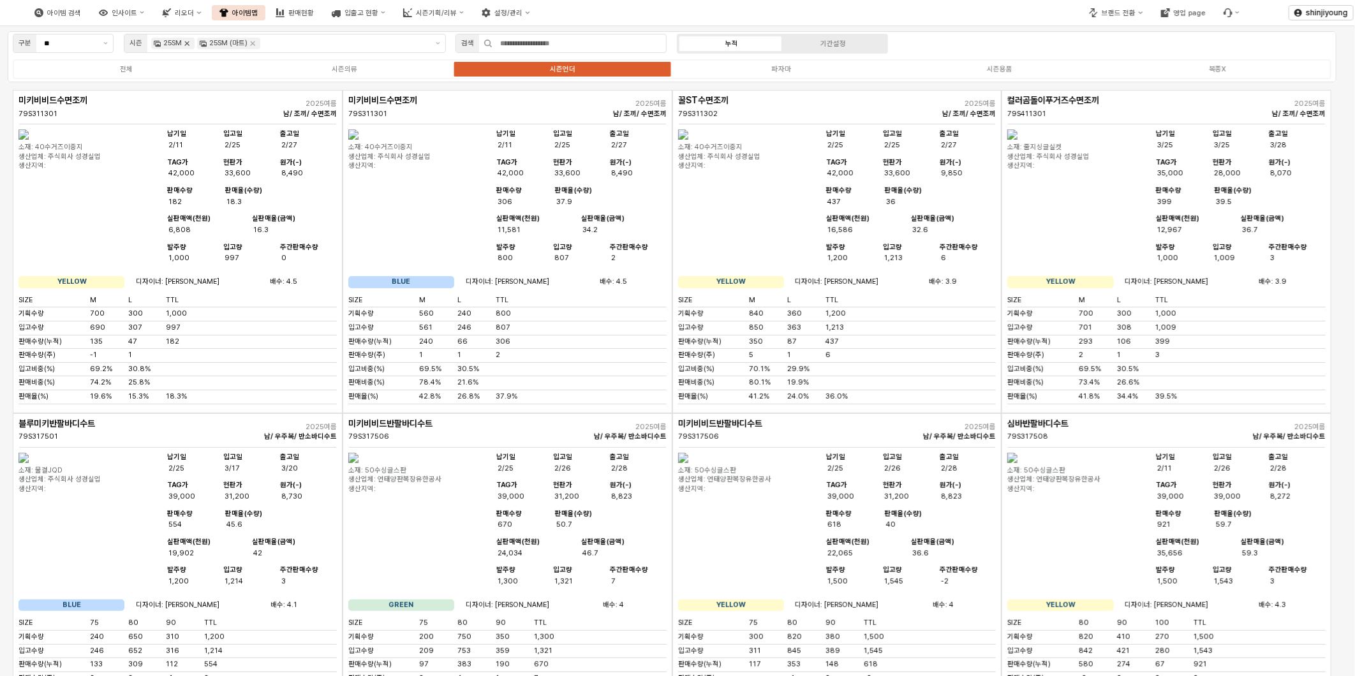
click at [187, 43] on icon "Remove 25SM" at bounding box center [187, 43] width 4 height 4
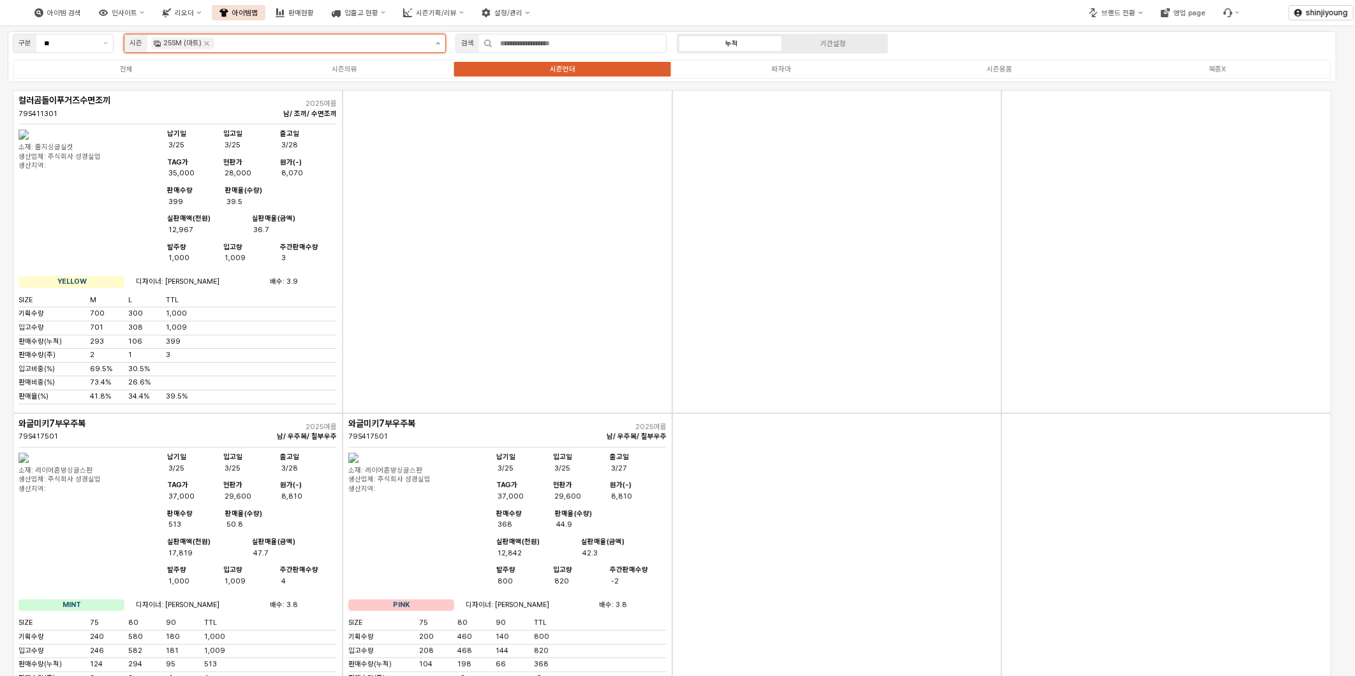
click at [439, 40] on button "제안 사항 표시" at bounding box center [438, 43] width 15 height 18
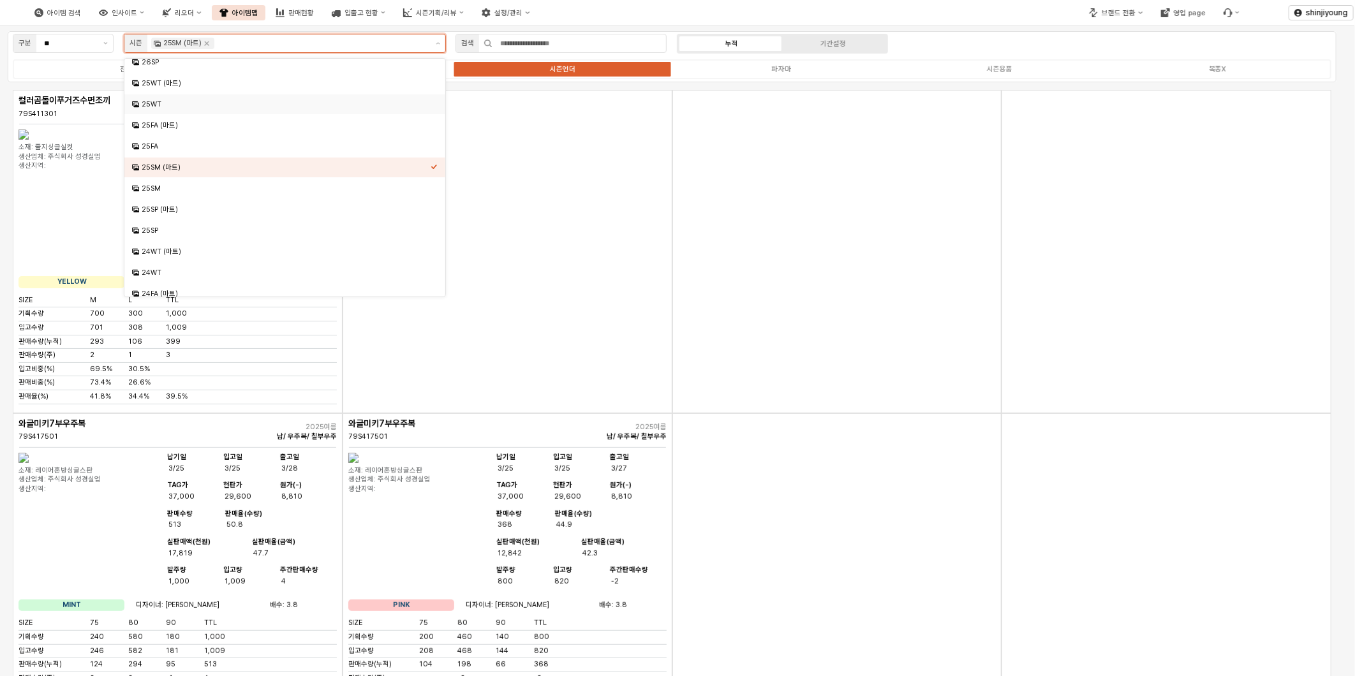
scroll to position [163, 0]
click at [164, 181] on div "25SM" at bounding box center [286, 180] width 289 height 10
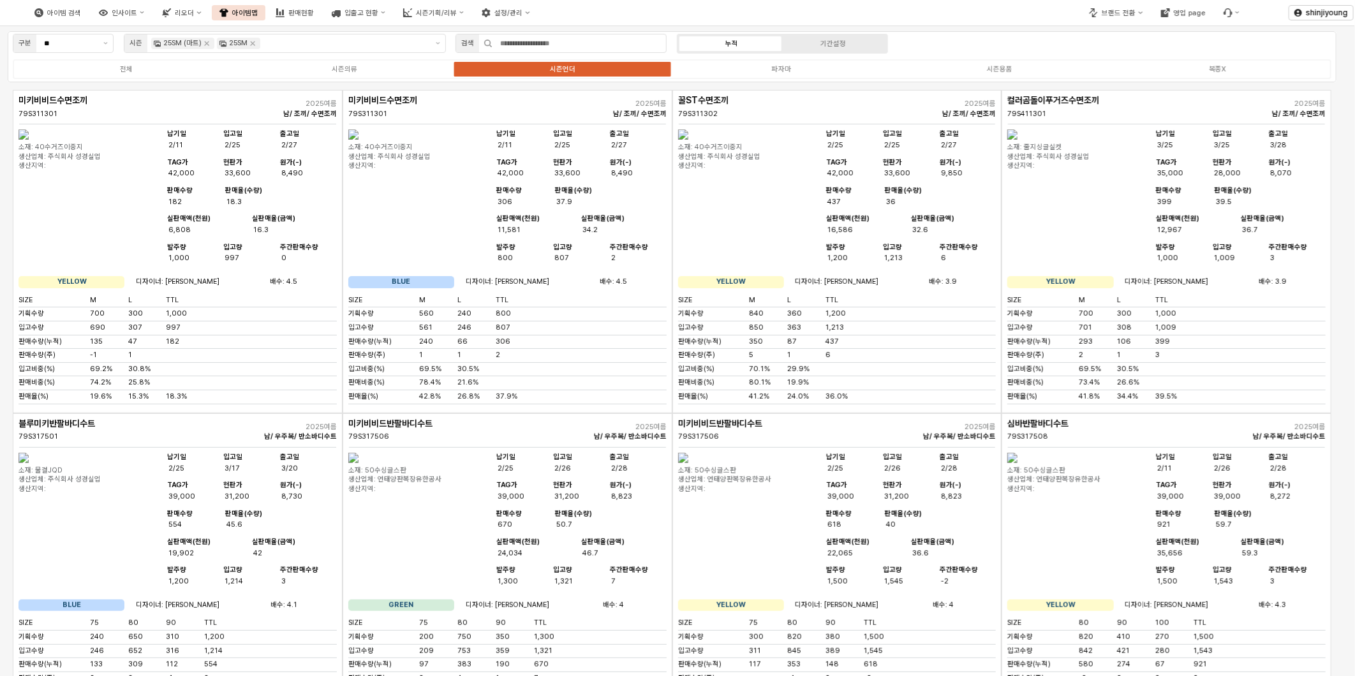
click at [711, 322] on div "App Frame" at bounding box center [837, 321] width 318 height 1
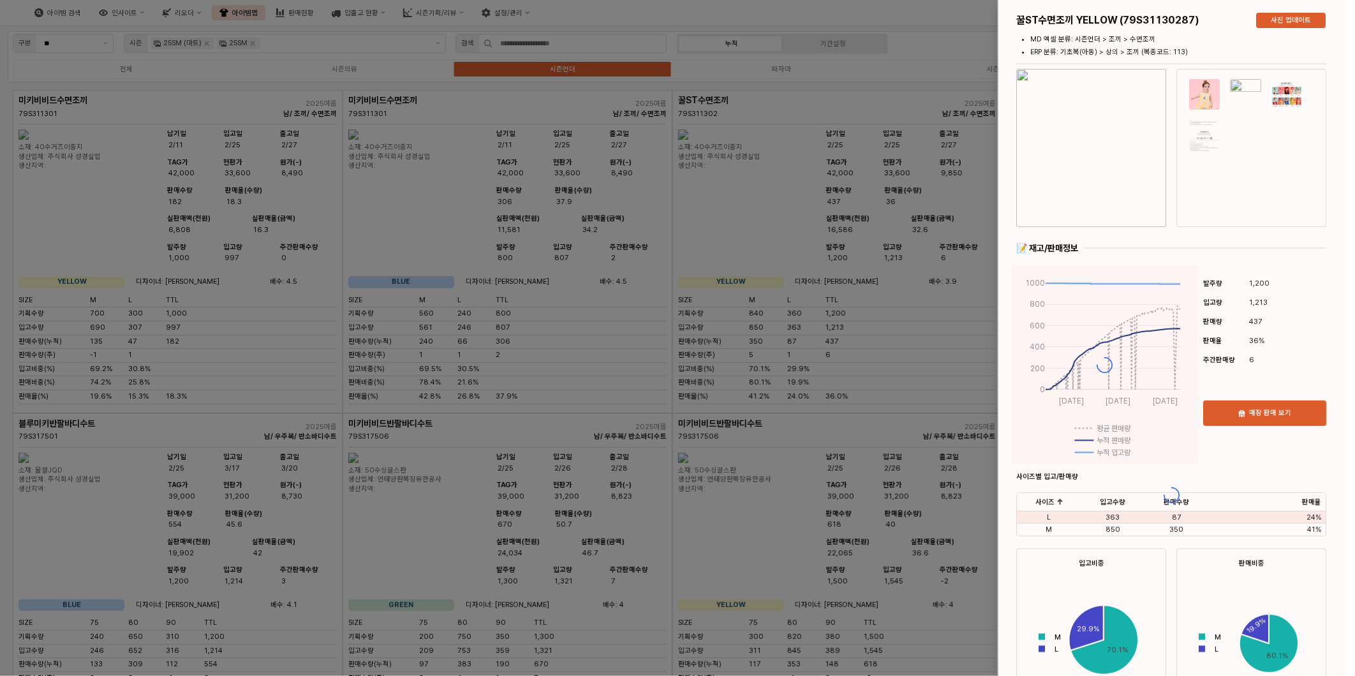
click at [878, 408] on div at bounding box center [677, 338] width 1355 height 676
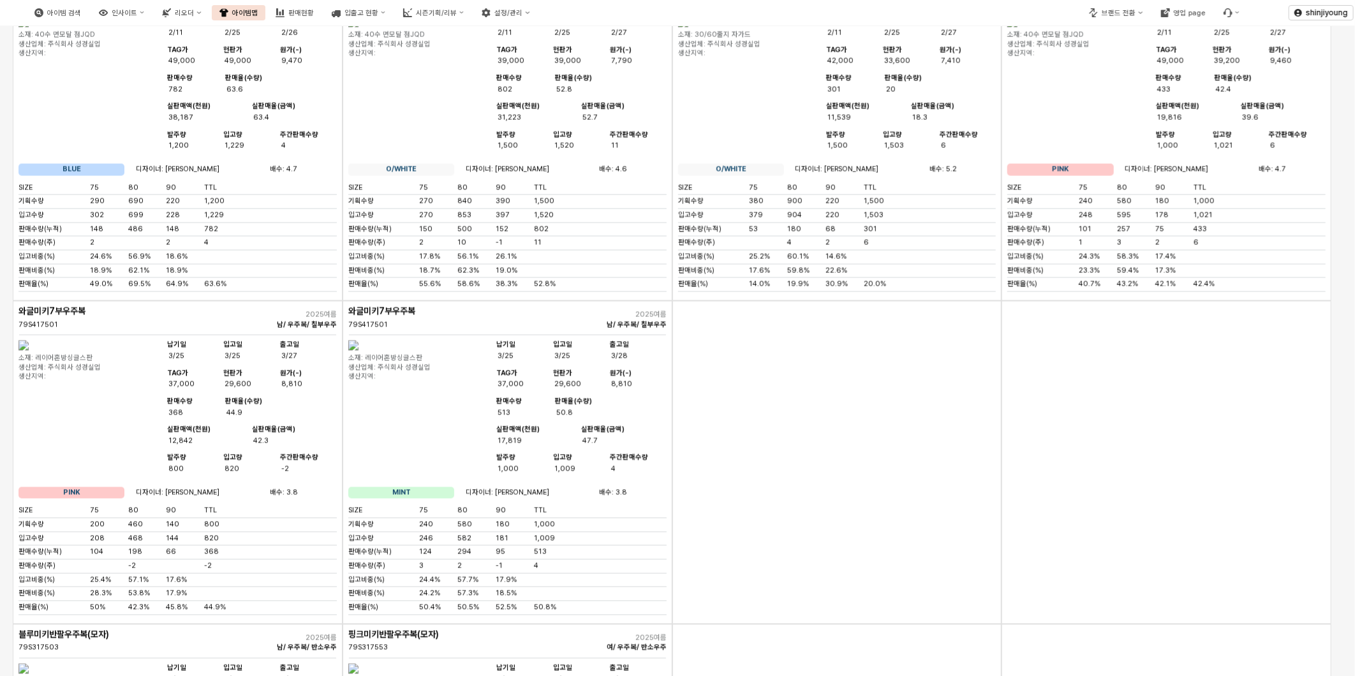
scroll to position [1405, 0]
click at [849, 540] on div "App Frame" at bounding box center [837, 463] width 330 height 323
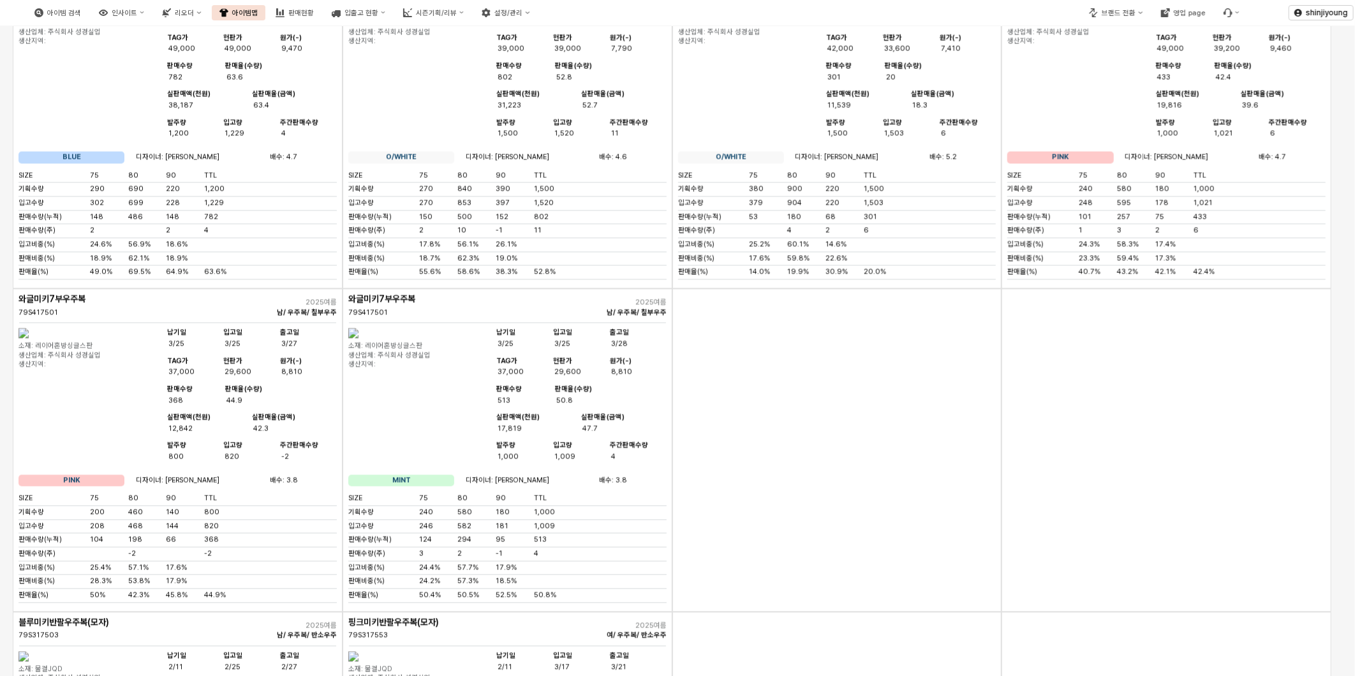
scroll to position [1347, 0]
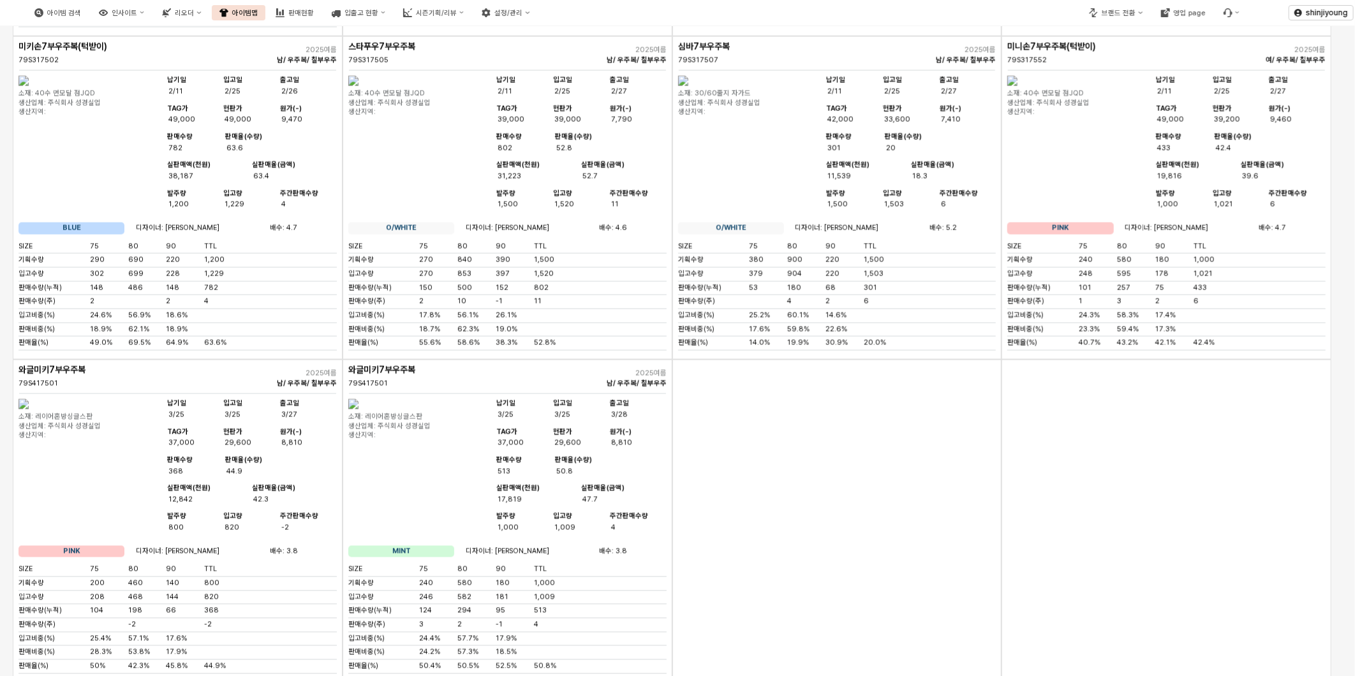
click at [795, 565] on div "App Frame" at bounding box center [837, 521] width 330 height 323
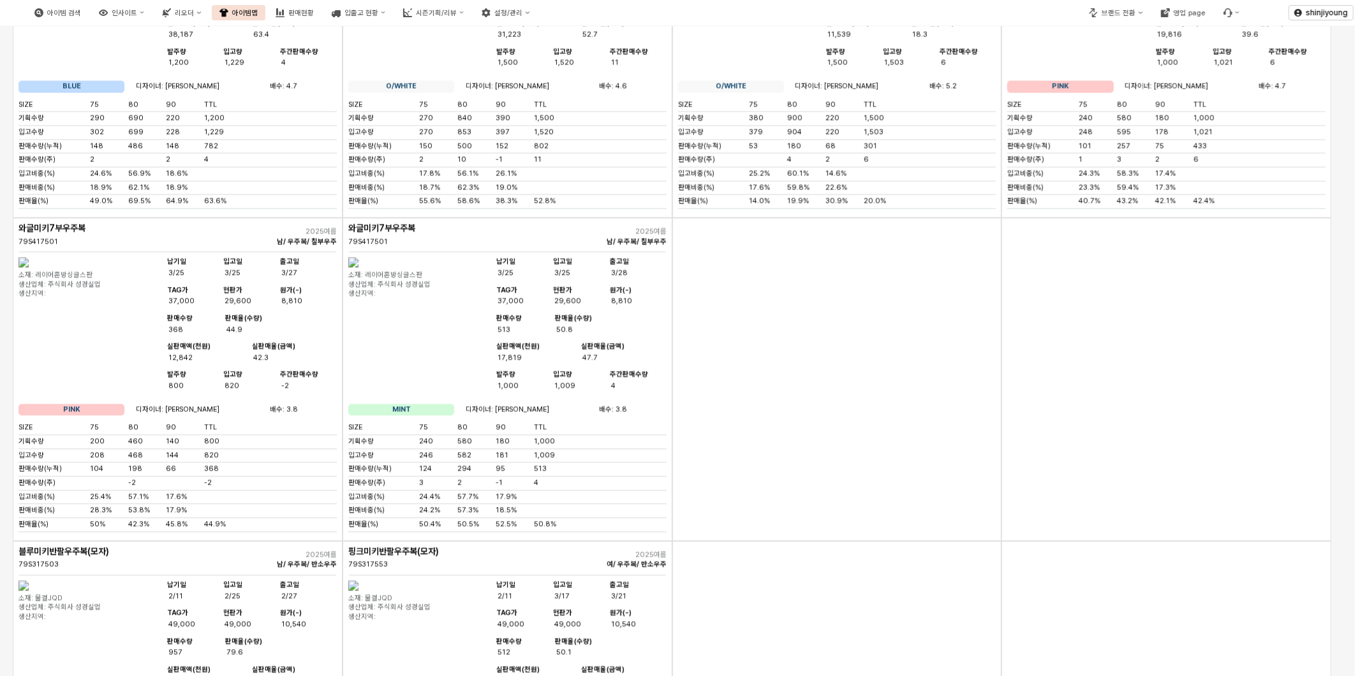
scroll to position [1559, 0]
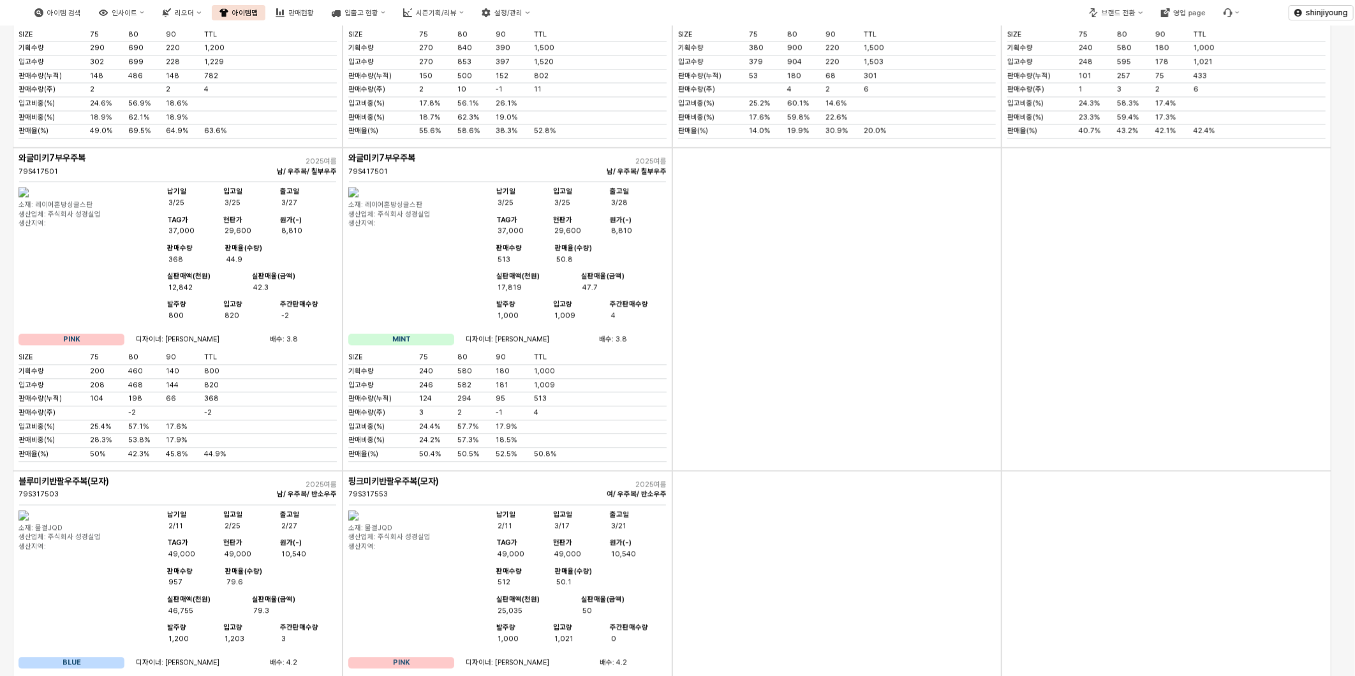
click at [814, 440] on div "App Frame" at bounding box center [837, 308] width 330 height 323
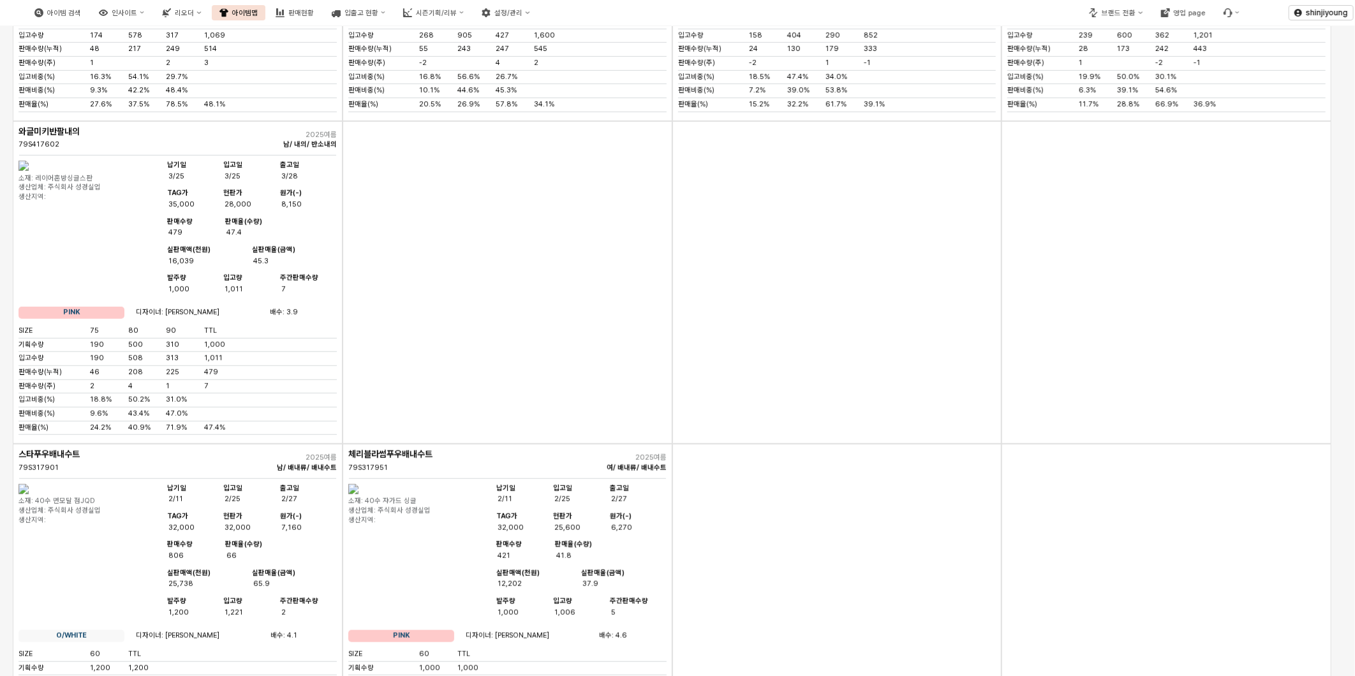
scroll to position [3473, 0]
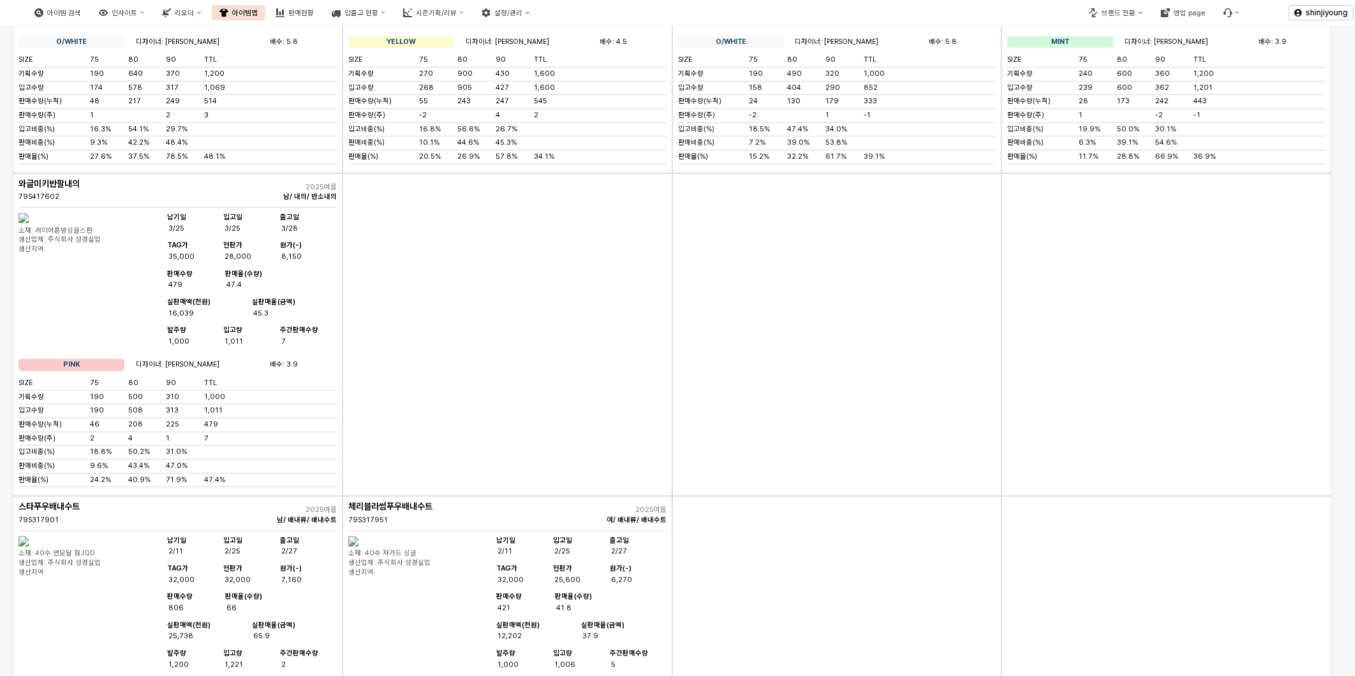
click at [757, 497] on div "App Frame" at bounding box center [837, 335] width 330 height 323
click at [616, 497] on div "App Frame" at bounding box center [508, 335] width 330 height 323
click at [822, 497] on div "App Frame" at bounding box center [837, 335] width 330 height 323
click at [1168, 497] on div "App Frame" at bounding box center [1167, 335] width 330 height 323
click at [881, 497] on div "App Frame" at bounding box center [837, 335] width 330 height 323
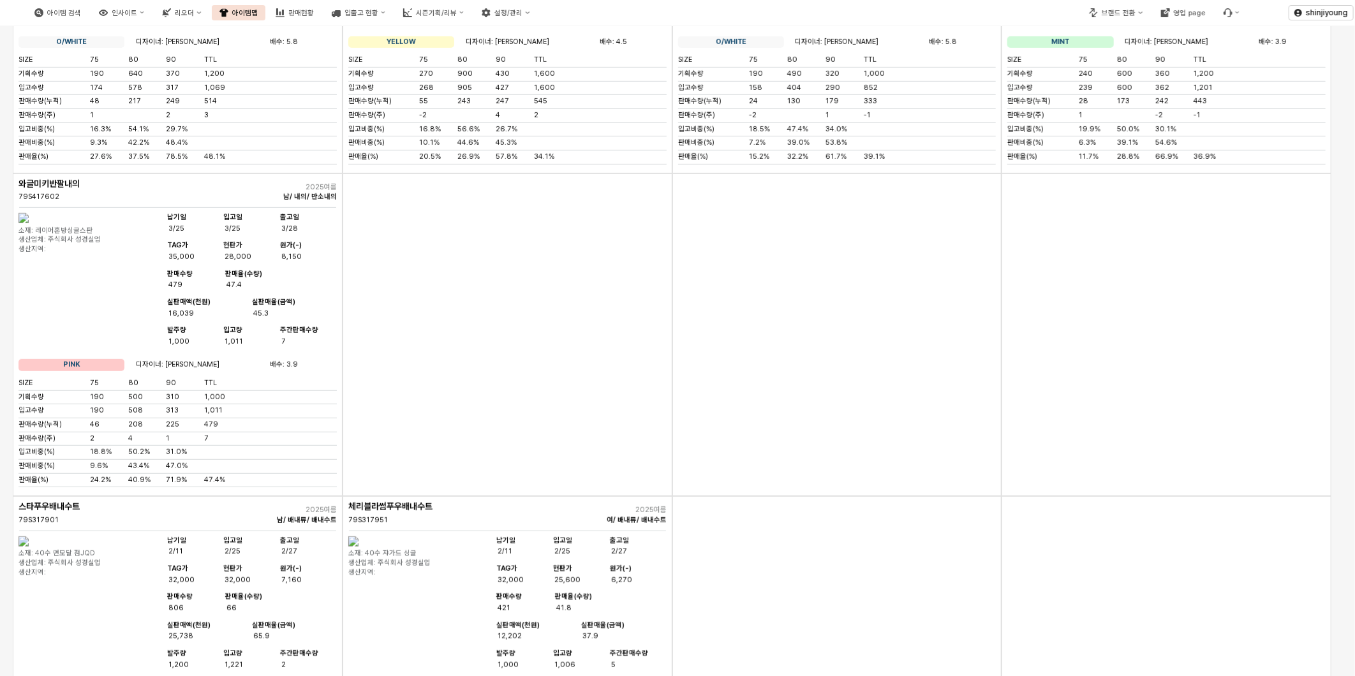
click at [557, 497] on div "App Frame" at bounding box center [508, 335] width 330 height 323
click at [729, 497] on div "App Frame" at bounding box center [837, 335] width 330 height 323
click at [1144, 497] on div "App Frame" at bounding box center [1167, 335] width 330 height 323
click at [890, 497] on div "App Frame" at bounding box center [837, 335] width 330 height 323
click at [1070, 497] on div "App Frame" at bounding box center [1167, 335] width 330 height 323
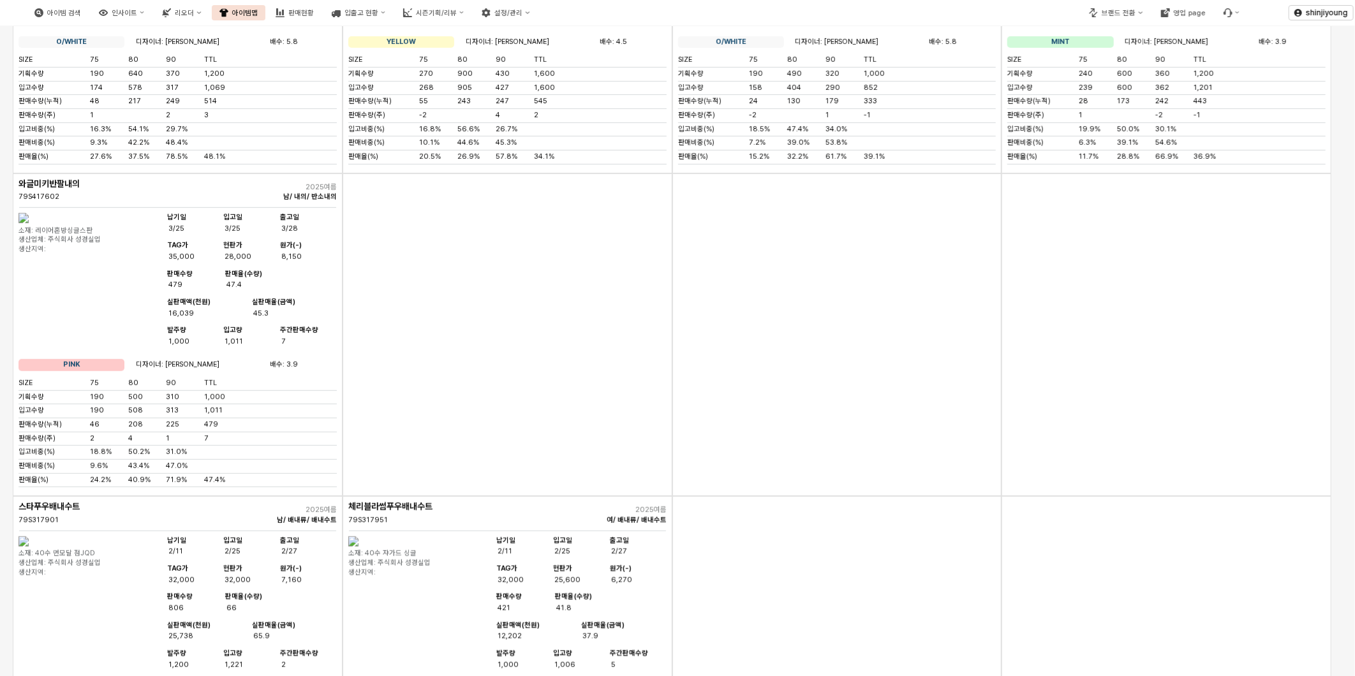
click at [798, 497] on div "App Frame" at bounding box center [837, 335] width 330 height 323
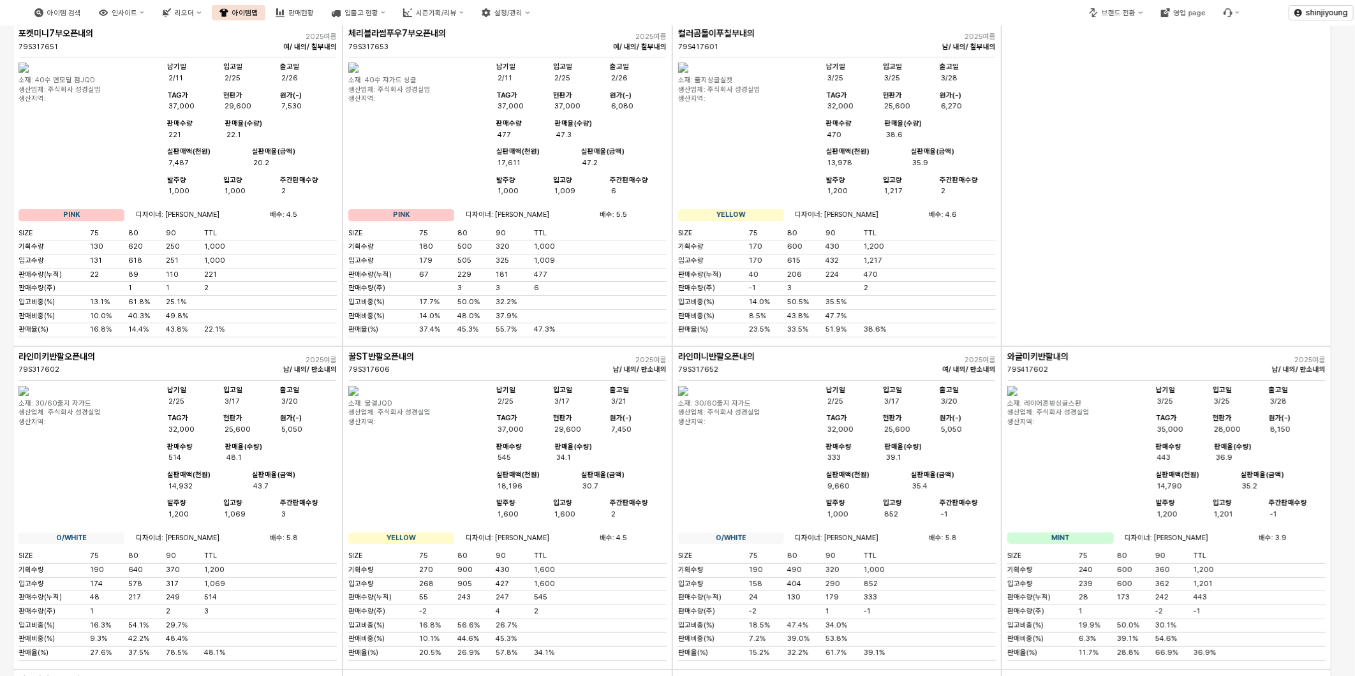
scroll to position [2906, 0]
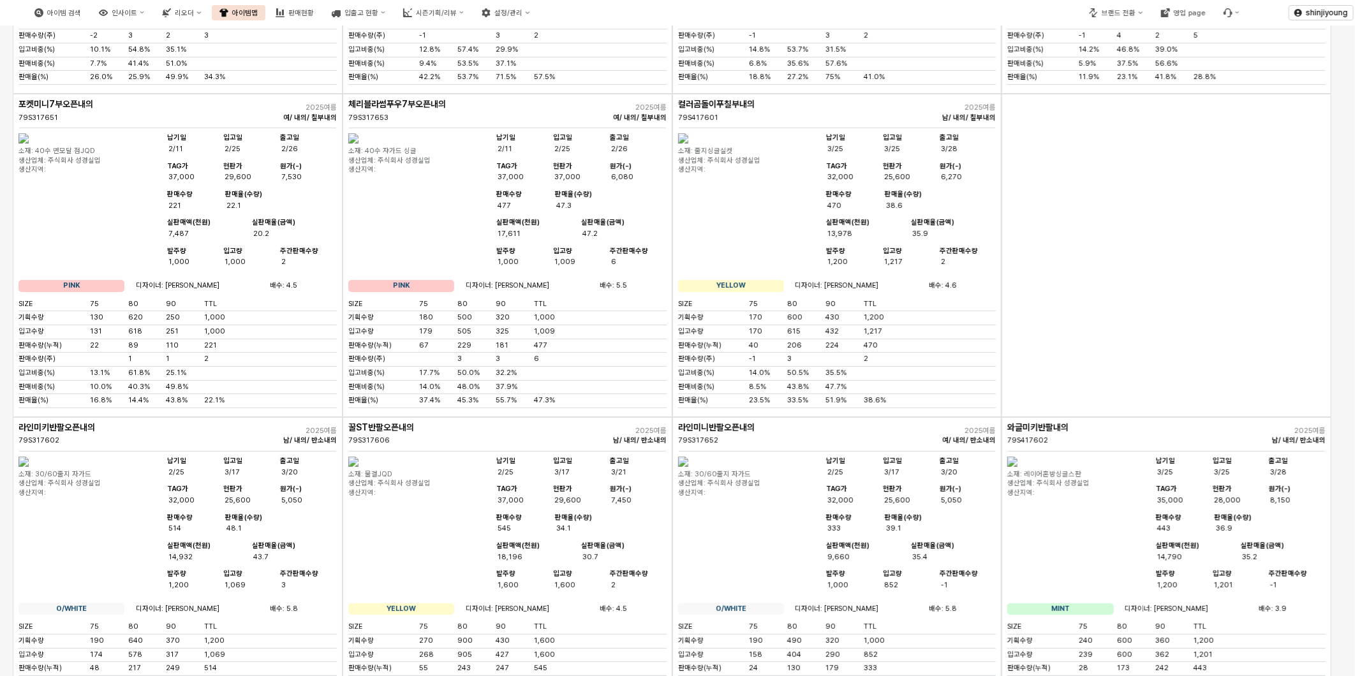
click at [1160, 417] on div "App Frame" at bounding box center [1167, 255] width 330 height 323
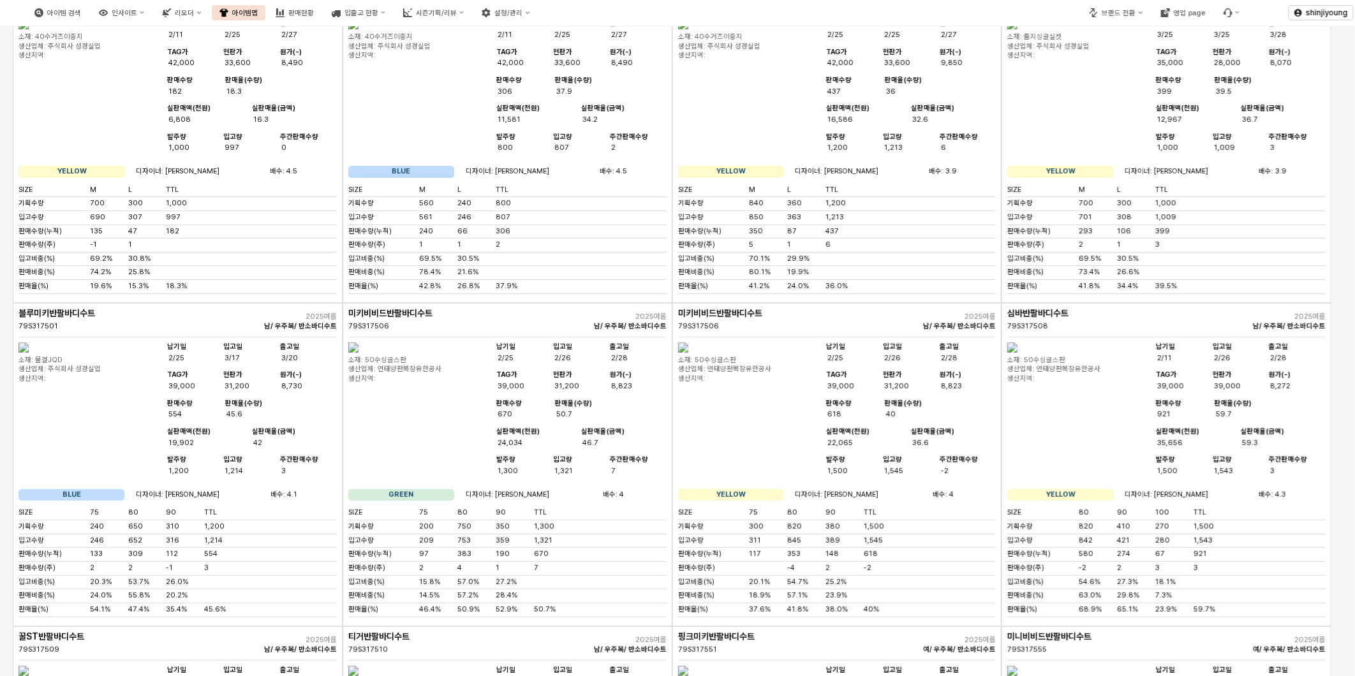
scroll to position [0, 0]
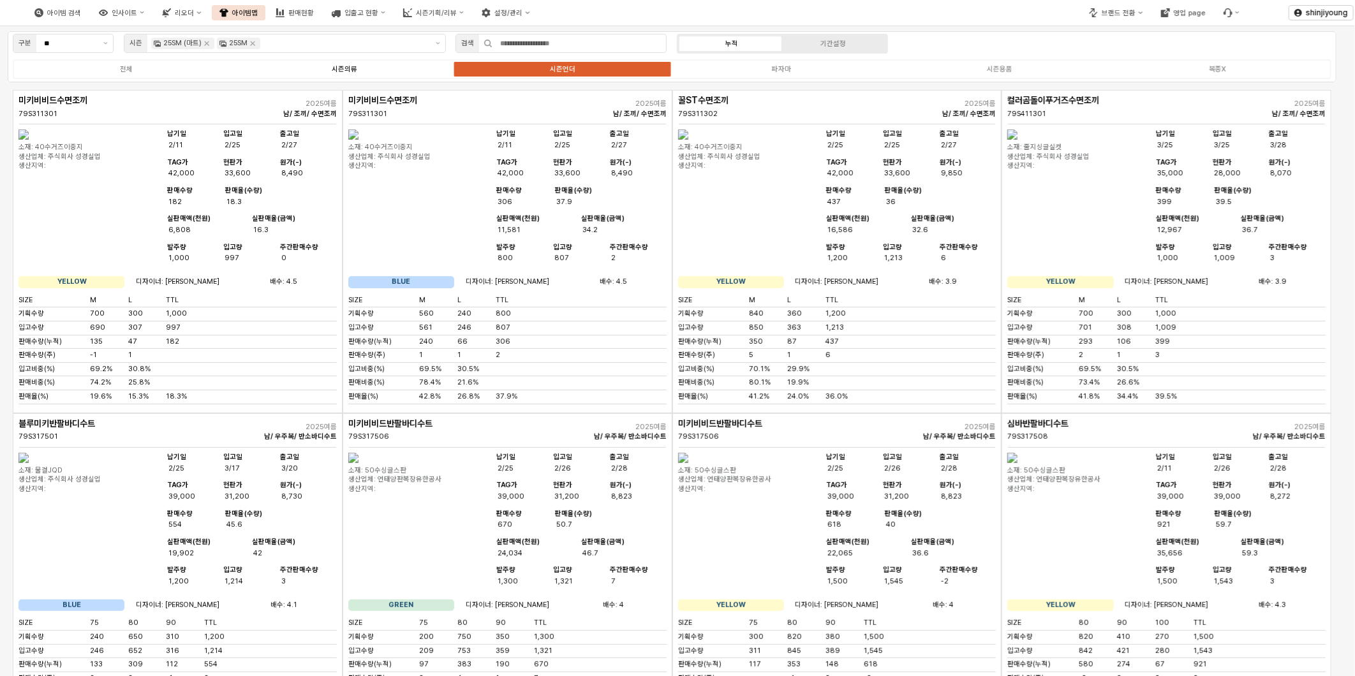
click at [346, 70] on div "시즌의류" at bounding box center [345, 69] width 26 height 8
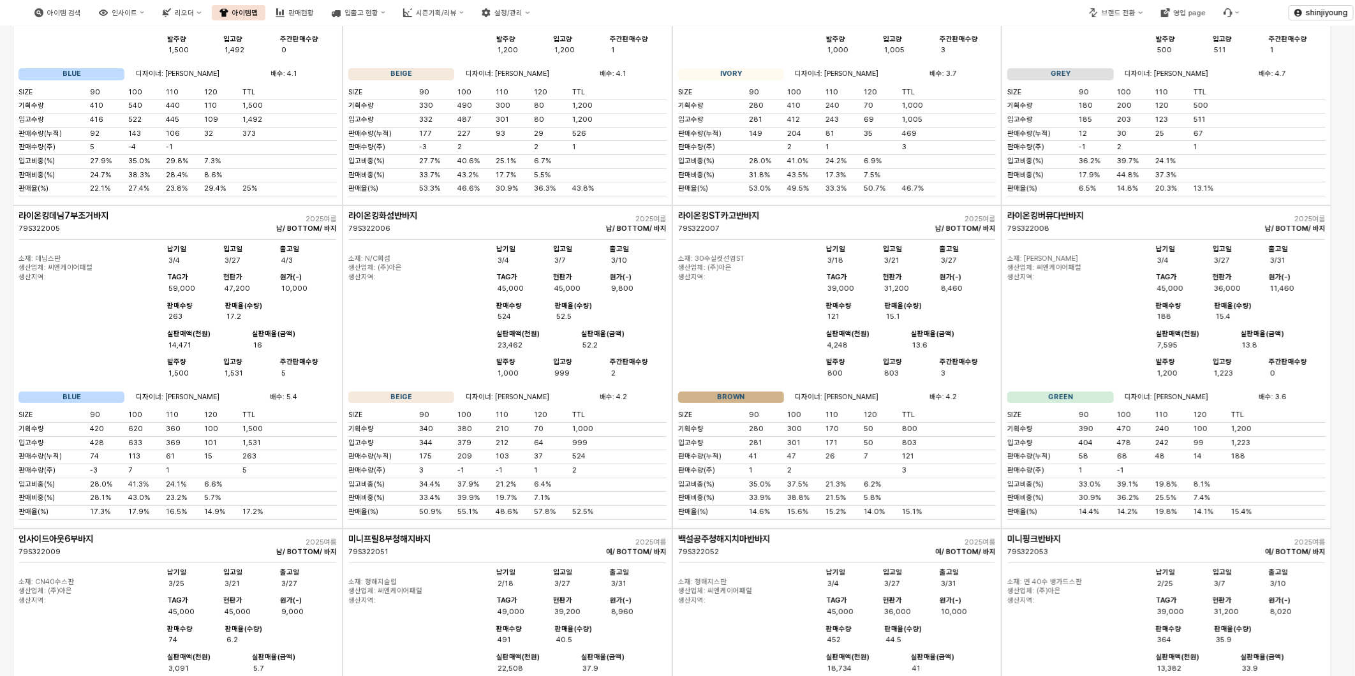
scroll to position [3865, 0]
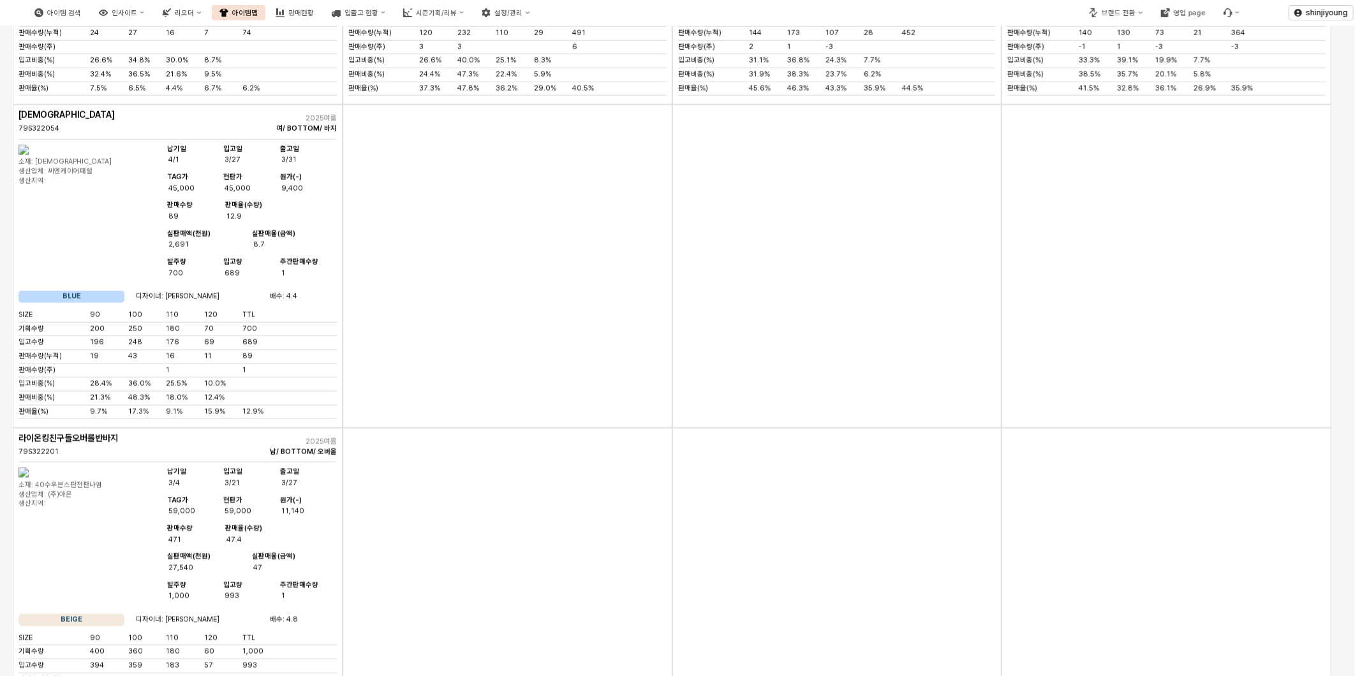
click at [763, 428] on div "App Frame" at bounding box center [837, 266] width 330 height 323
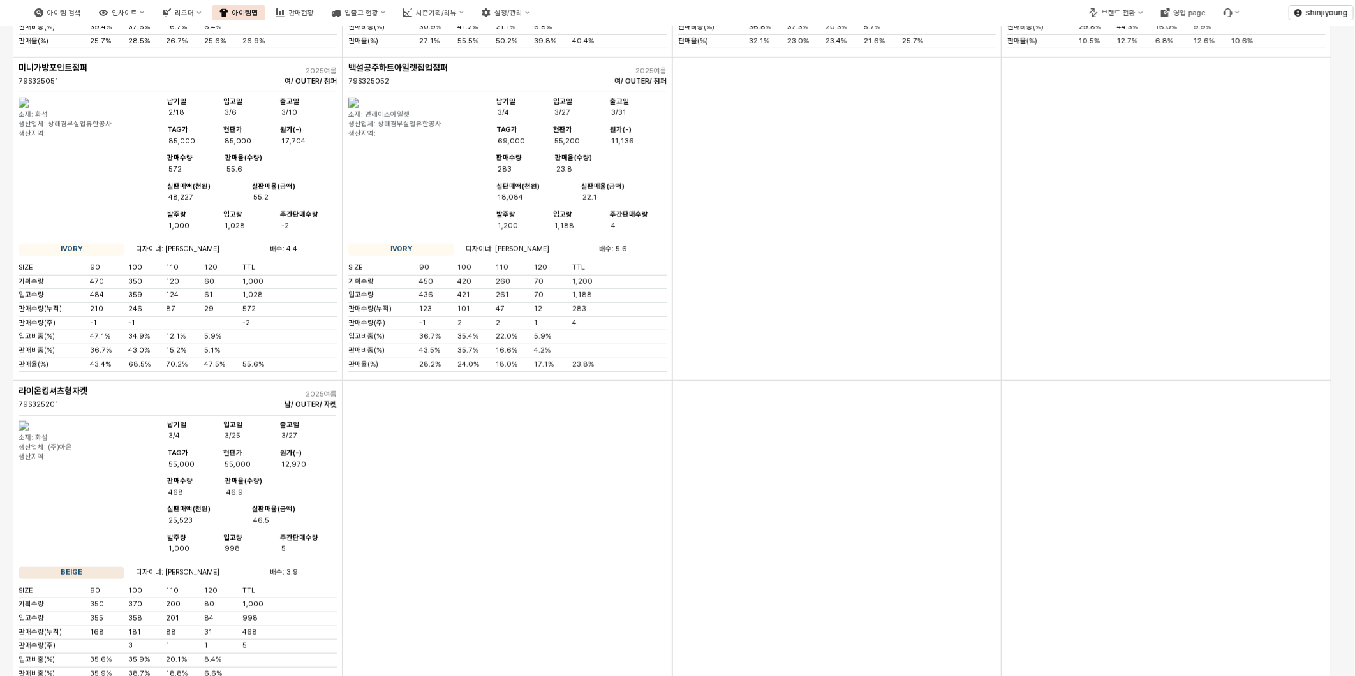
scroll to position [9962, 0]
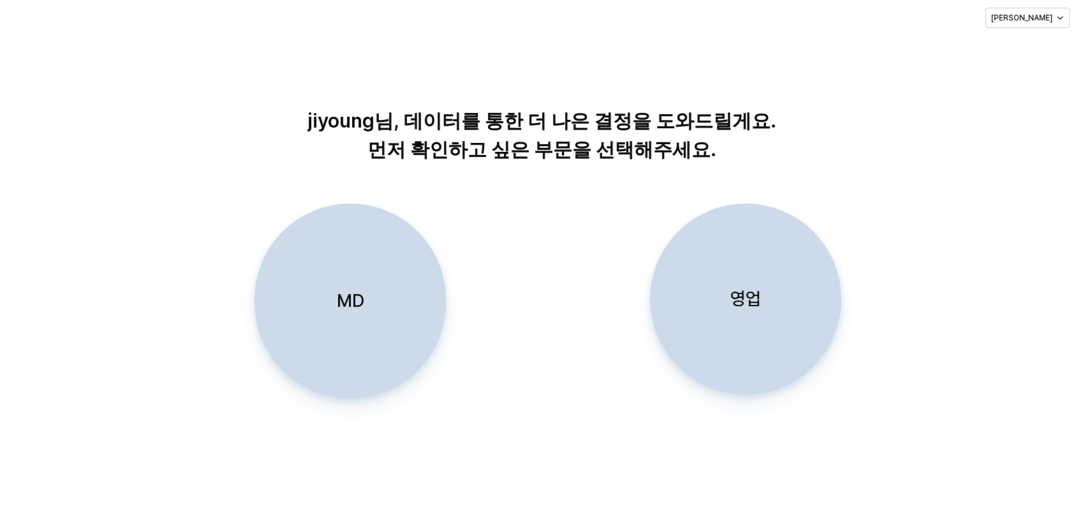
click at [321, 304] on div "MD" at bounding box center [350, 301] width 180 height 194
click at [184, 59] on div "jiyoung님, 데이터를 통한 더 나은 결정을 도와드릴게요. 먼저 확인하고 싶은 부문을 선택해주세요." at bounding box center [542, 106] width 1058 height 119
click at [182, 57] on div "jiyoung님, 데이터를 통한 더 나은 결정을 도와드릴게요. 먼저 확인하고 싶은 부문을 선택해주세요." at bounding box center [542, 106] width 1058 height 119
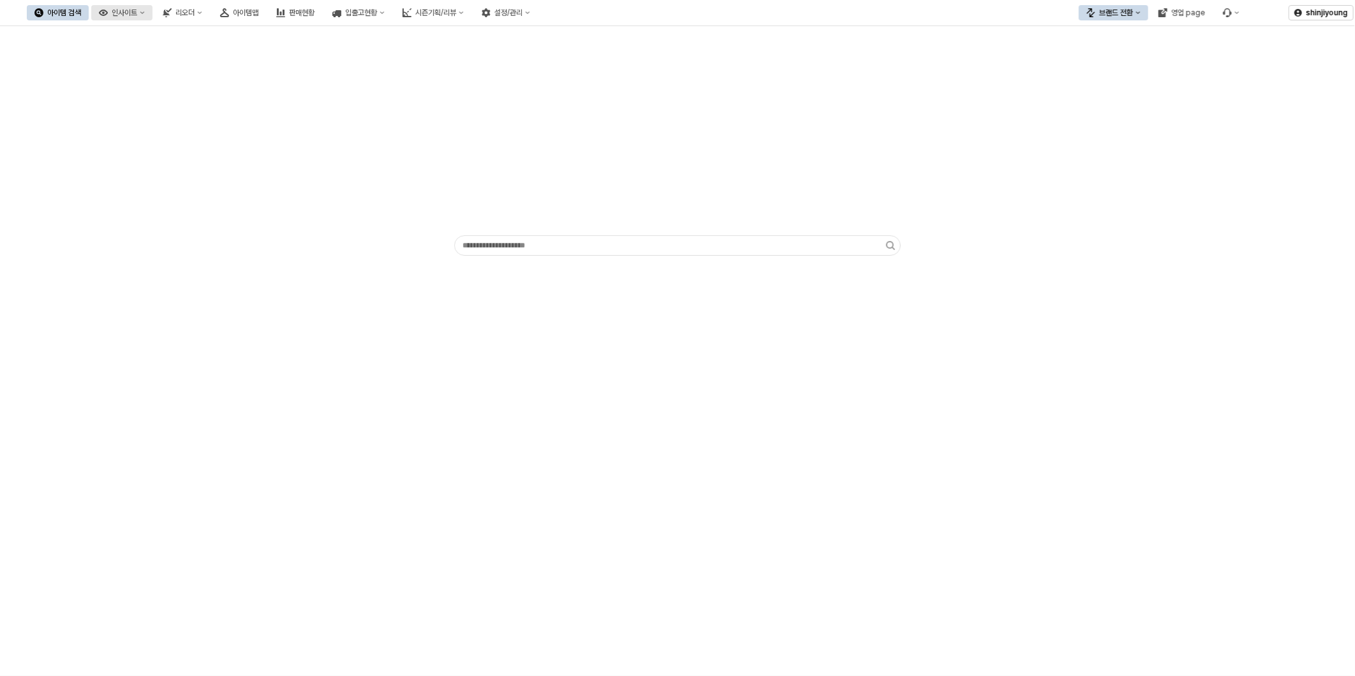
click at [137, 11] on div "인사이트" at bounding box center [125, 12] width 26 height 9
click at [181, 33] on div "주간 Best & Worst" at bounding box center [190, 36] width 68 height 10
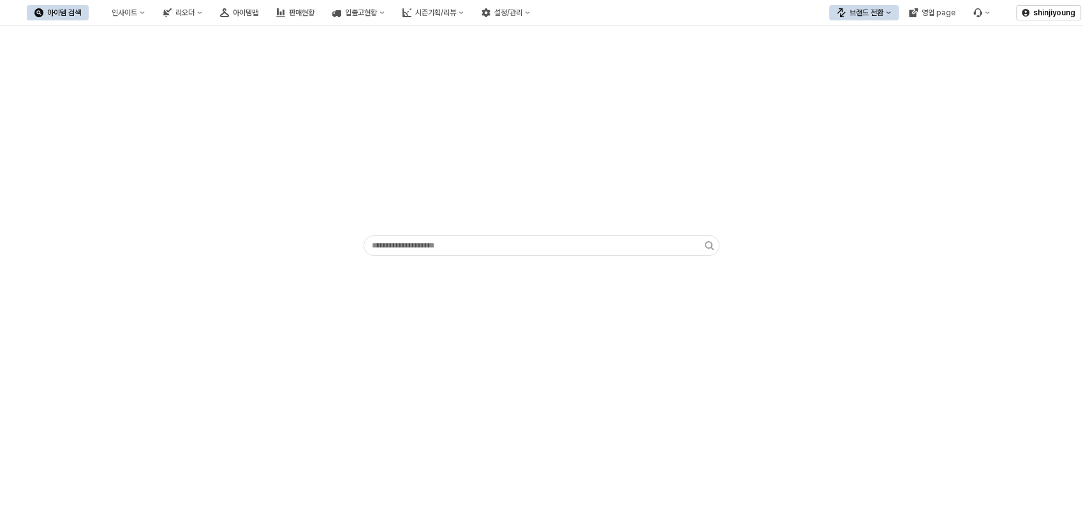
click at [882, 13] on div "브랜드 전환" at bounding box center [867, 12] width 34 height 9
click at [871, 80] on div "디즈니" at bounding box center [877, 80] width 78 height 10
click at [315, 15] on div "판매현황" at bounding box center [302, 12] width 26 height 9
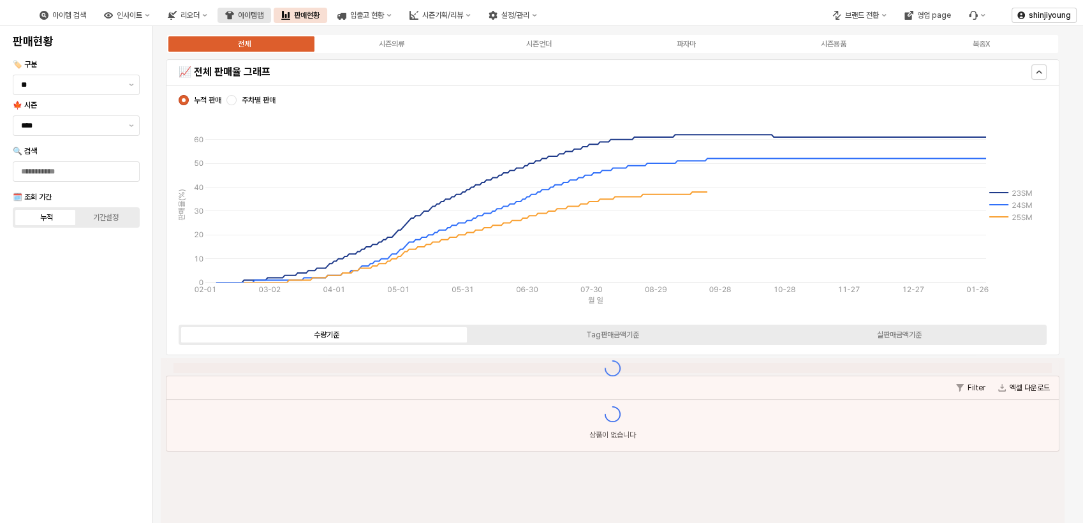
click at [263, 13] on div "아이템맵" at bounding box center [251, 15] width 26 height 9
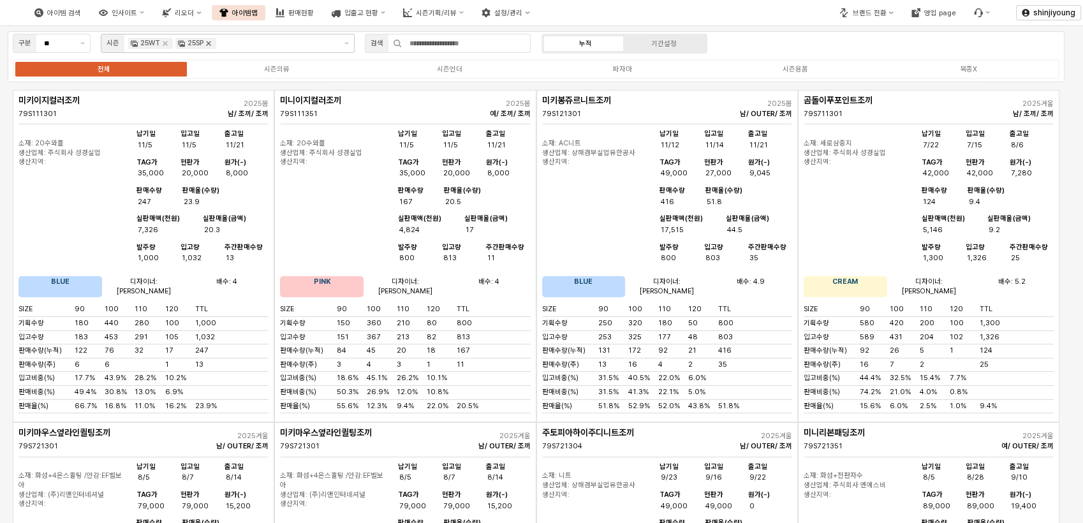
click at [211, 41] on icon "Remove 25SP" at bounding box center [209, 43] width 4 height 4
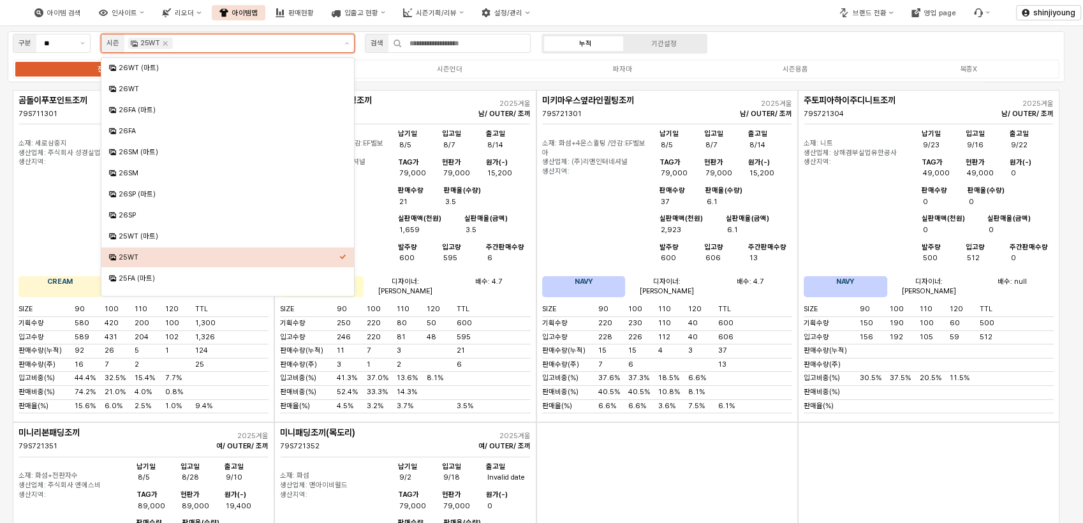
scroll to position [71, 0]
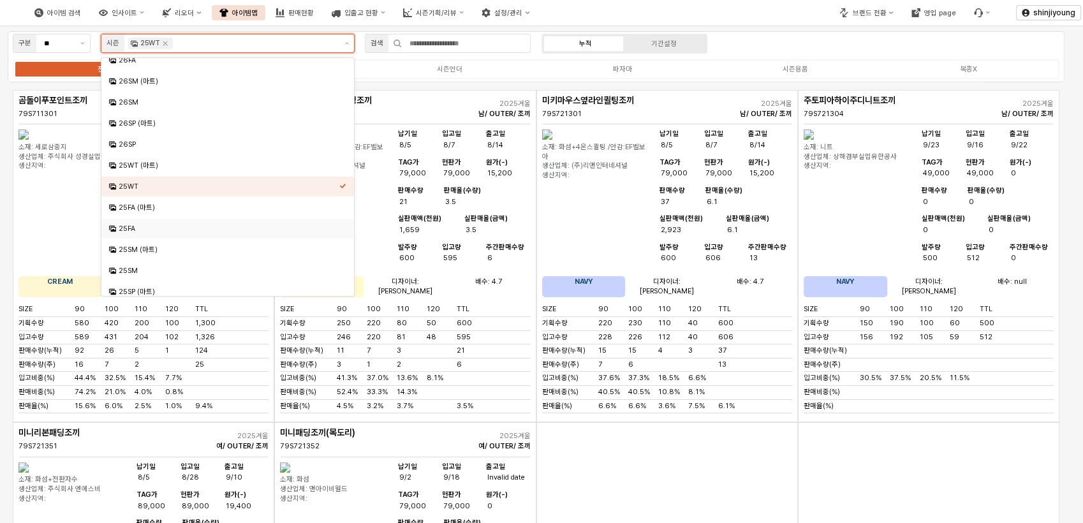
click at [138, 225] on div "25FA" at bounding box center [229, 229] width 221 height 10
click at [137, 209] on div "25FA (마트)" at bounding box center [229, 208] width 221 height 10
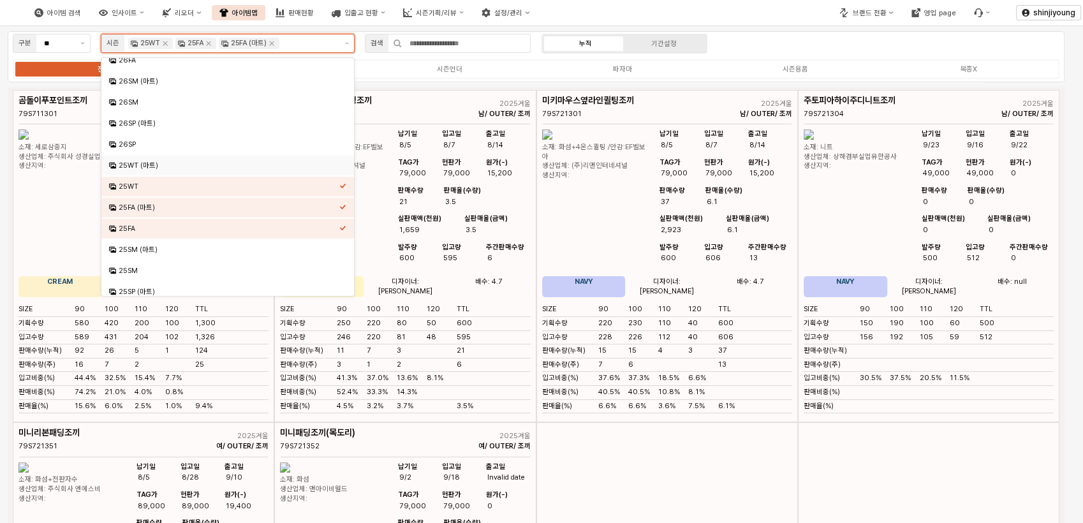
click at [135, 167] on div "25WT (마트)" at bounding box center [229, 166] width 221 height 10
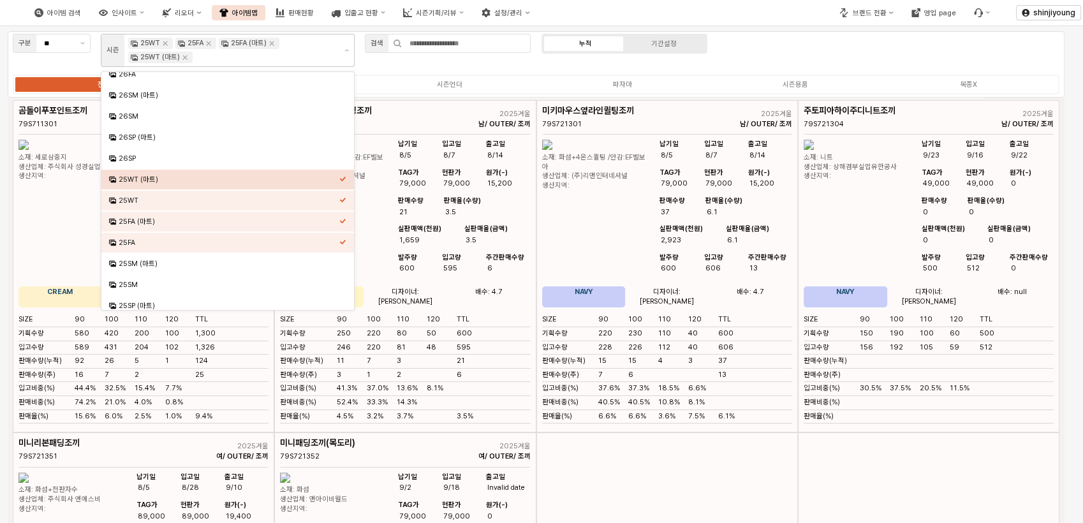
click at [796, 50] on div "구분 ** 시즌 25WT 25FA 25FA (마트) 25WT (마트) 검색 누적 기간설정 전체 시즌의류 시즌언더 파자마 시즌용품 복종X" at bounding box center [536, 64] width 1057 height 66
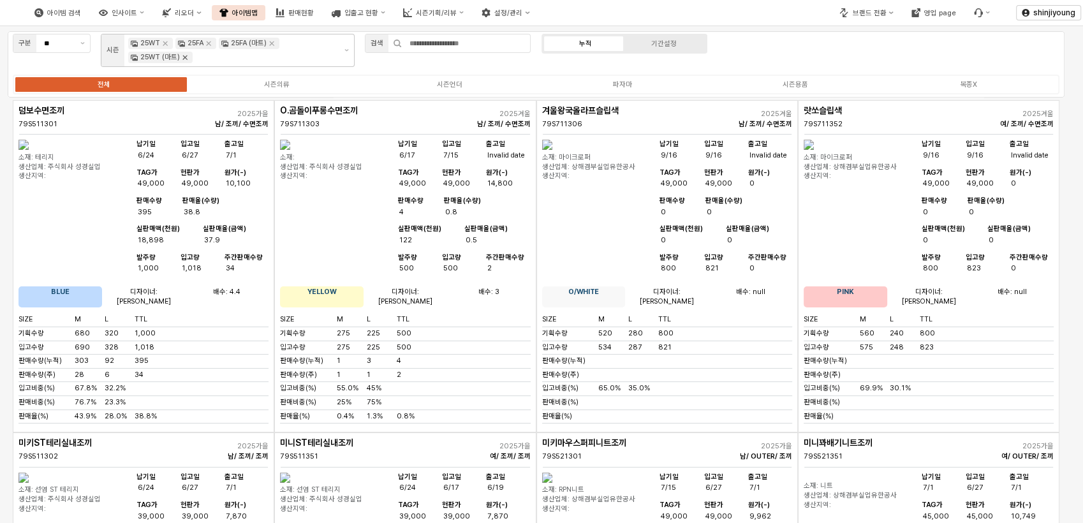
click at [184, 58] on icon "Remove 25WT (마트)" at bounding box center [185, 58] width 4 height 4
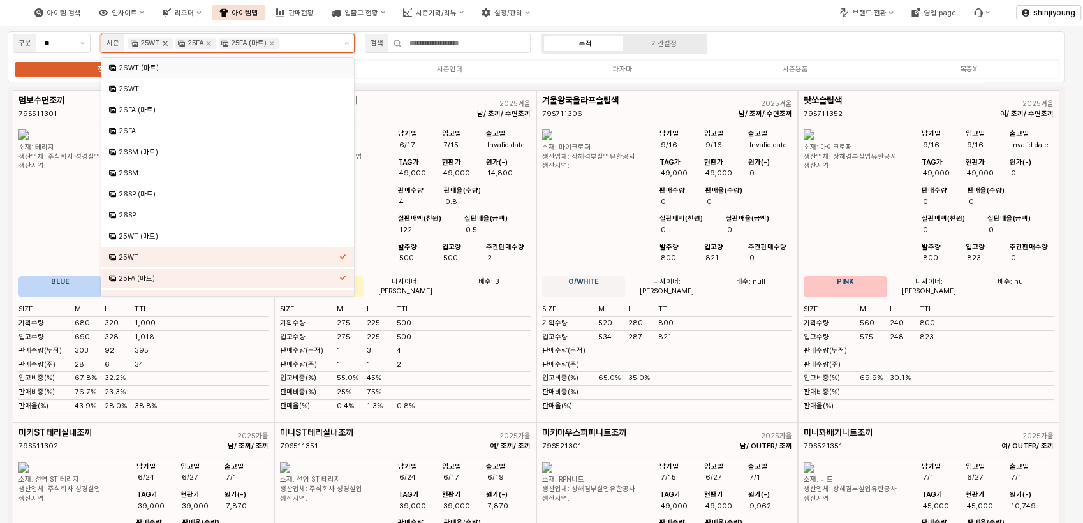
click at [166, 43] on icon "Remove 25WT" at bounding box center [165, 43] width 10 height 10
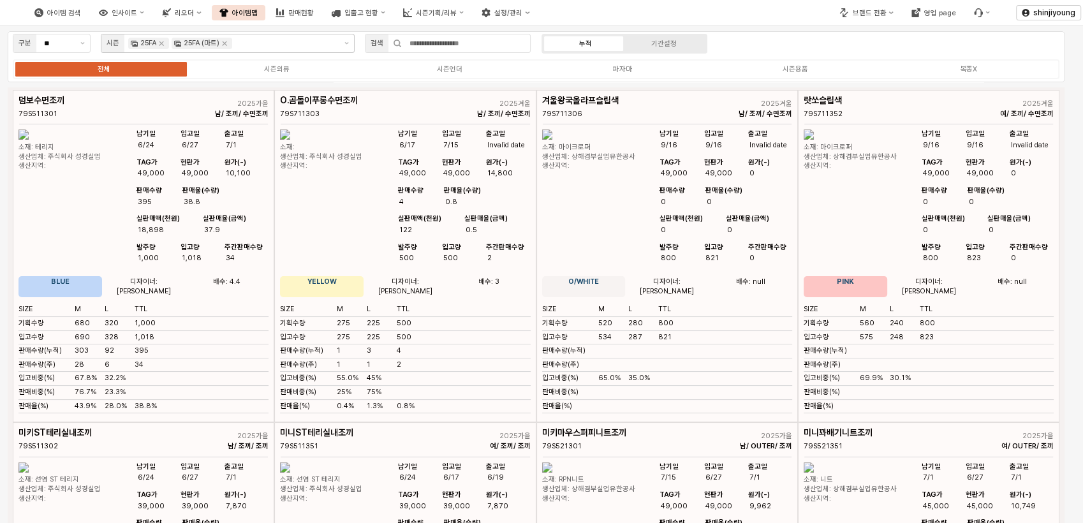
click at [804, 50] on div "구분 ** 시즌 25FA 25FA (마트) 검색 누적 기간설정 전체 시즌의류 시즌언더 파자마 시즌용품 복종X" at bounding box center [536, 56] width 1057 height 51
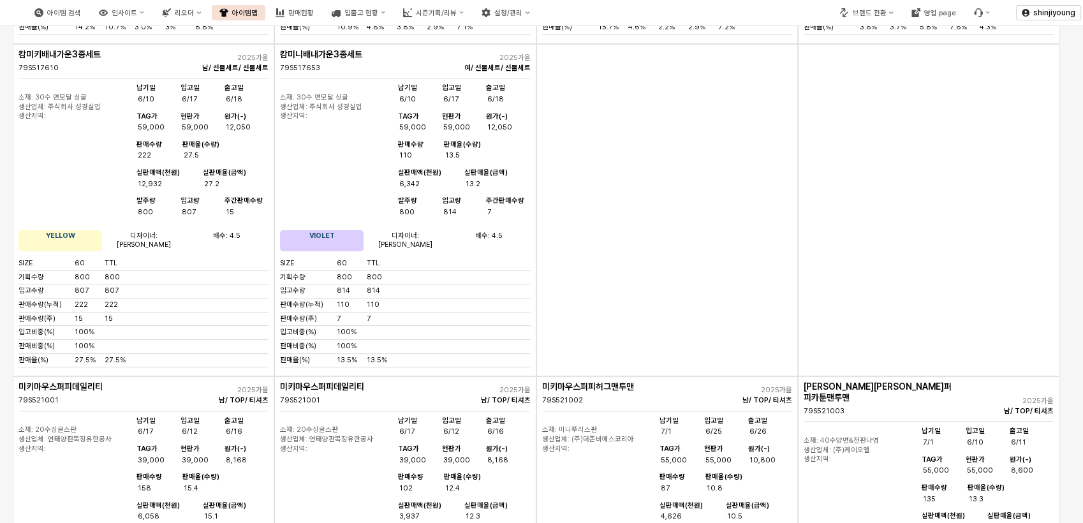
scroll to position [5175, 0]
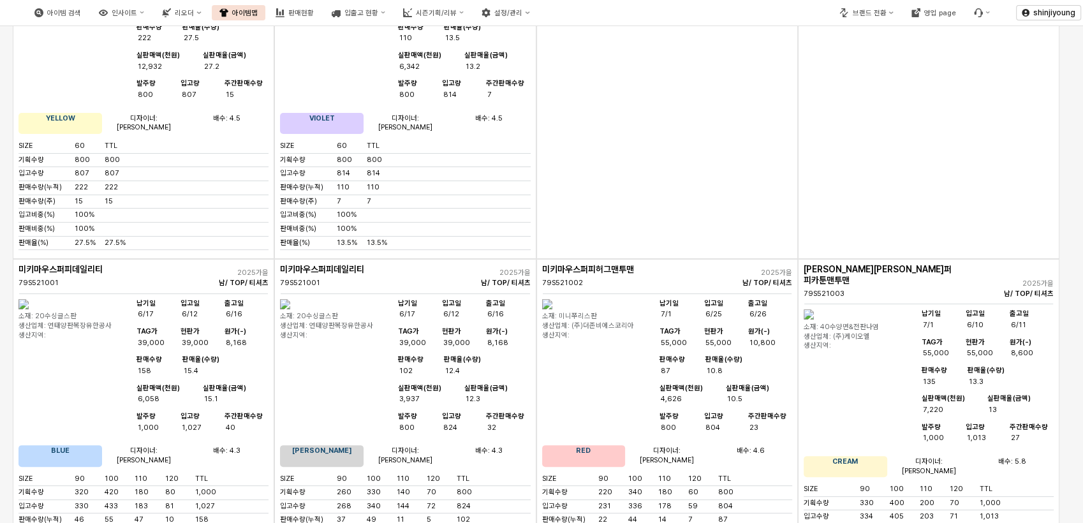
click at [713, 50] on div "App Frame" at bounding box center [668, 93] width 262 height 332
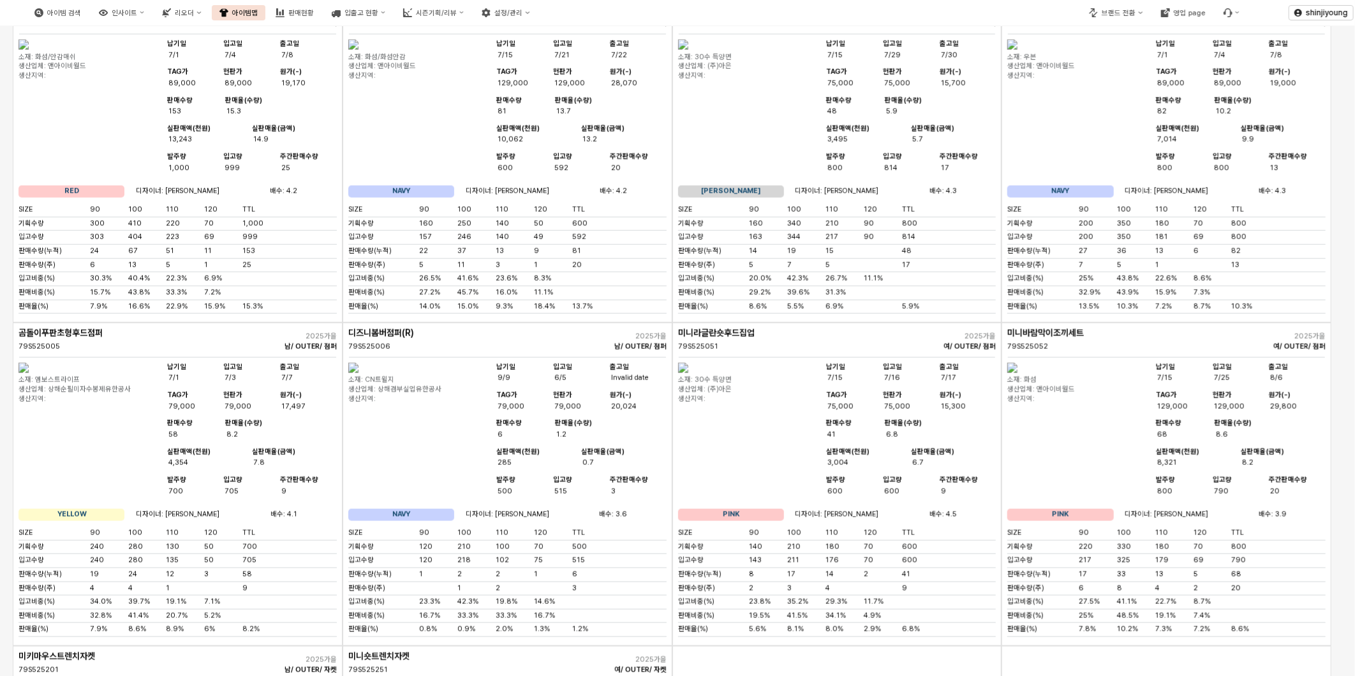
scroll to position [12691, 0]
